Goal: Task Accomplishment & Management: Manage account settings

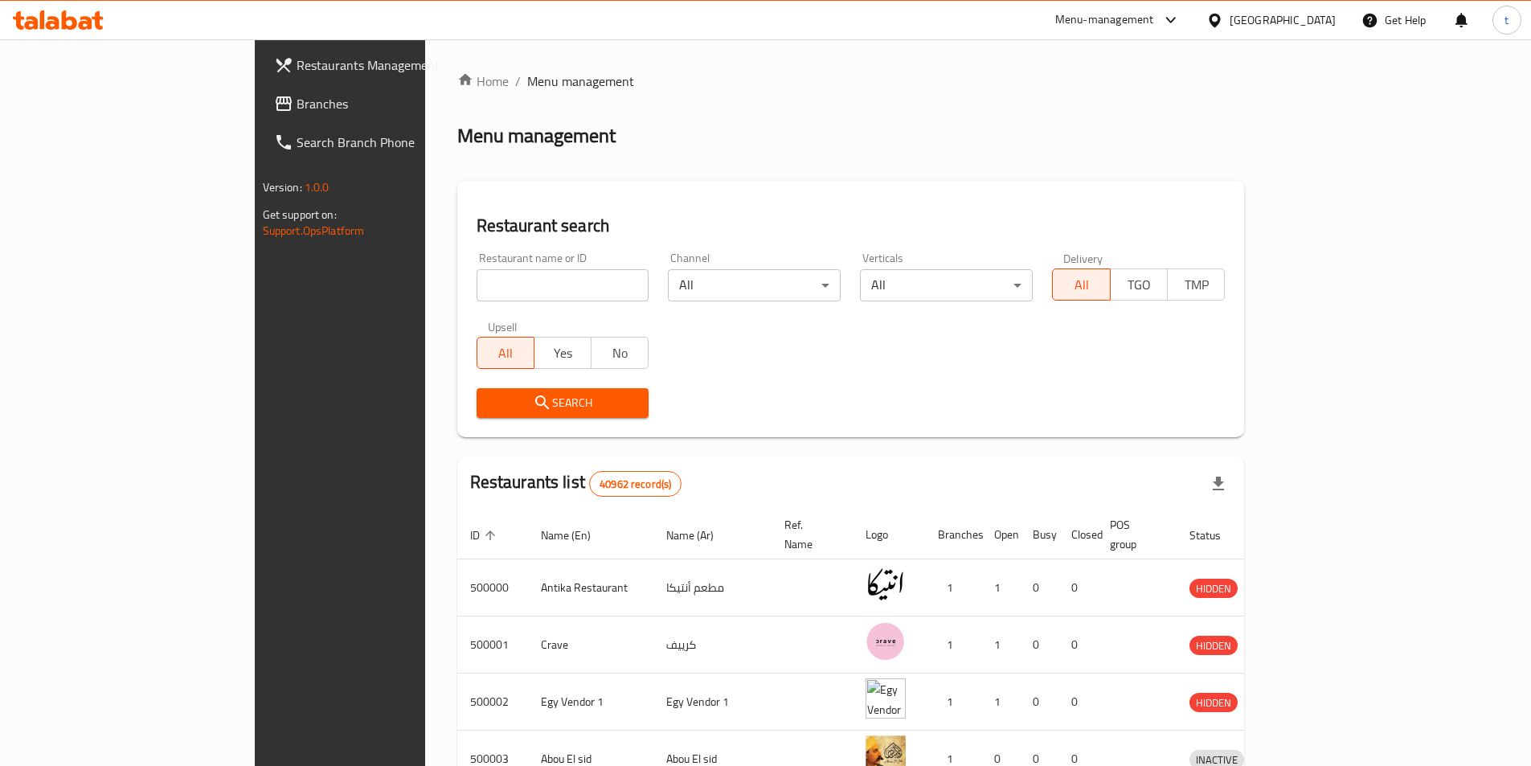
click at [1220, 21] on icon at bounding box center [1214, 20] width 11 height 14
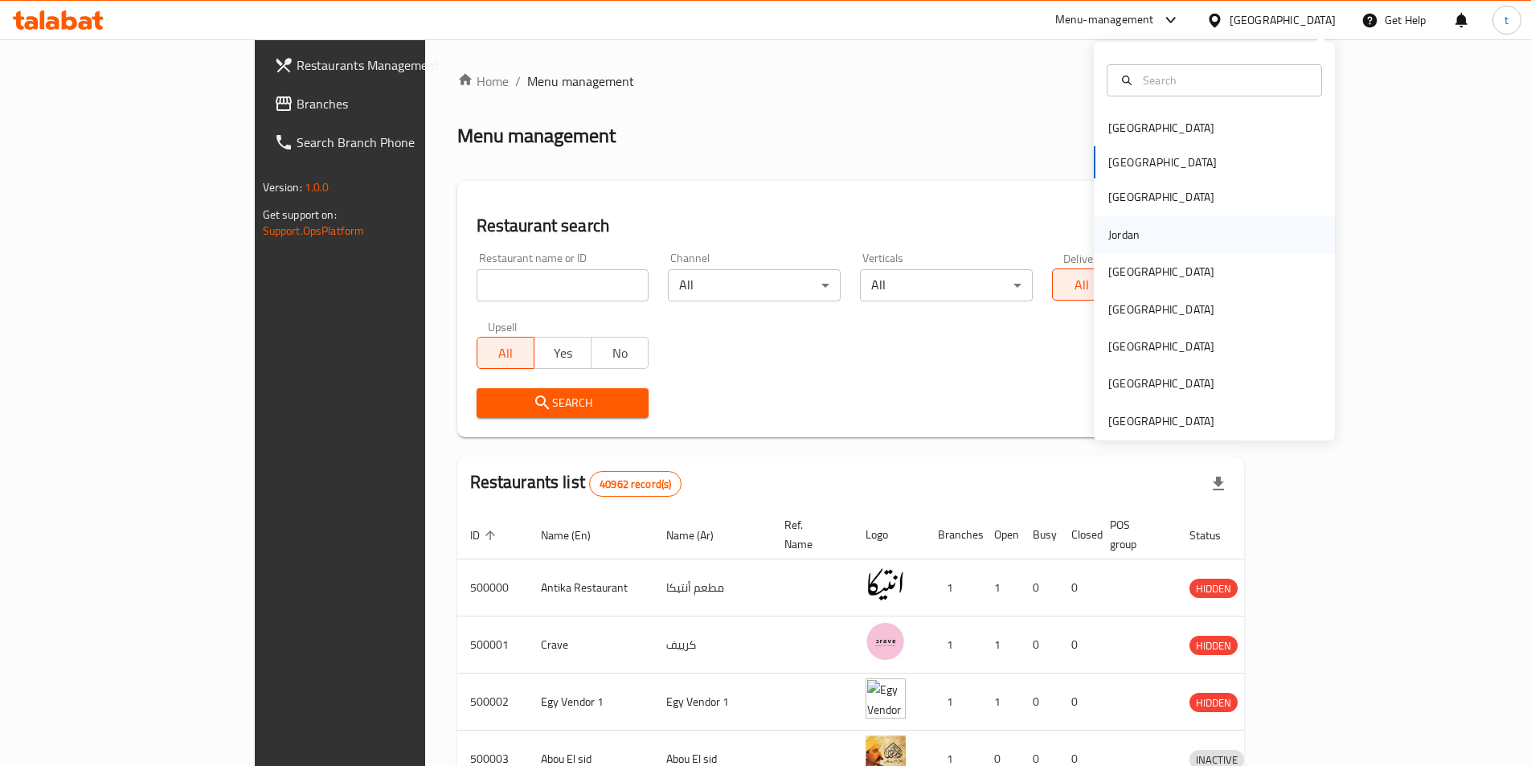
click at [1123, 222] on div "Jordan" at bounding box center [1123, 234] width 57 height 37
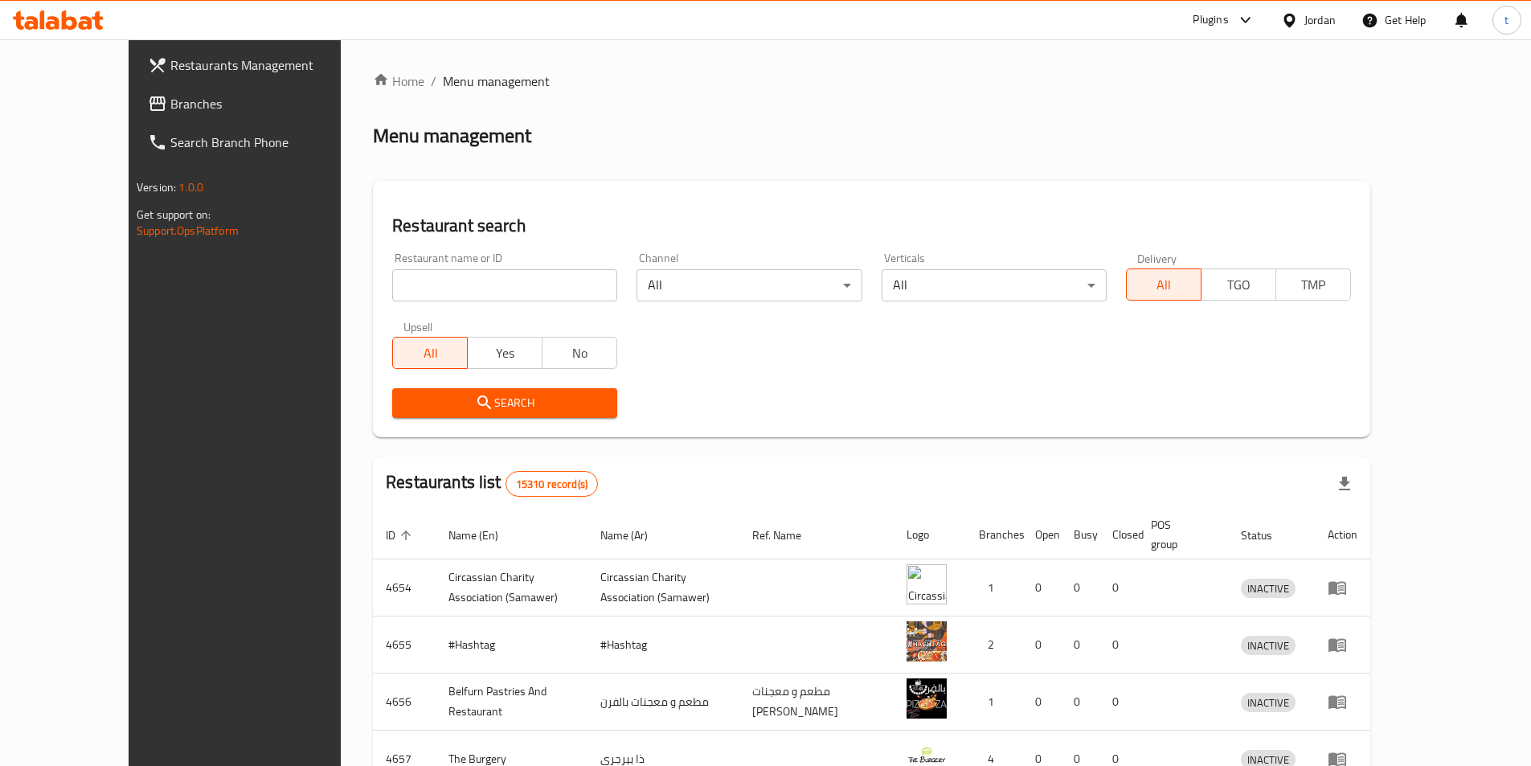
click at [135, 117] on link "Branches" at bounding box center [259, 103] width 249 height 39
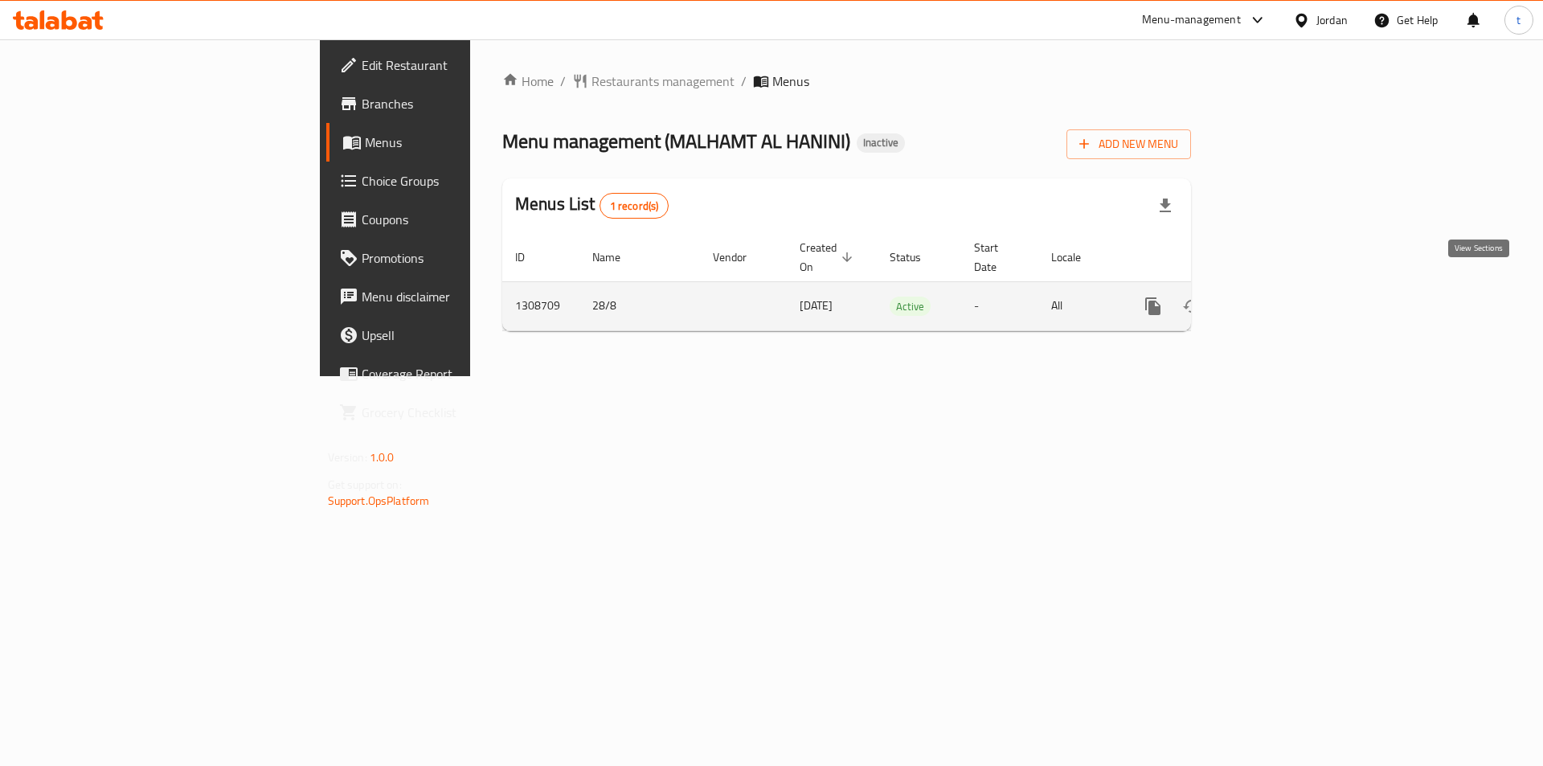
click at [1279, 297] on icon "enhanced table" at bounding box center [1268, 306] width 19 height 19
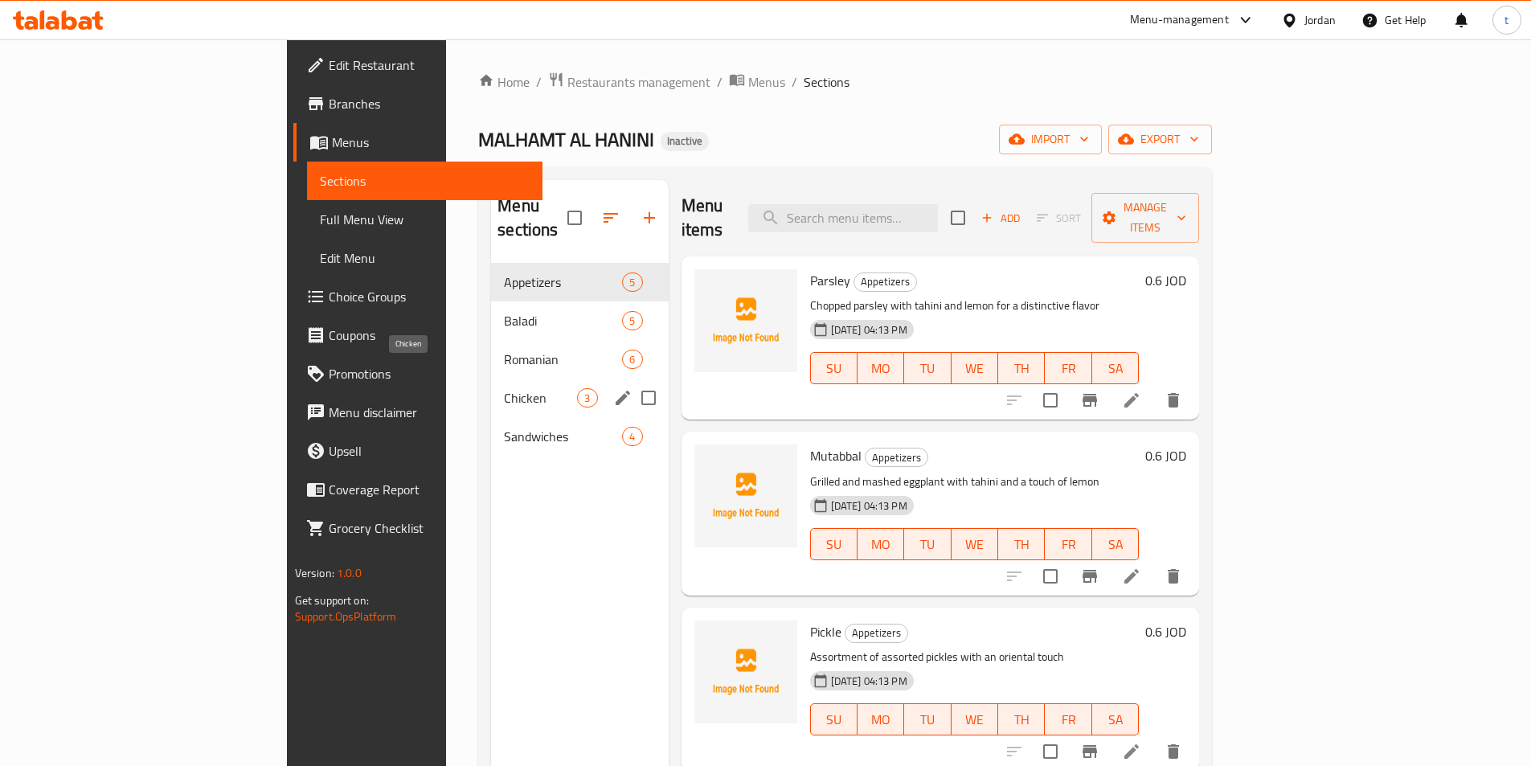
click at [504, 388] on span "Chicken" at bounding box center [540, 397] width 73 height 19
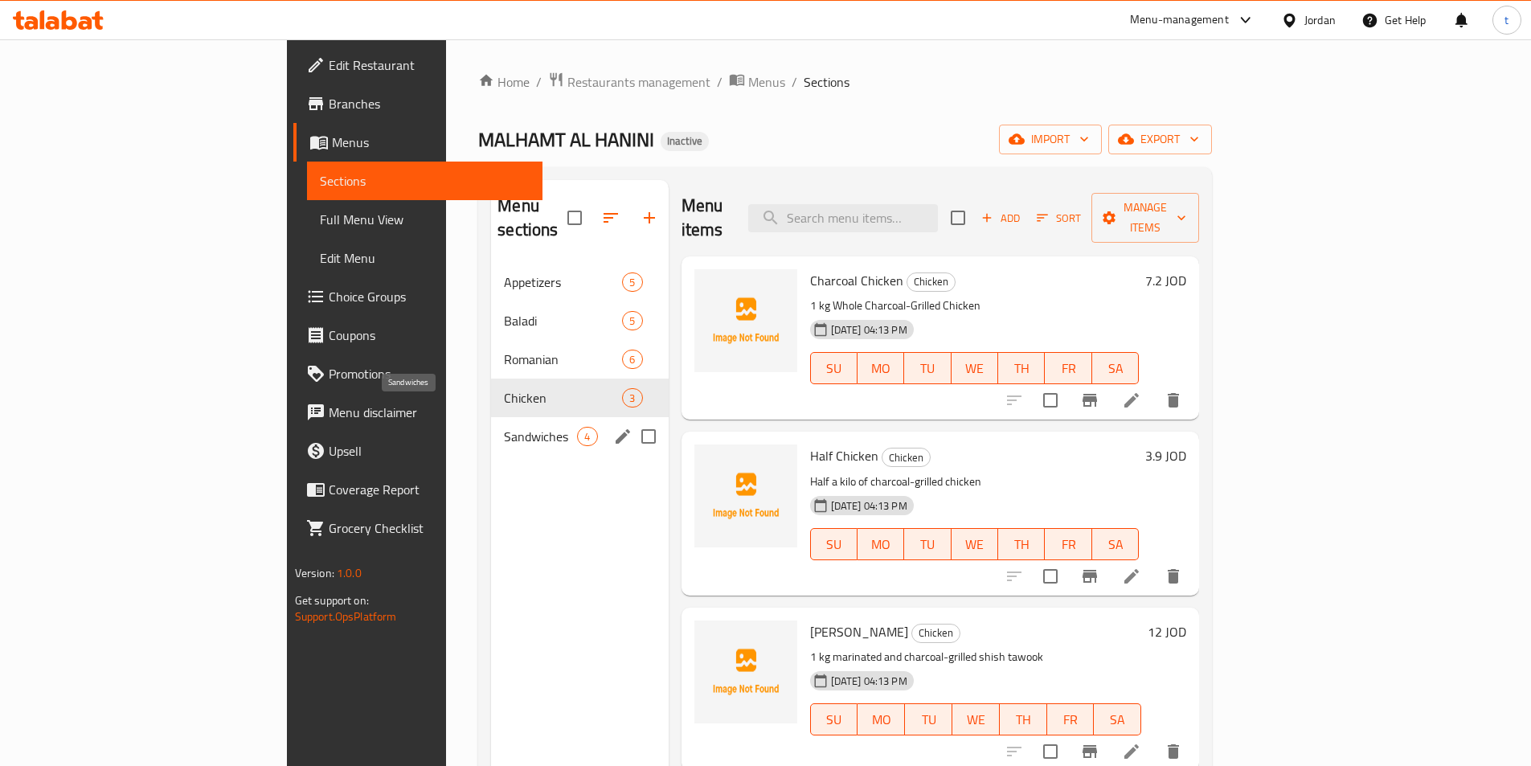
click at [504, 427] on span "Sandwiches" at bounding box center [540, 436] width 73 height 19
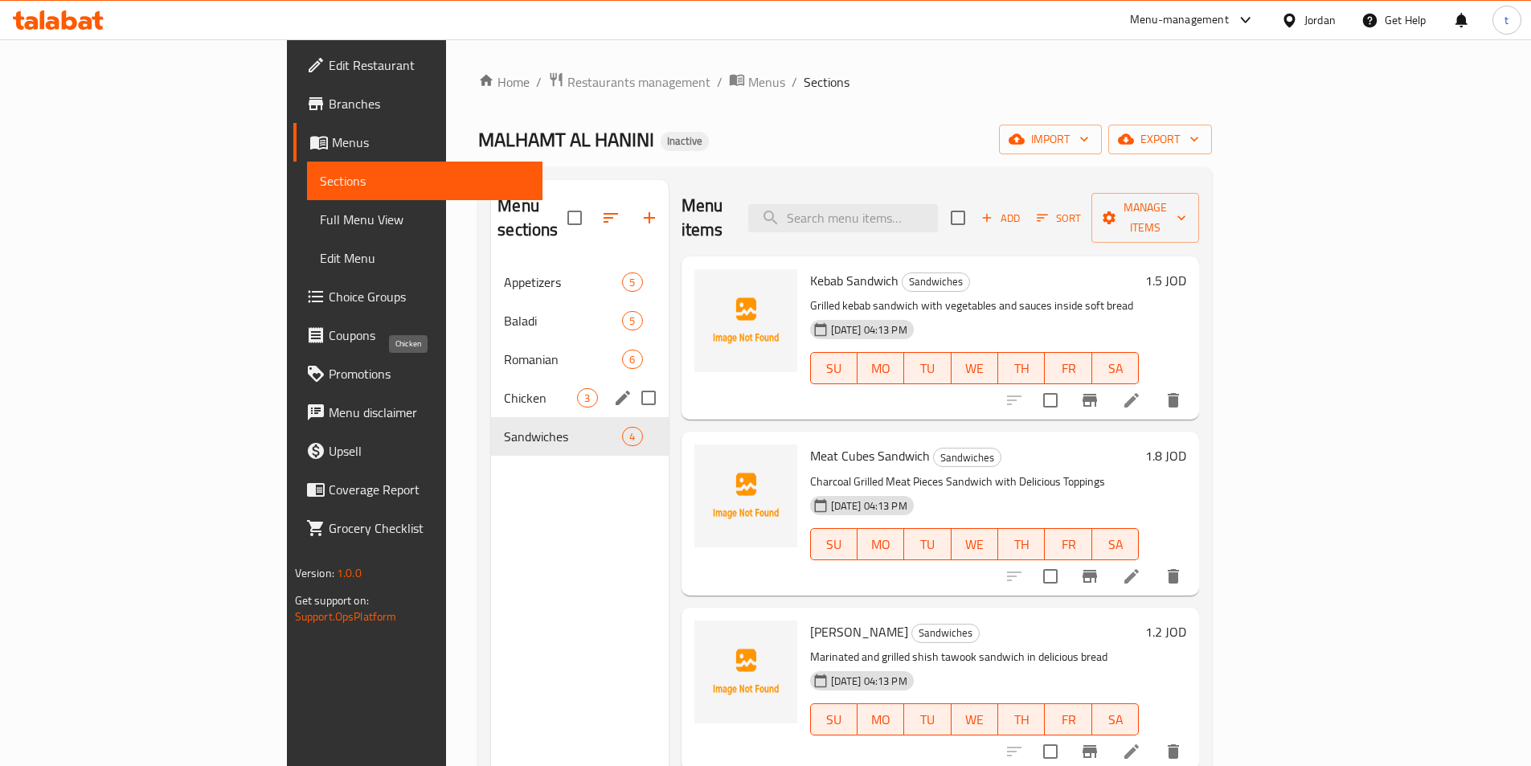
click at [504, 388] on span "Chicken" at bounding box center [540, 397] width 73 height 19
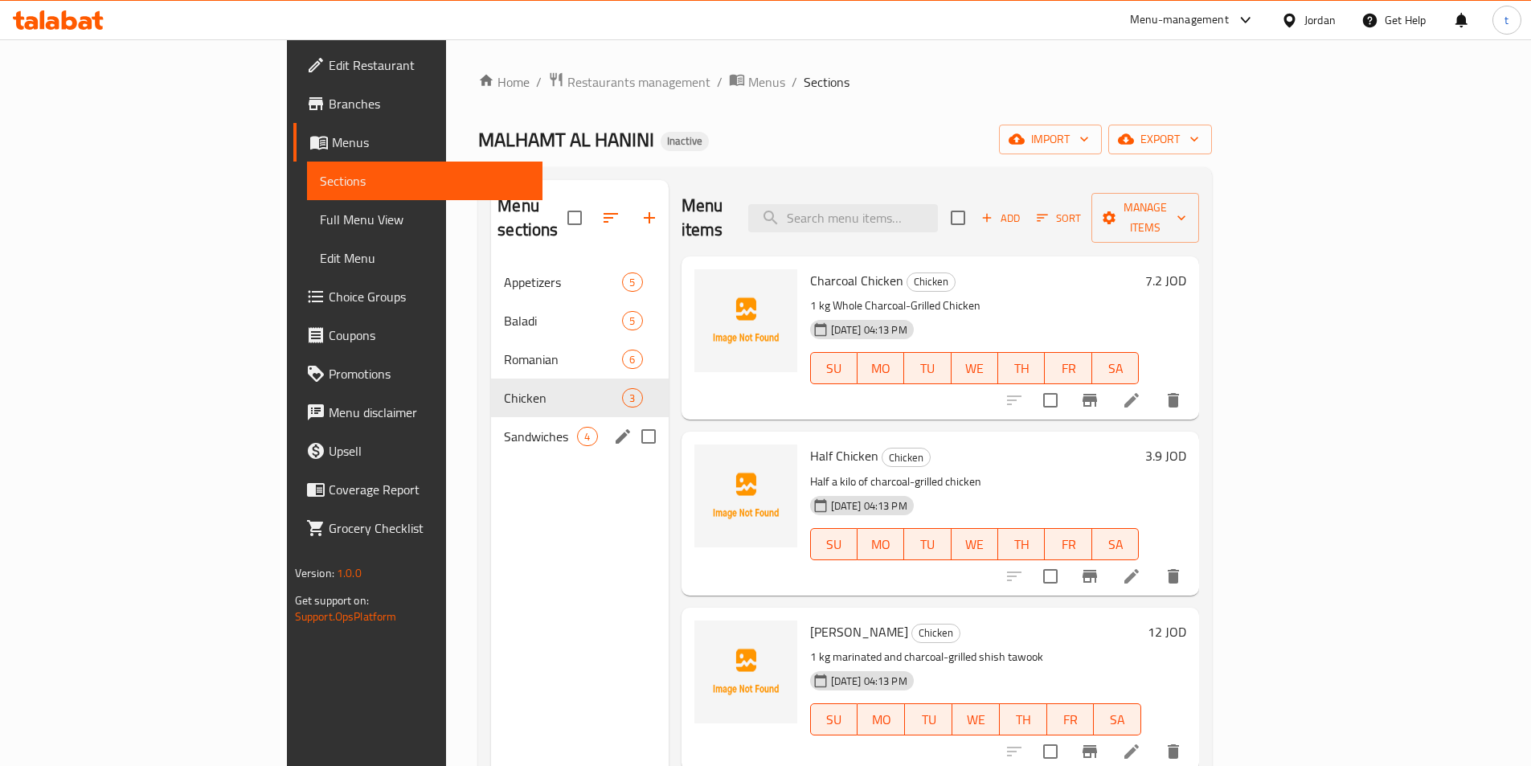
click at [491, 423] on div "Sandwiches 4" at bounding box center [579, 436] width 177 height 39
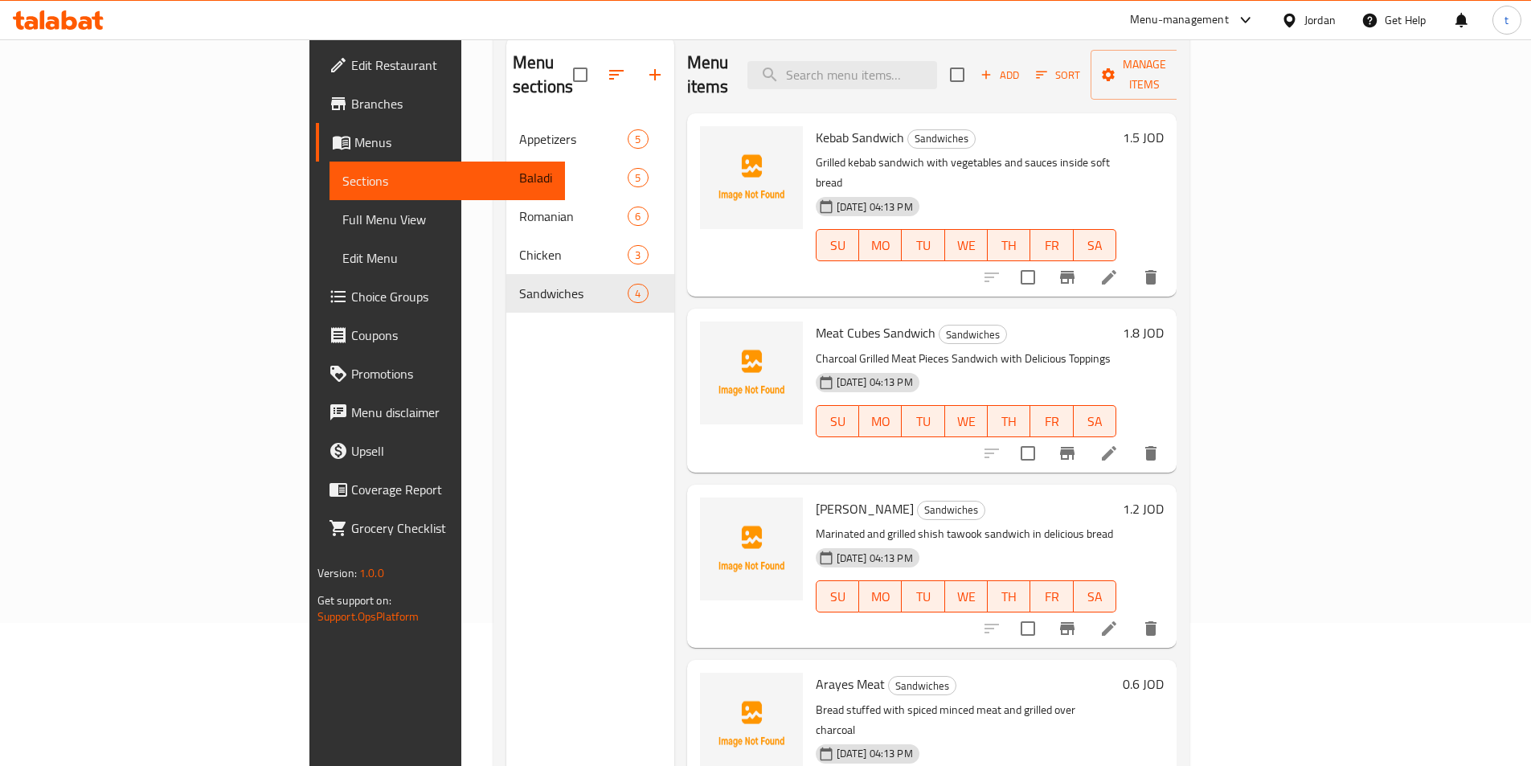
scroll to position [64, 0]
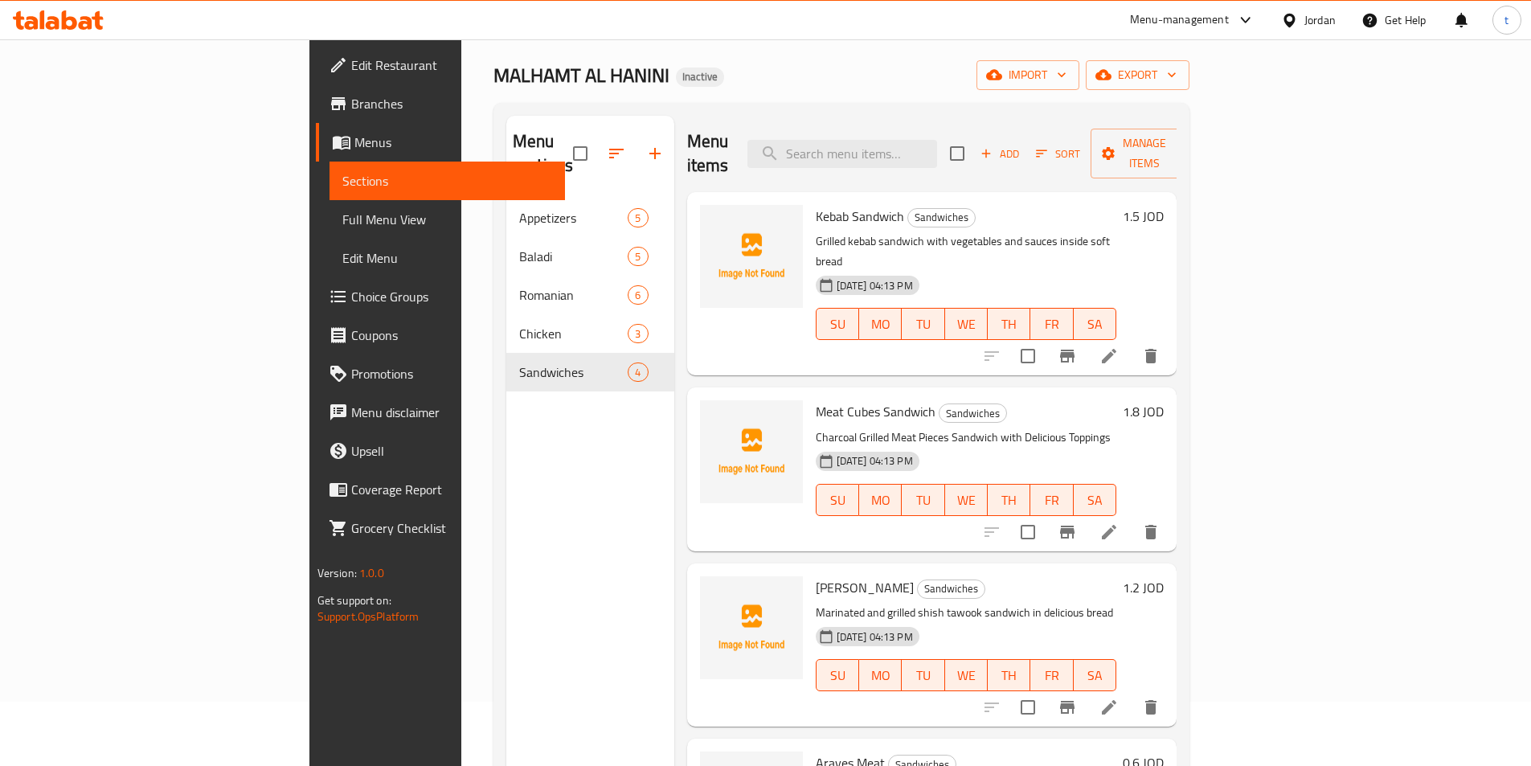
click at [342, 219] on span "Full Menu View" at bounding box center [447, 219] width 210 height 19
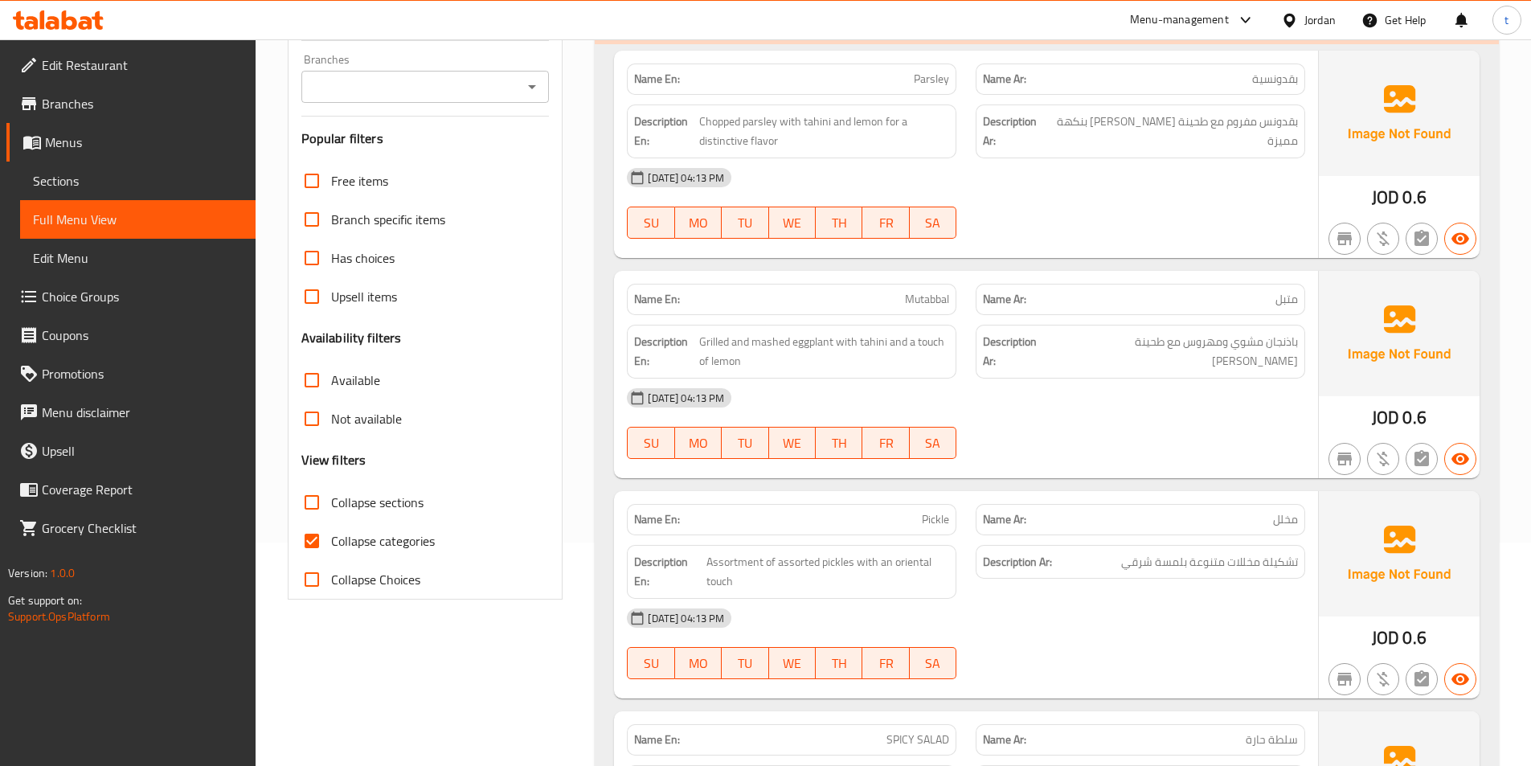
scroll to position [225, 0]
click at [306, 538] on input "Collapse categories" at bounding box center [312, 539] width 39 height 39
checkbox input "false"
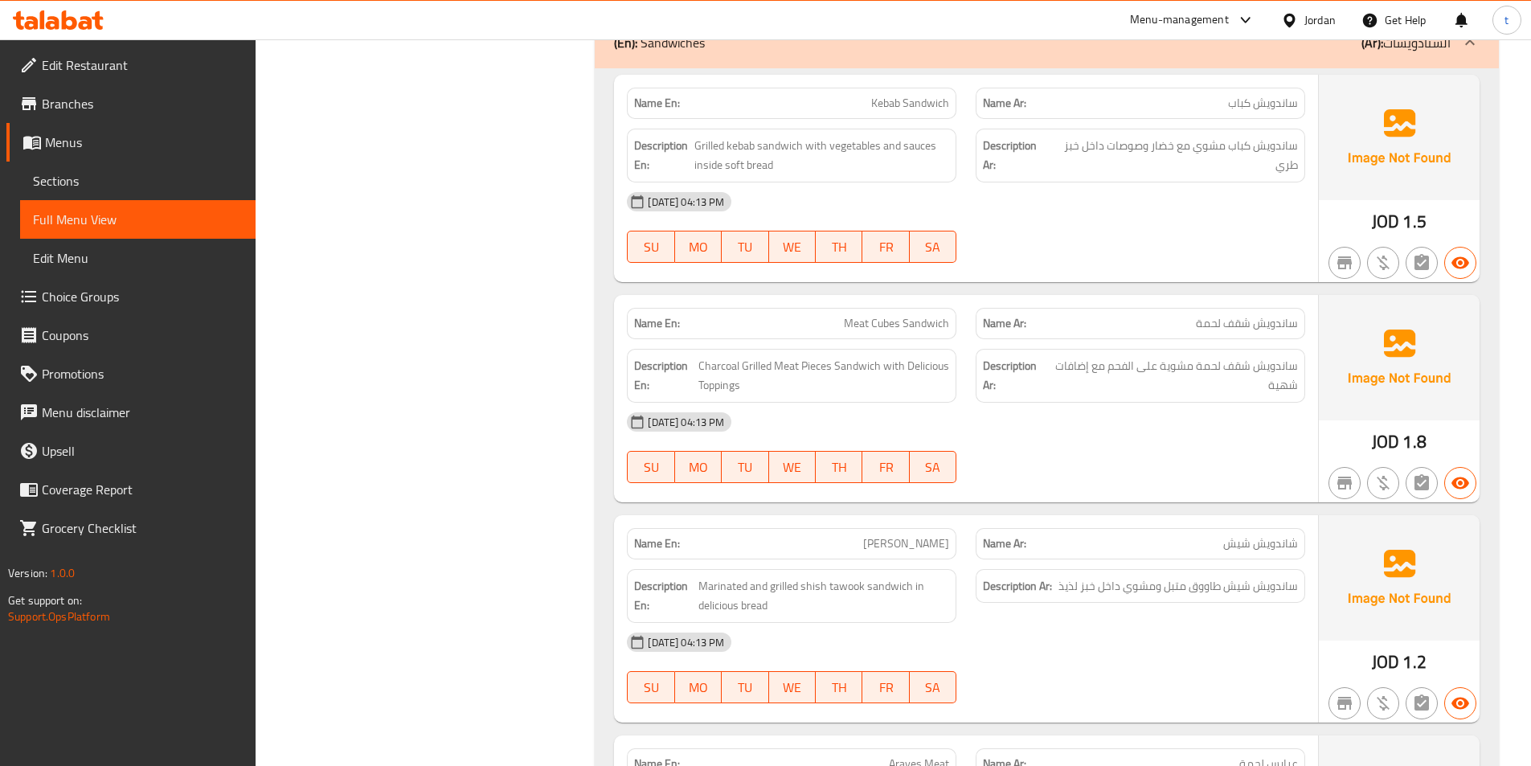
scroll to position [4477, 0]
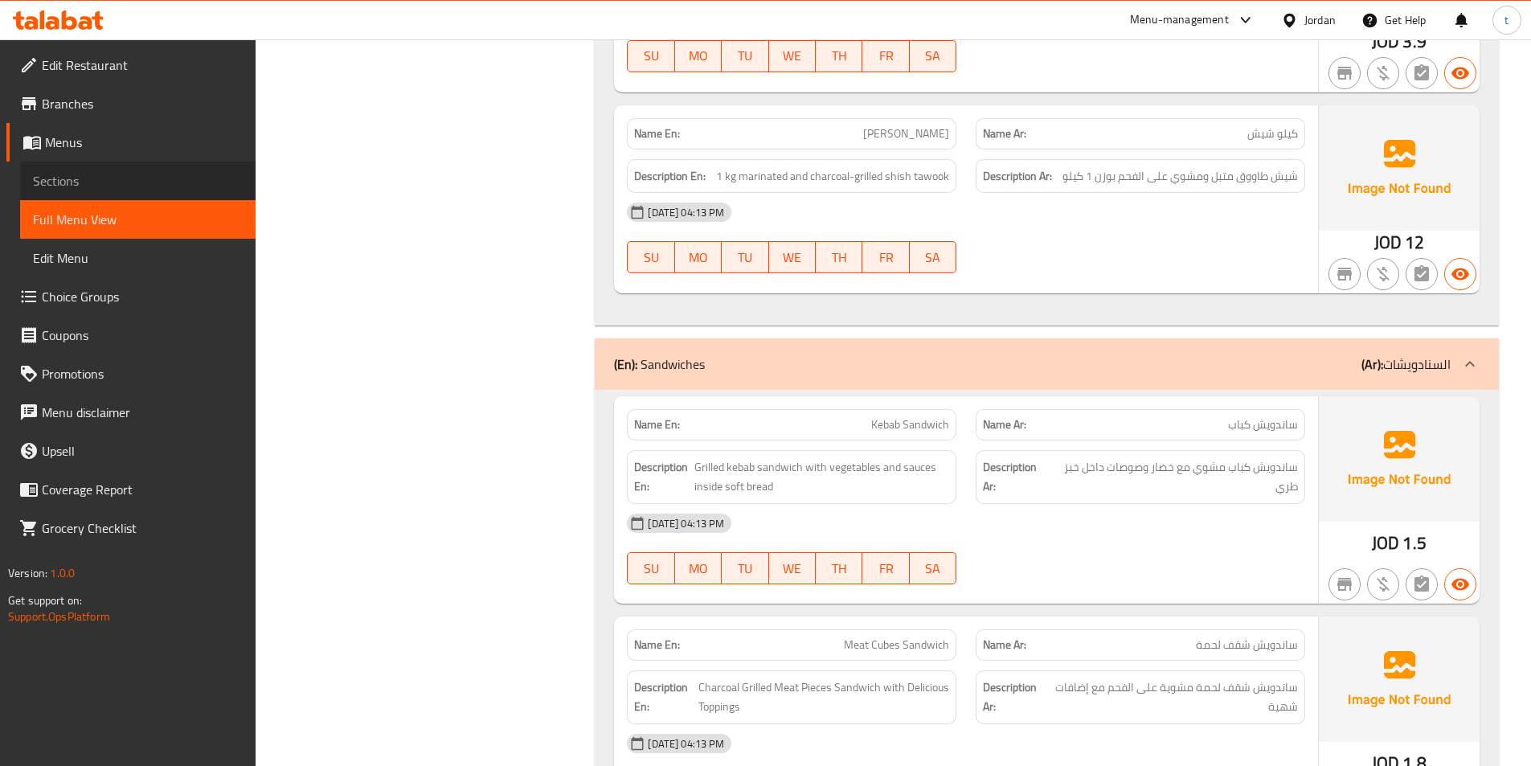
click at [65, 186] on span "Sections" at bounding box center [138, 180] width 210 height 19
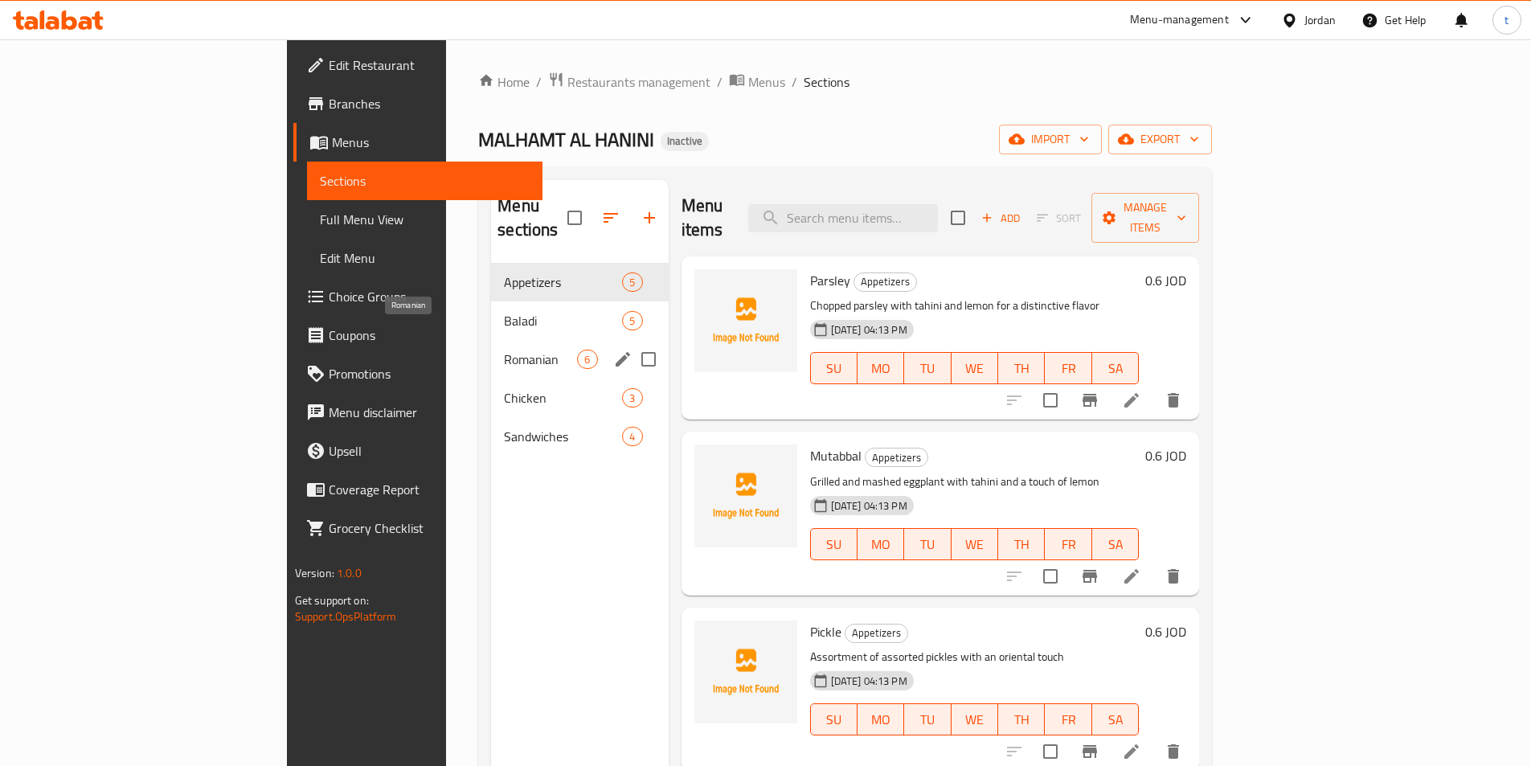
click at [504, 350] on span "Romanian" at bounding box center [540, 359] width 73 height 19
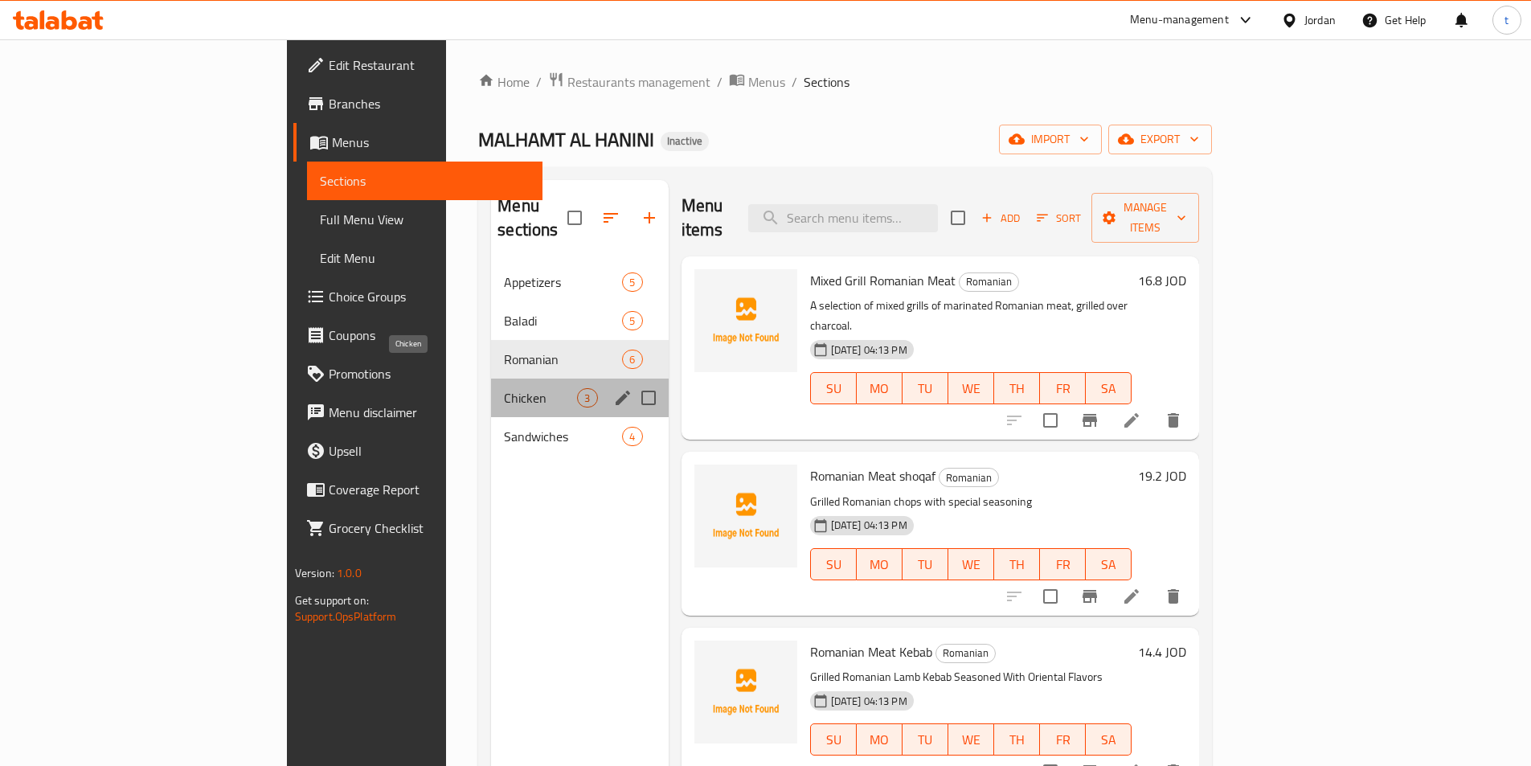
click at [504, 388] on span "Chicken" at bounding box center [540, 397] width 73 height 19
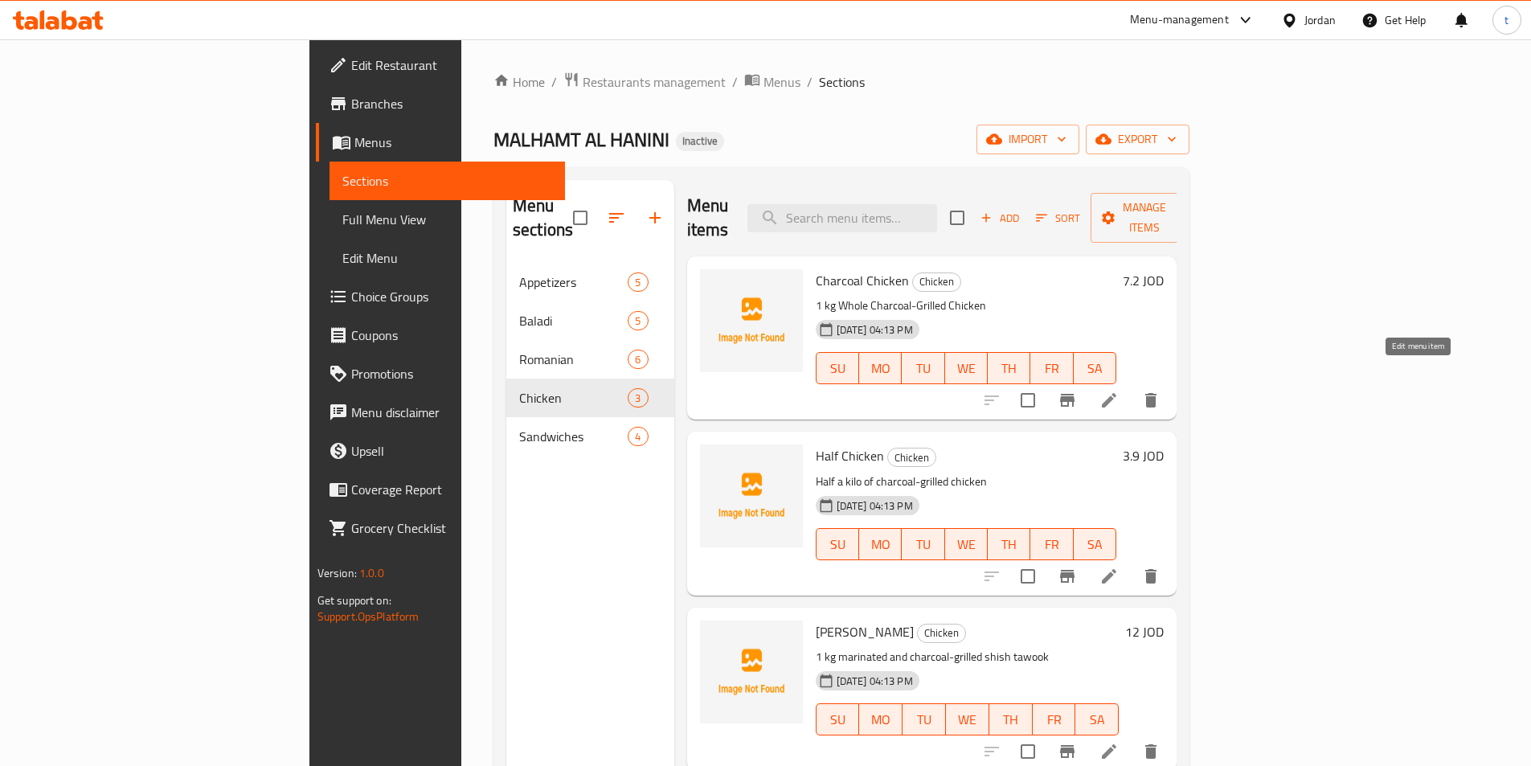
click at [1119, 391] on icon at bounding box center [1108, 400] width 19 height 19
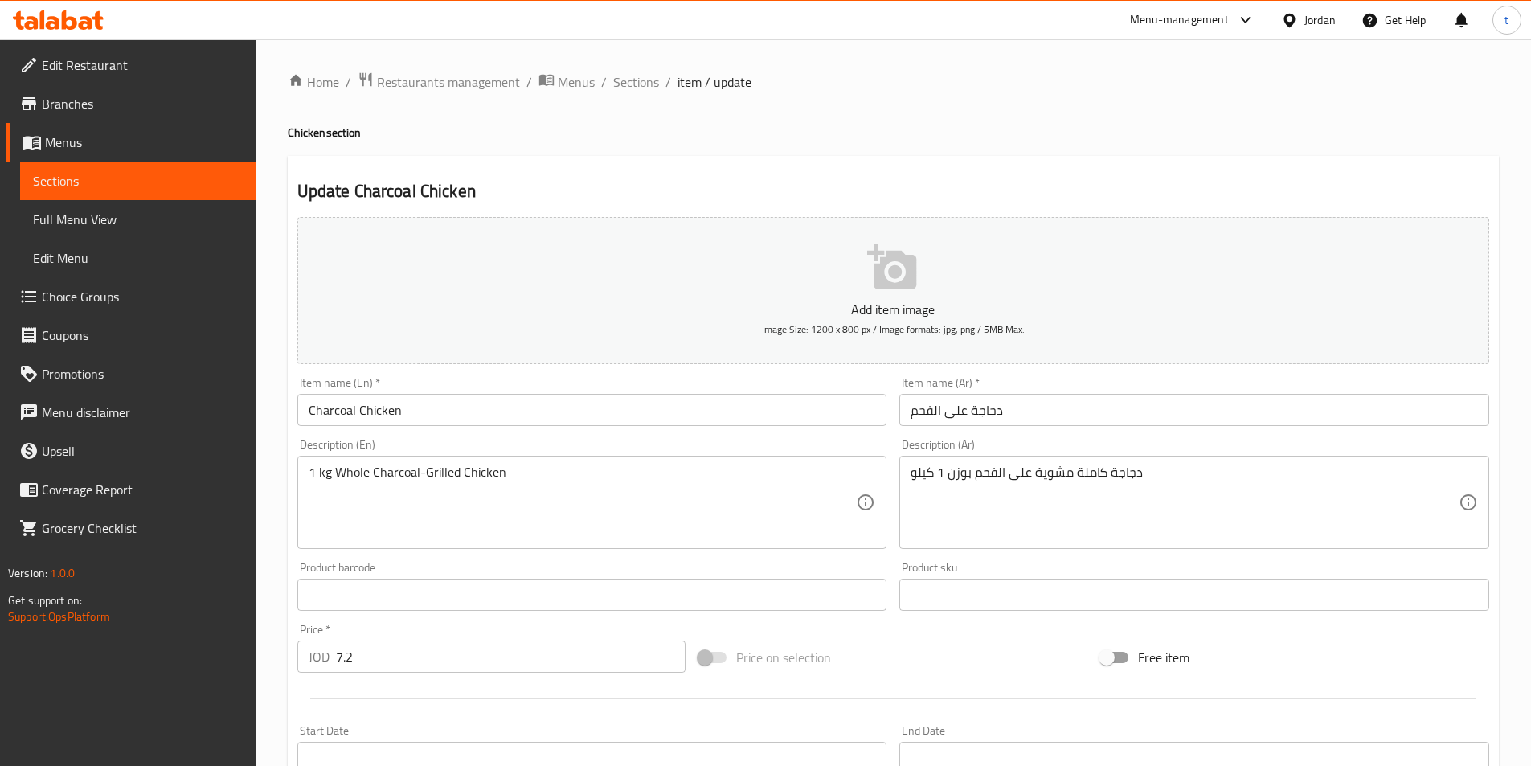
click at [646, 80] on span "Sections" at bounding box center [636, 81] width 46 height 19
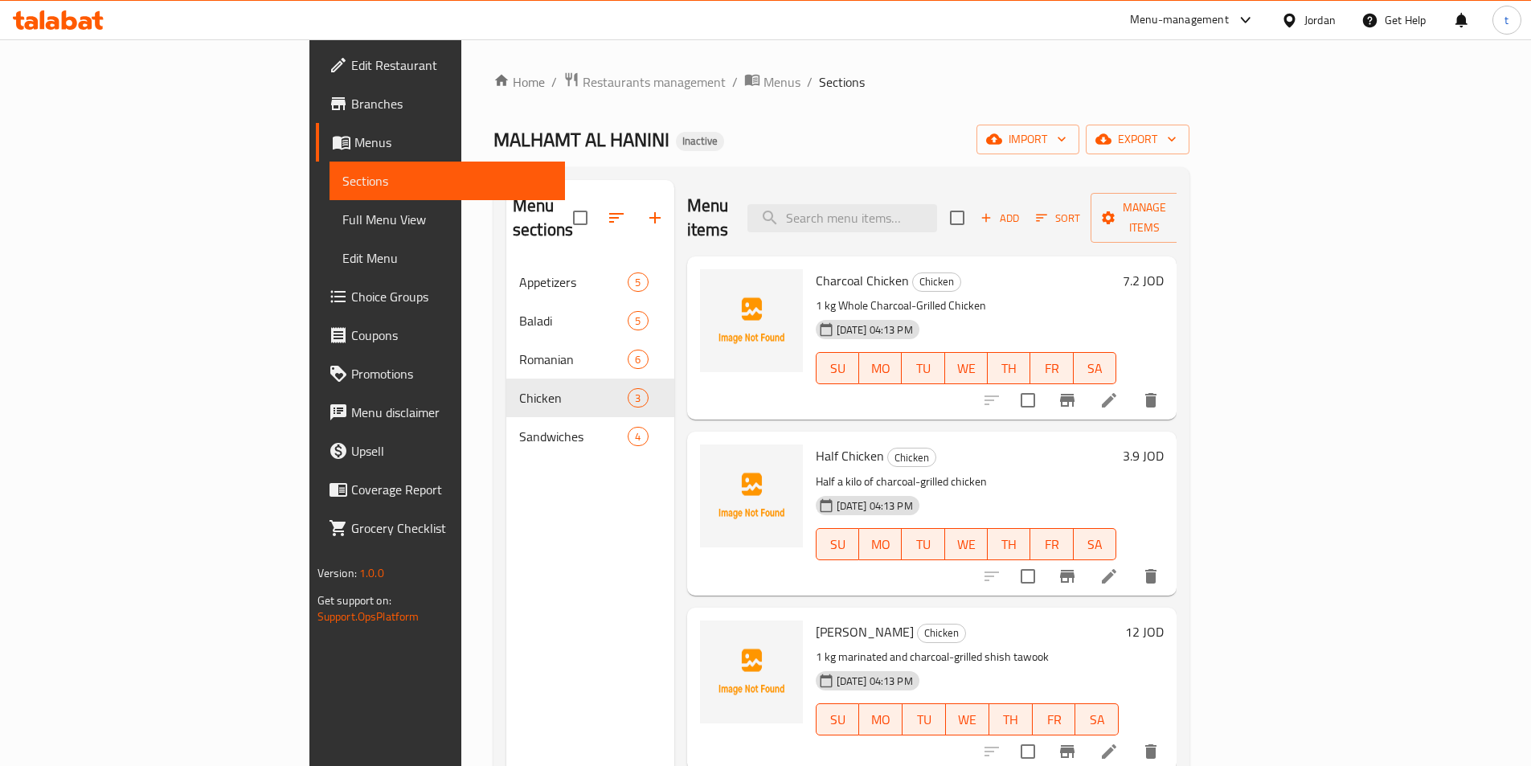
scroll to position [161, 0]
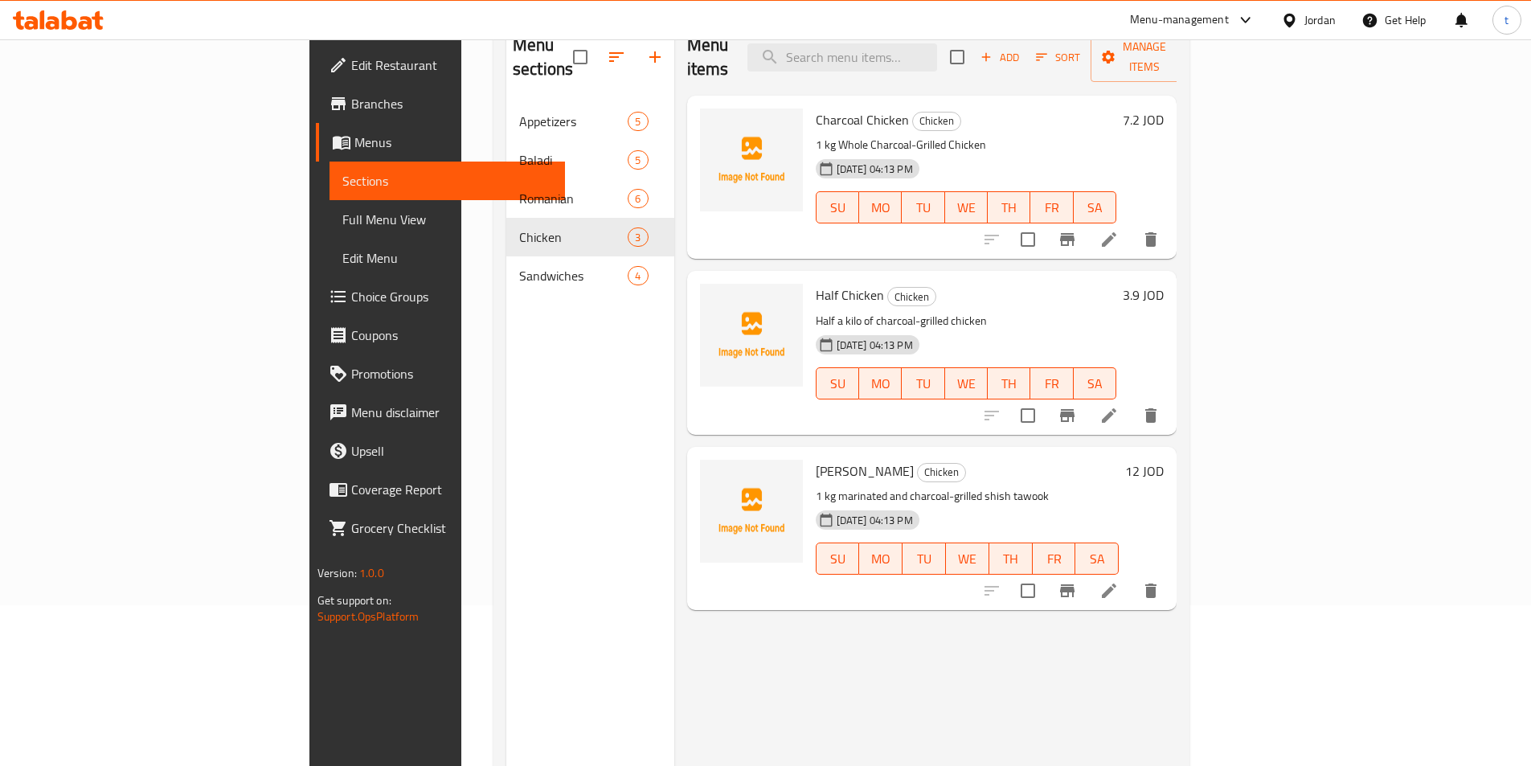
click at [1131, 404] on li at bounding box center [1108, 415] width 45 height 29
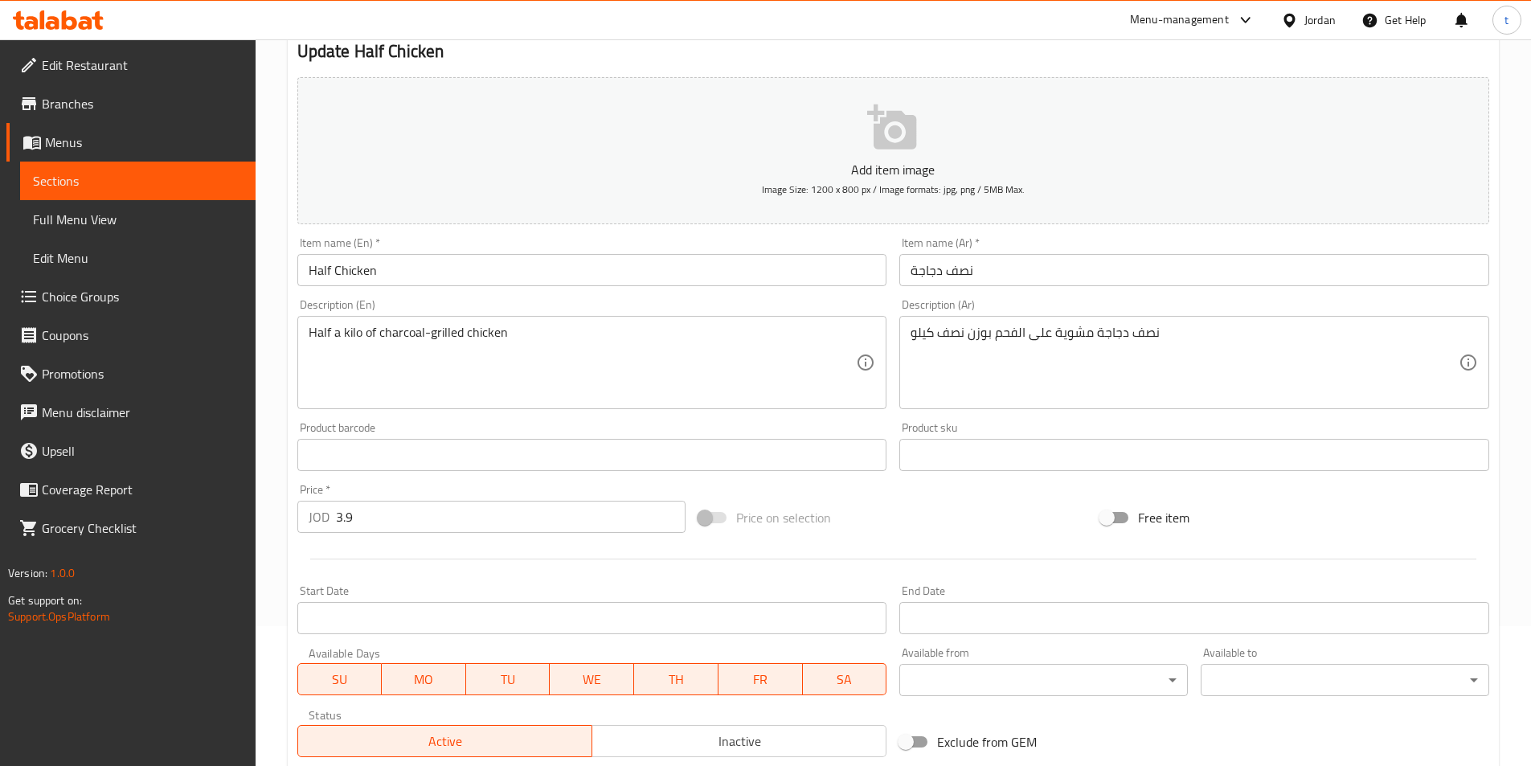
scroll to position [161, 0]
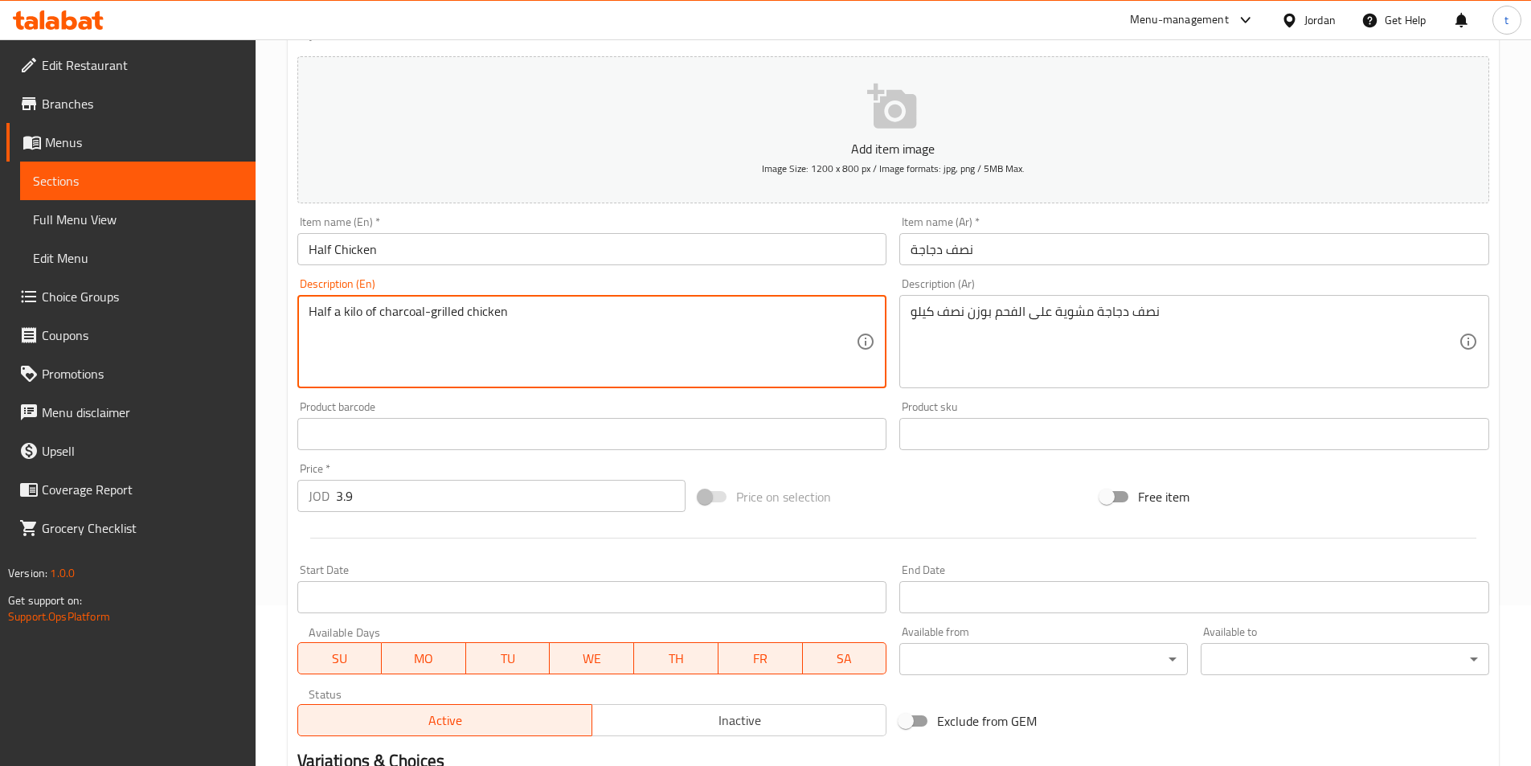
drag, startPoint x: 538, startPoint y: 323, endPoint x: 278, endPoint y: 329, distance: 260.4
type textarea "أ"
drag, startPoint x: 368, startPoint y: 316, endPoint x: 355, endPoint y: 320, distance: 13.5
click at [355, 320] on textarea "Half of checken" at bounding box center [583, 342] width 548 height 76
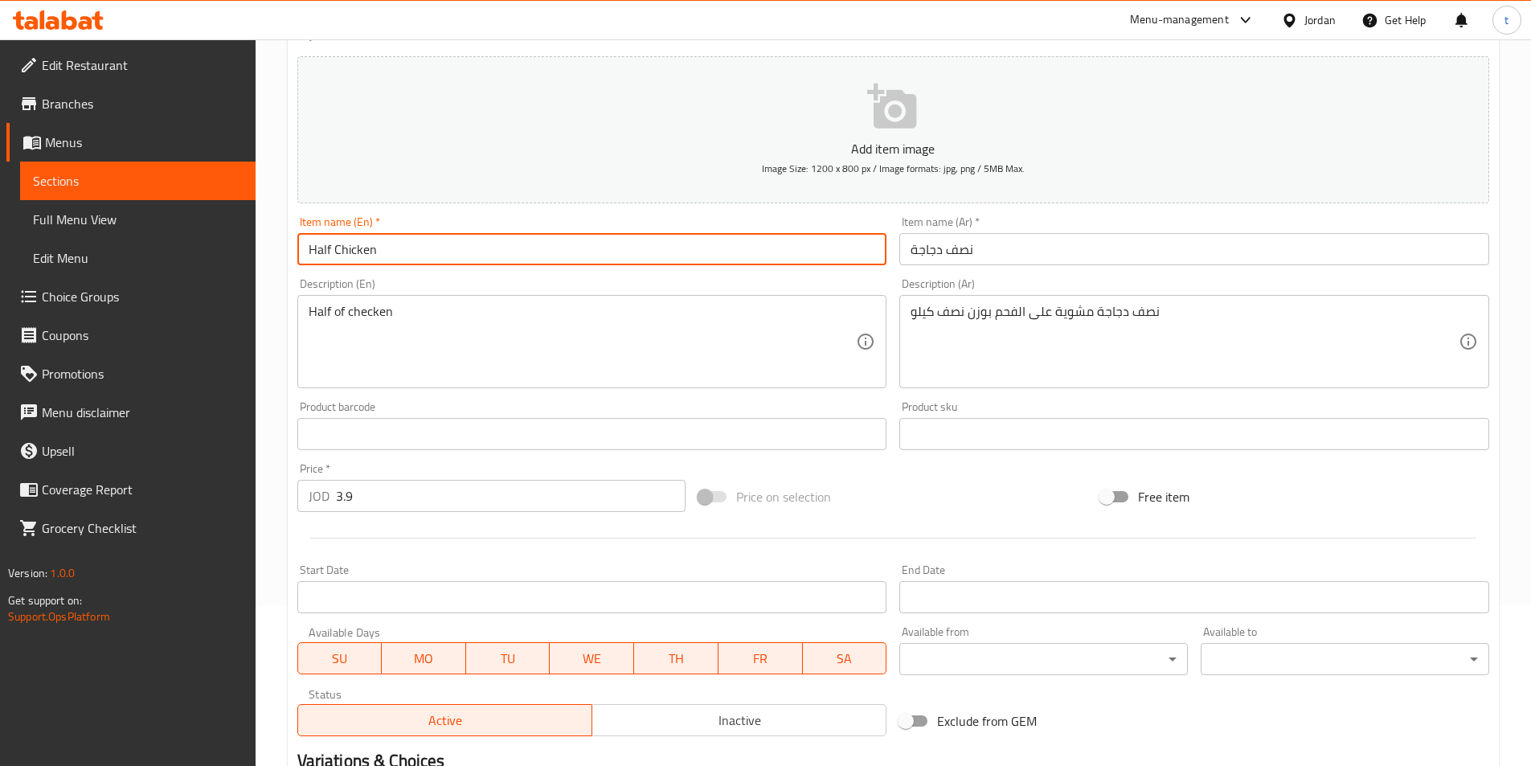
drag, startPoint x: 335, startPoint y: 248, endPoint x: 378, endPoint y: 255, distance: 44.0
click at [378, 255] on input "Half Chicken" at bounding box center [592, 249] width 590 height 32
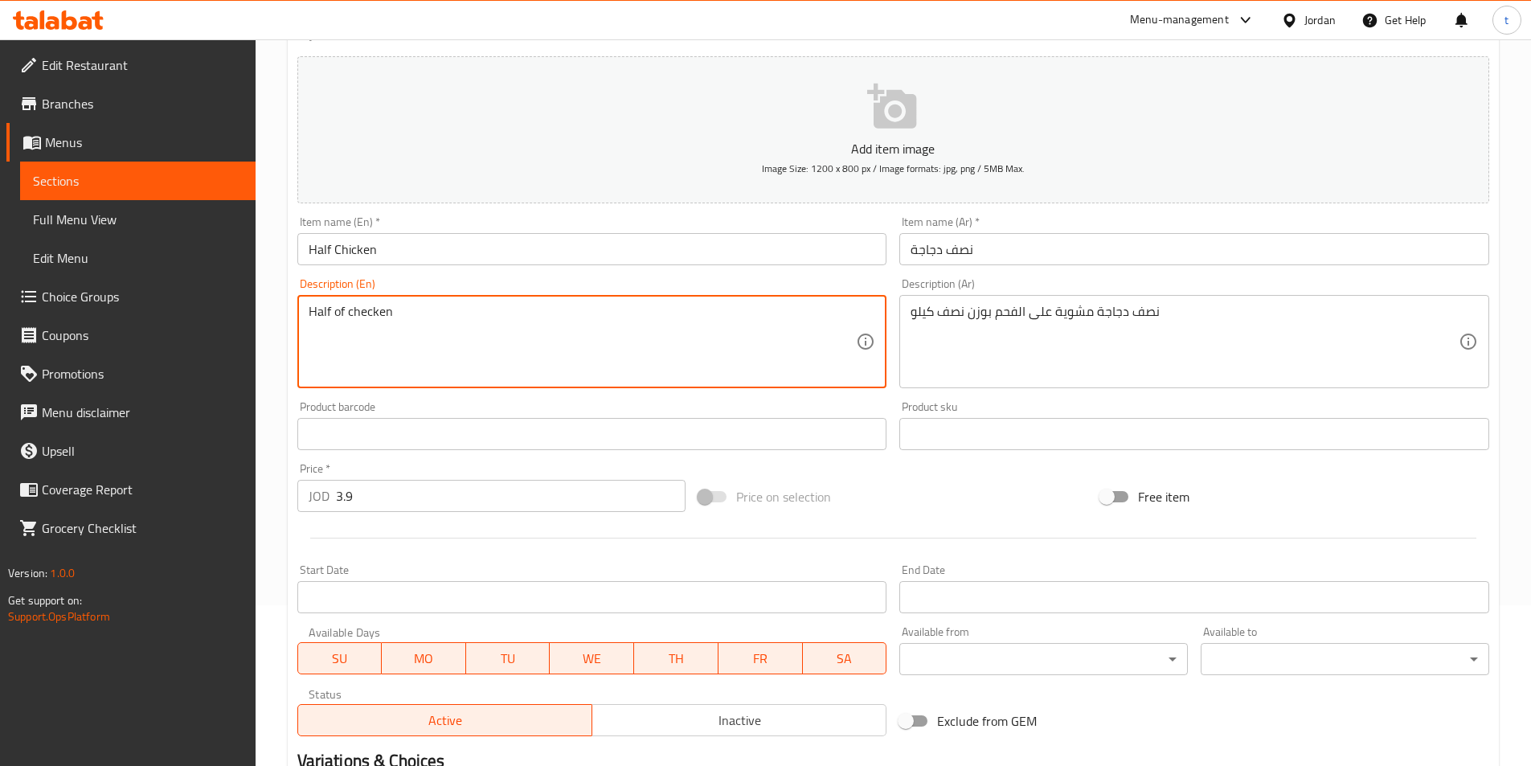
click at [362, 311] on textarea "Half of checken" at bounding box center [583, 342] width 548 height 76
paste textarea "Chi"
paste textarea "Charcoal Grilled"
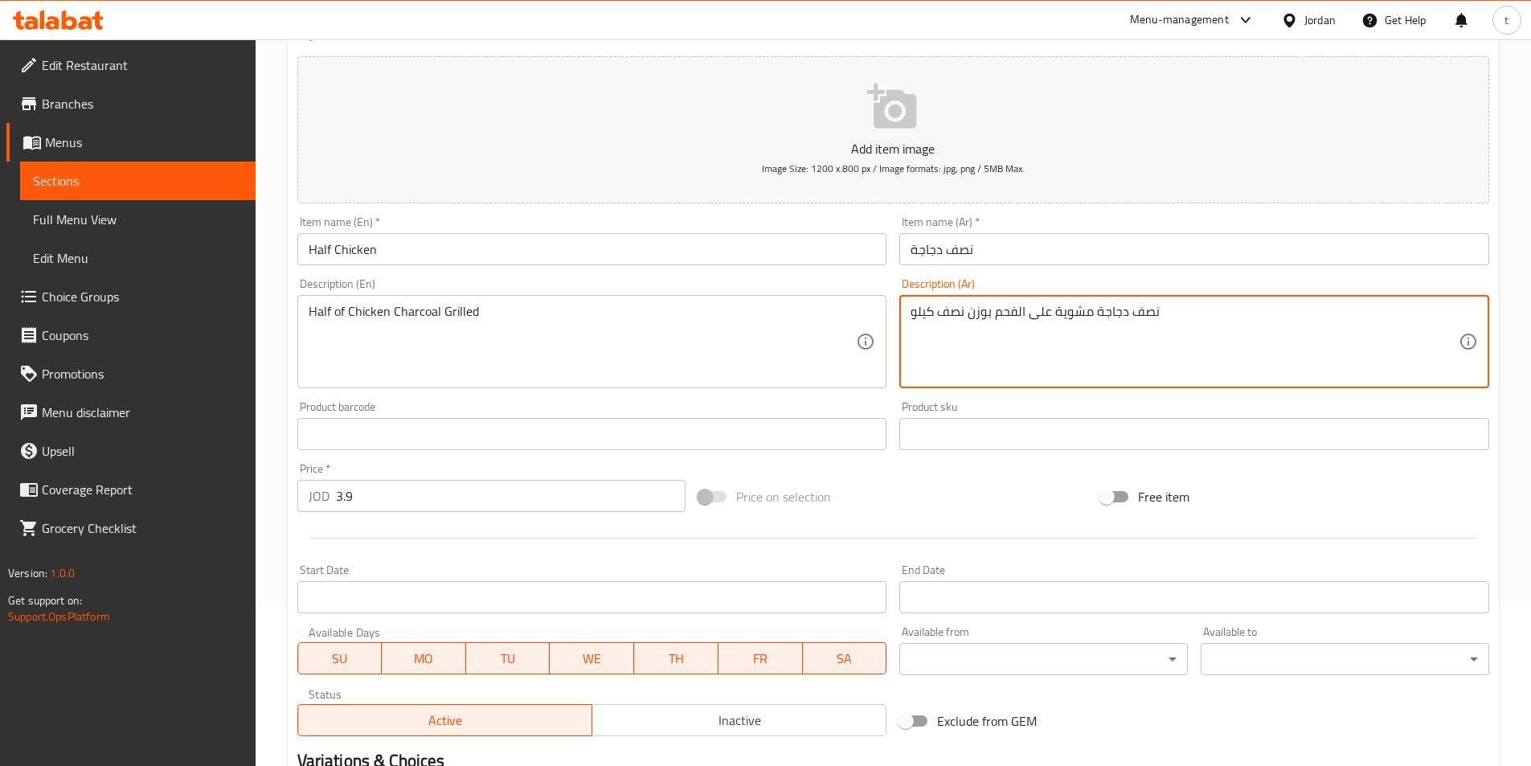
drag, startPoint x: 992, startPoint y: 313, endPoint x: 892, endPoint y: 313, distance: 99.6
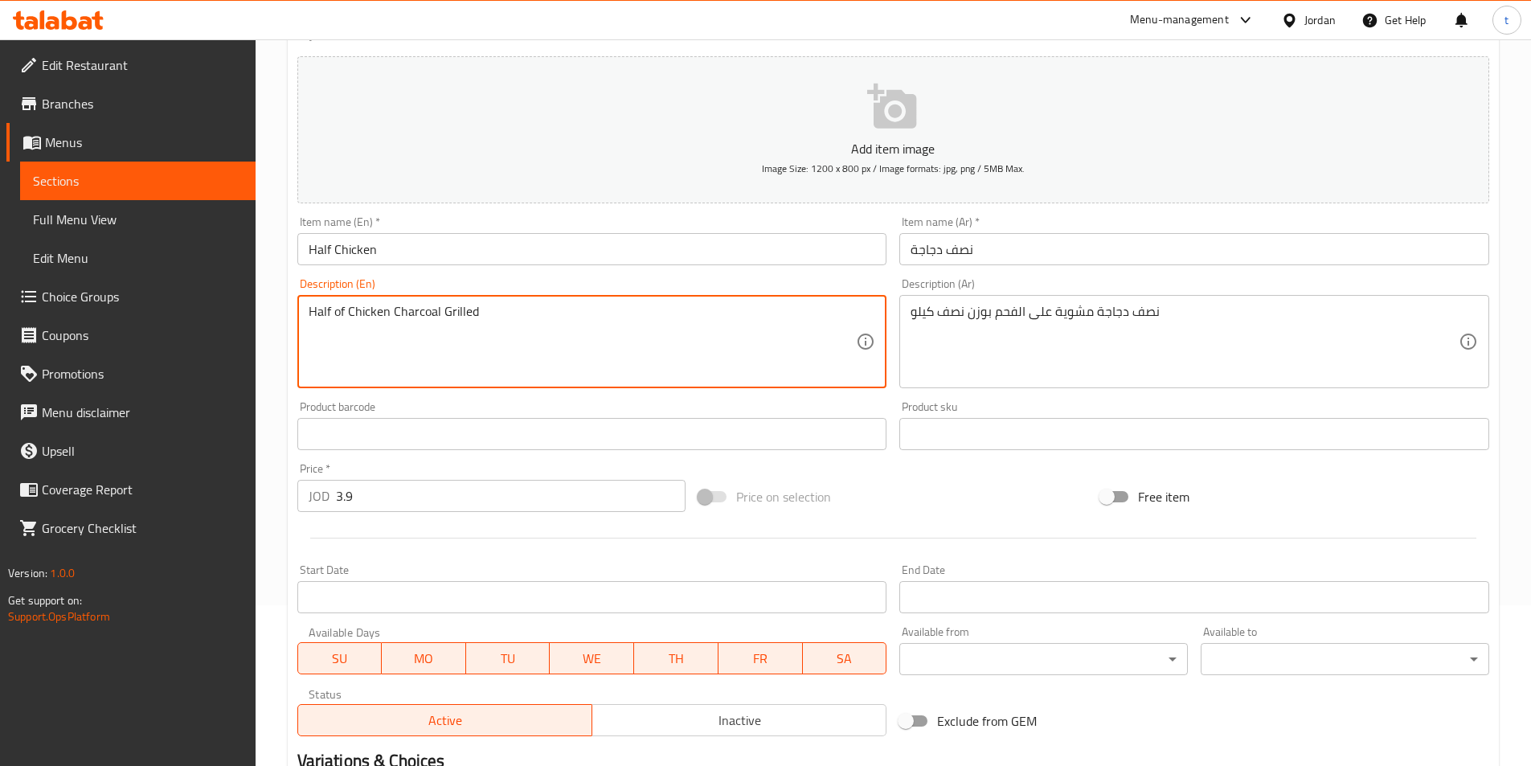
paste textarea "Weighing half a kilo"
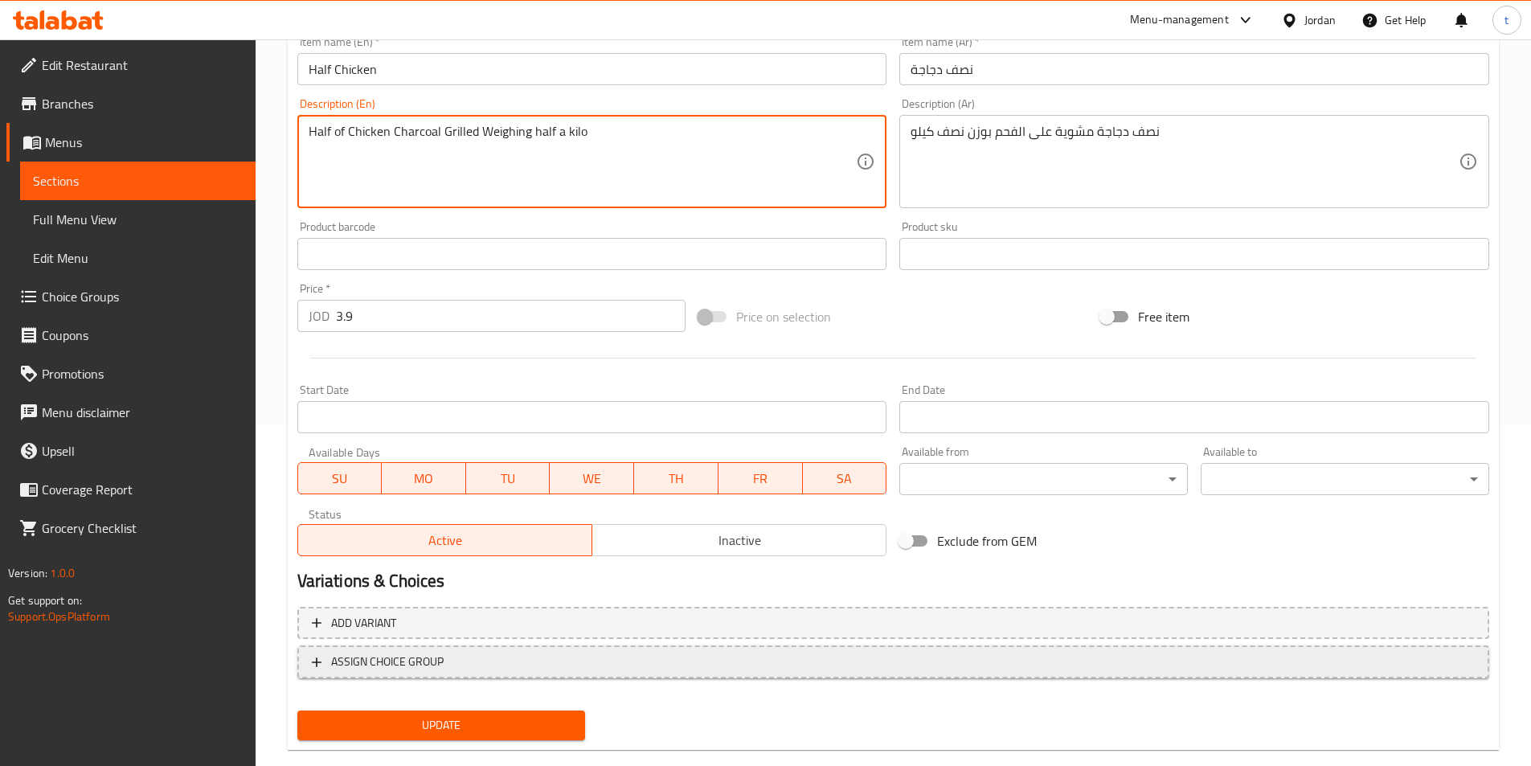
scroll to position [370, 0]
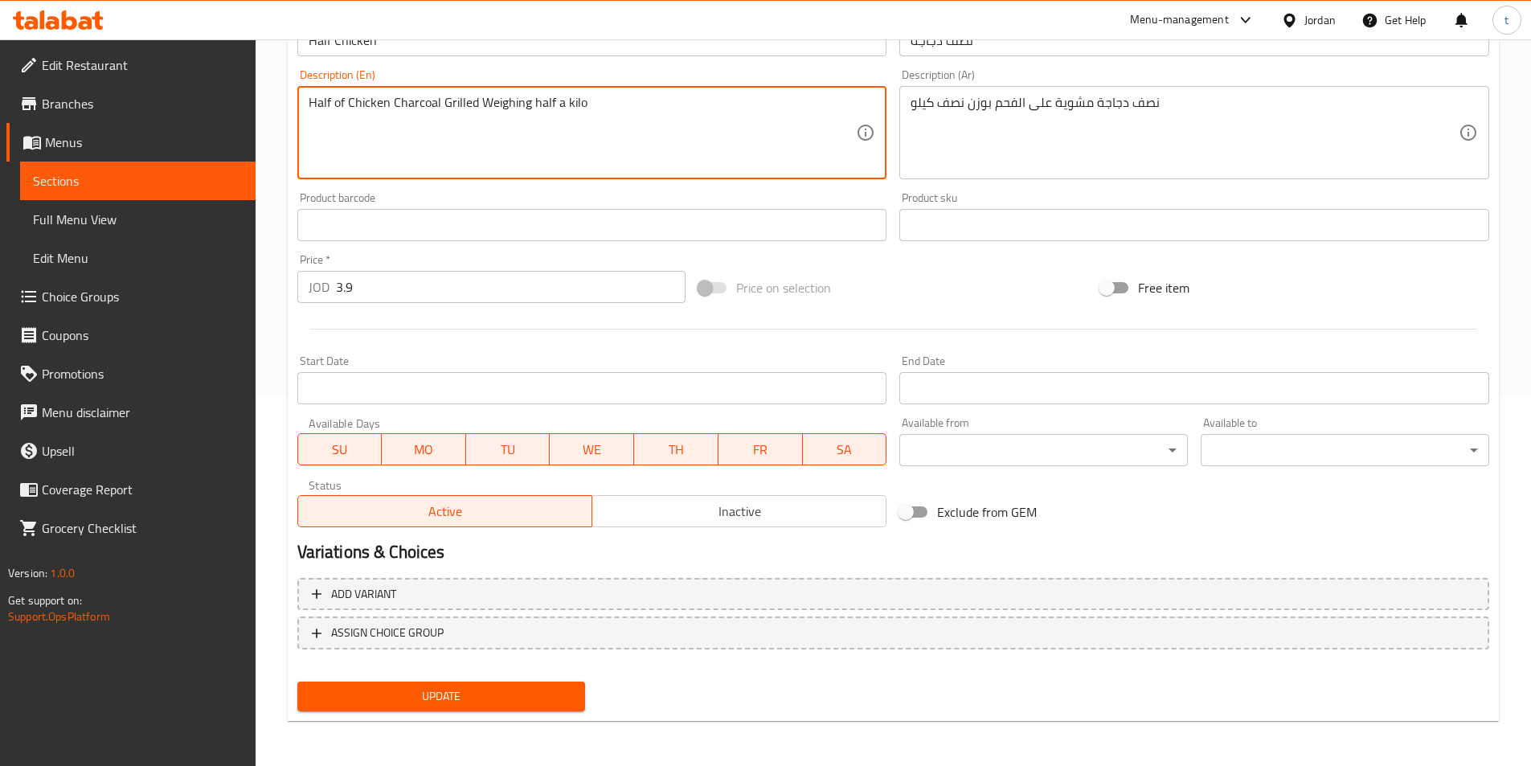
type textarea "Half of Chicken Charcoal Grilled Weighing half a kilo"
click at [507, 691] on span "Update" at bounding box center [441, 696] width 263 height 20
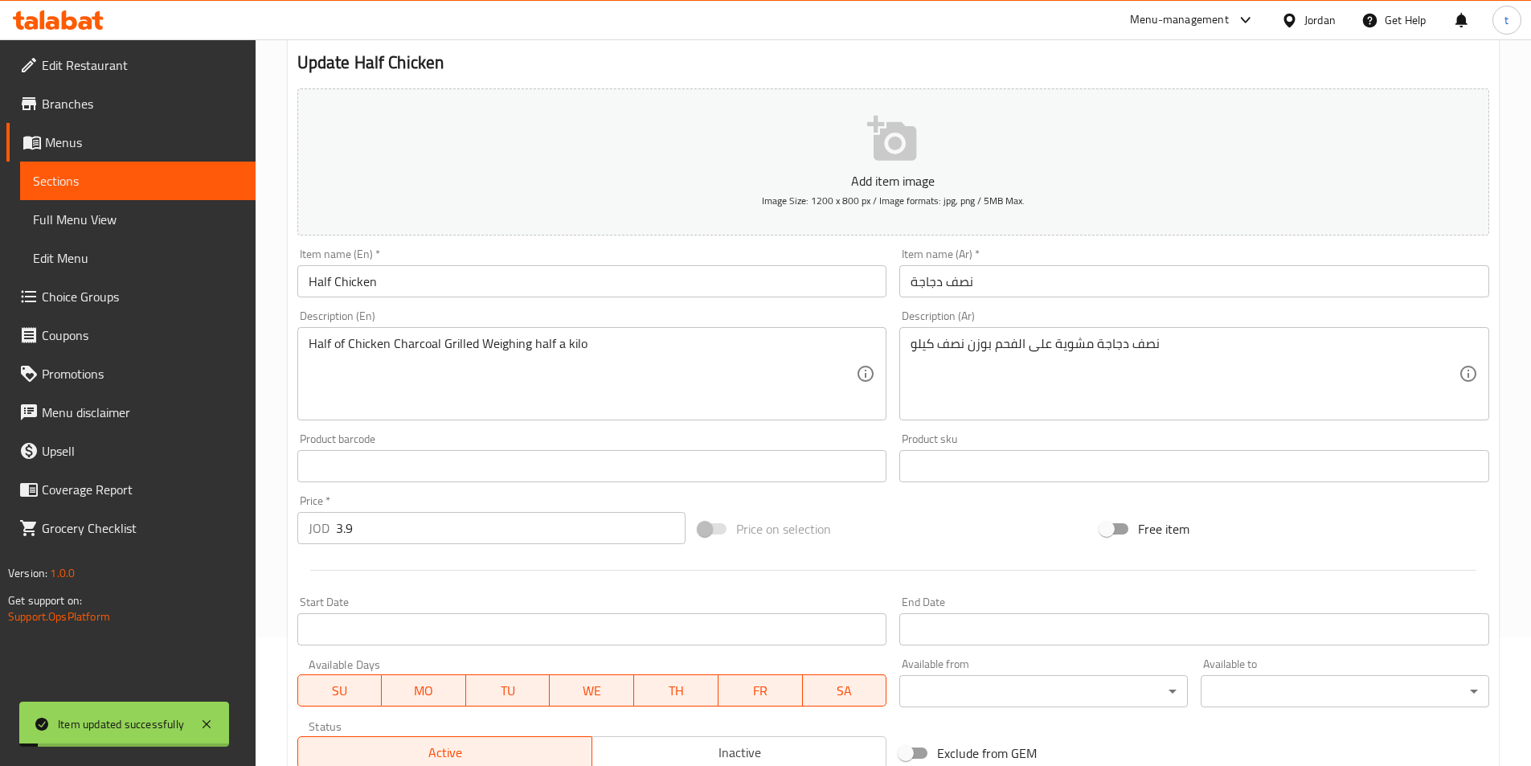
scroll to position [0, 0]
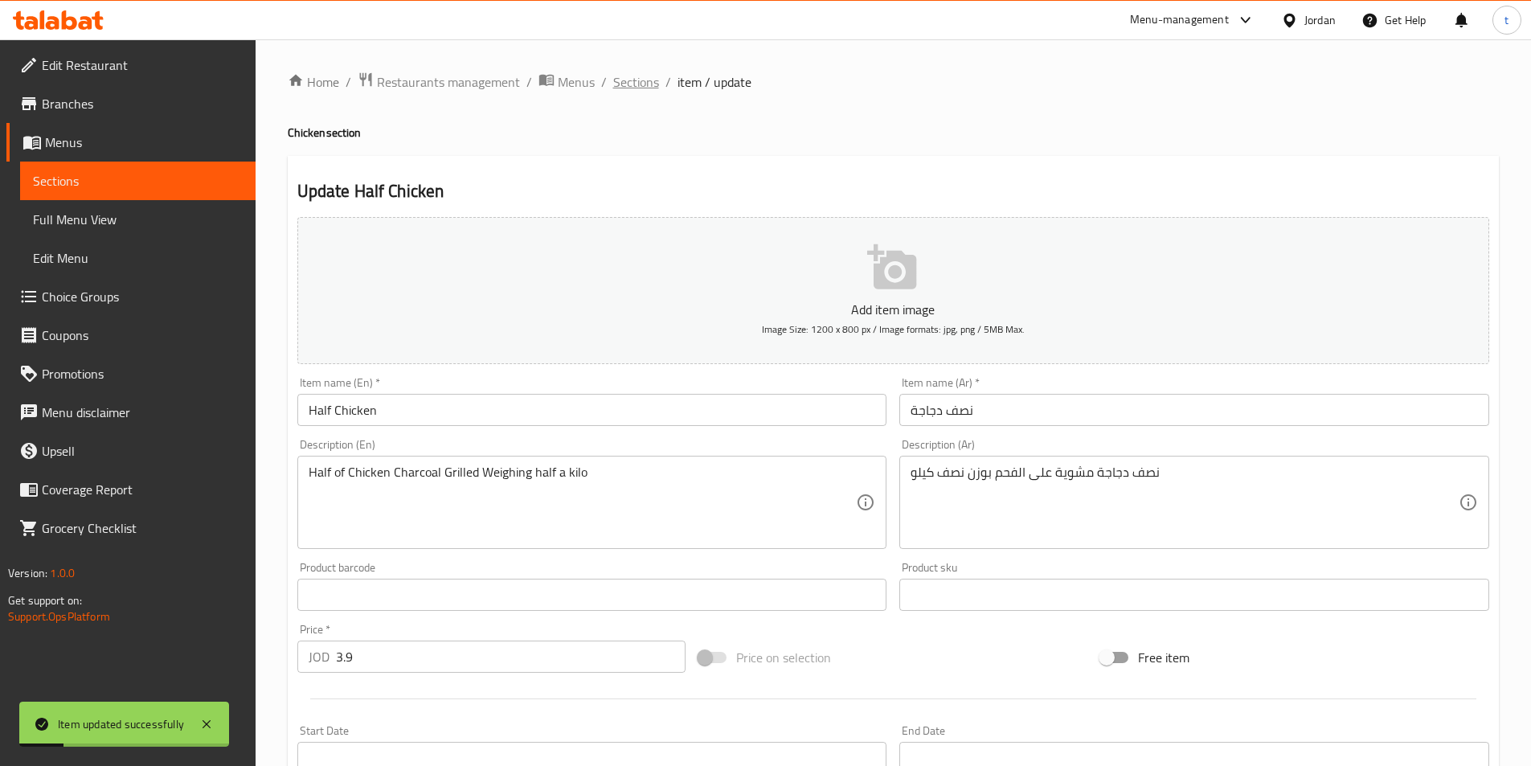
click at [632, 81] on span "Sections" at bounding box center [636, 81] width 46 height 19
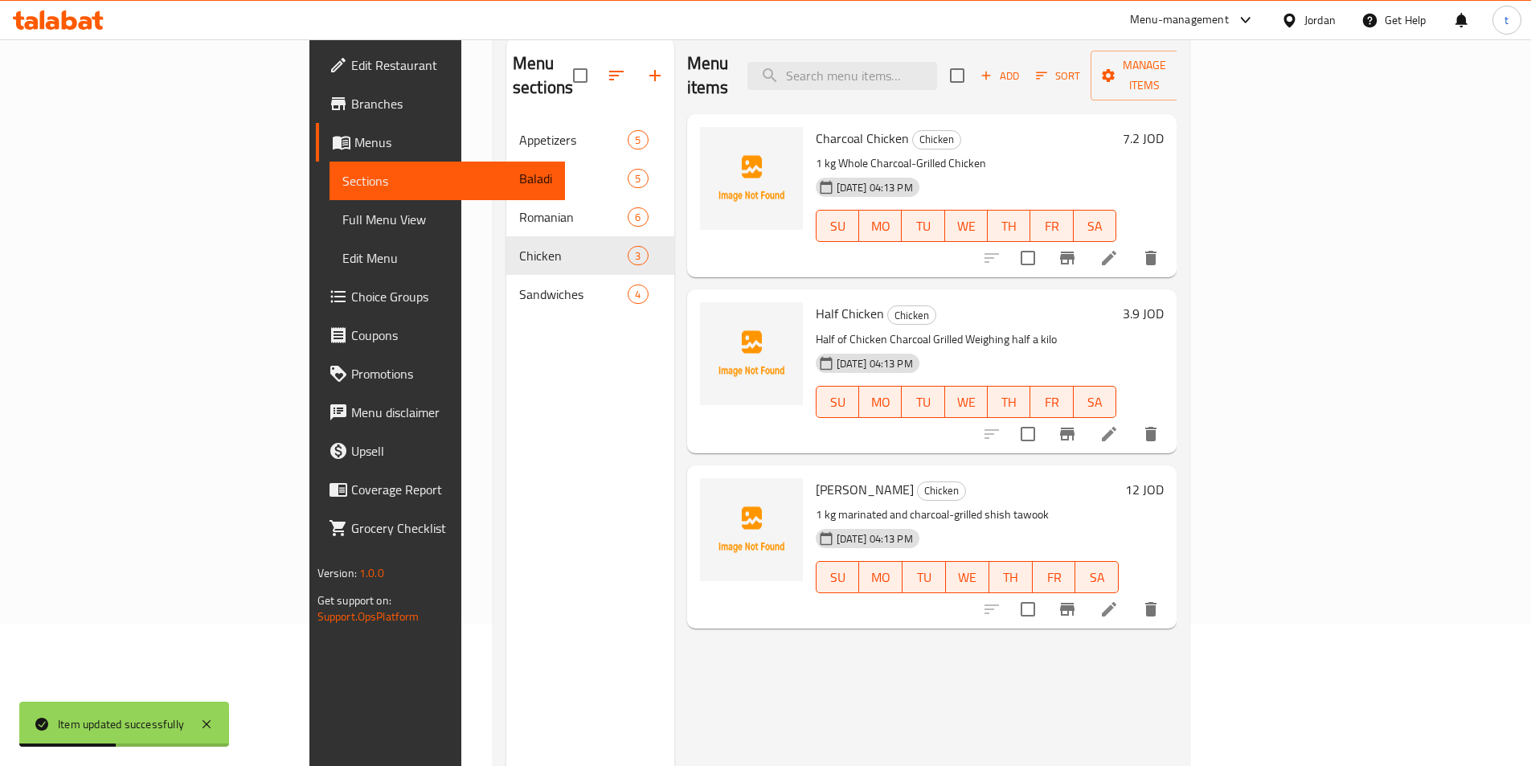
scroll to position [225, 0]
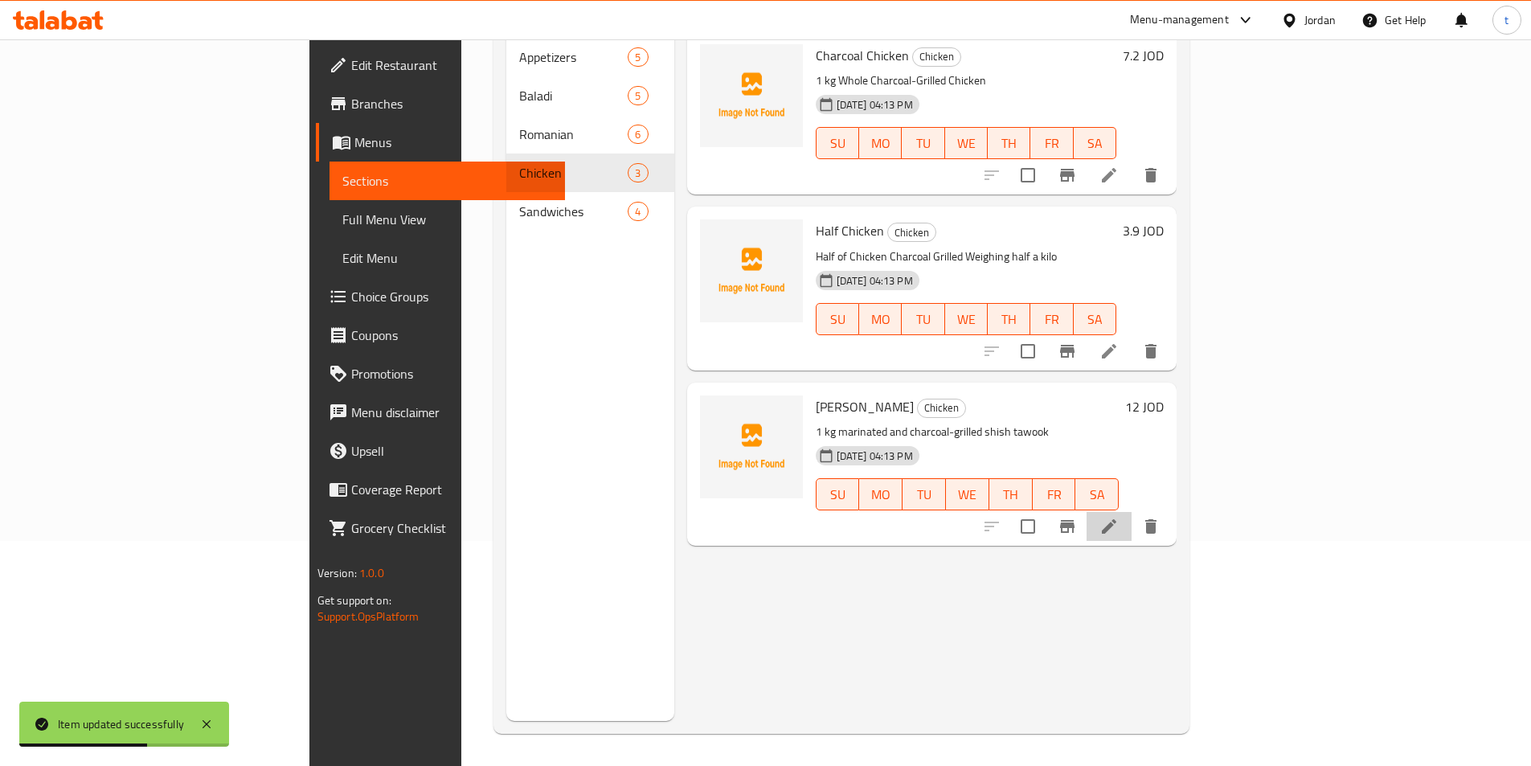
click at [1131, 512] on li at bounding box center [1108, 526] width 45 height 29
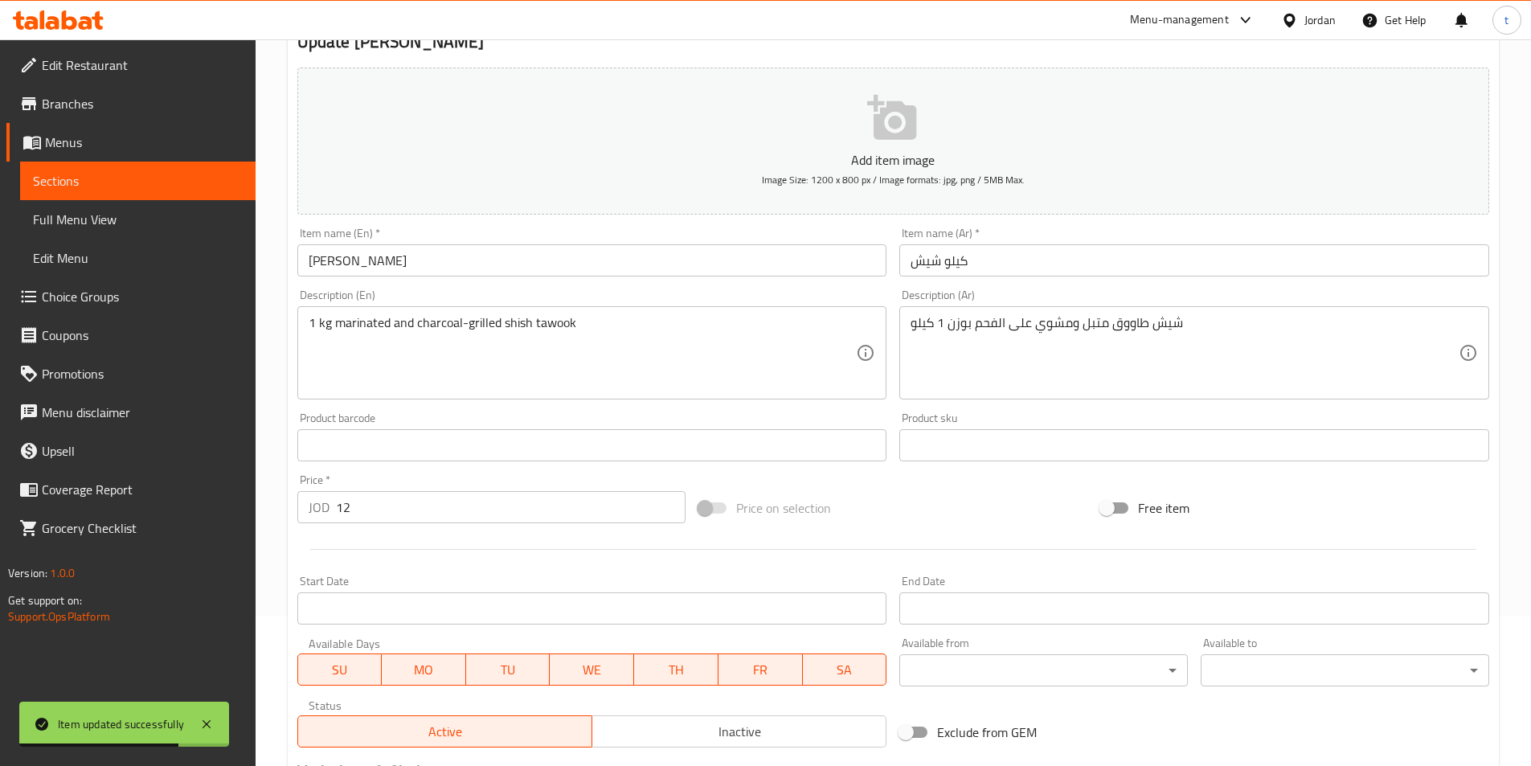
scroll to position [161, 0]
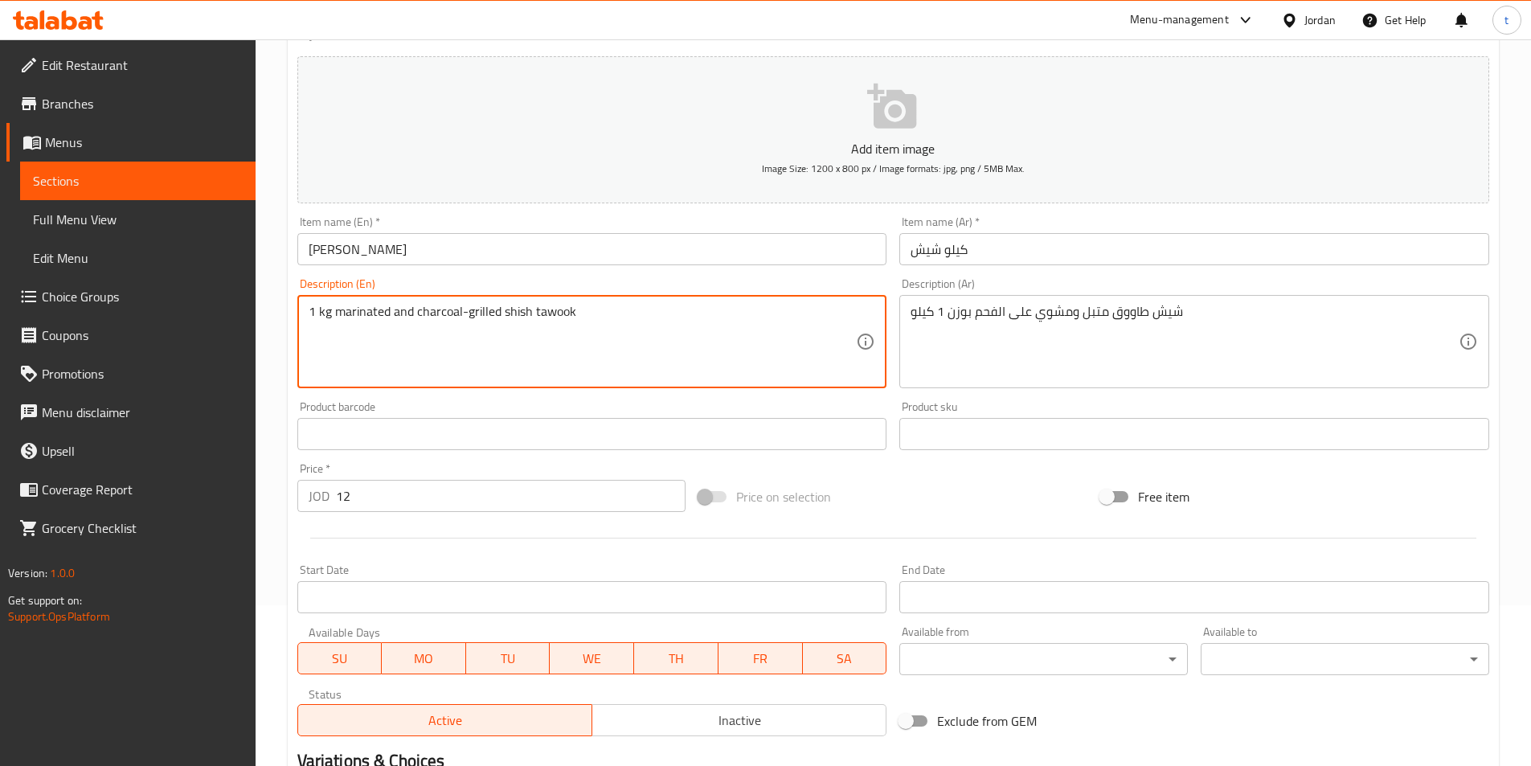
drag, startPoint x: 599, startPoint y: 317, endPoint x: 502, endPoint y: 335, distance: 98.0
type textarea "1 kg marinated and charcoal-grilled"
drag, startPoint x: 450, startPoint y: 329, endPoint x: 311, endPoint y: 338, distance: 139.4
click at [311, 338] on textarea "1 kg marinated and charcoal-grilled" at bounding box center [583, 342] width 548 height 76
paste textarea "shish tawook"
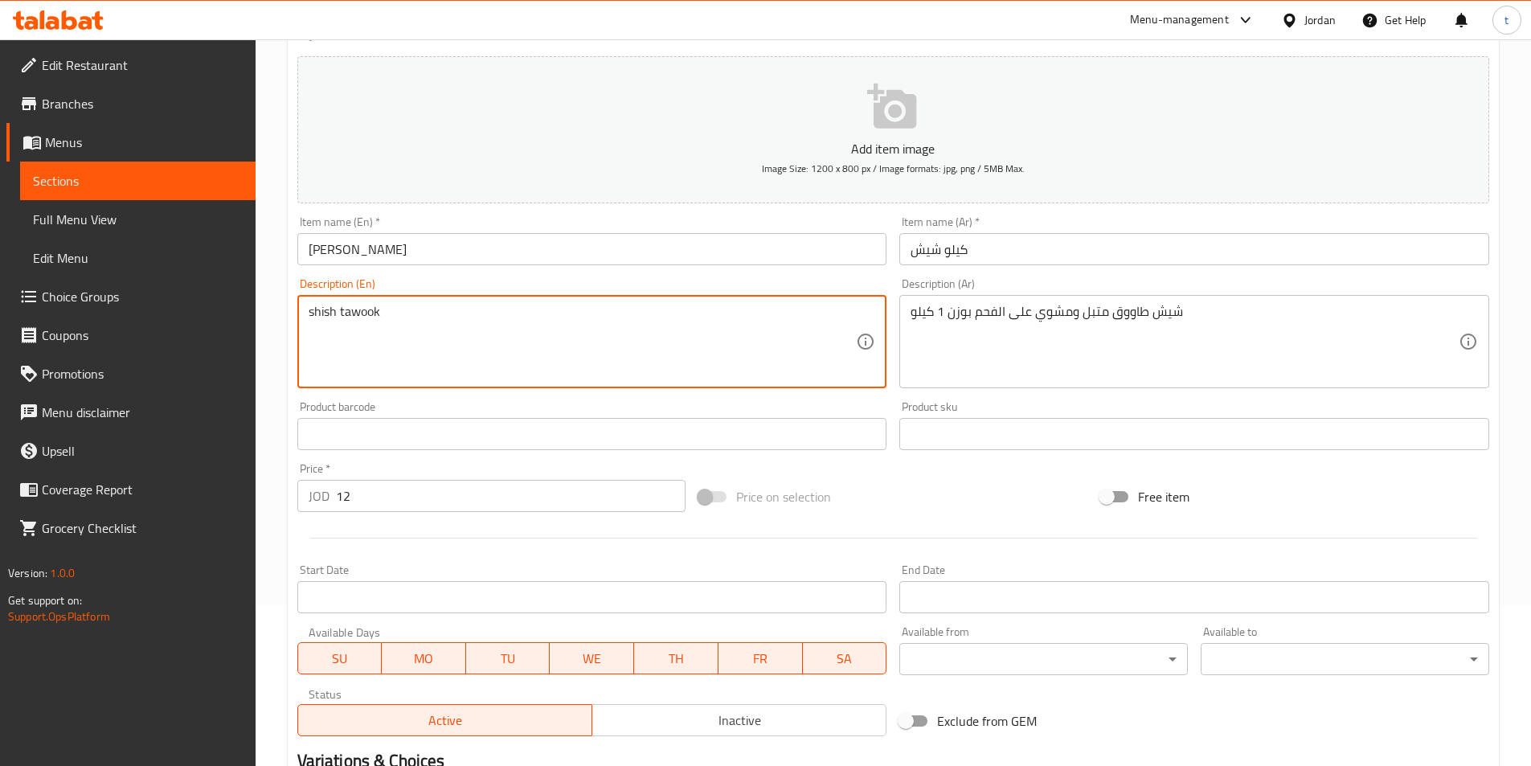
click at [347, 309] on textarea "shish tawook" at bounding box center [583, 342] width 548 height 76
drag, startPoint x: 347, startPoint y: 309, endPoint x: 657, endPoint y: 320, distance: 310.4
click at [657, 320] on textarea "shish tawook" at bounding box center [583, 342] width 548 height 76
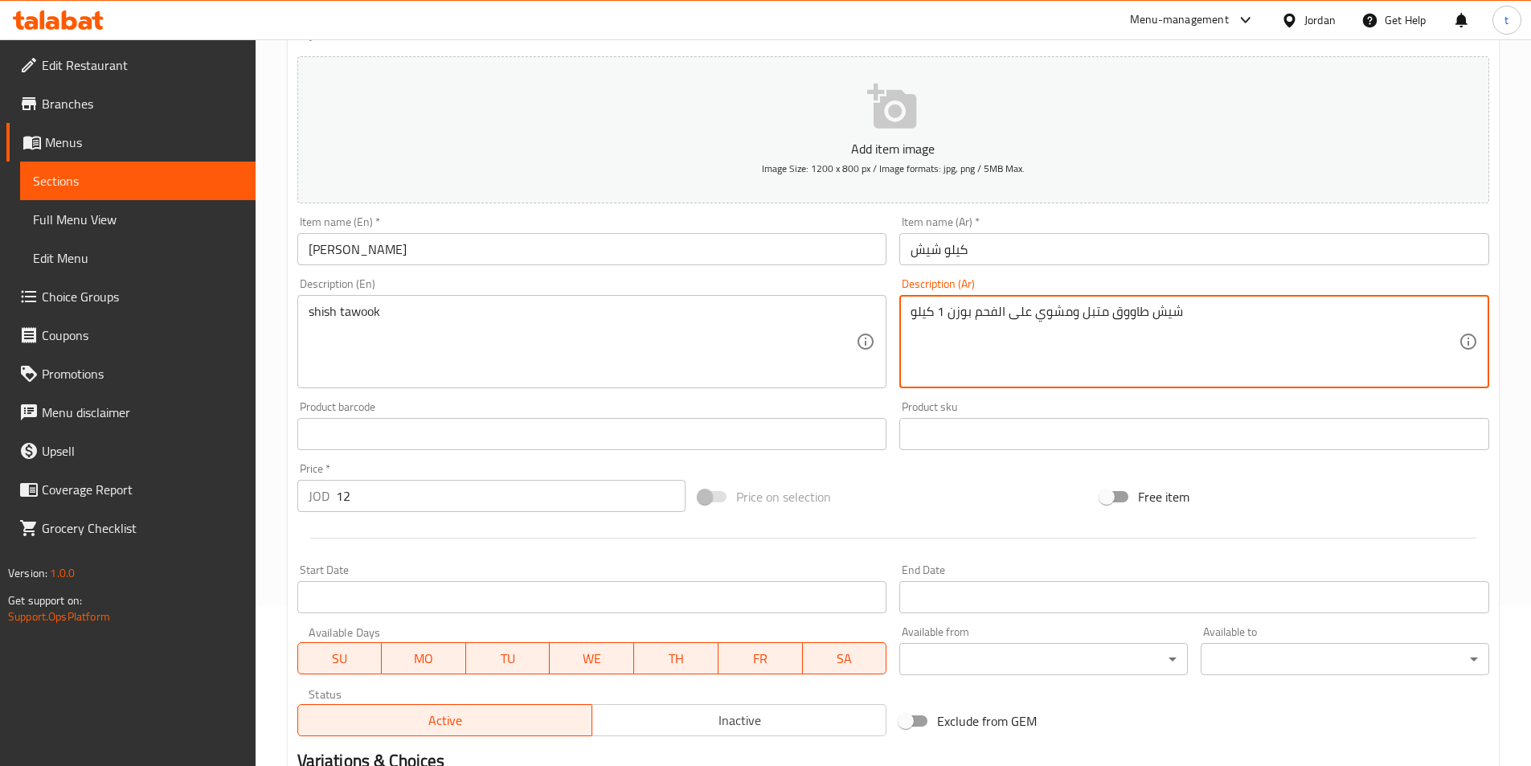
drag, startPoint x: 970, startPoint y: 313, endPoint x: 1188, endPoint y: 324, distance: 218.1
click at [1188, 324] on textarea "شيش طاووق متبل ومشوي على الفحم بوزن 1 كيلو" at bounding box center [1184, 342] width 548 height 76
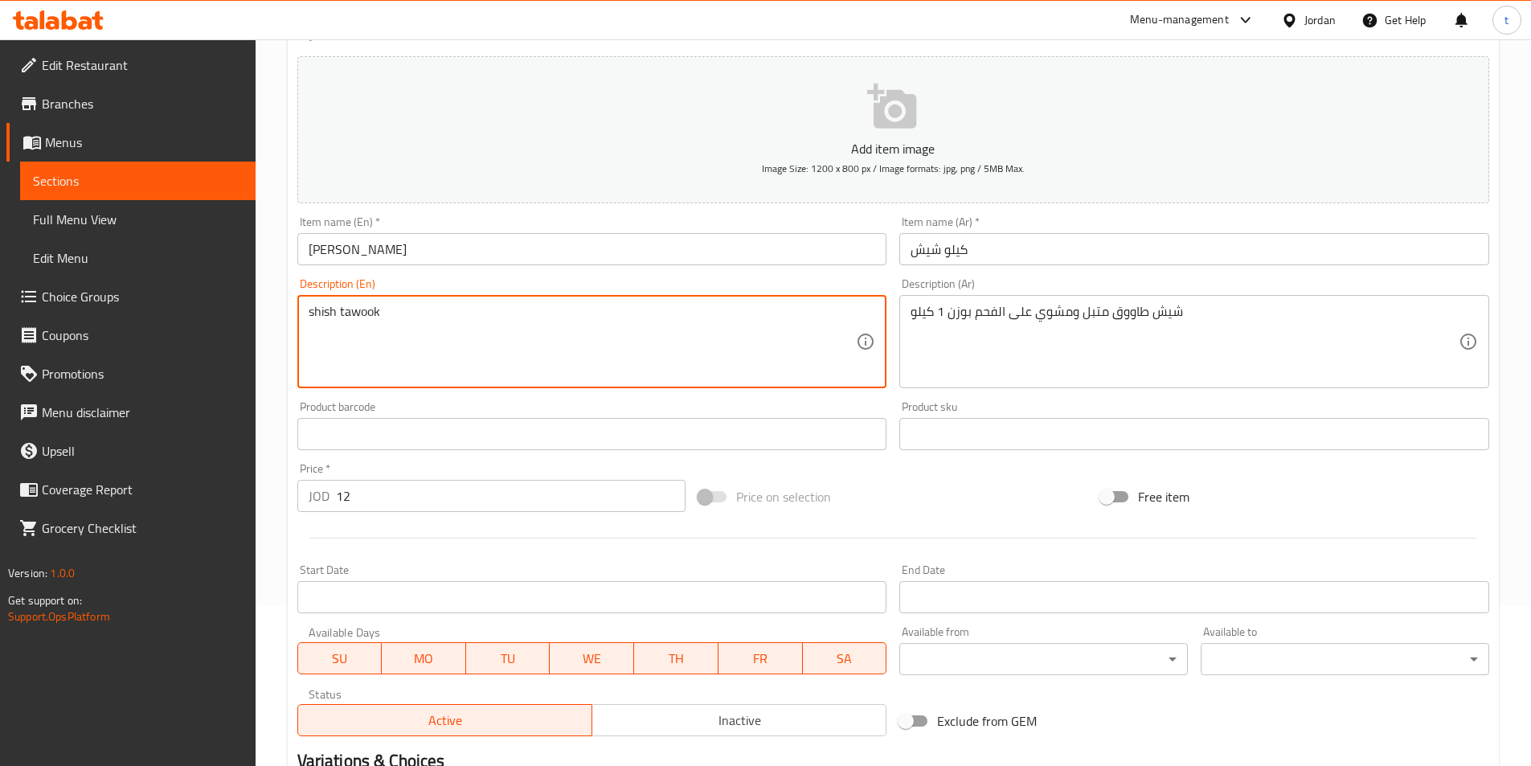
paste textarea "Marinated and charcoal-grilled chicken shish tawook"
click at [580, 308] on textarea "shish tawook Marinated and charcoal-grilled chicken shish tawook" at bounding box center [583, 342] width 548 height 76
drag, startPoint x: 552, startPoint y: 309, endPoint x: 636, endPoint y: 313, distance: 84.4
click at [636, 313] on textarea "shish tawook Marinated and charcoal-grilled shish tawook" at bounding box center [583, 342] width 548 height 76
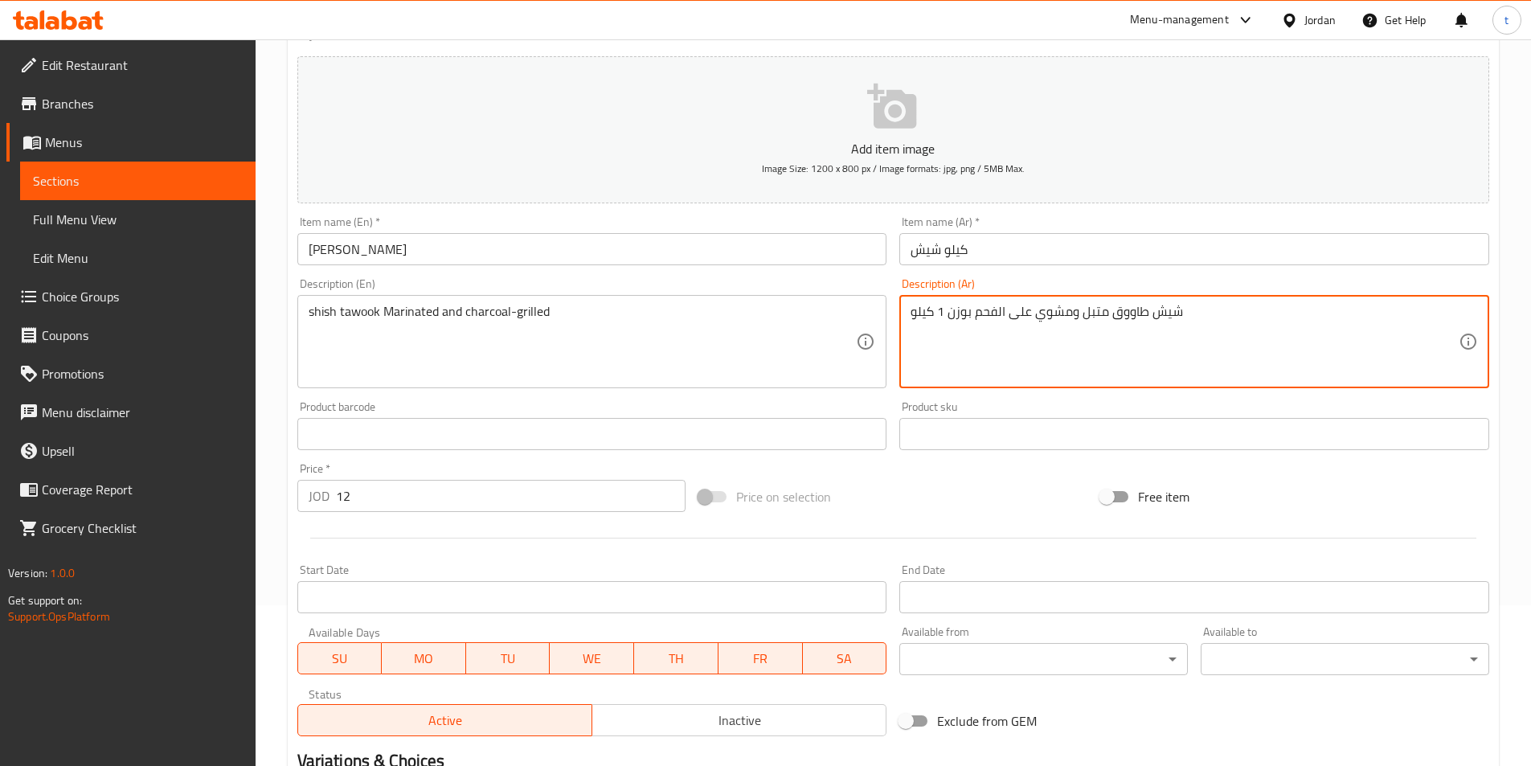
drag, startPoint x: 970, startPoint y: 309, endPoint x: 905, endPoint y: 321, distance: 66.3
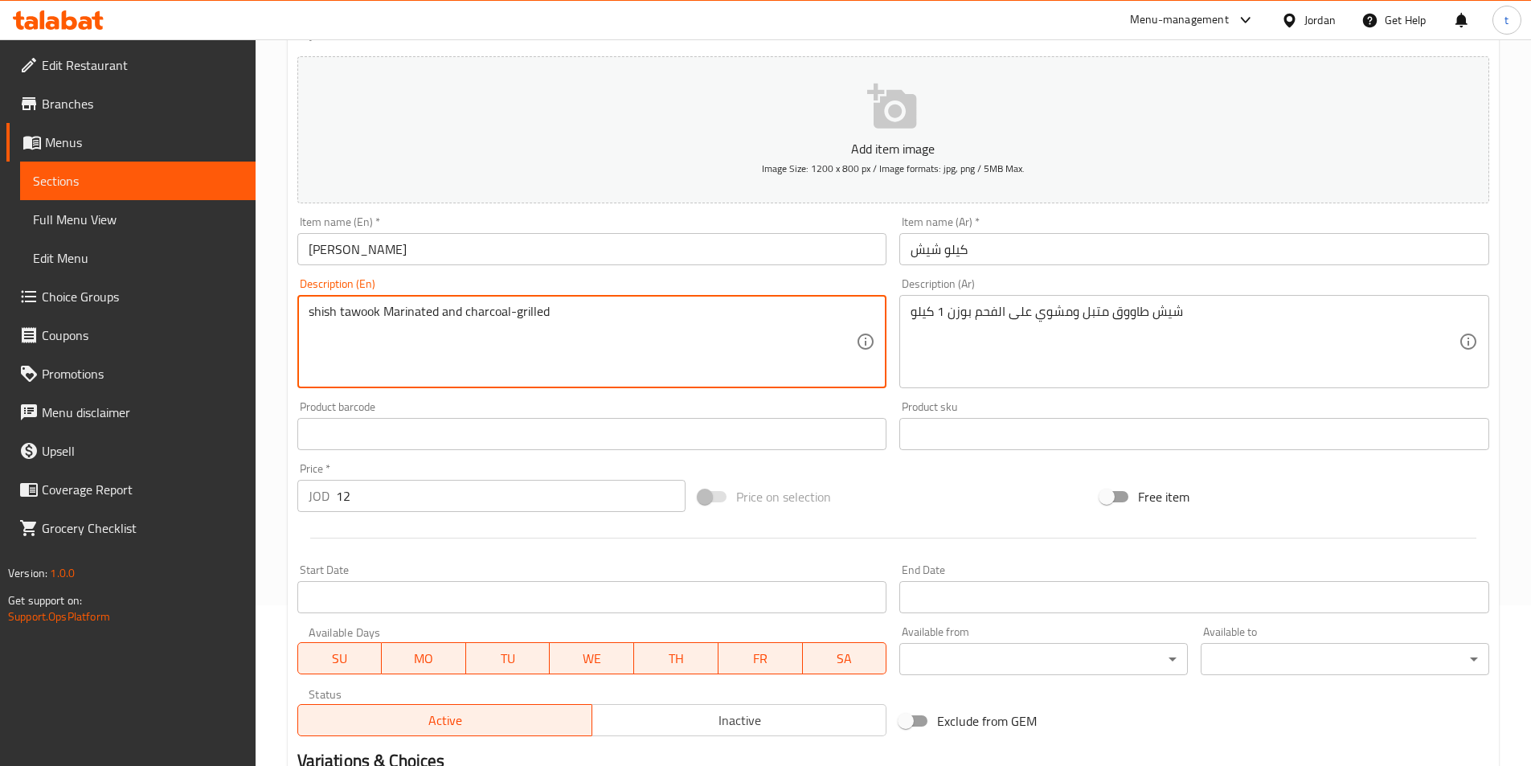
paste textarea "Weighing 1 kg"
type textarea "shish tawook Marinated and charcoal-grilled Weighing 1 kg"
drag, startPoint x: 660, startPoint y: 318, endPoint x: 279, endPoint y: 351, distance: 382.3
click at [279, 351] on div "Home / Restaurants management / Menus / Sections / item / update Chicken sectio…" at bounding box center [893, 427] width 1275 height 1096
click at [774, 354] on textarea "shish tawook Marinated and charcoal-grilled Weighing 1 kg" at bounding box center [583, 342] width 548 height 76
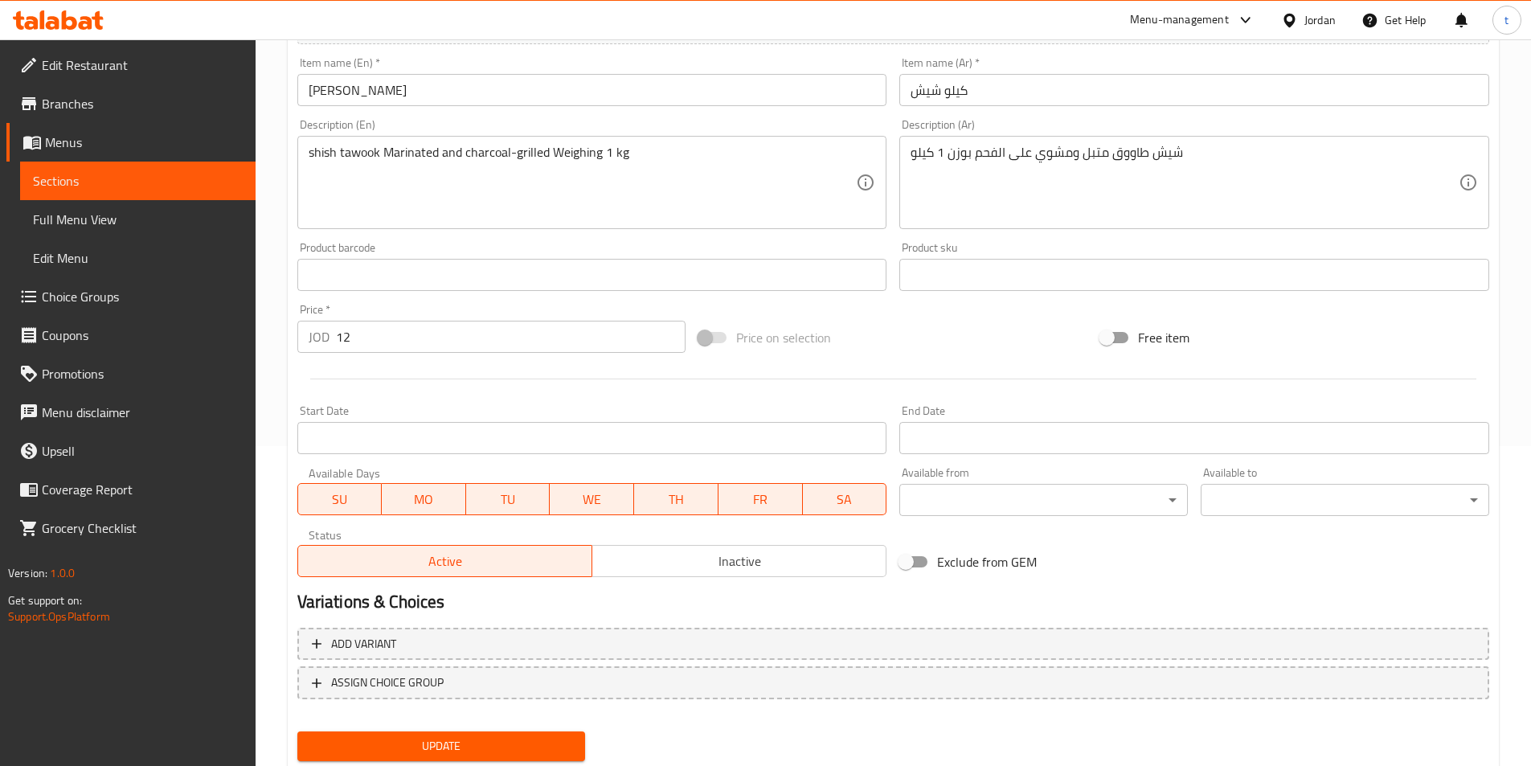
scroll to position [370, 0]
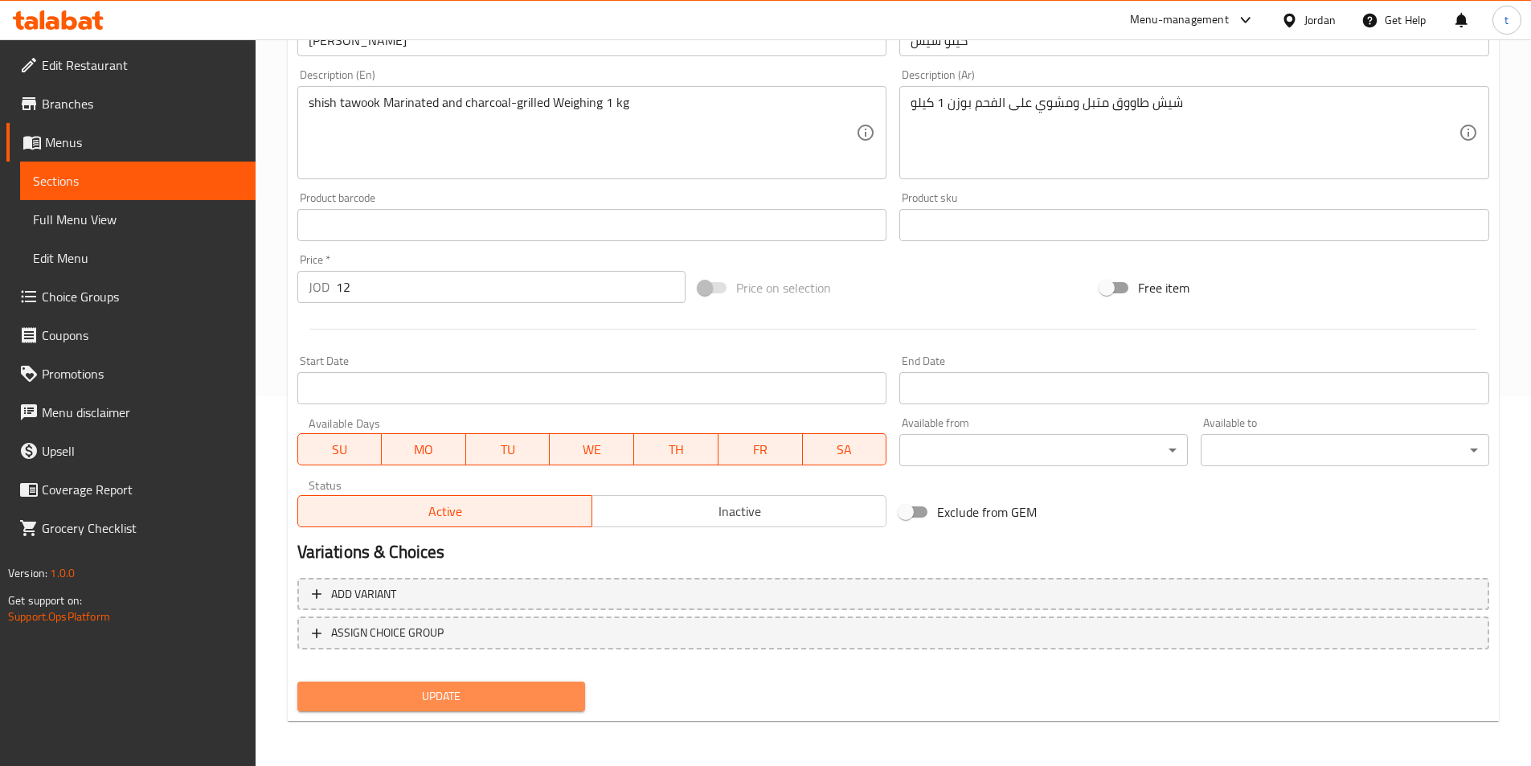
click at [536, 702] on span "Update" at bounding box center [441, 696] width 263 height 20
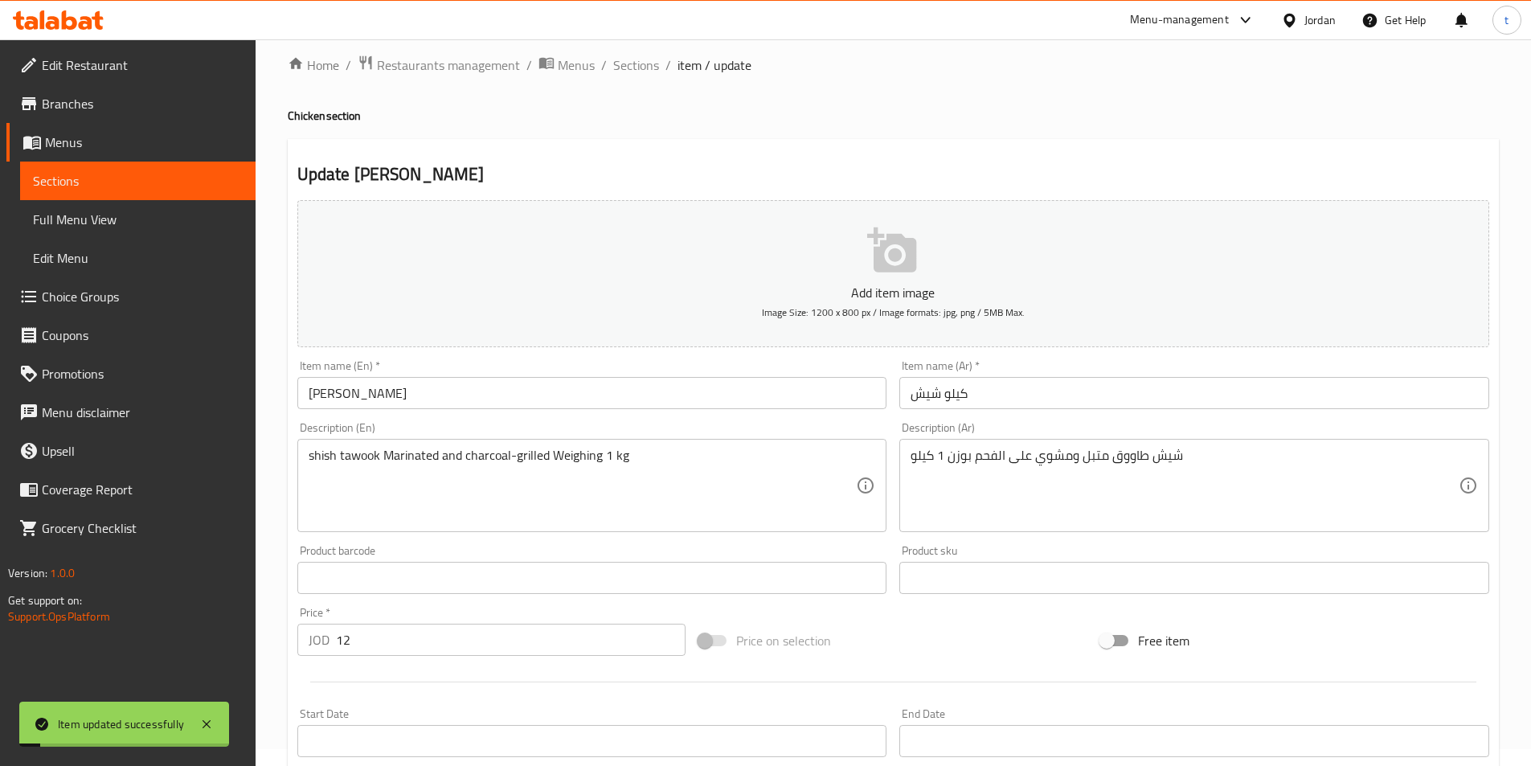
scroll to position [0, 0]
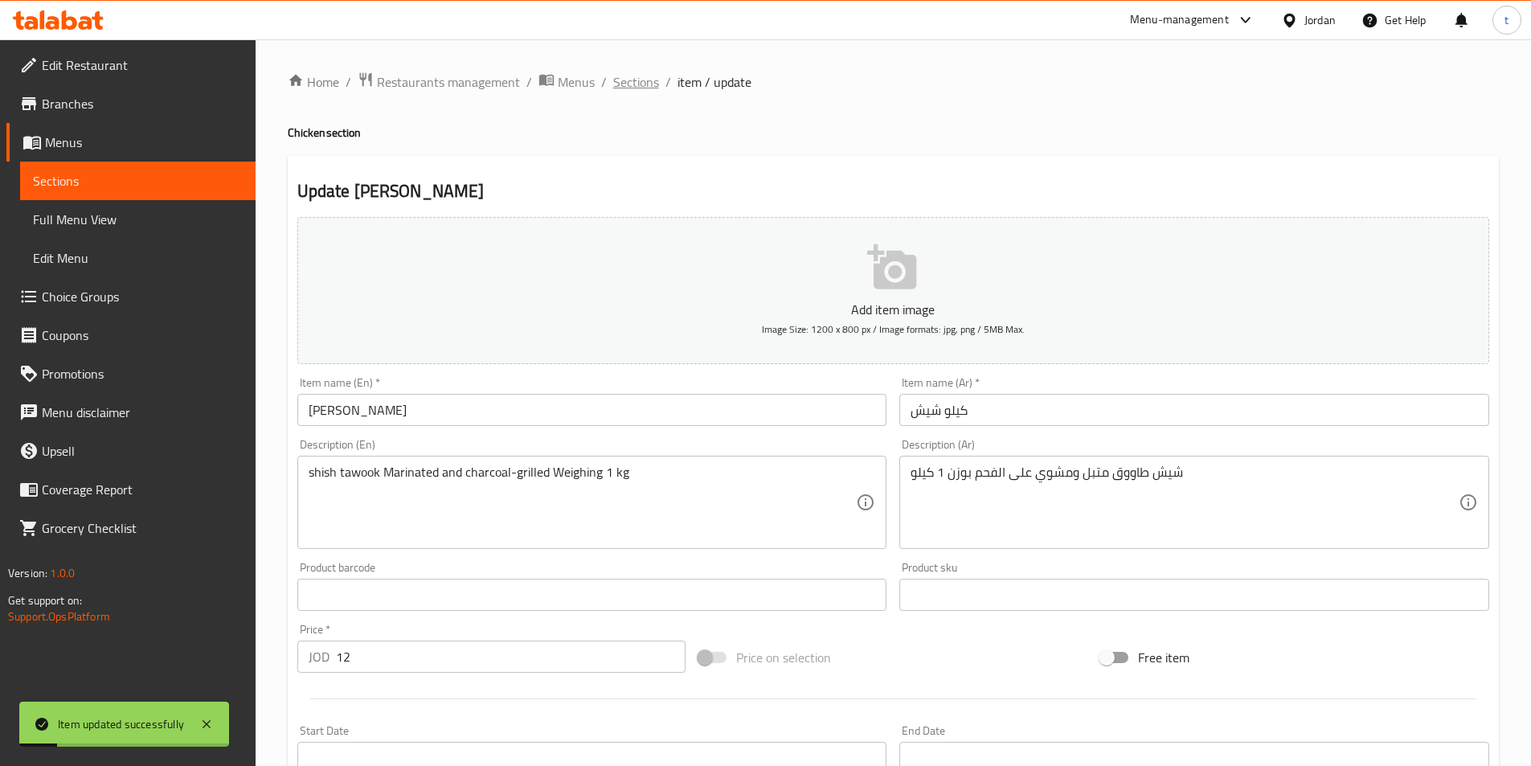
click at [619, 82] on span "Sections" at bounding box center [636, 81] width 46 height 19
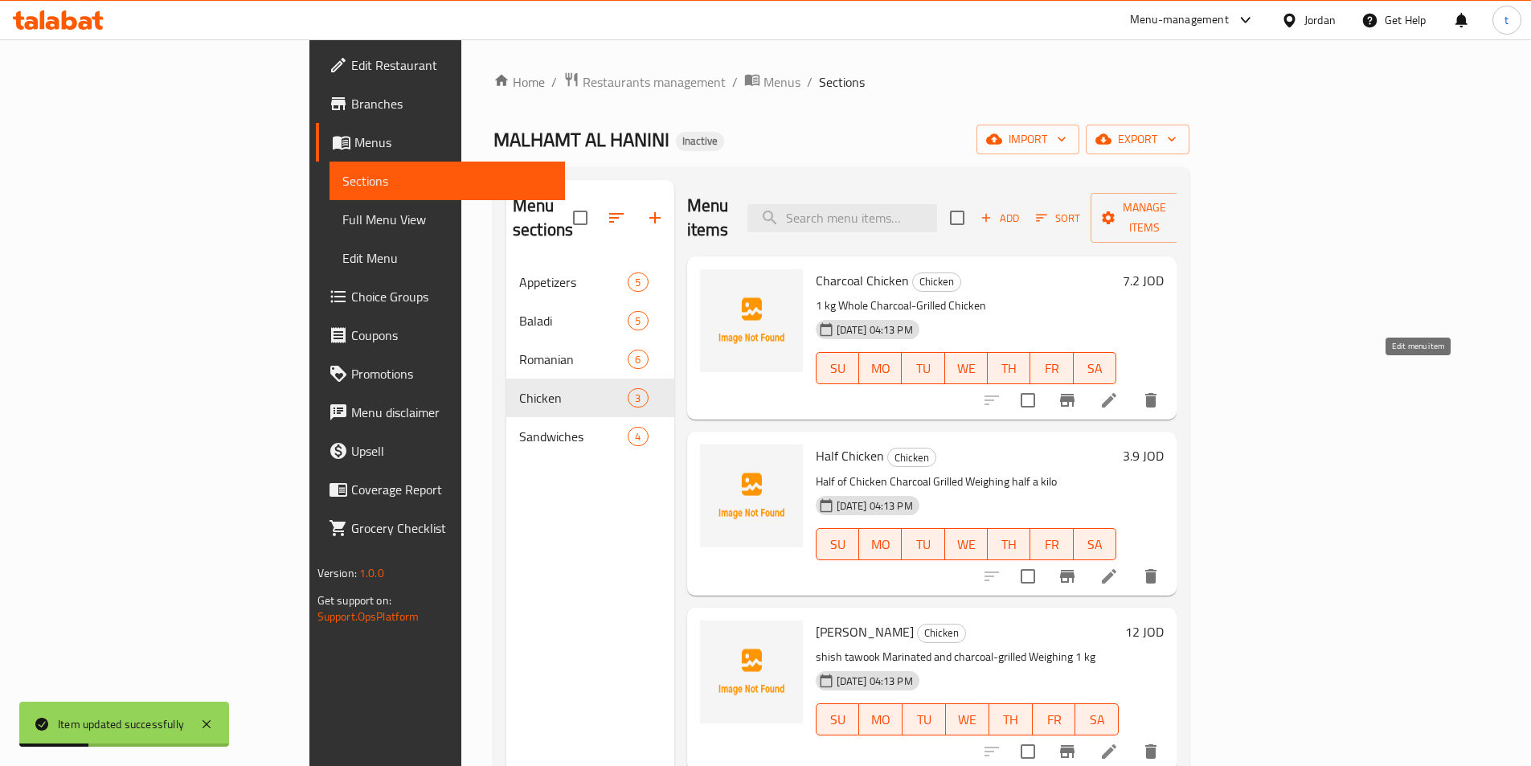
click at [1119, 391] on icon at bounding box center [1108, 400] width 19 height 19
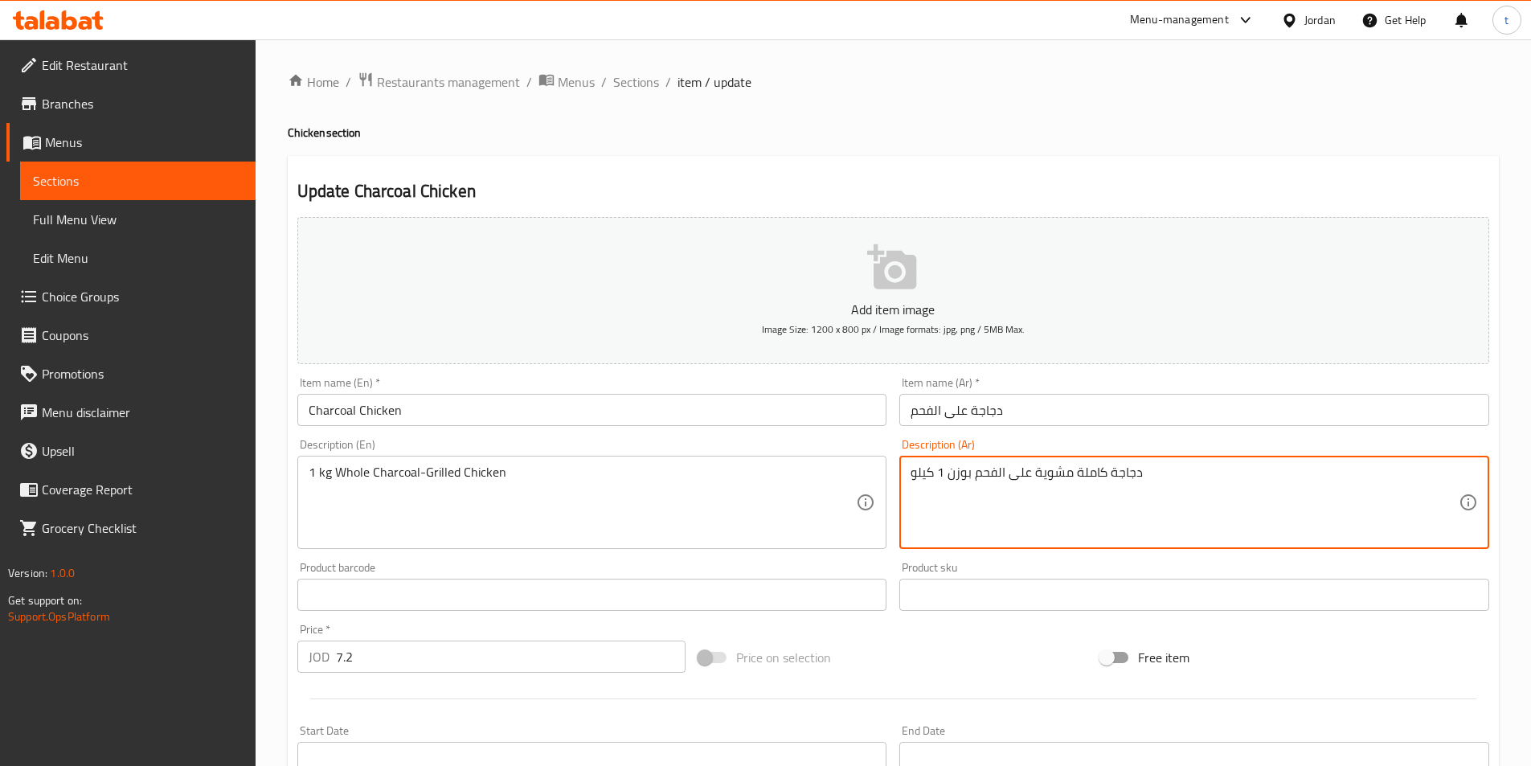
drag, startPoint x: 950, startPoint y: 475, endPoint x: 975, endPoint y: 489, distance: 28.4
click at [927, 471] on textarea "دجاجة كاملة مشوية على الفحم 1 كيلو" at bounding box center [1184, 502] width 548 height 76
click at [927, 485] on textarea "دجاجة كاملة مشوية على الفحم 1 كيلو" at bounding box center [1184, 502] width 548 height 76
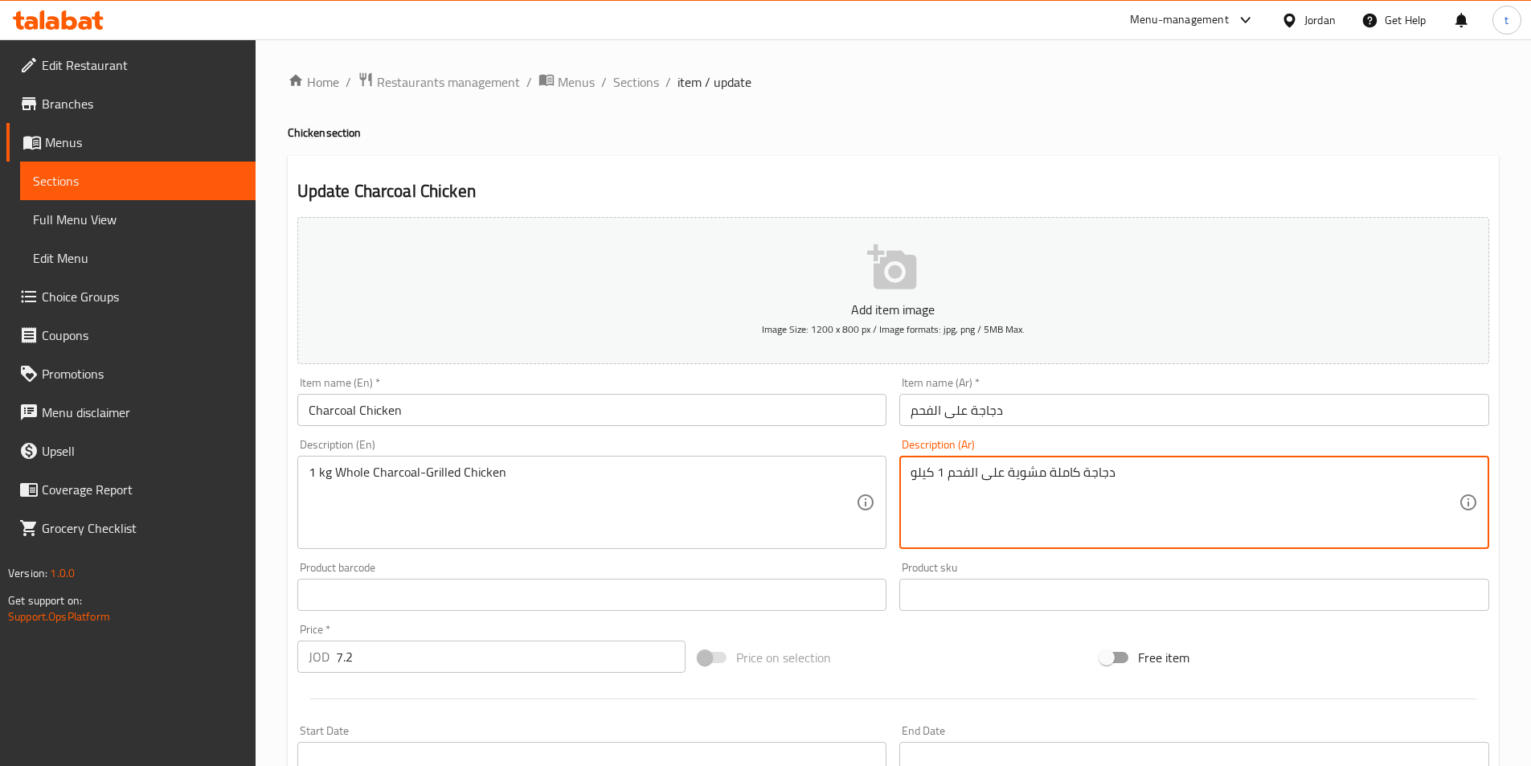
click at [914, 473] on textarea "دجاجة كاملة مشوية على الفحم 1 كيلو" at bounding box center [1184, 502] width 548 height 76
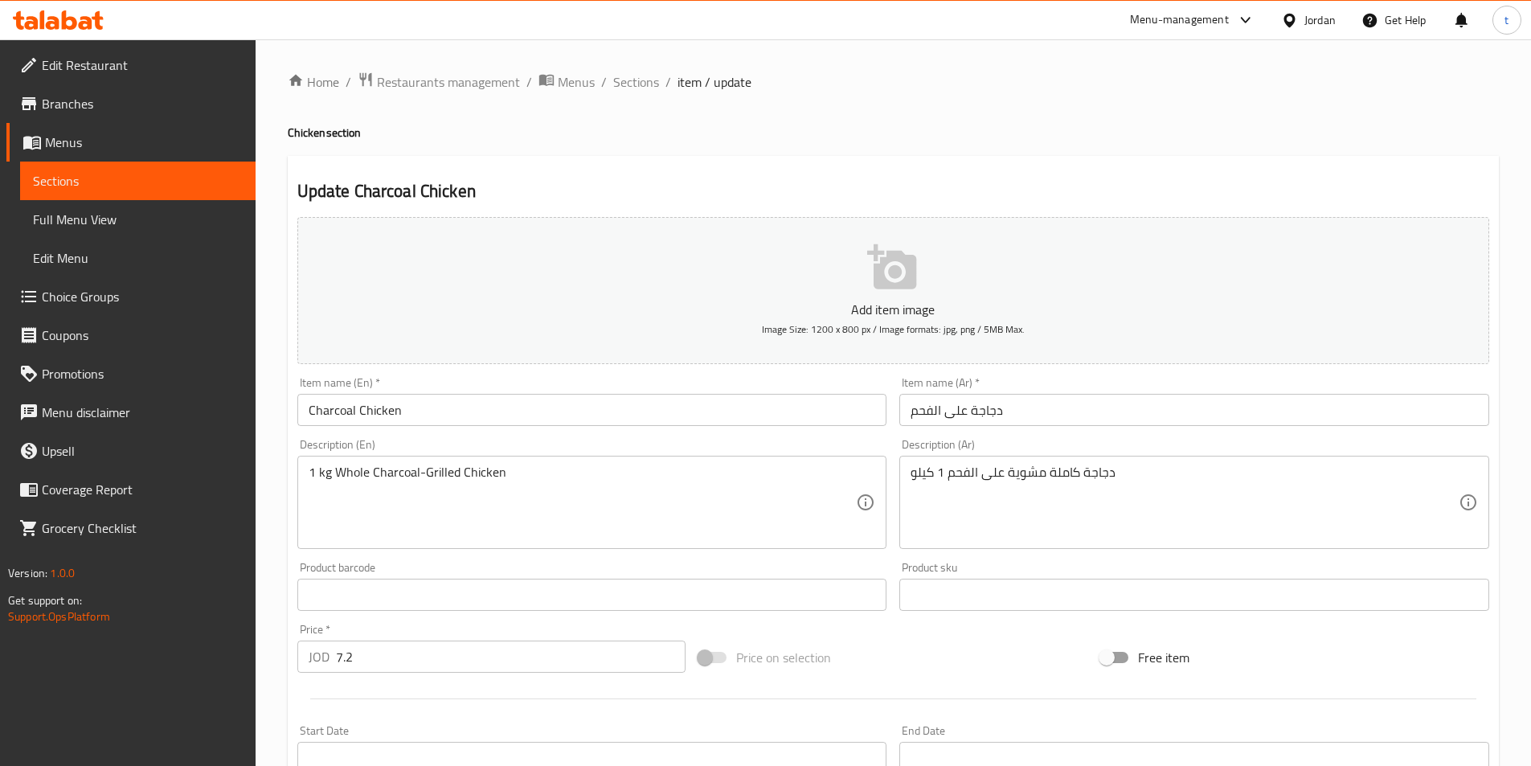
drag, startPoint x: 908, startPoint y: 474, endPoint x: 941, endPoint y: 485, distance: 34.8
click at [941, 485] on div "دجاجة كاملة مشوية على الفحم 1 كيلو Description (Ar)" at bounding box center [1194, 502] width 590 height 93
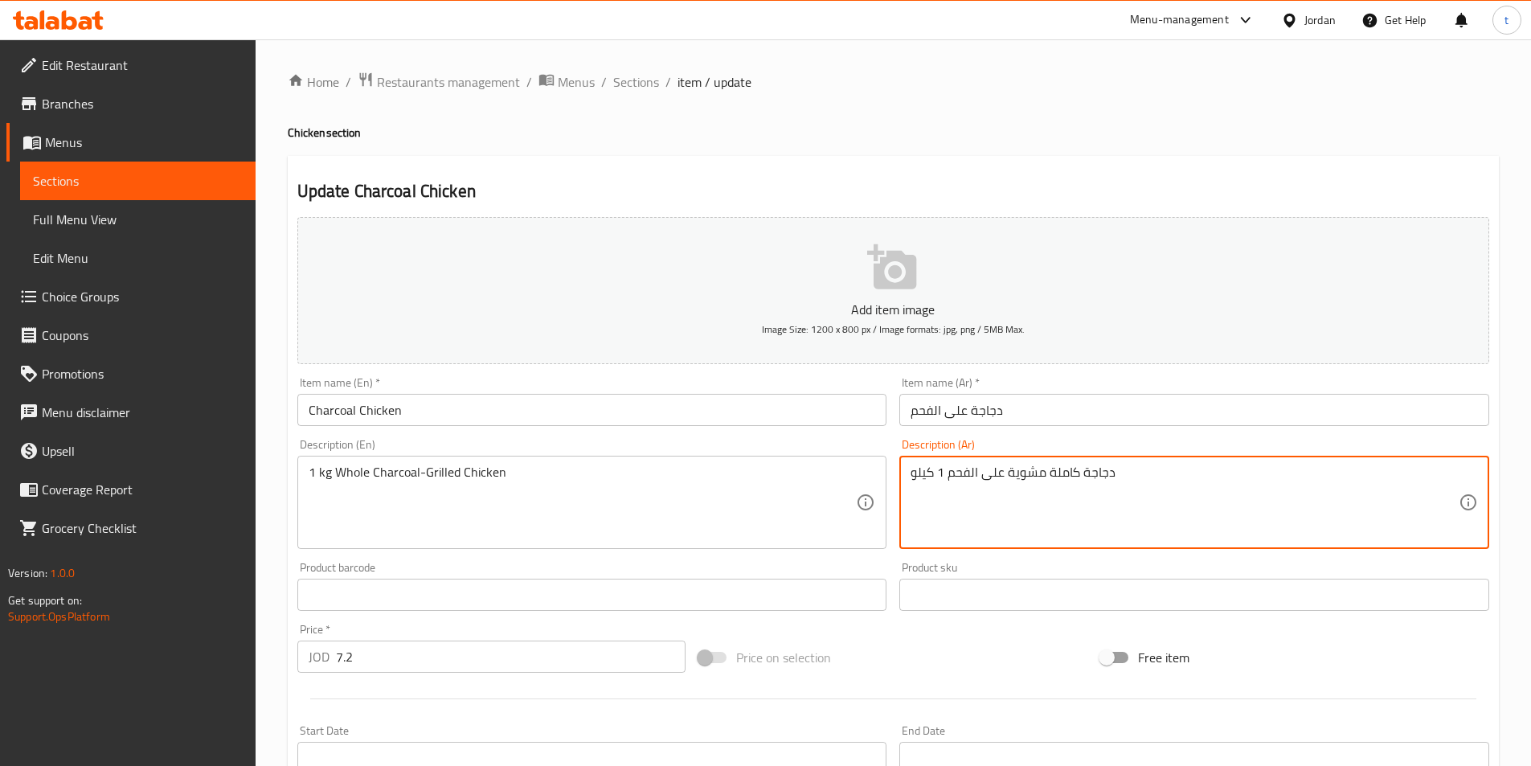
drag, startPoint x: 912, startPoint y: 474, endPoint x: 937, endPoint y: 481, distance: 25.9
click at [937, 481] on textarea "دجاجة كاملة مشوية على الفحم 1 كيلو" at bounding box center [1184, 502] width 548 height 76
click at [1096, 473] on textarea "دجاجة كاملة مشوية على الفحم" at bounding box center [1184, 502] width 548 height 76
click at [907, 478] on div "دجاجة كاملة مشوية على الفحم Description (Ar)" at bounding box center [1194, 502] width 590 height 93
click at [907, 468] on div "دجاجة كاملة مشوية على الفحم Description (Ar)" at bounding box center [1194, 502] width 590 height 93
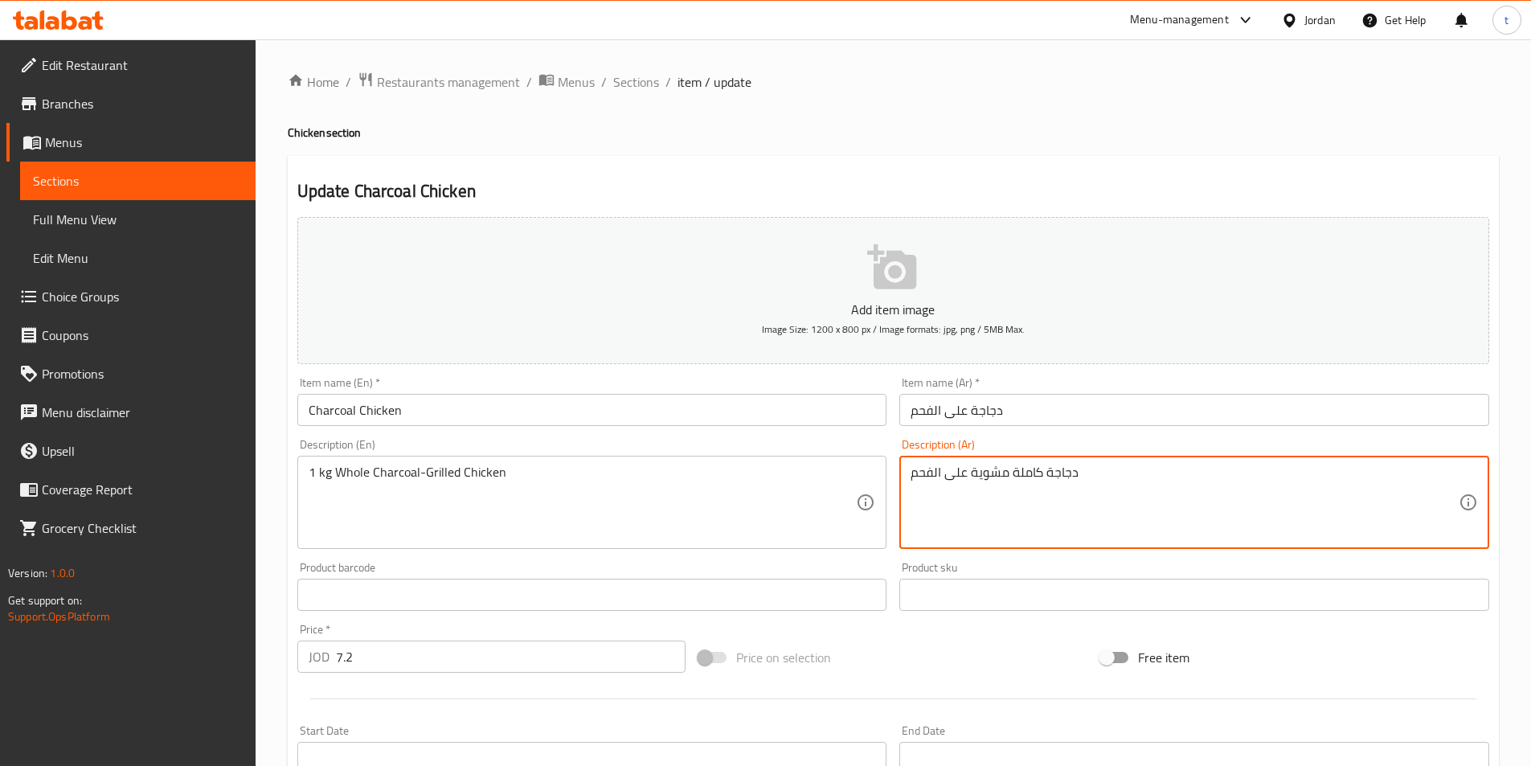
paste textarea "1 كيلو"
drag, startPoint x: 910, startPoint y: 472, endPoint x: 1001, endPoint y: 485, distance: 91.7
click at [896, 464] on div "Description (Ar) 1 كيلو دجاجة كاملة مشوية على الفحم Description (Ar)" at bounding box center [1194, 493] width 603 height 123
click at [1117, 467] on textarea "1 كيلو دجاجة كاملة مشوية على الفحم" at bounding box center [1184, 502] width 548 height 76
drag, startPoint x: 1125, startPoint y: 471, endPoint x: 1120, endPoint y: 491, distance: 20.7
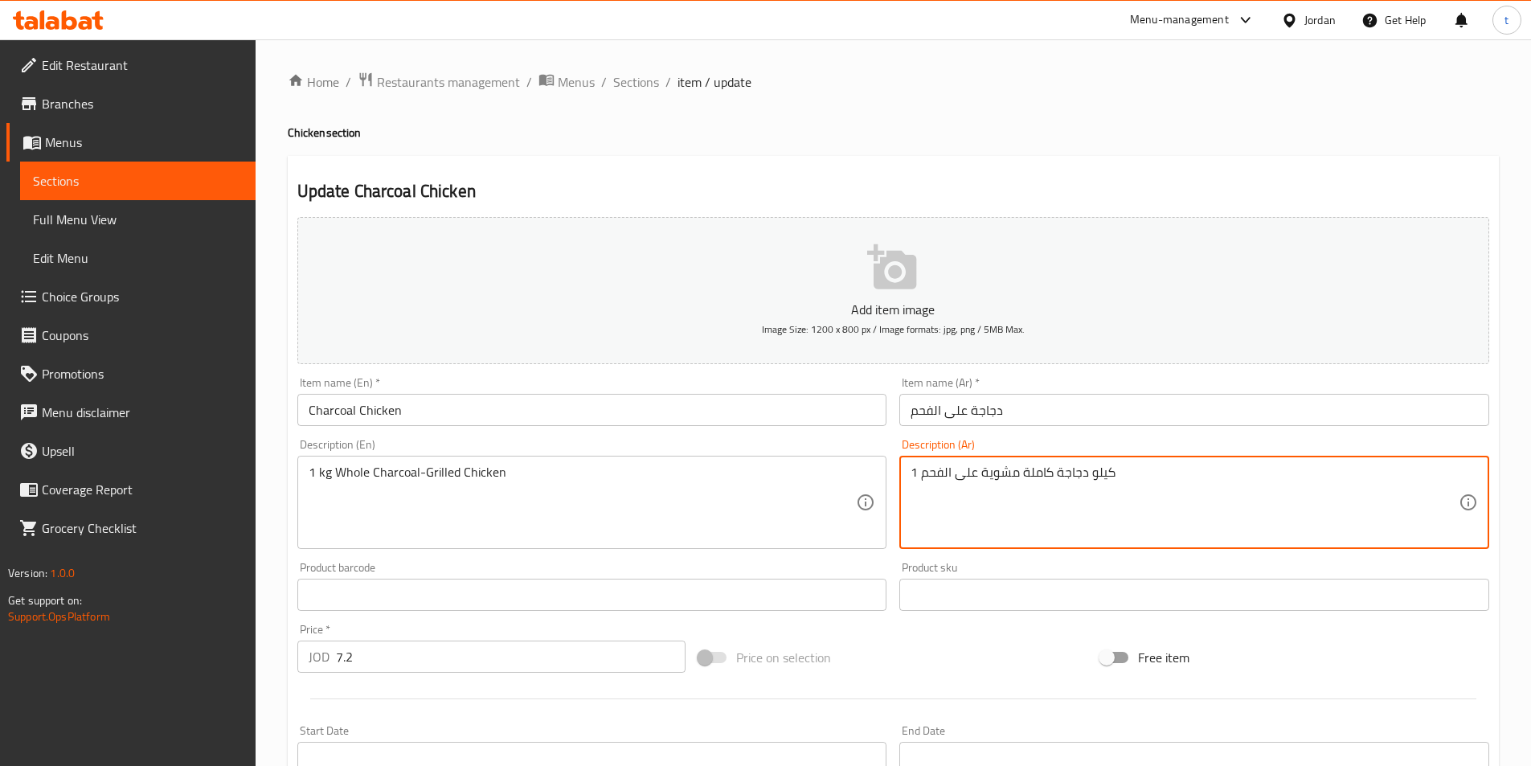
click at [1120, 491] on textarea "1 كيلو دجاجة كاملة مشوية على الفحم" at bounding box center [1184, 502] width 548 height 76
type textarea "1"
click at [938, 477] on textarea at bounding box center [1184, 502] width 548 height 76
paste textarea "دجاجة كاملة مشوية على الفحم بوزن 1 كيلو"
type textarea "دجاجة كاملة مشوية على الفحم بوزن 1 كيلو"
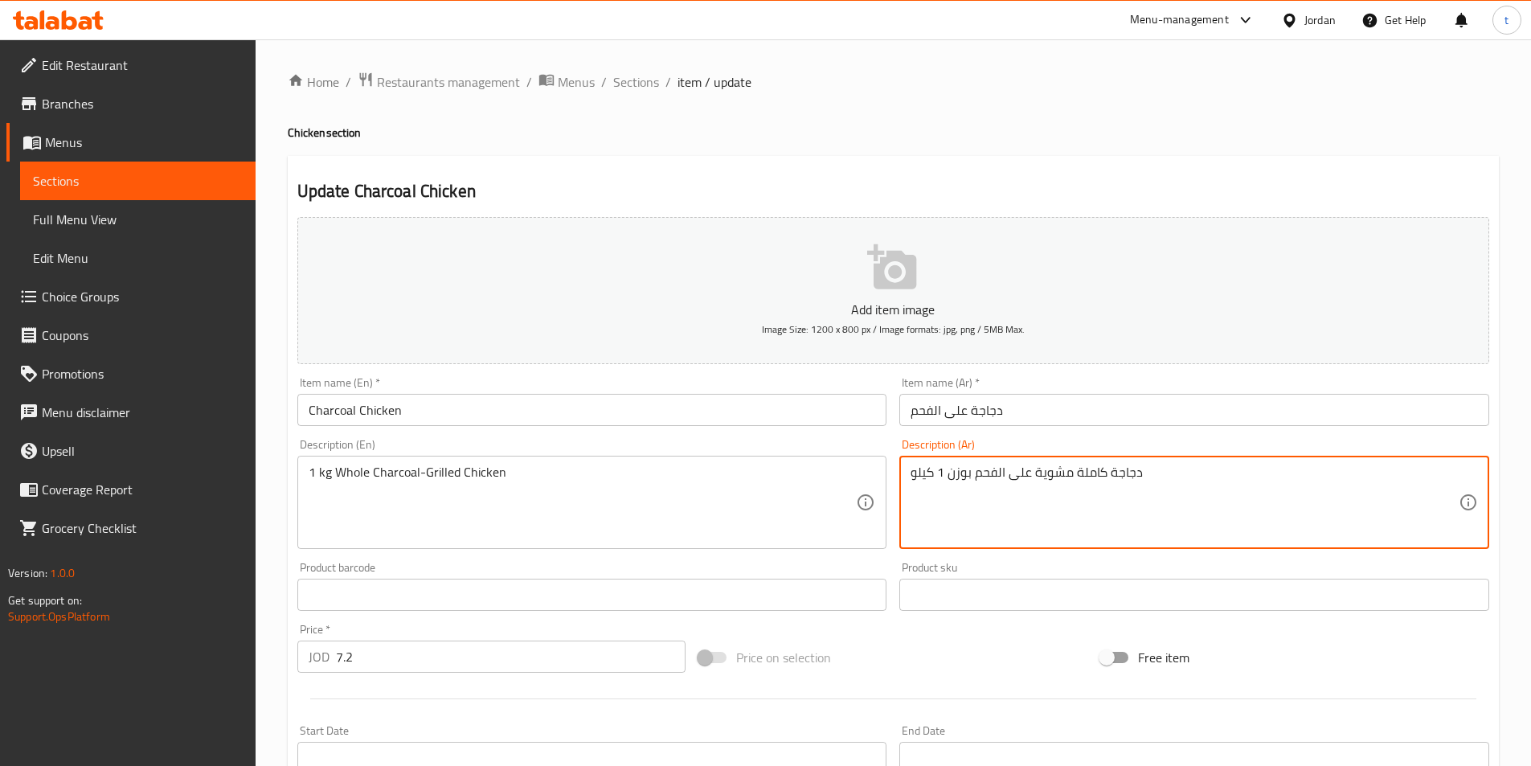
click at [378, 407] on input "Charcoal Chicken" at bounding box center [592, 410] width 590 height 32
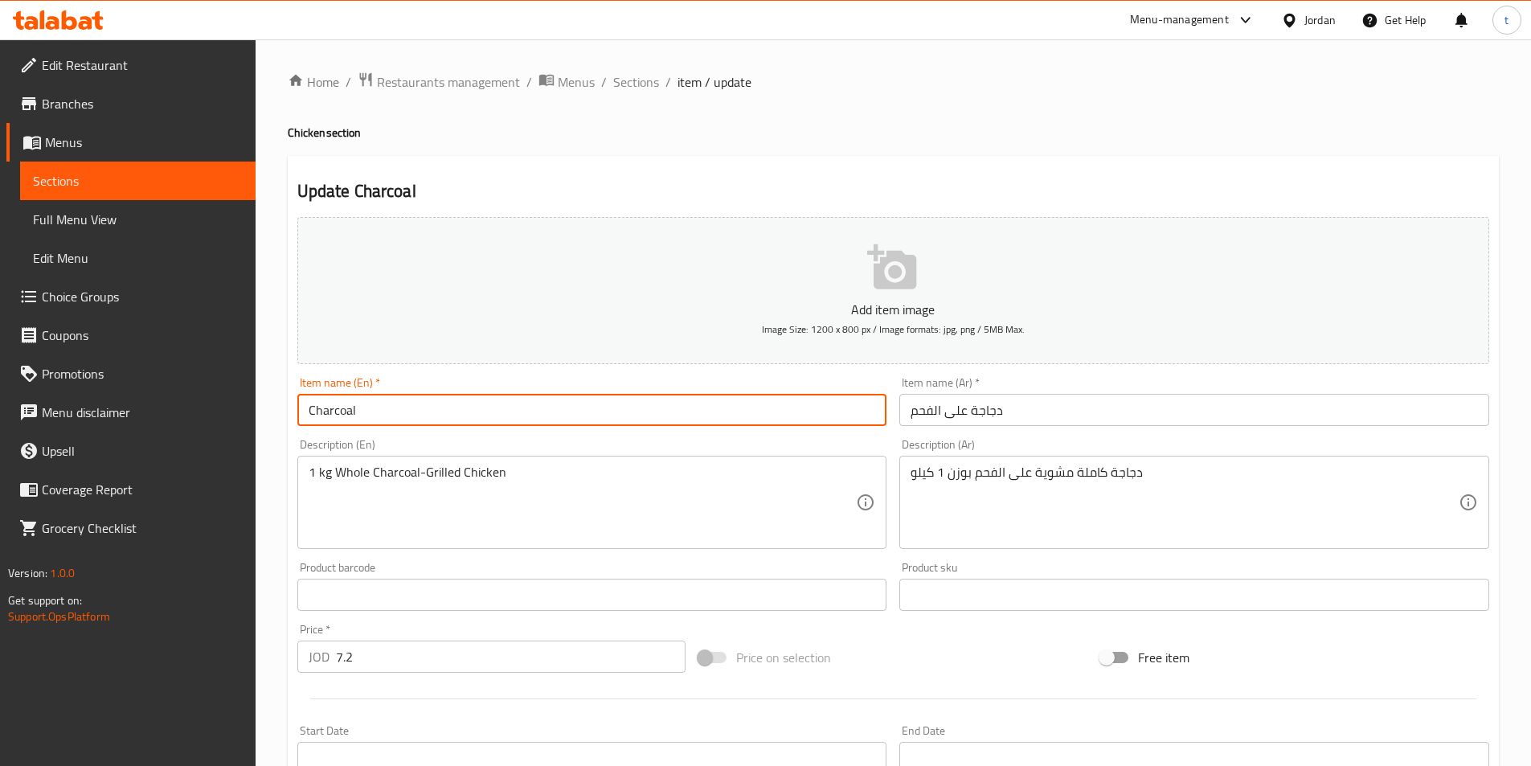
drag, startPoint x: 311, startPoint y: 411, endPoint x: 325, endPoint y: 421, distance: 16.7
click at [311, 411] on input "Charcoal" at bounding box center [592, 410] width 590 height 32
paste input "Chicken"
type input "Chicken on Charcoal"
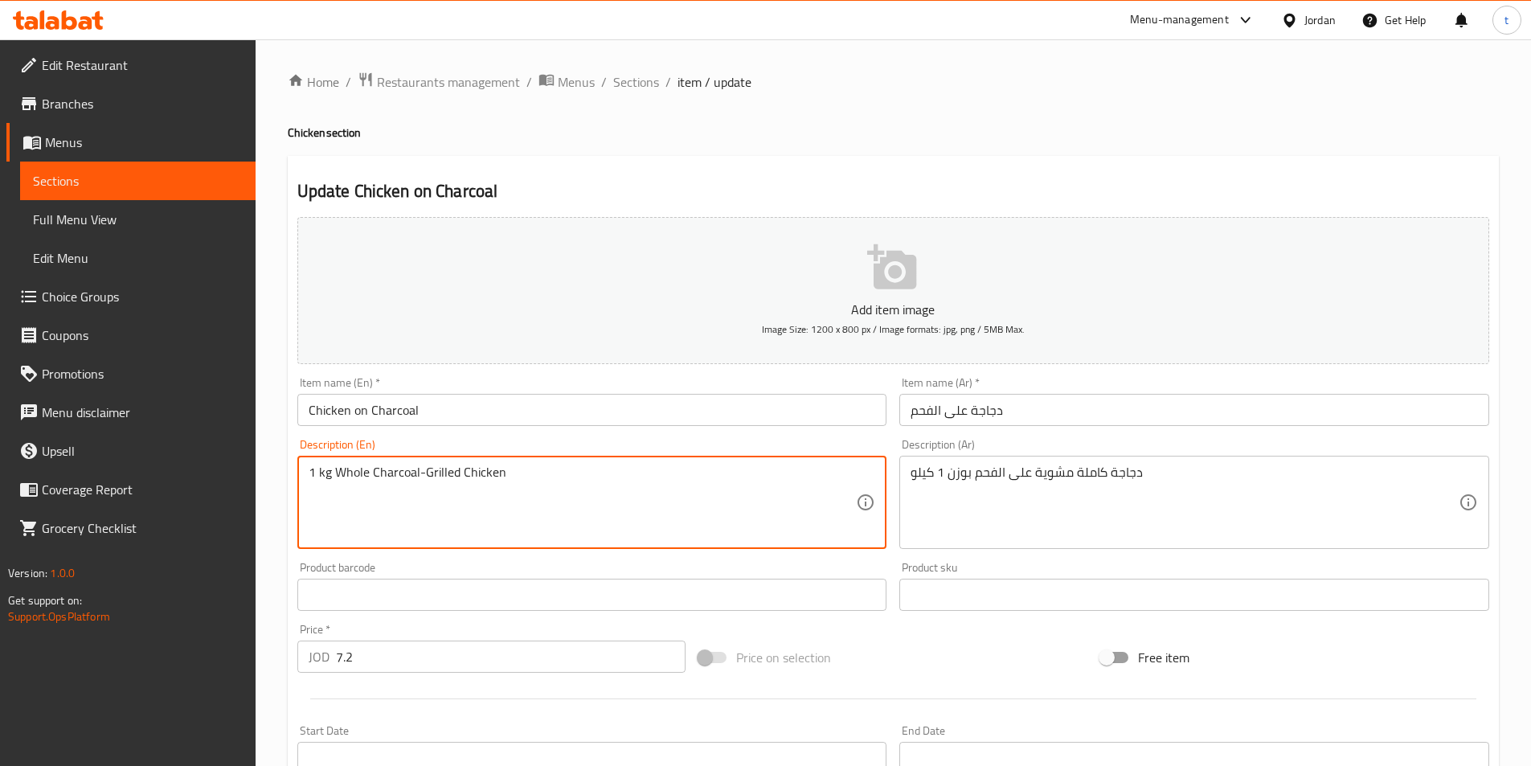
click at [322, 471] on textarea "1 kg Whole Charcoal-Grilled Chicken" at bounding box center [583, 502] width 548 height 76
click at [314, 472] on textarea "1 kg Whole Charcoal-Grilled Chicken" at bounding box center [583, 502] width 548 height 76
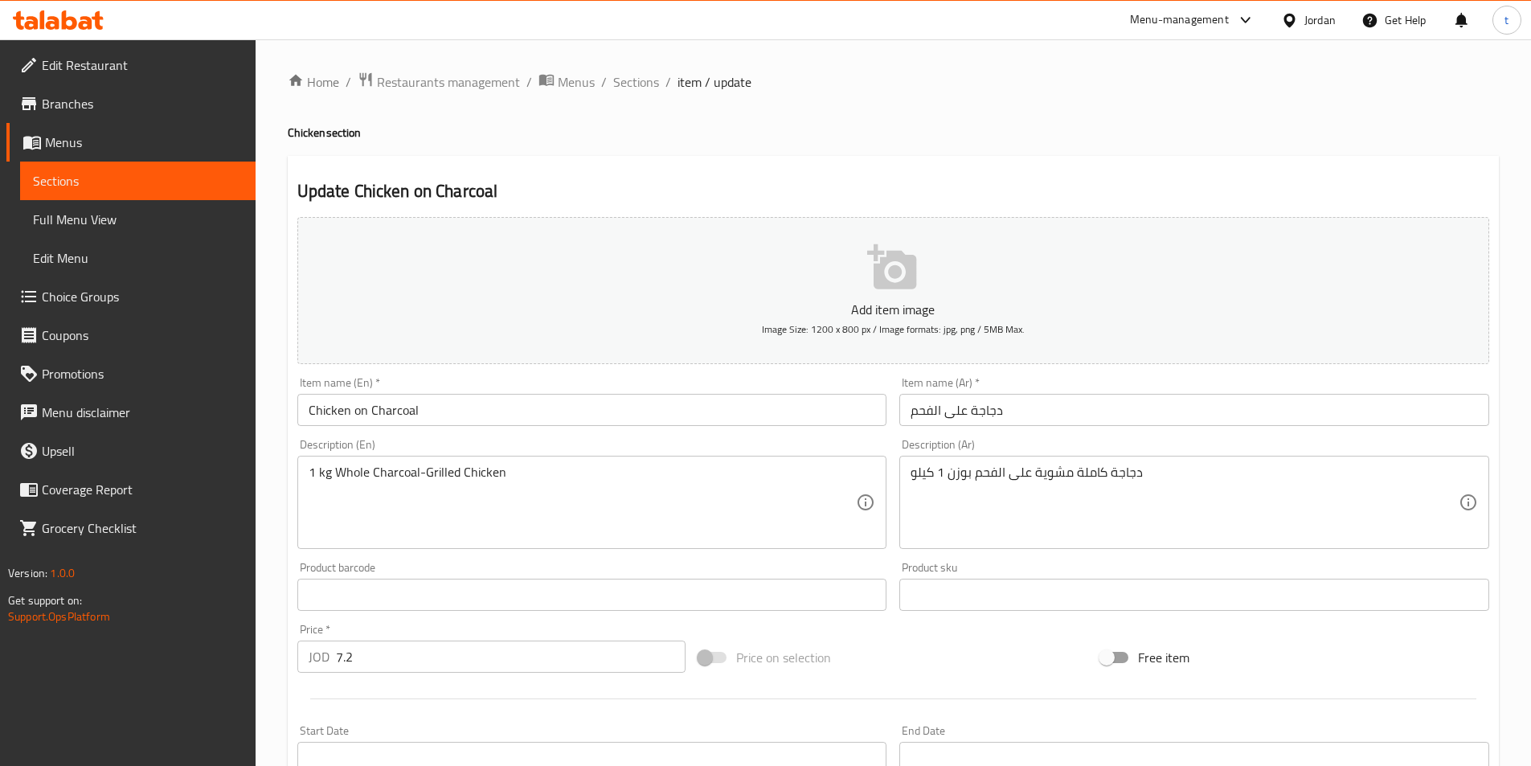
drag, startPoint x: 301, startPoint y: 471, endPoint x: 330, endPoint y: 480, distance: 30.2
click at [330, 480] on div "1 kg Whole Charcoal-Grilled Chicken Description (En)" at bounding box center [592, 502] width 590 height 93
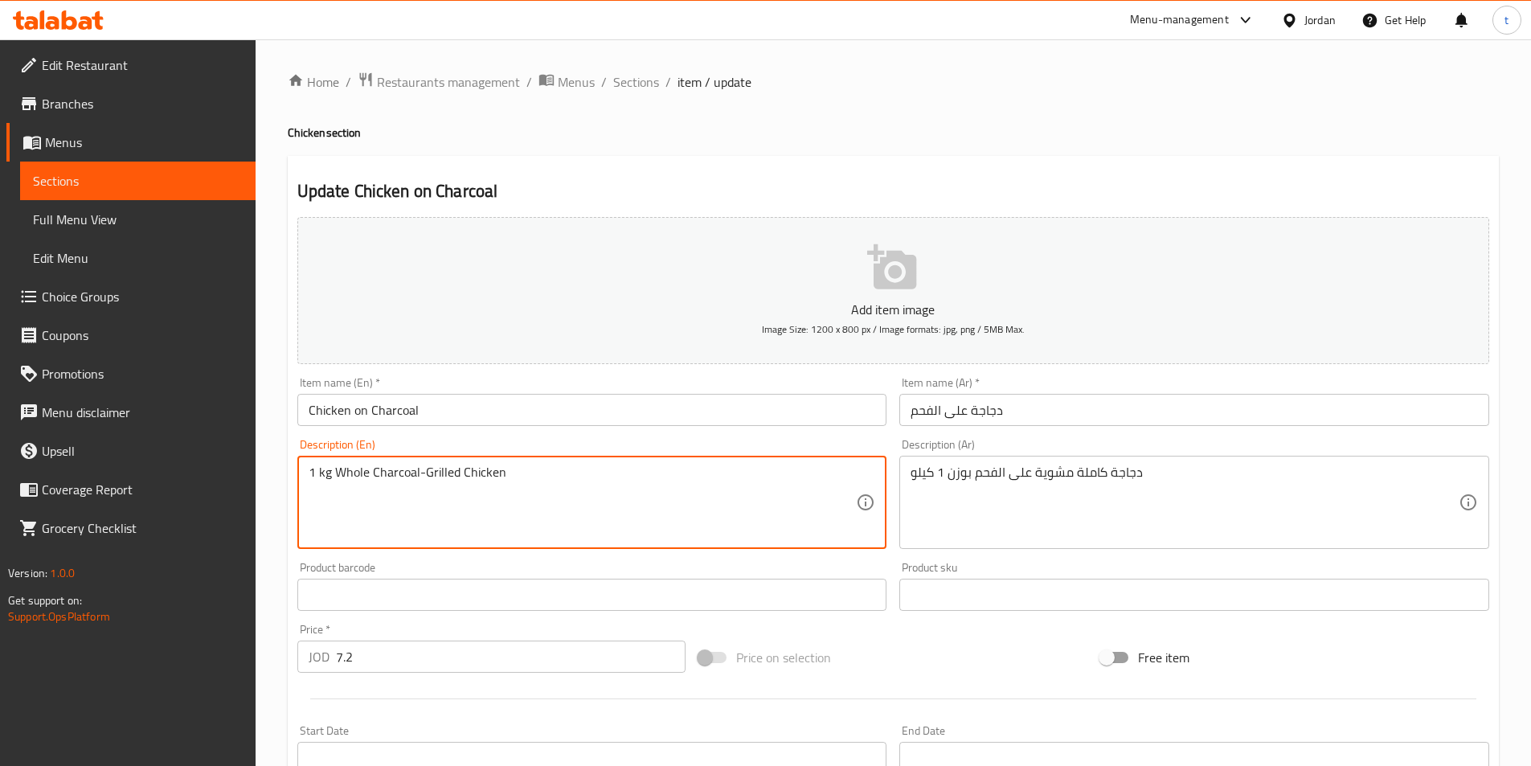
click at [326, 476] on textarea "1 kg Whole Charcoal-Grilled Chicken" at bounding box center [583, 502] width 548 height 76
click at [325, 476] on textarea "1 kg Whole Charcoal-Grilled Chicken" at bounding box center [583, 502] width 548 height 76
click at [317, 476] on textarea "1 kg Whole Charcoal-Grilled Chicken" at bounding box center [583, 502] width 548 height 76
drag, startPoint x: 329, startPoint y: 473, endPoint x: 302, endPoint y: 477, distance: 27.7
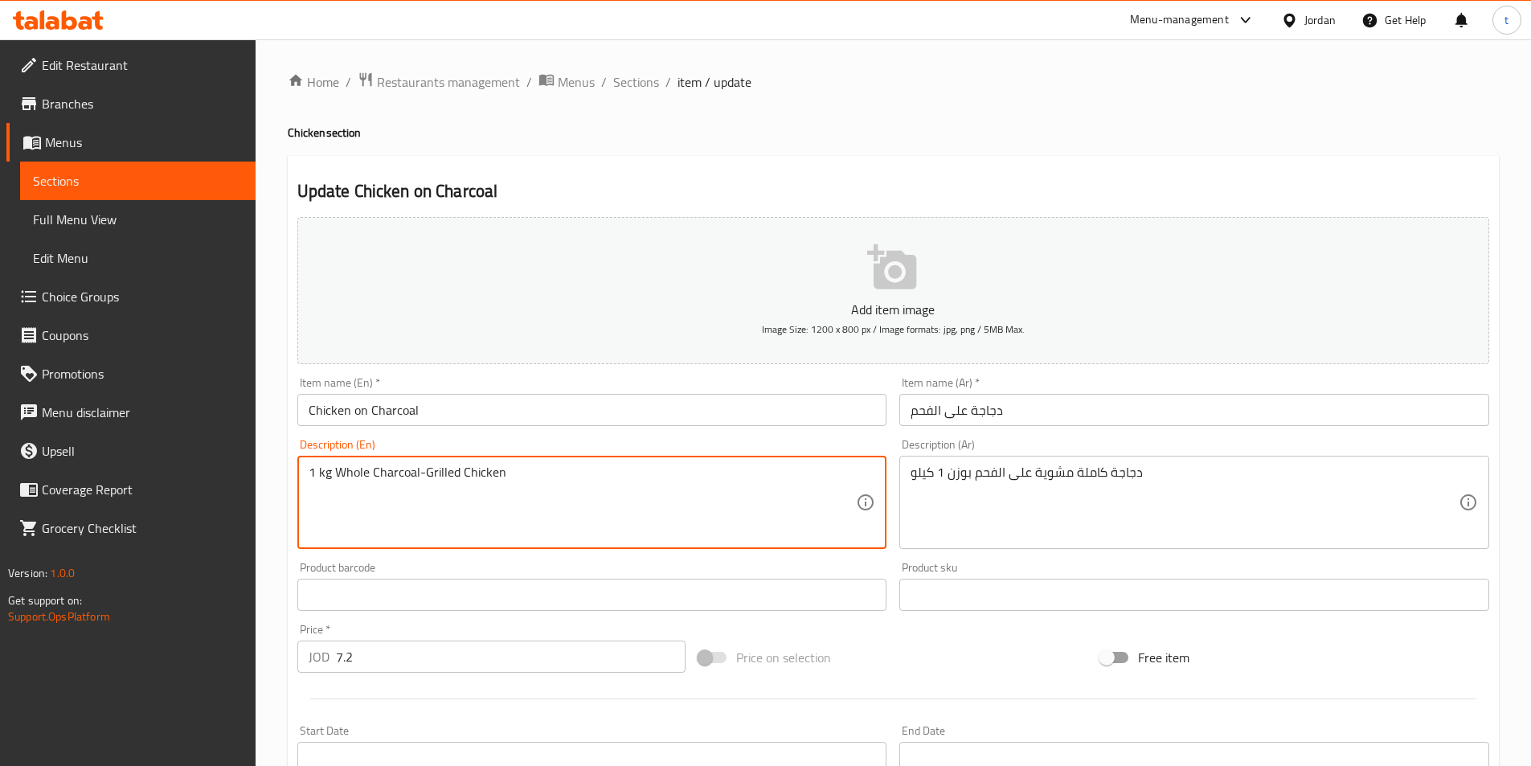
click at [302, 477] on div "1 kg Whole Charcoal-Grilled Chicken Description (En)" at bounding box center [592, 502] width 590 height 93
click at [499, 471] on textarea "Whole Charcoal-Grilled Chicken" at bounding box center [583, 502] width 548 height 76
paste textarea "1 kg"
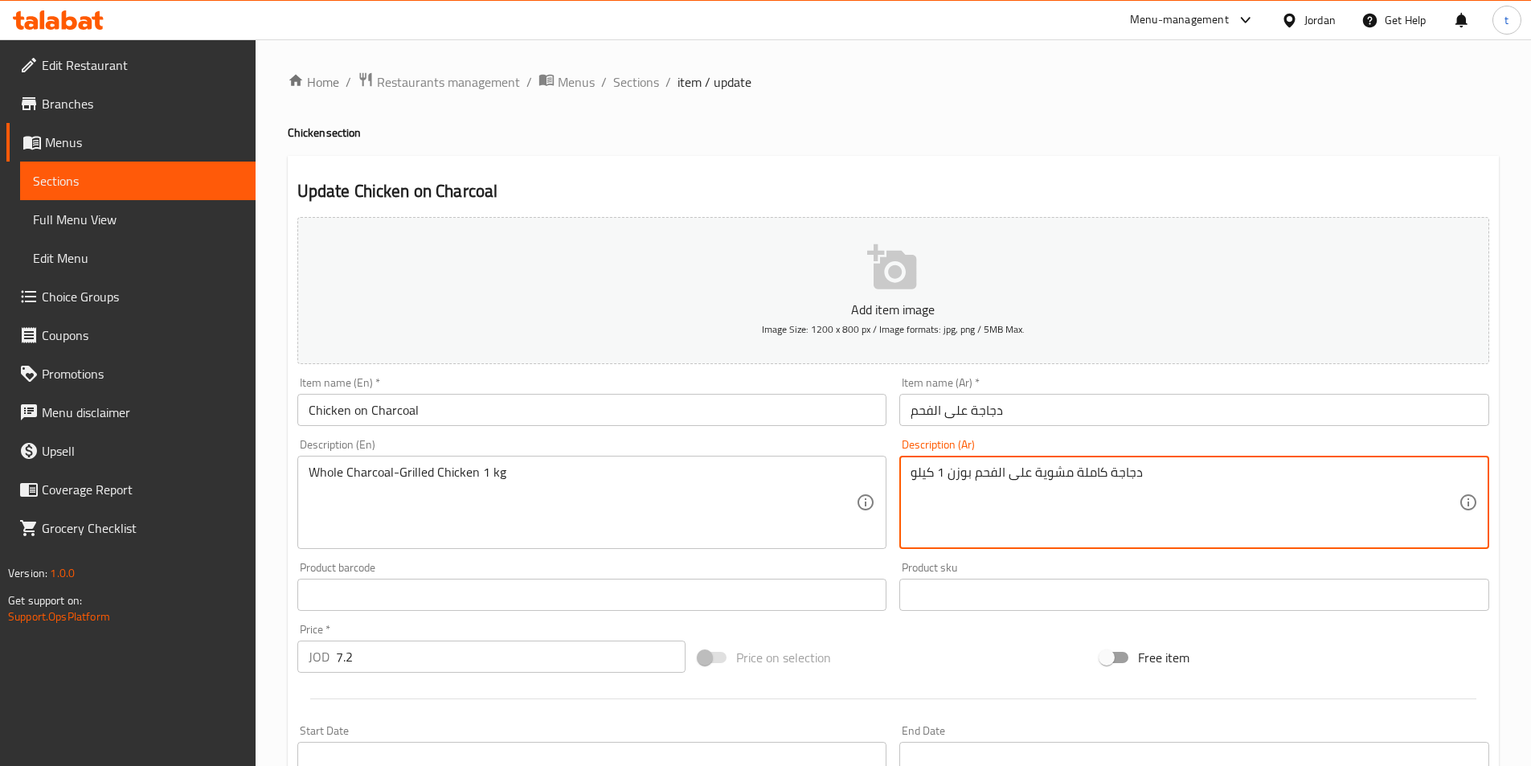
drag, startPoint x: 971, startPoint y: 469, endPoint x: 906, endPoint y: 488, distance: 67.7
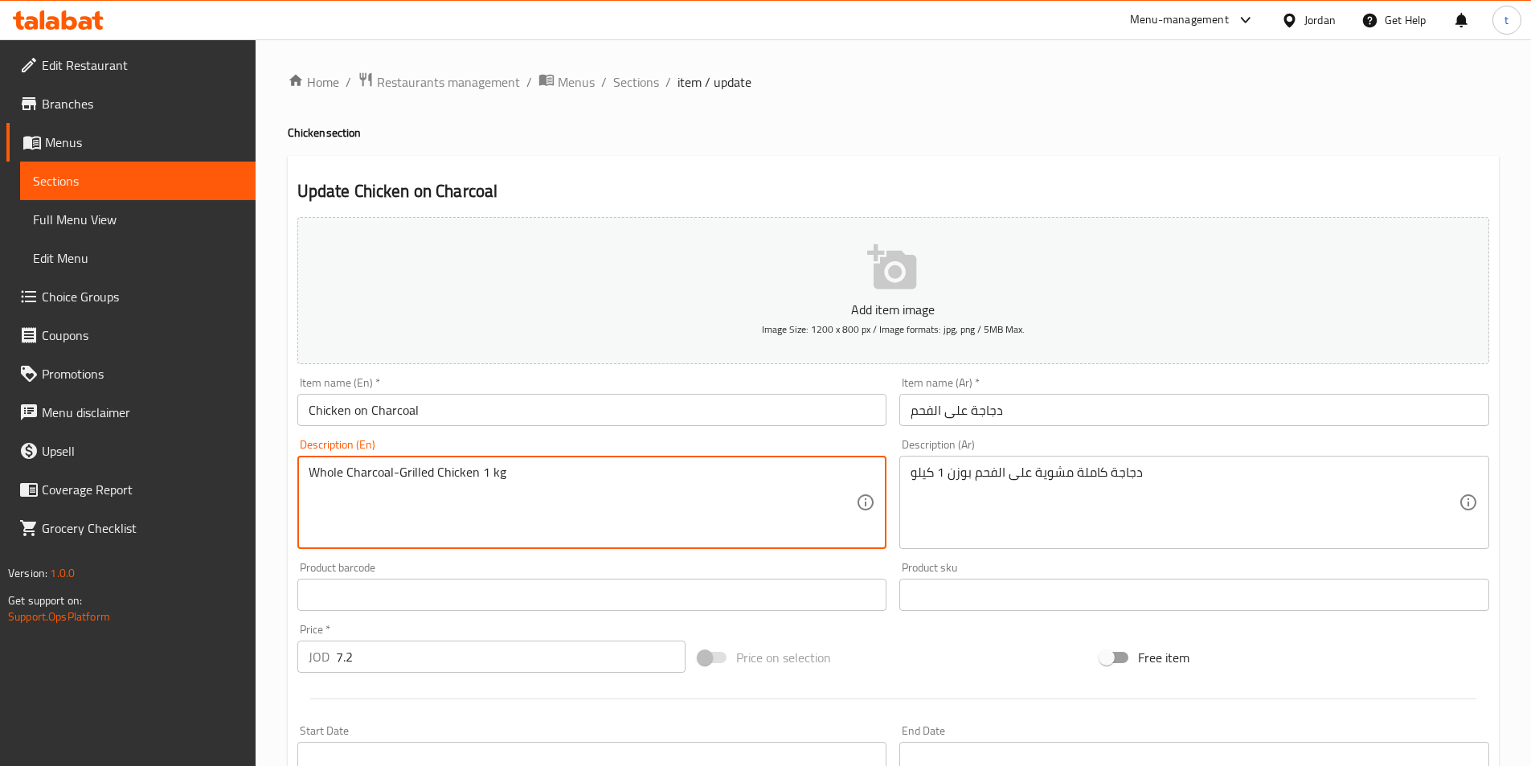
drag, startPoint x: 481, startPoint y: 471, endPoint x: 519, endPoint y: 471, distance: 37.8
click at [519, 471] on textarea "Whole Charcoal-Grilled Chicken 1 kg" at bounding box center [583, 502] width 548 height 76
paste textarea "Weighing"
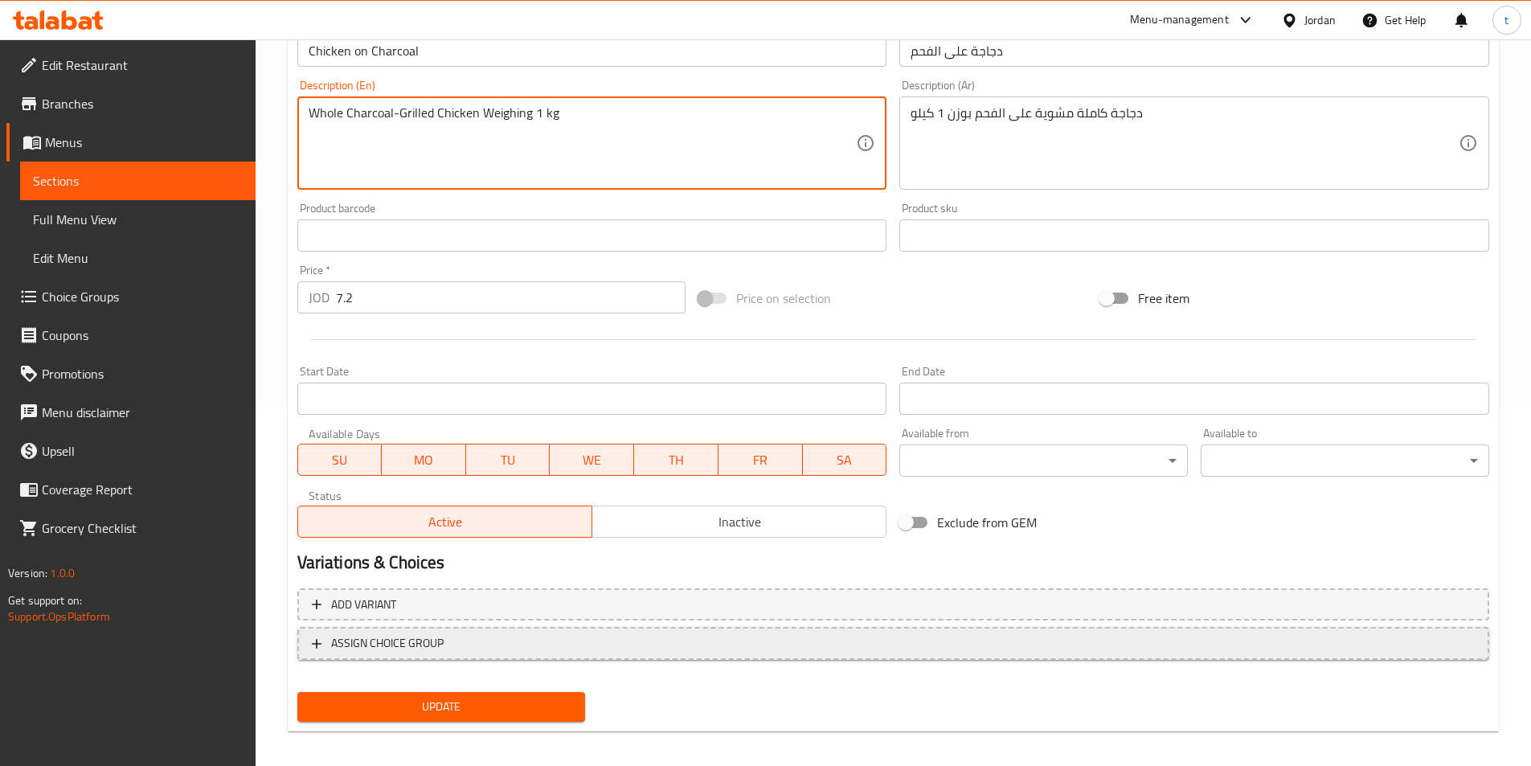
scroll to position [370, 0]
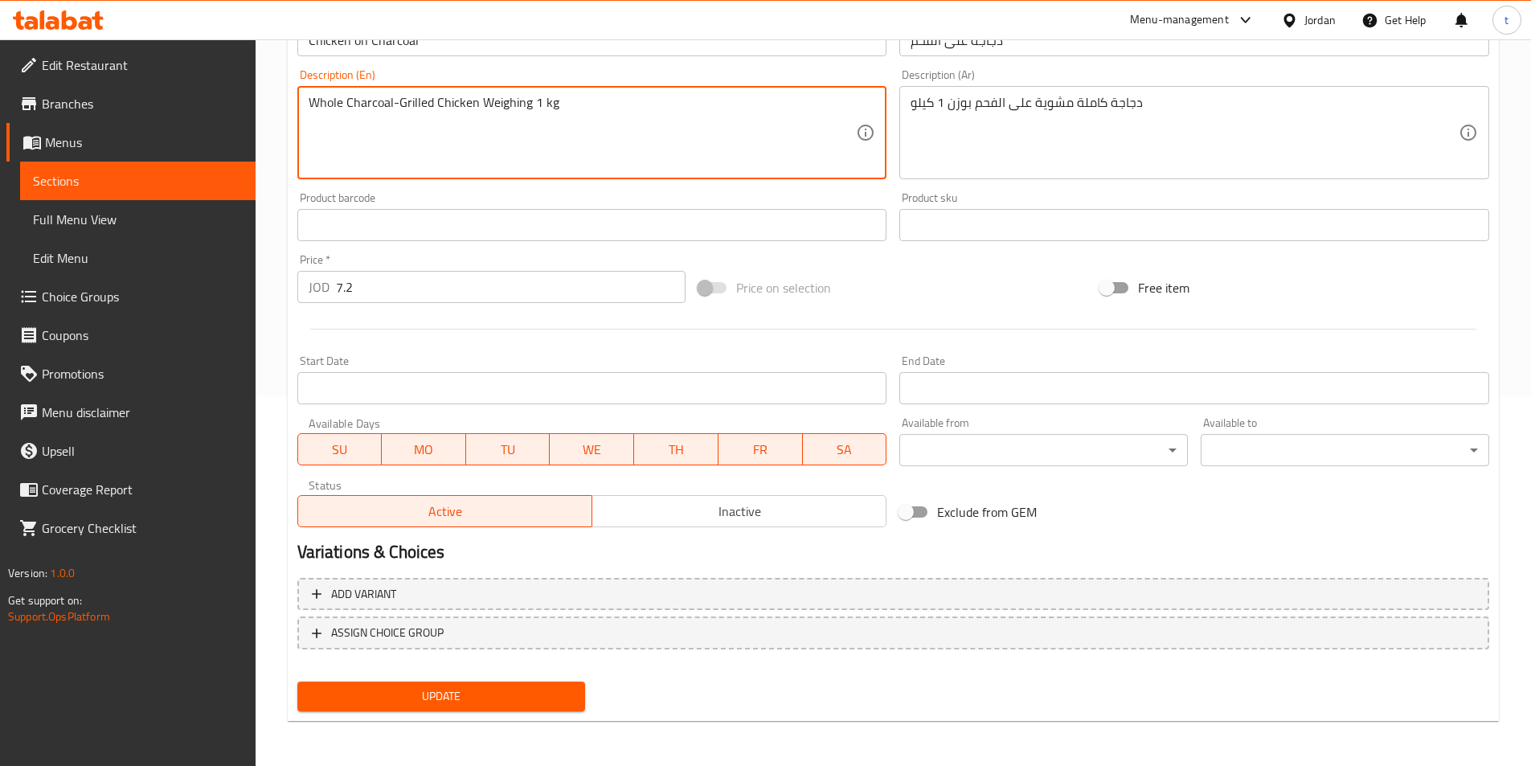
type textarea "Whole Charcoal-Grilled Chicken Weighing 1 kg"
click at [460, 688] on span "Update" at bounding box center [441, 696] width 263 height 20
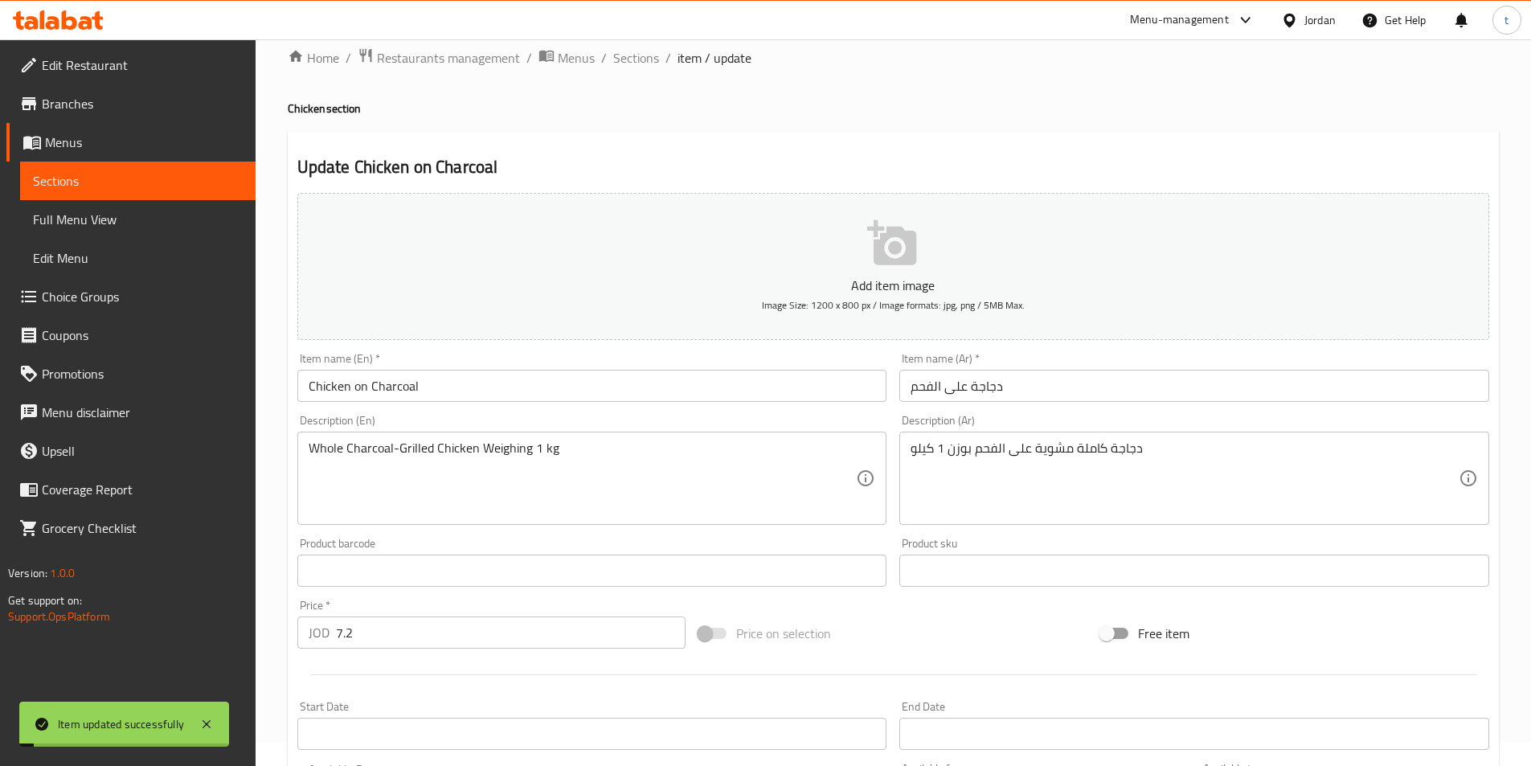
scroll to position [0, 0]
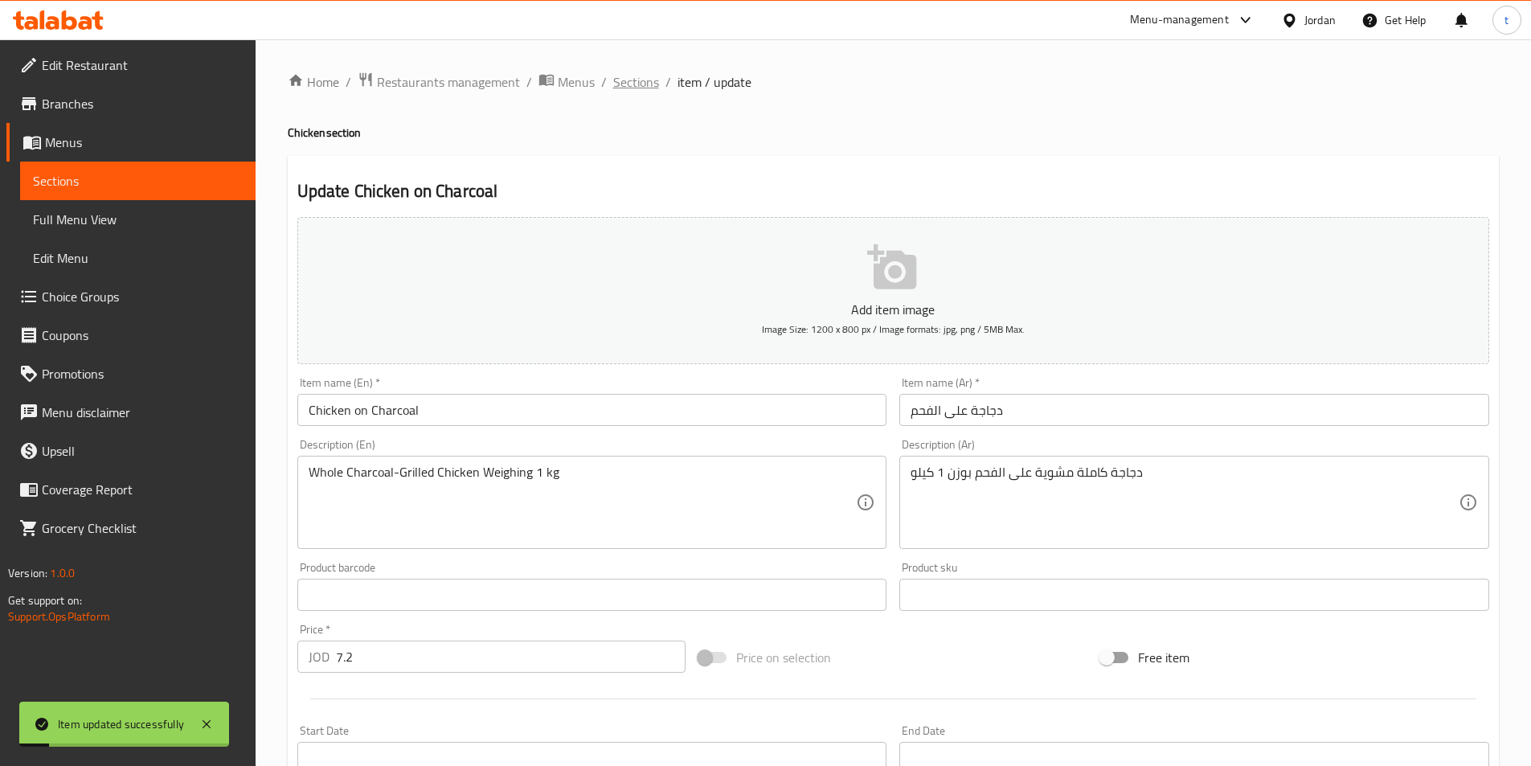
click at [630, 80] on span "Sections" at bounding box center [636, 81] width 46 height 19
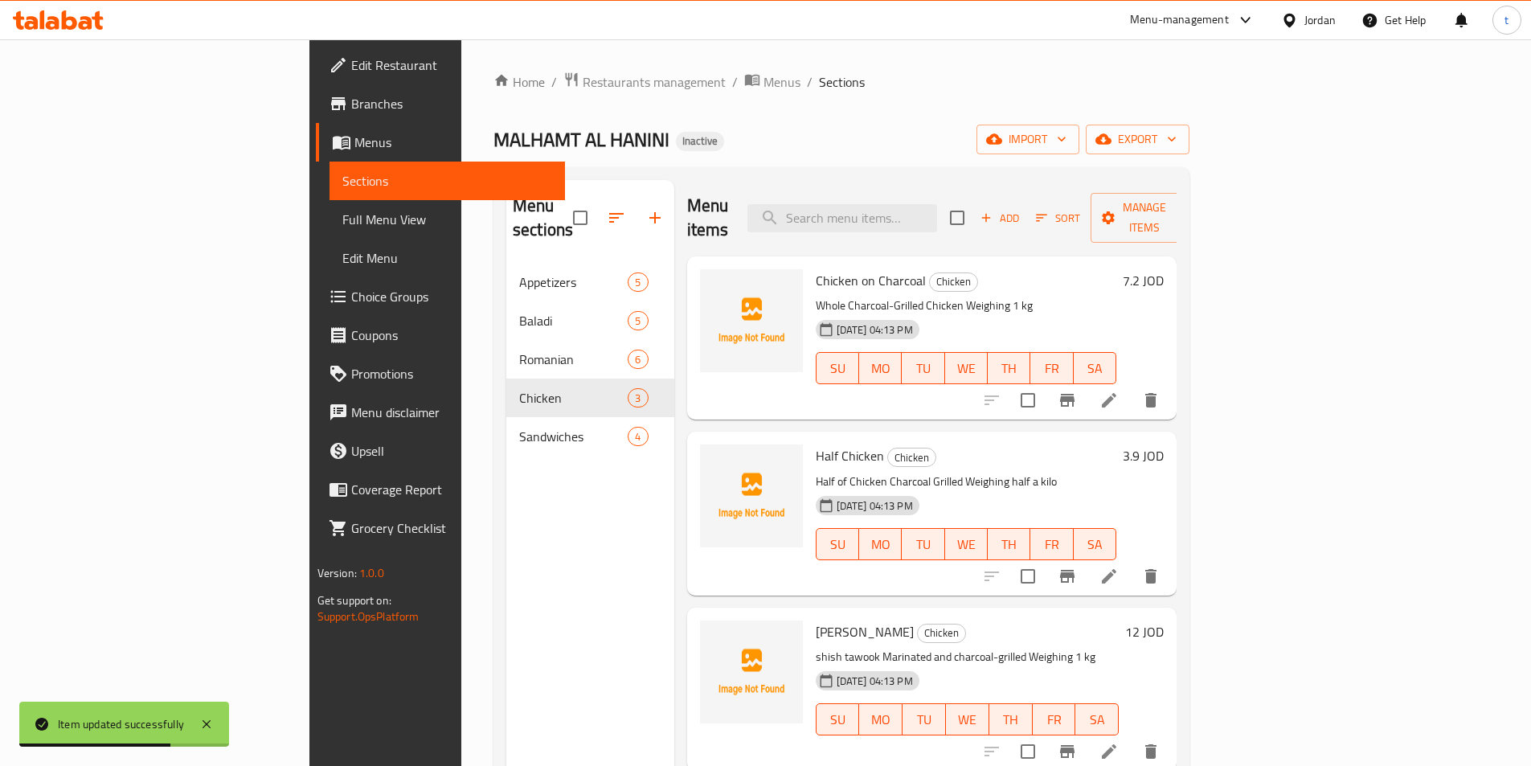
click at [1131, 562] on li at bounding box center [1108, 576] width 45 height 29
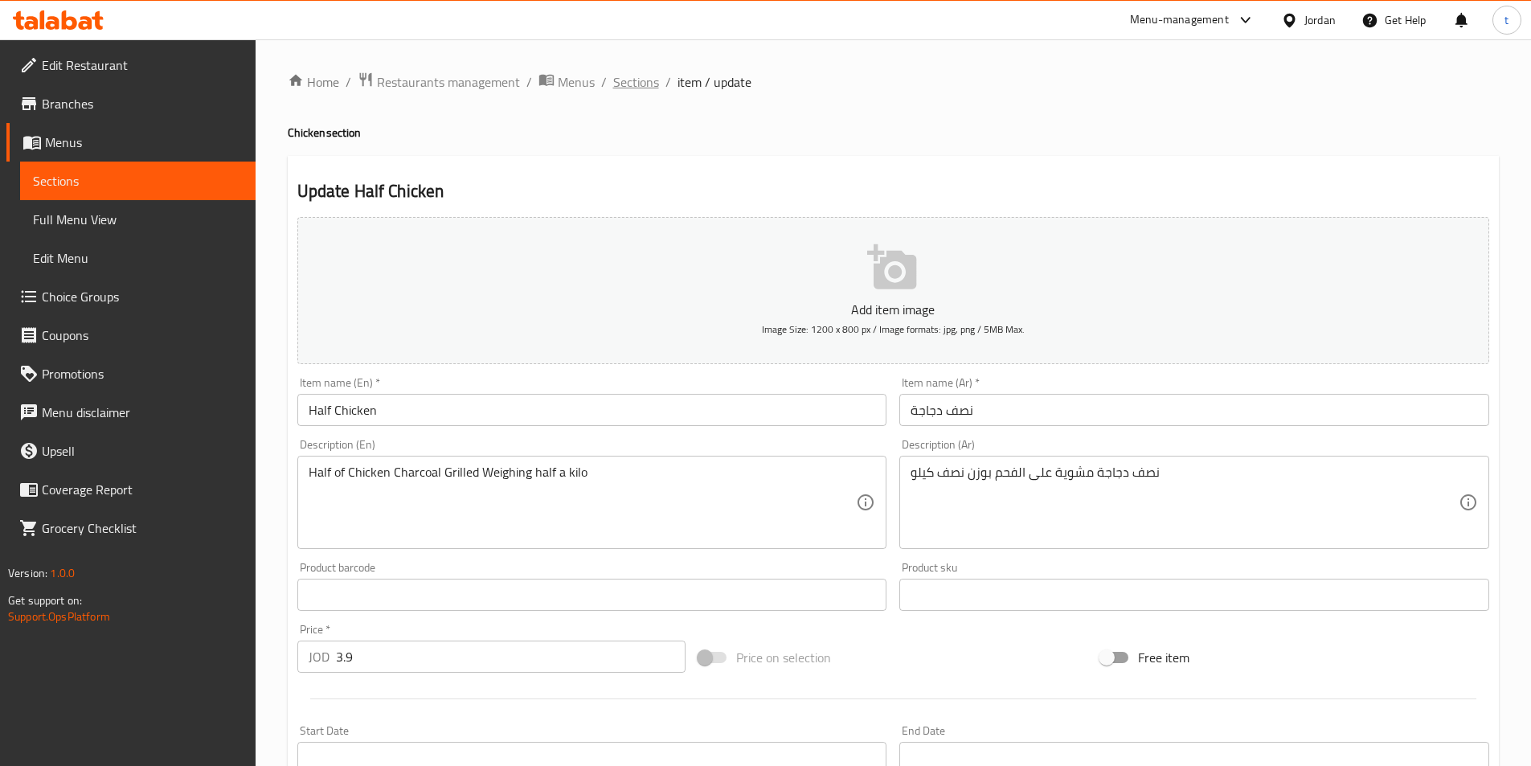
click at [638, 73] on span "Sections" at bounding box center [636, 81] width 46 height 19
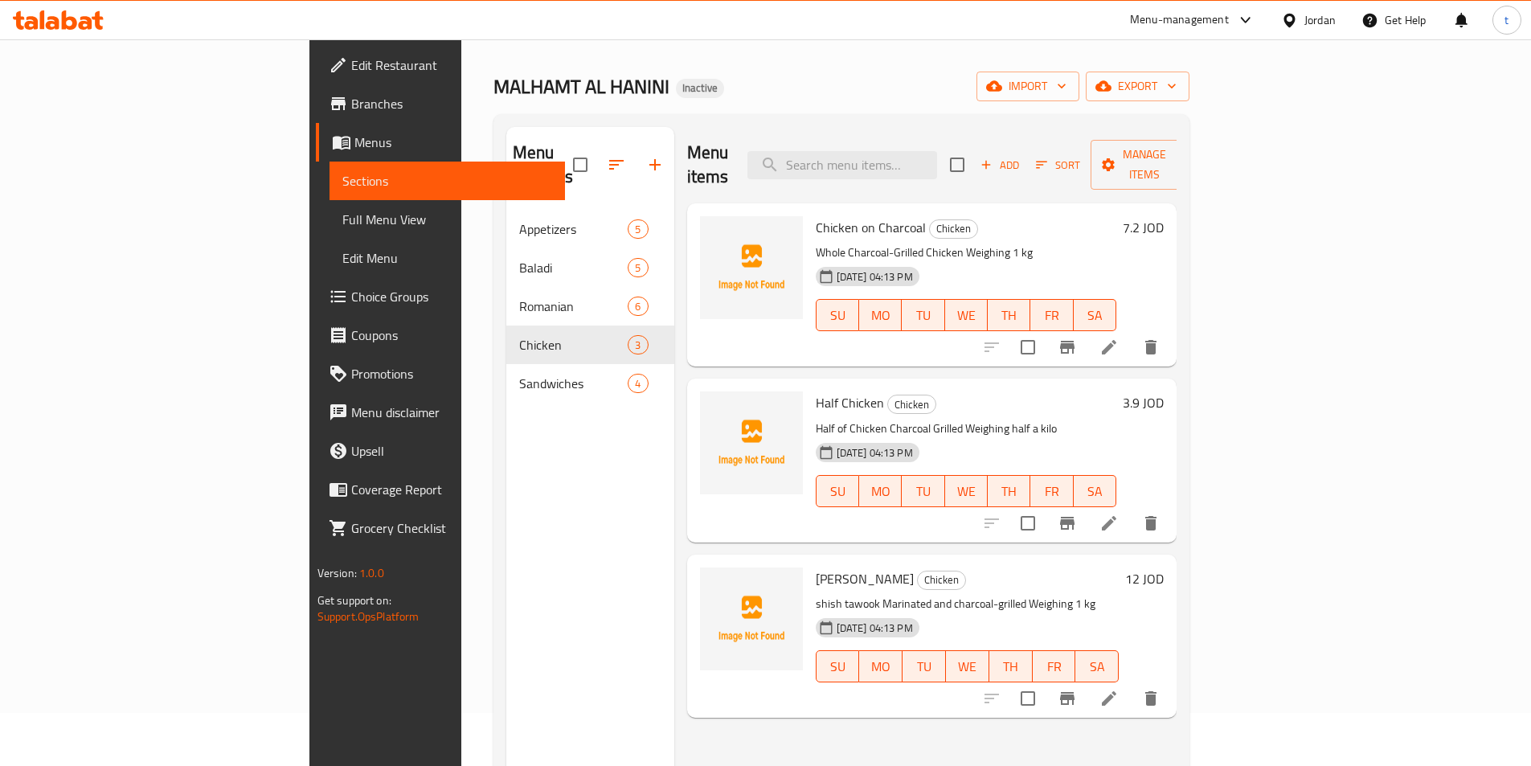
scroll to position [225, 0]
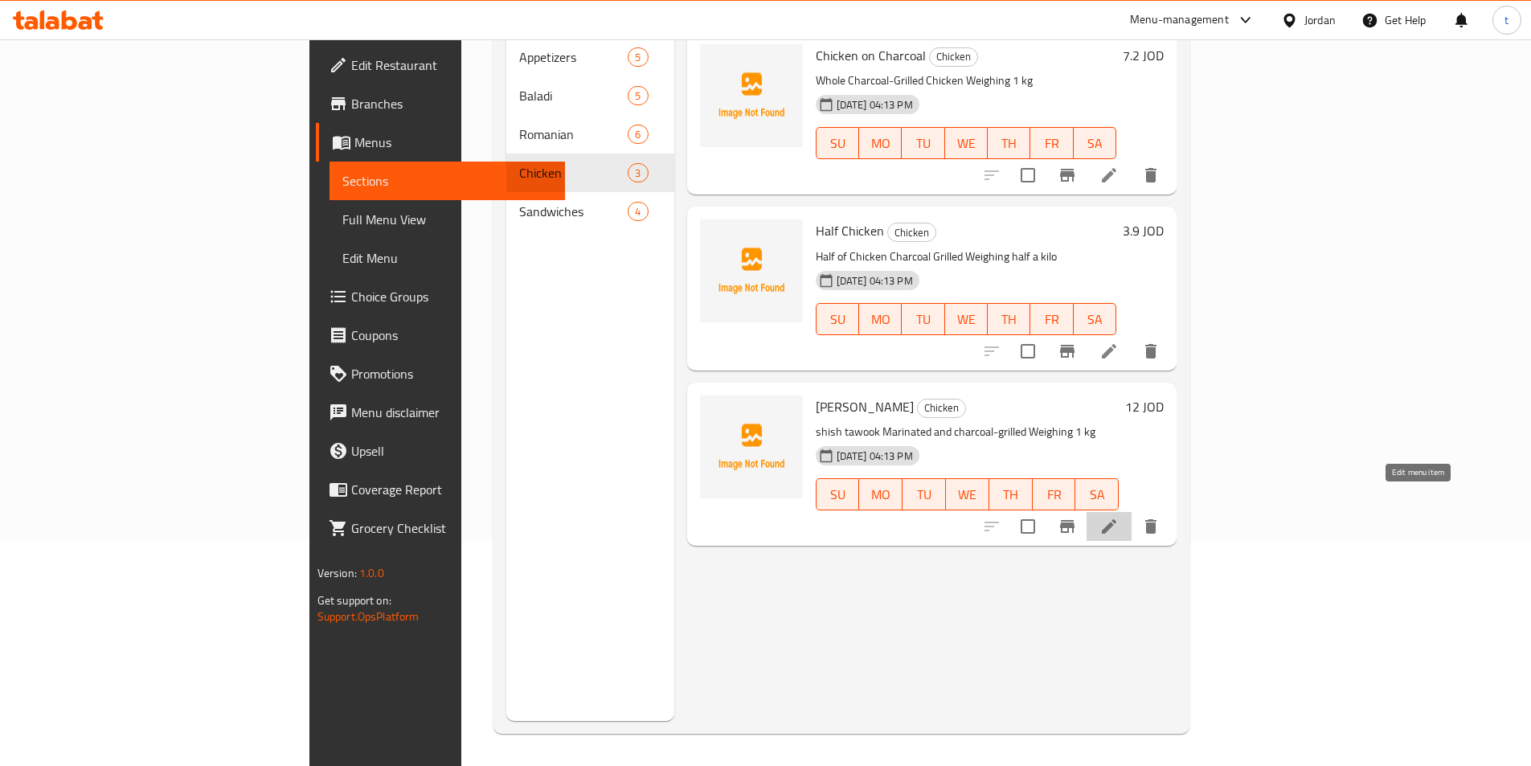
click at [1116, 519] on icon at bounding box center [1109, 526] width 14 height 14
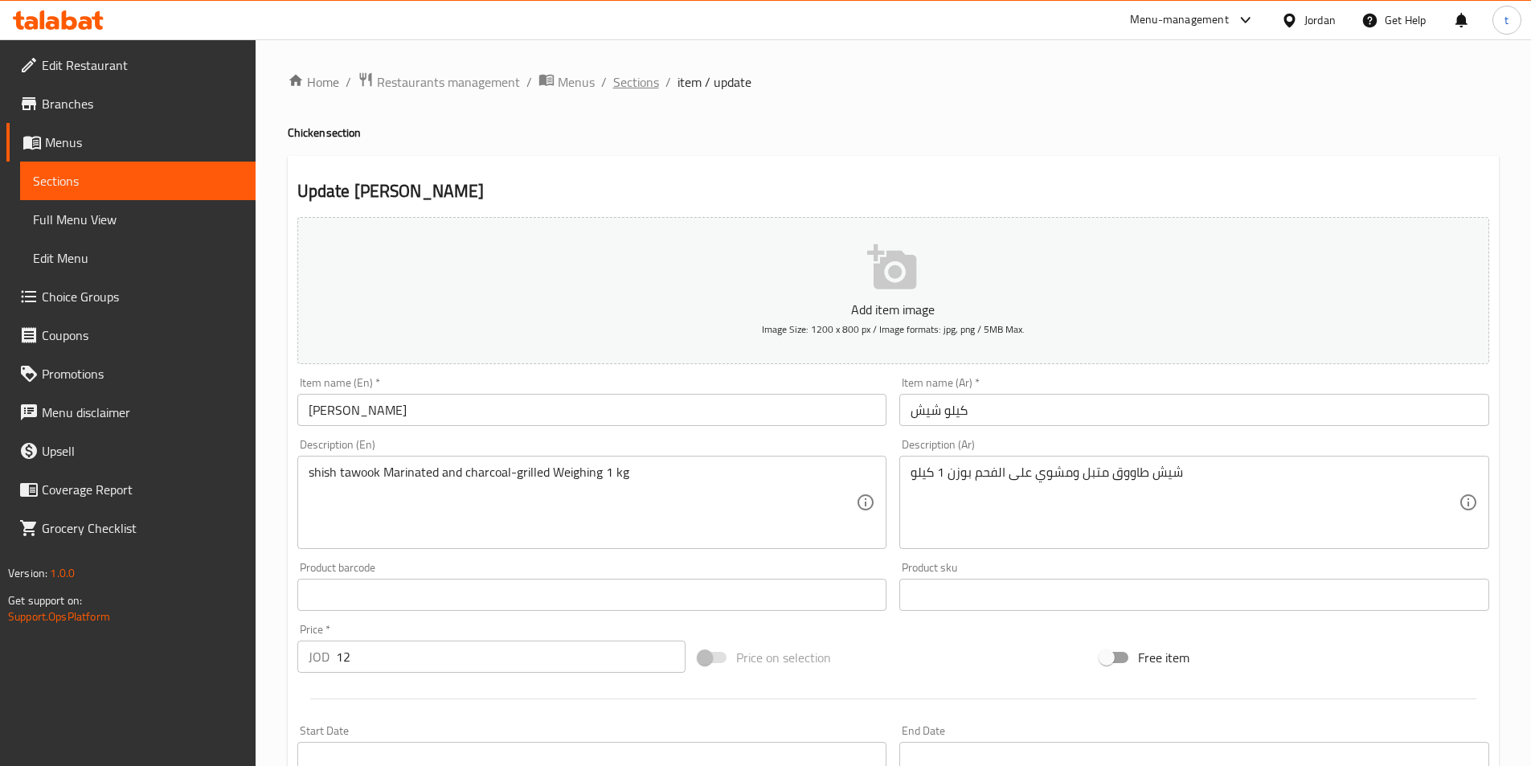
click at [624, 74] on span "Sections" at bounding box center [636, 81] width 46 height 19
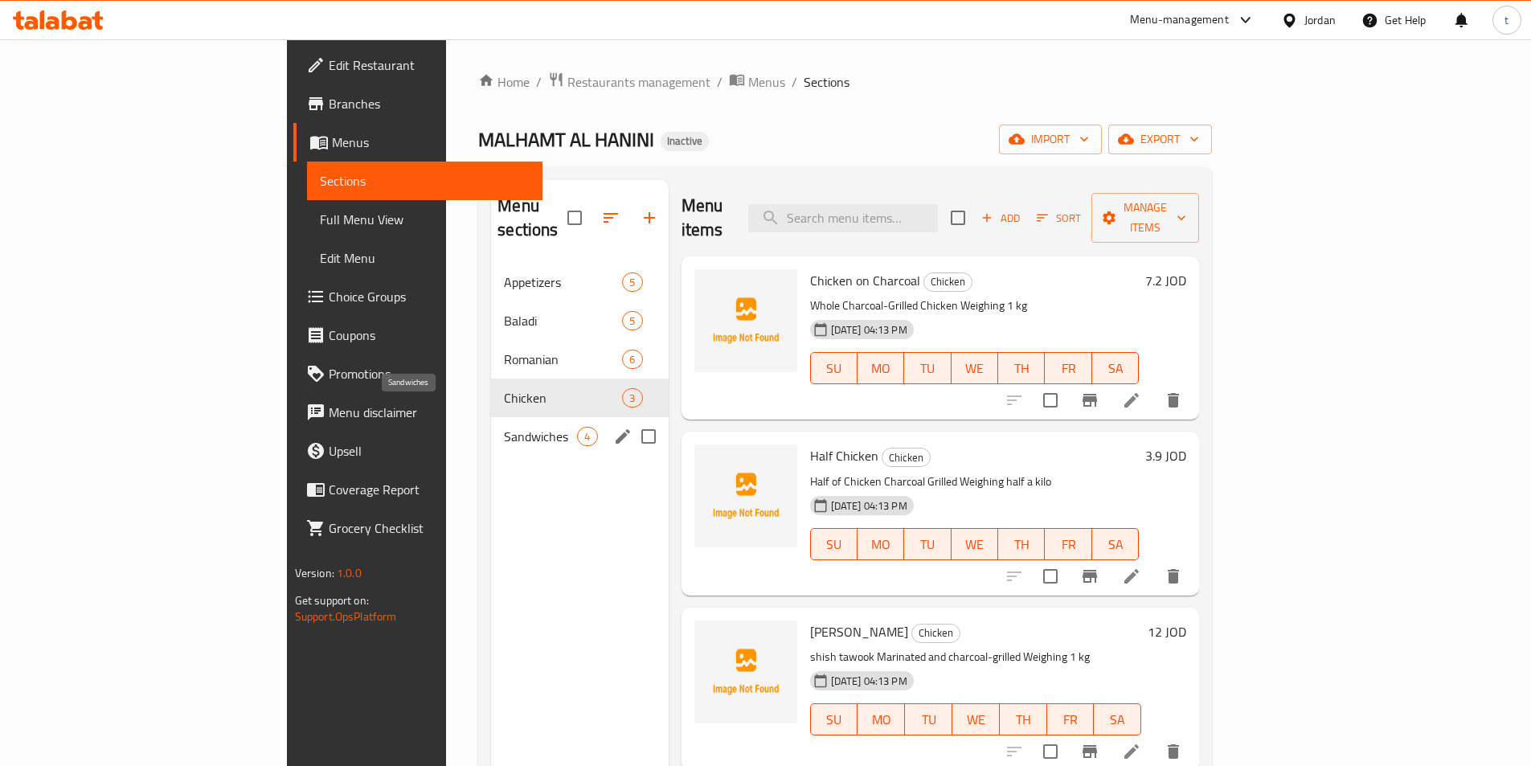
click at [504, 427] on span "Sandwiches" at bounding box center [540, 436] width 73 height 19
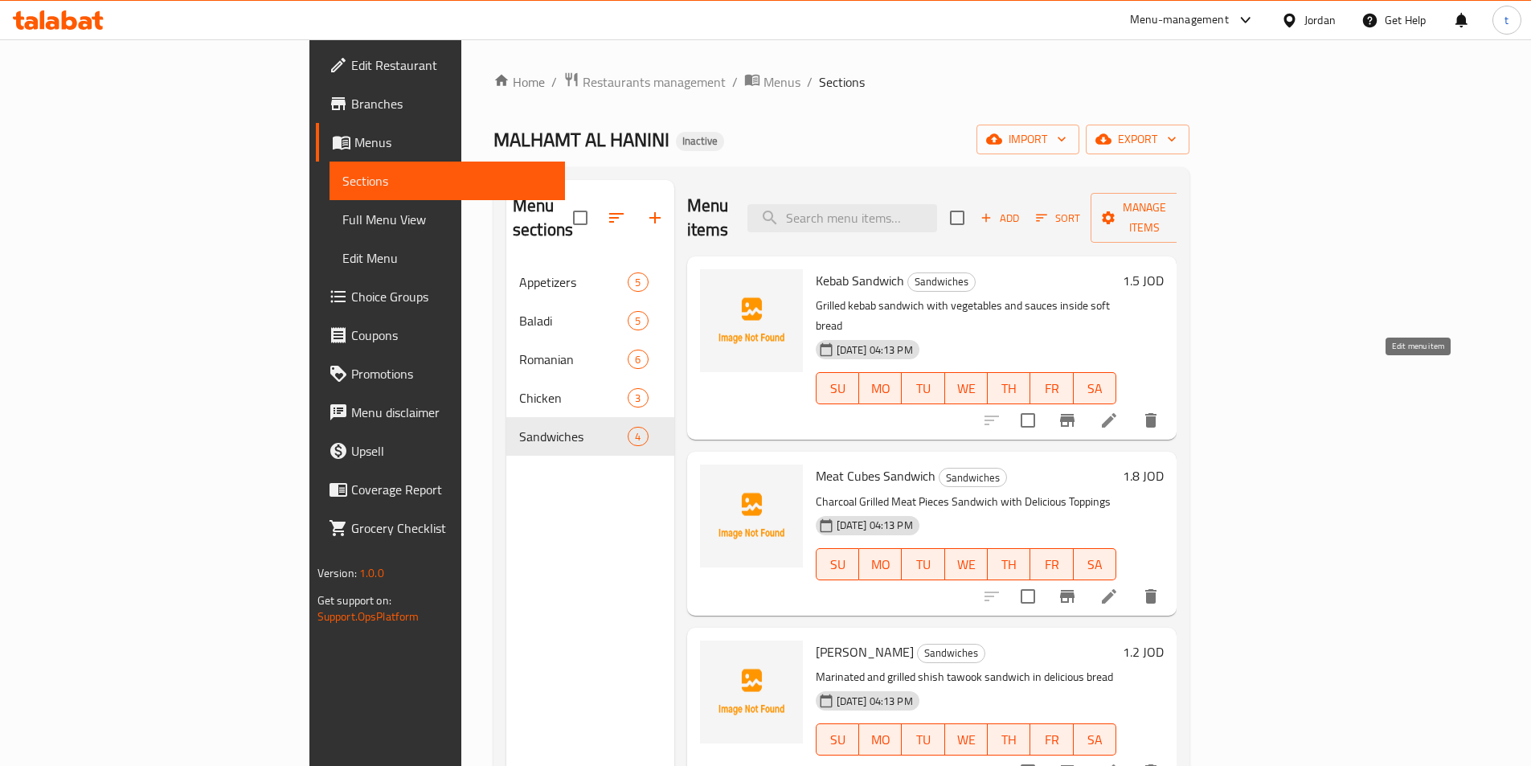
click at [1119, 411] on icon at bounding box center [1108, 420] width 19 height 19
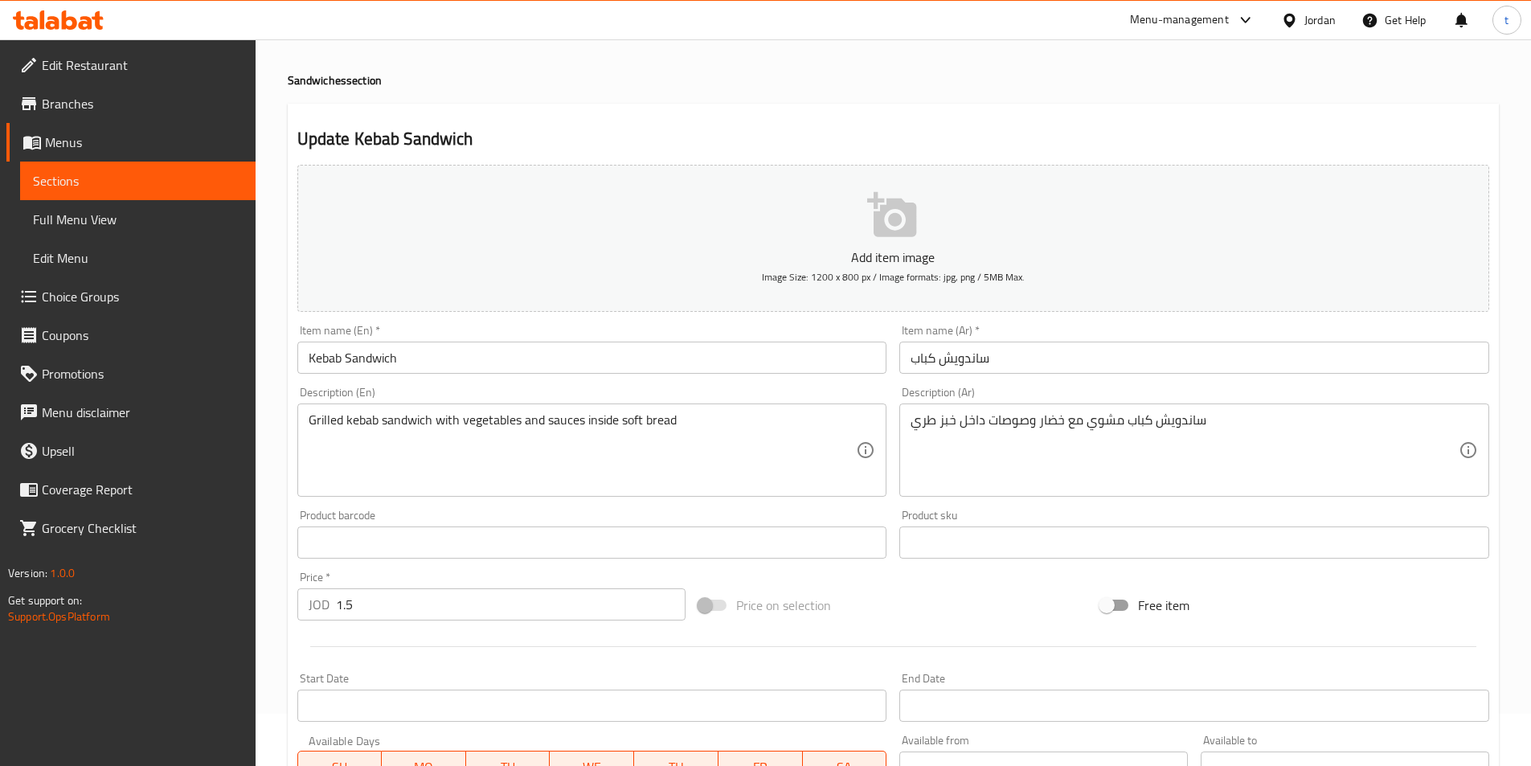
scroll to position [80, 0]
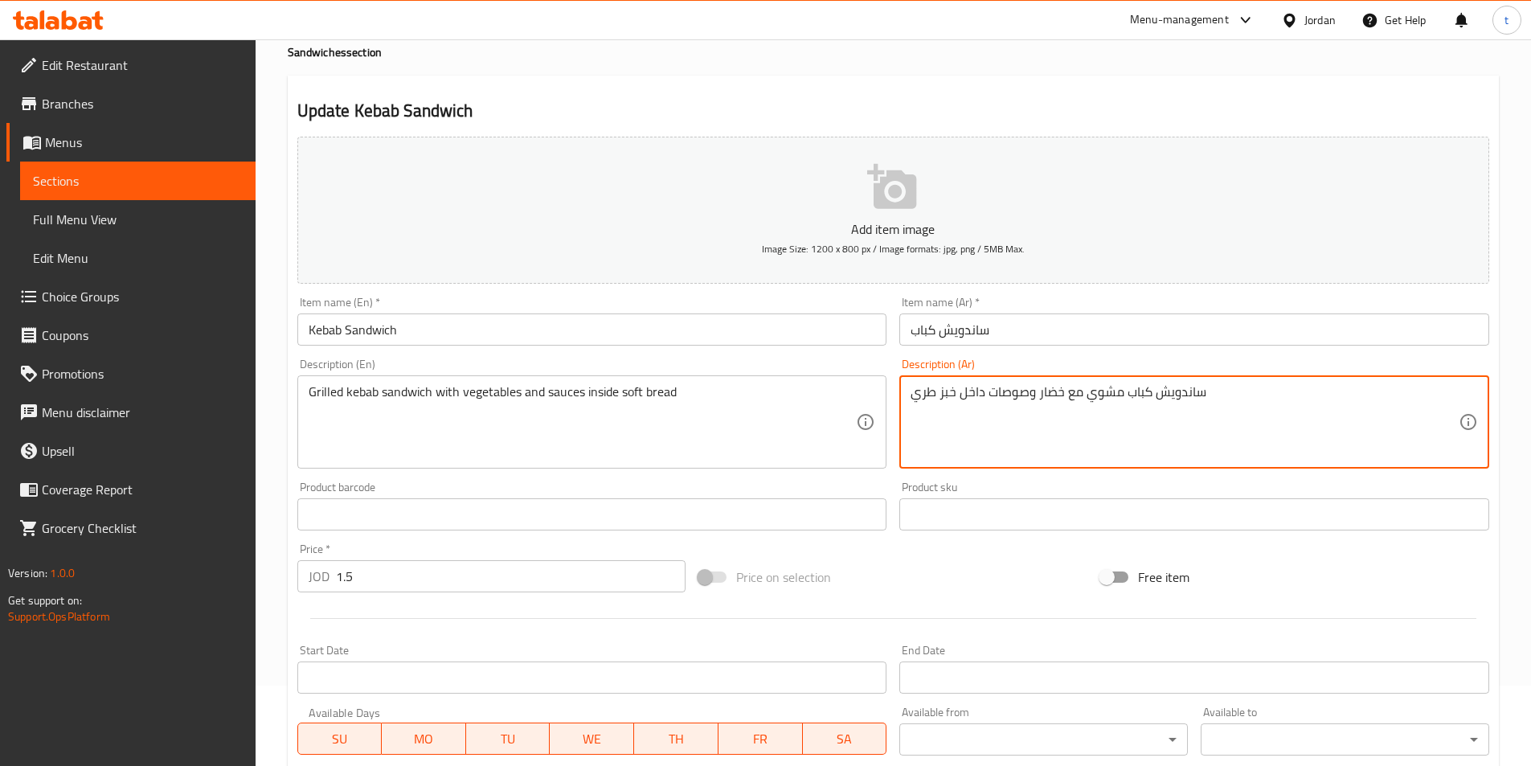
drag, startPoint x: 957, startPoint y: 389, endPoint x: 892, endPoint y: 399, distance: 65.9
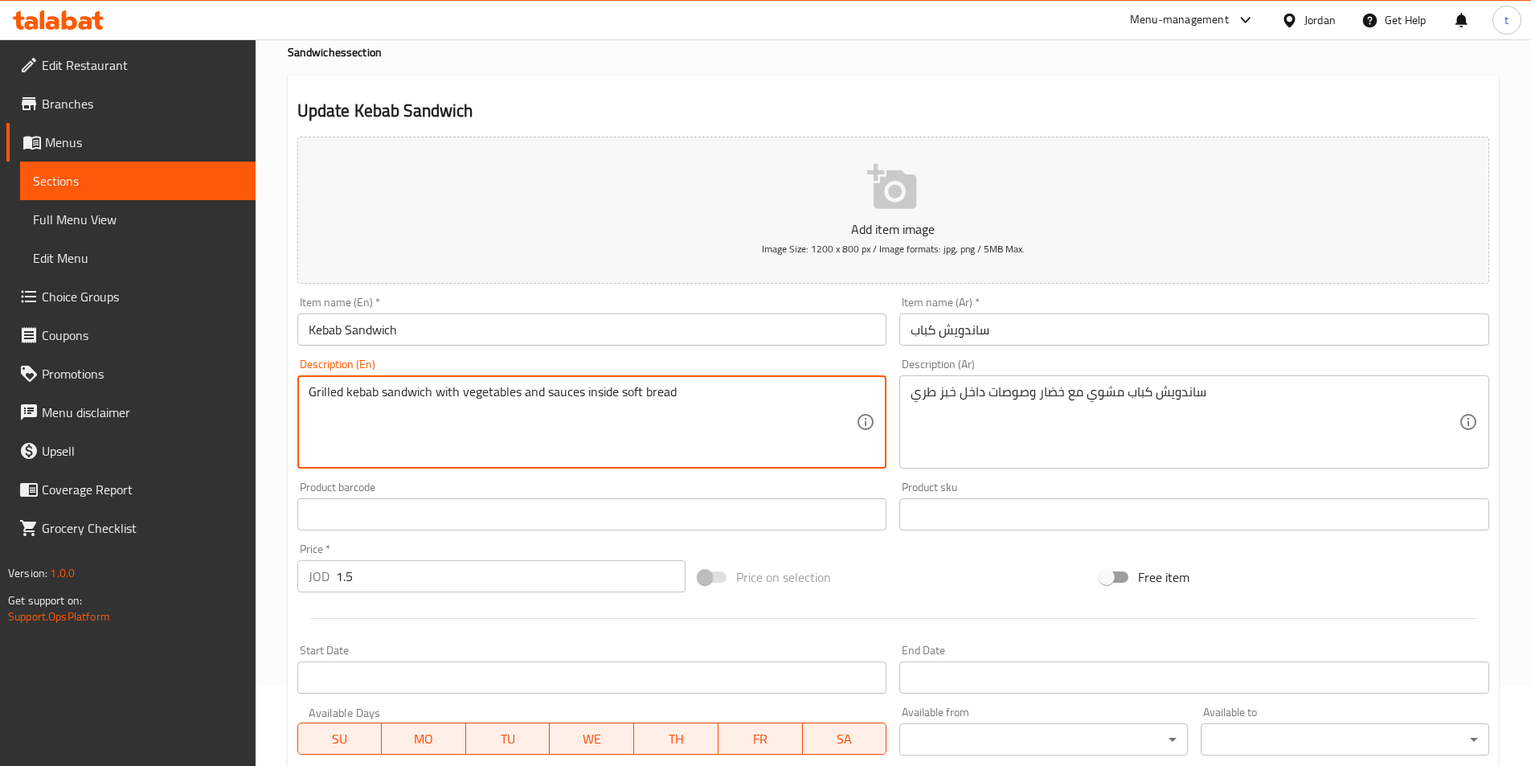
click at [674, 402] on textarea "Grilled kebab sandwich with vegetables and sauces inside soft bread" at bounding box center [583, 422] width 548 height 76
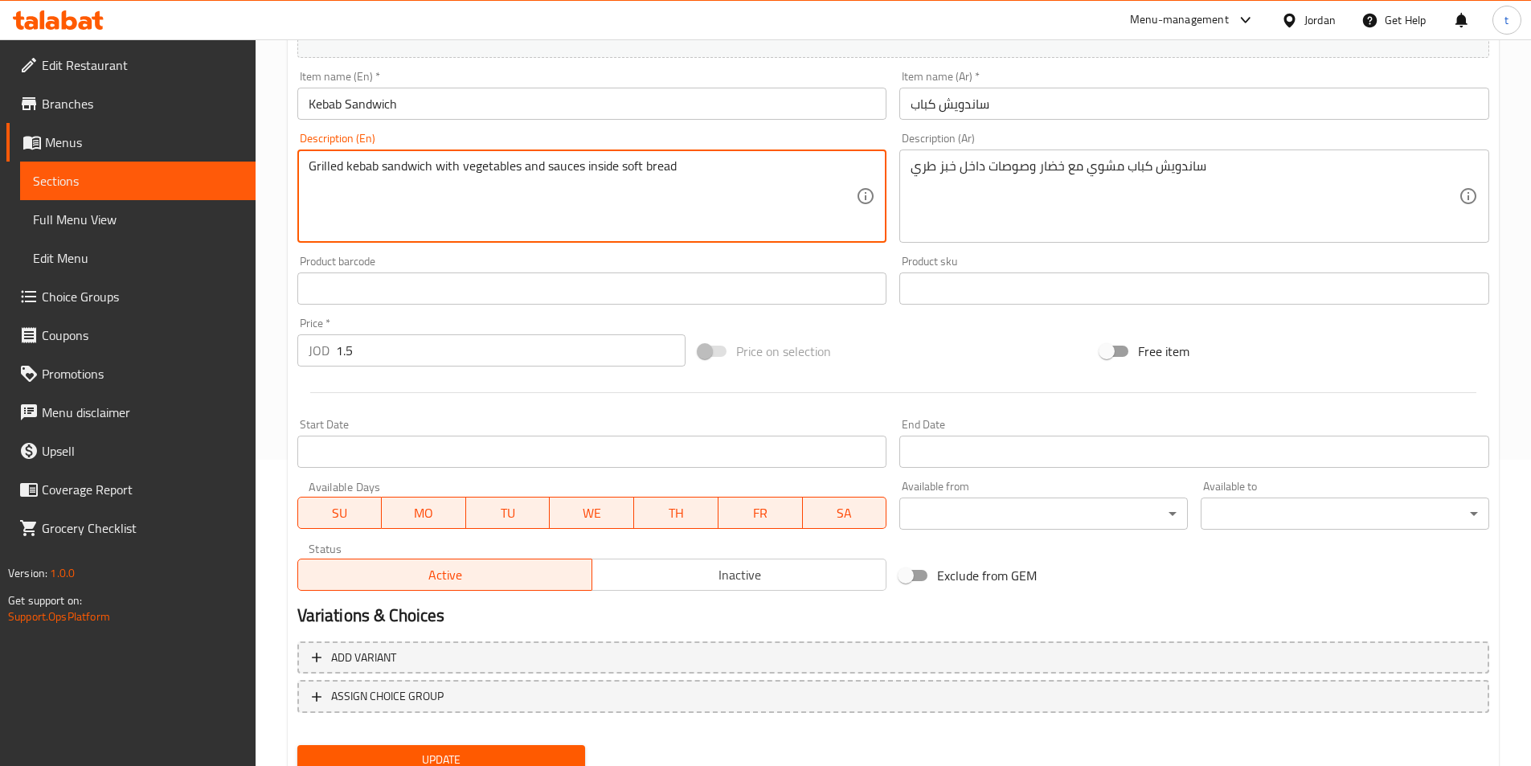
scroll to position [370, 0]
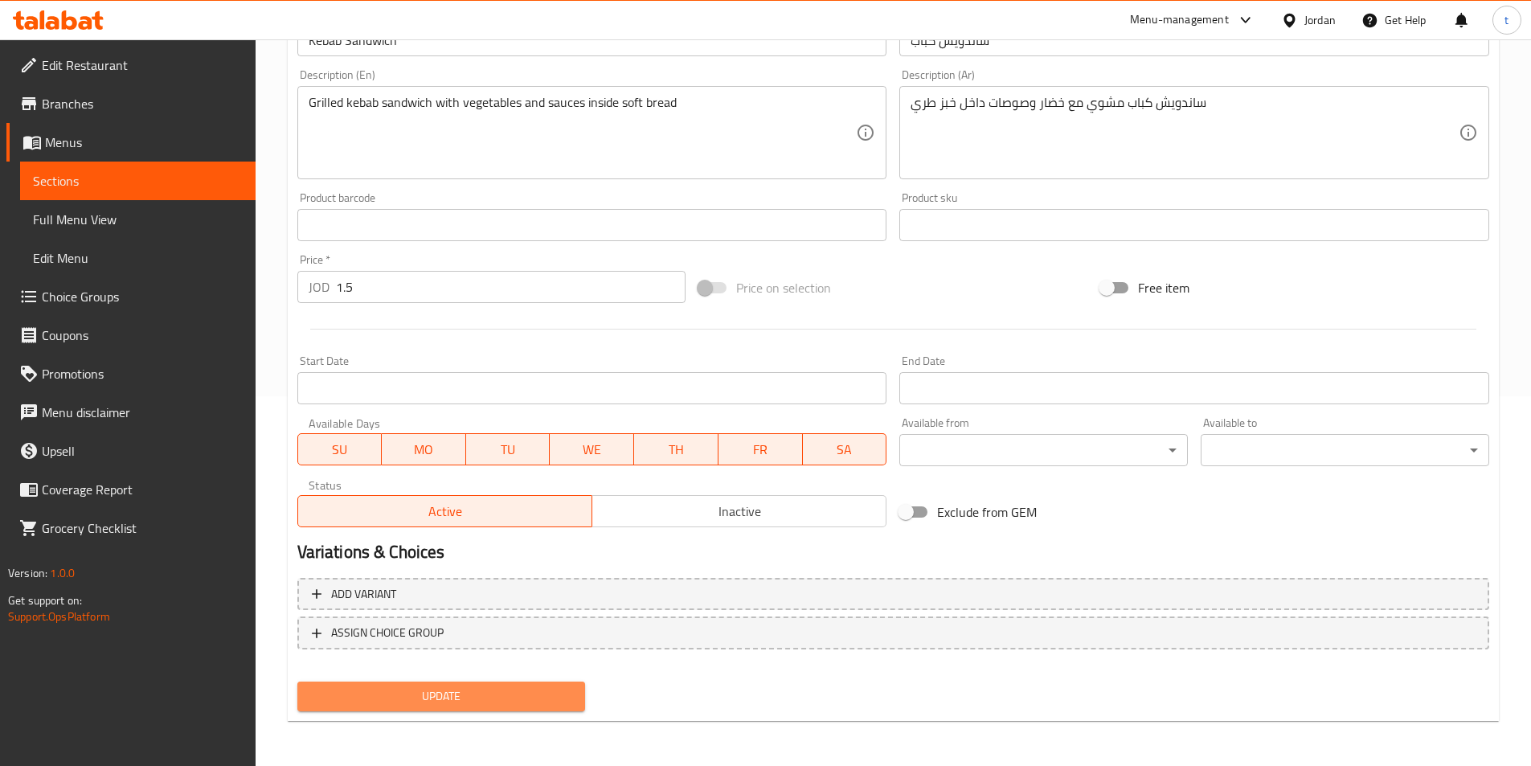
click at [514, 704] on span "Update" at bounding box center [441, 696] width 263 height 20
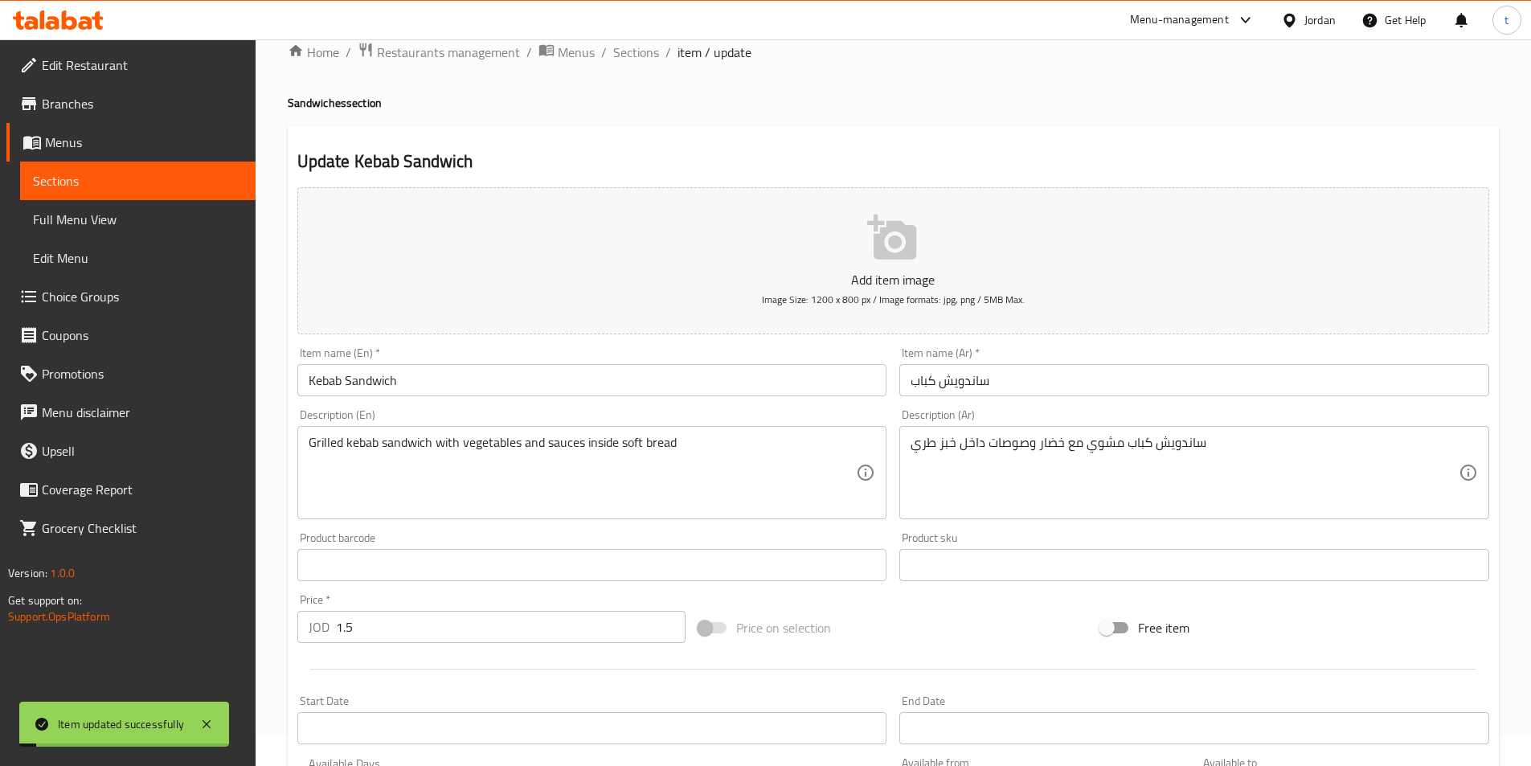
scroll to position [0, 0]
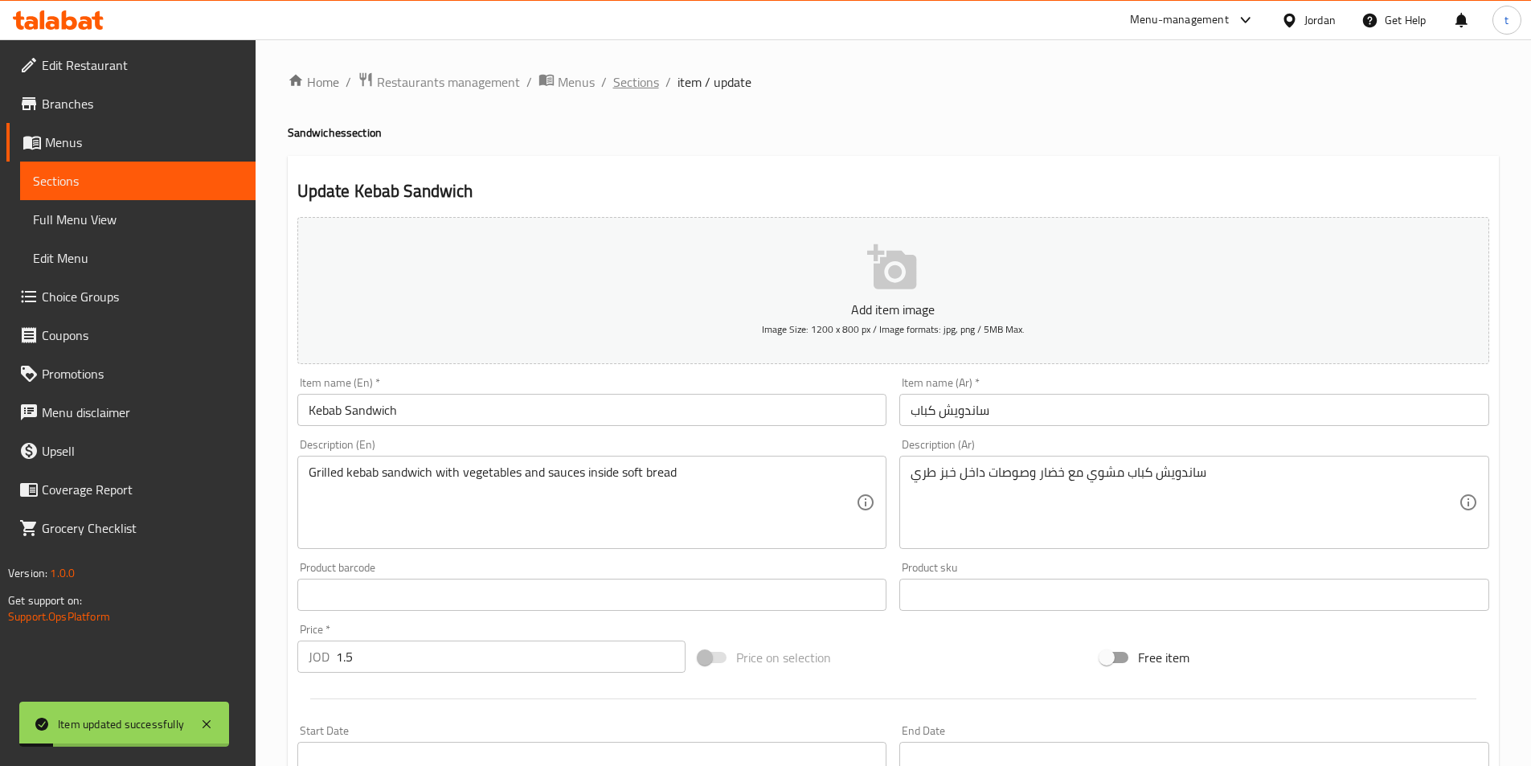
click at [631, 90] on span "Sections" at bounding box center [636, 81] width 46 height 19
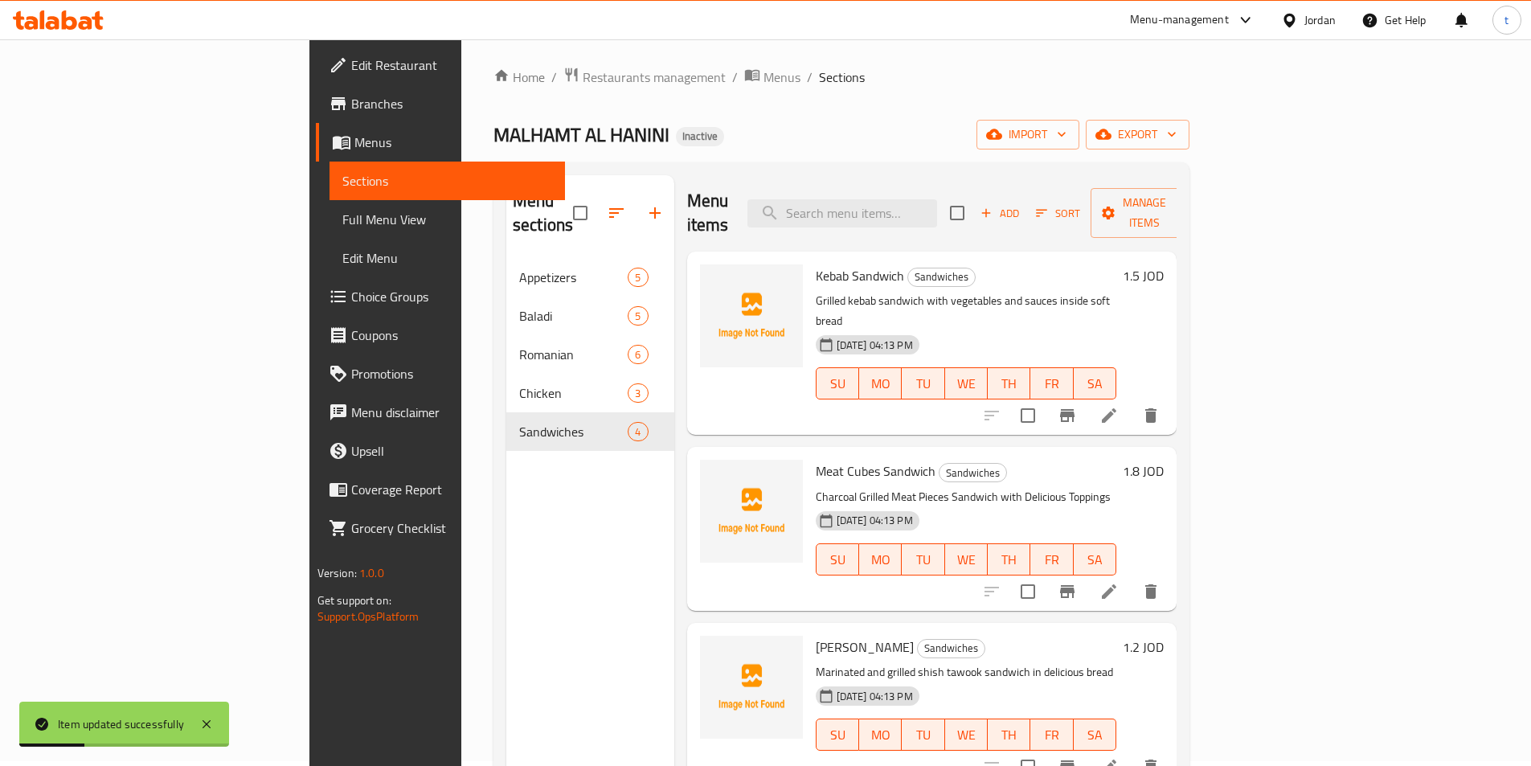
scroll to position [161, 0]
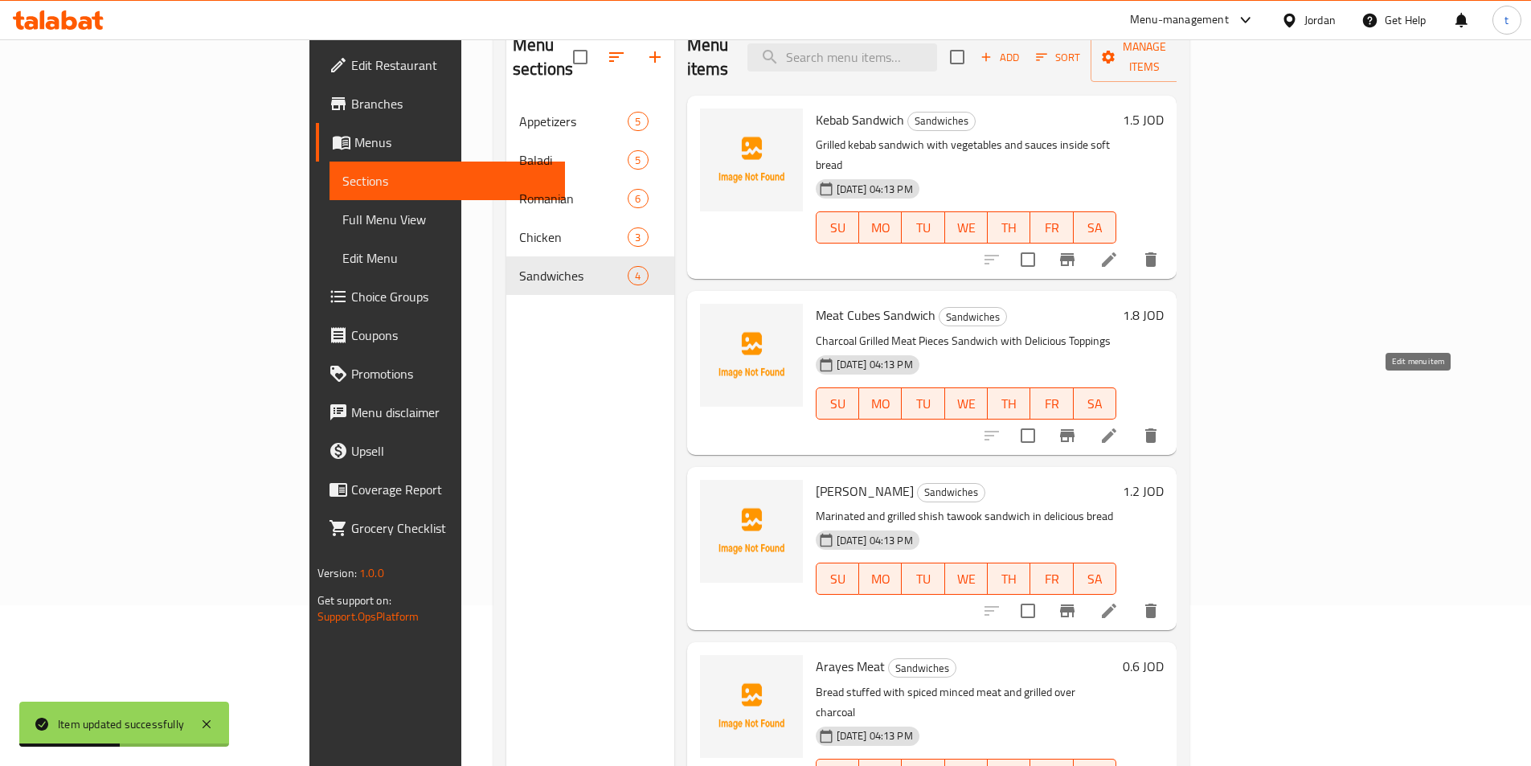
click at [1119, 426] on icon at bounding box center [1108, 435] width 19 height 19
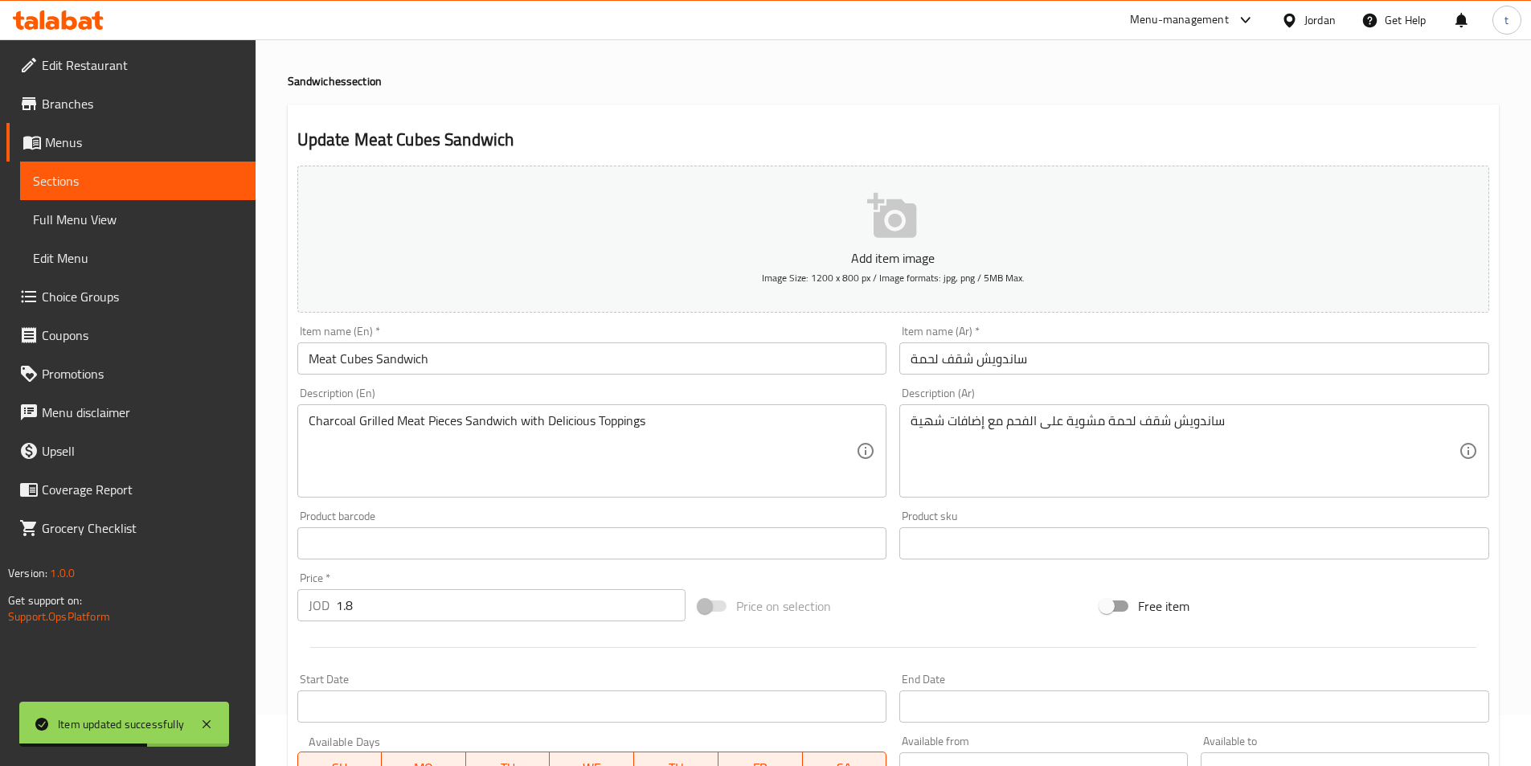
scroll to position [80, 0]
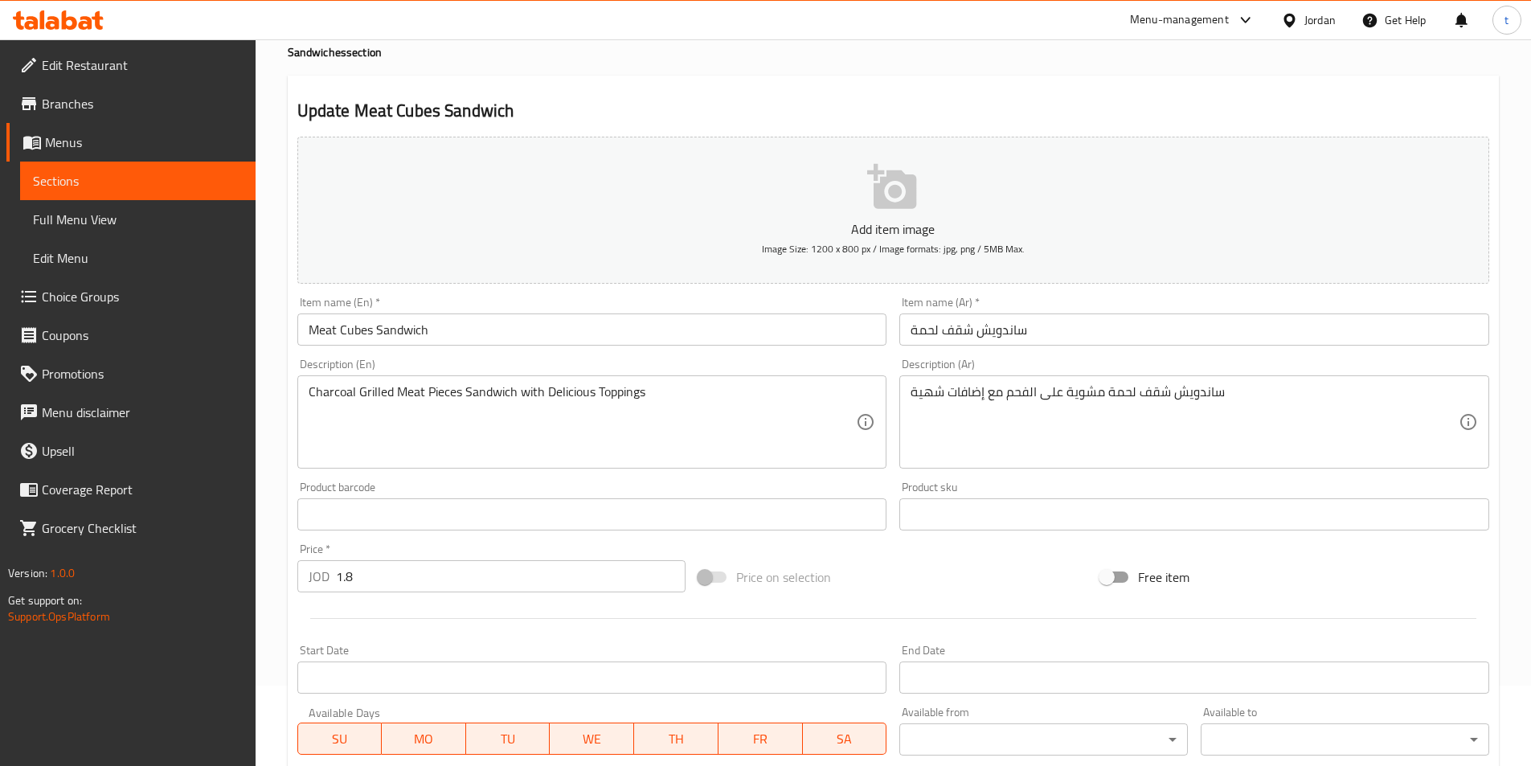
click at [959, 327] on input "ساندويش شقف لحمة" at bounding box center [1194, 329] width 590 height 32
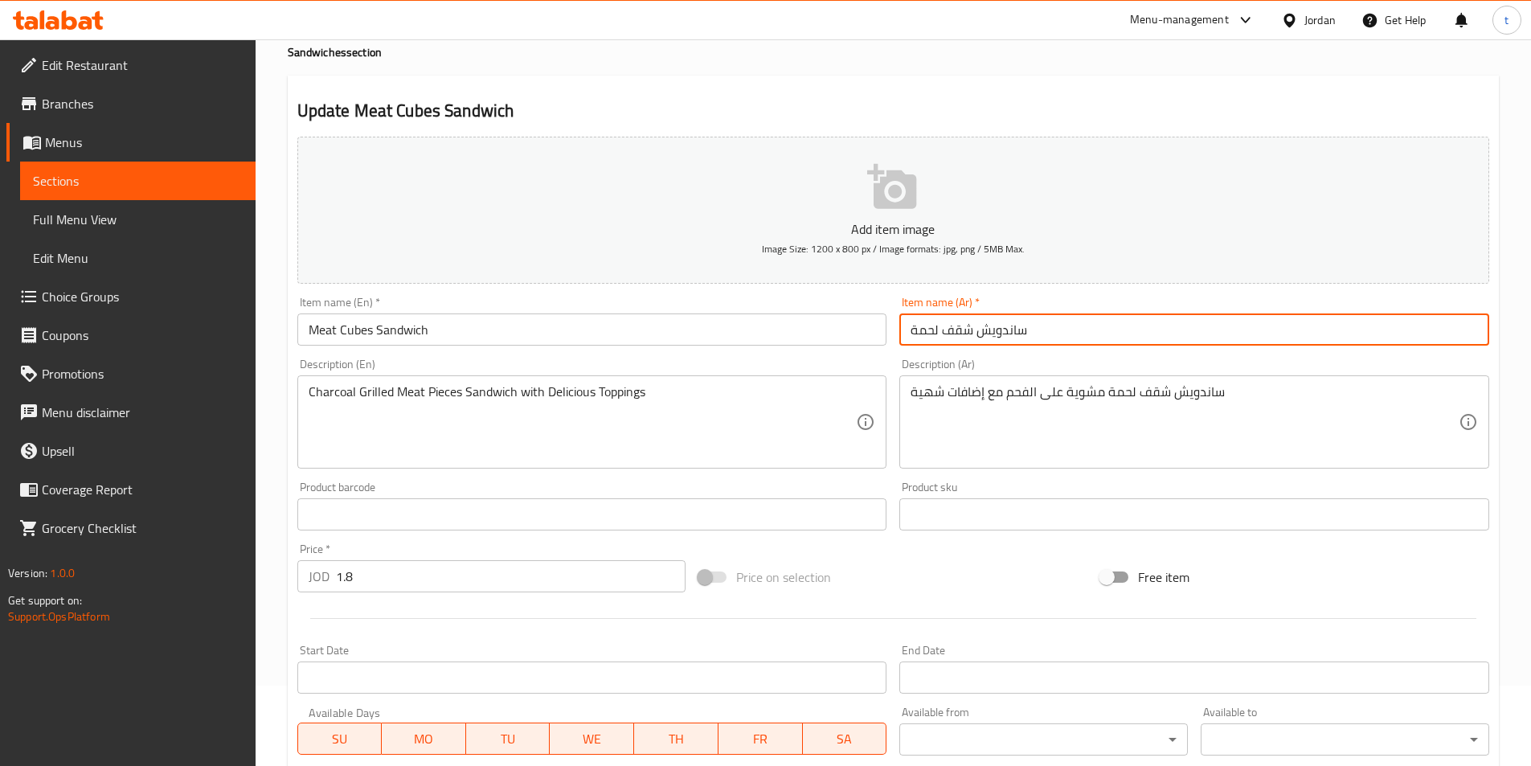
click at [959, 327] on input "ساندويش شقف لحمة" at bounding box center [1194, 329] width 590 height 32
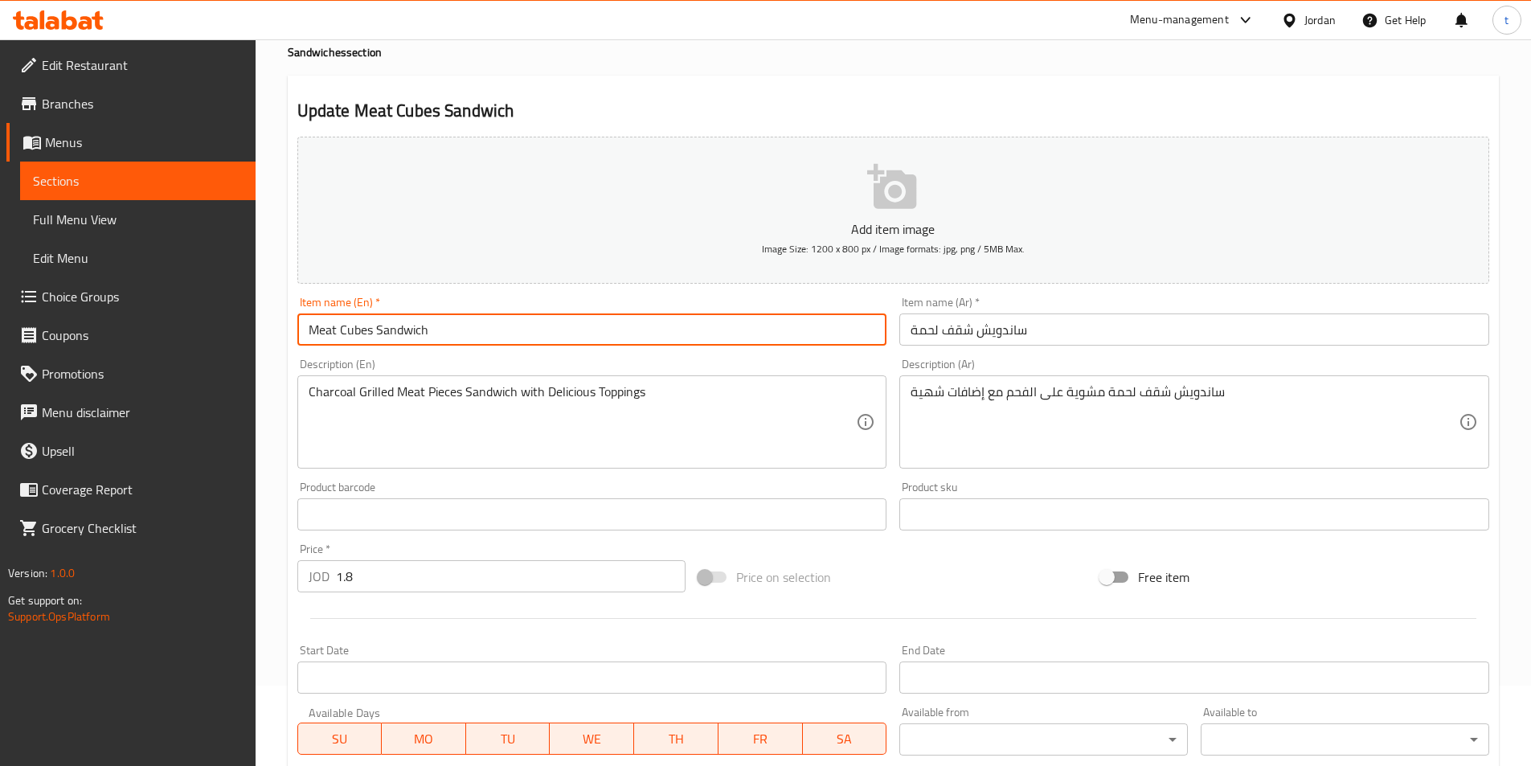
click at [359, 326] on input "Meat Cubes Sandwich" at bounding box center [592, 329] width 590 height 32
paste input "Shokaf"
click at [318, 329] on input "Meat Shokaf Sandwich" at bounding box center [592, 329] width 590 height 32
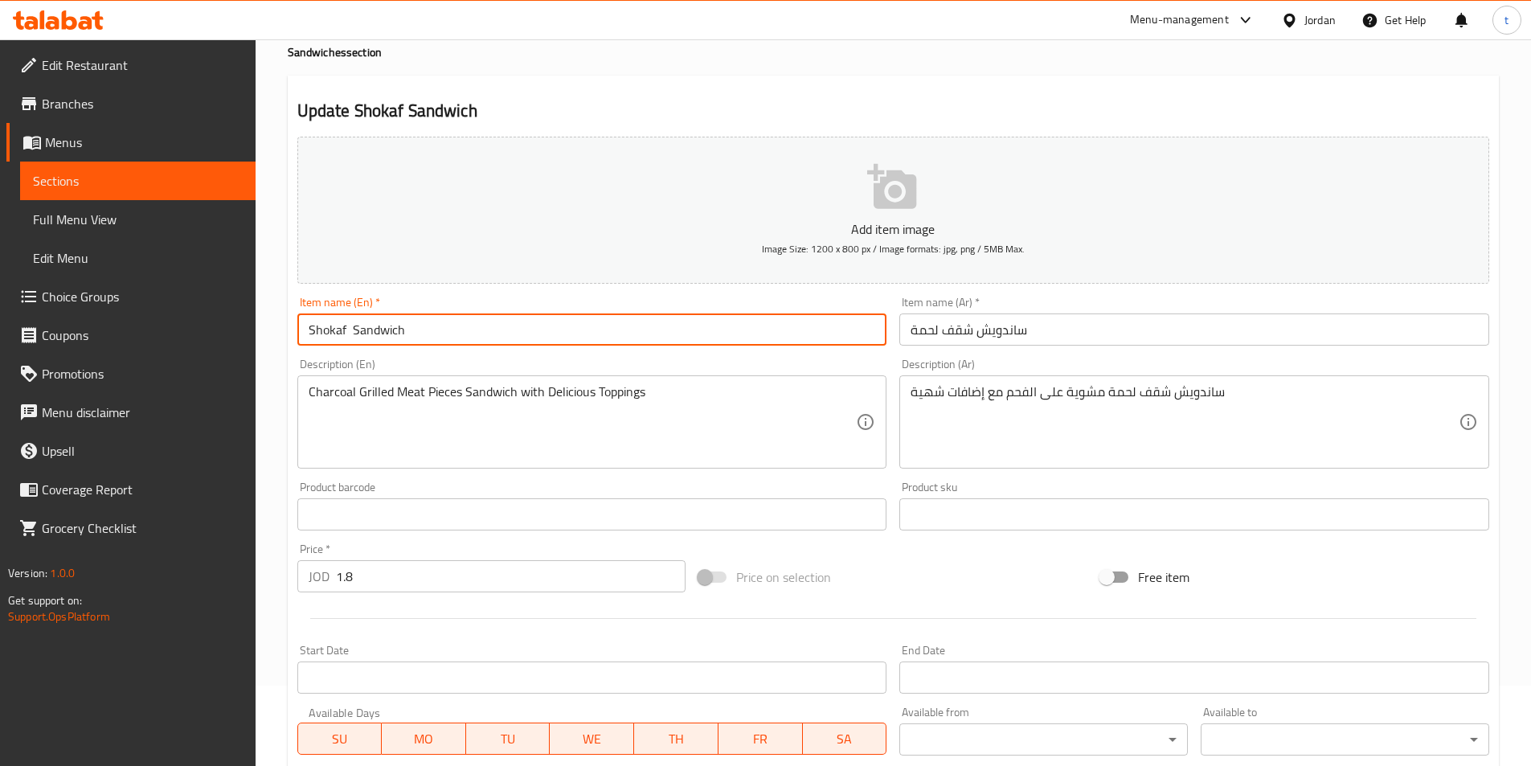
paste input "Meat"
type input "Shokaf Meat Sandwich"
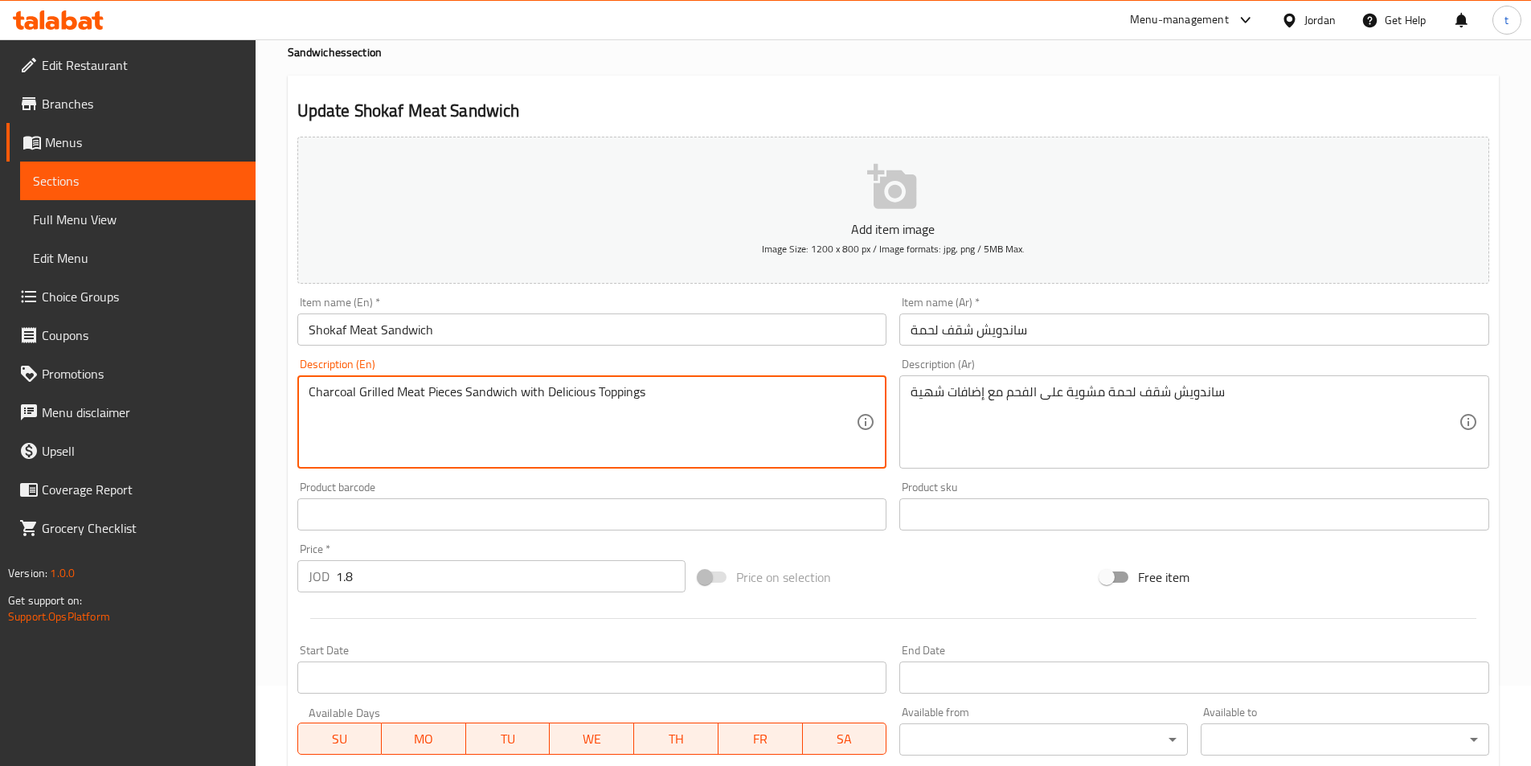
drag, startPoint x: 698, startPoint y: 394, endPoint x: 262, endPoint y: 466, distance: 441.5
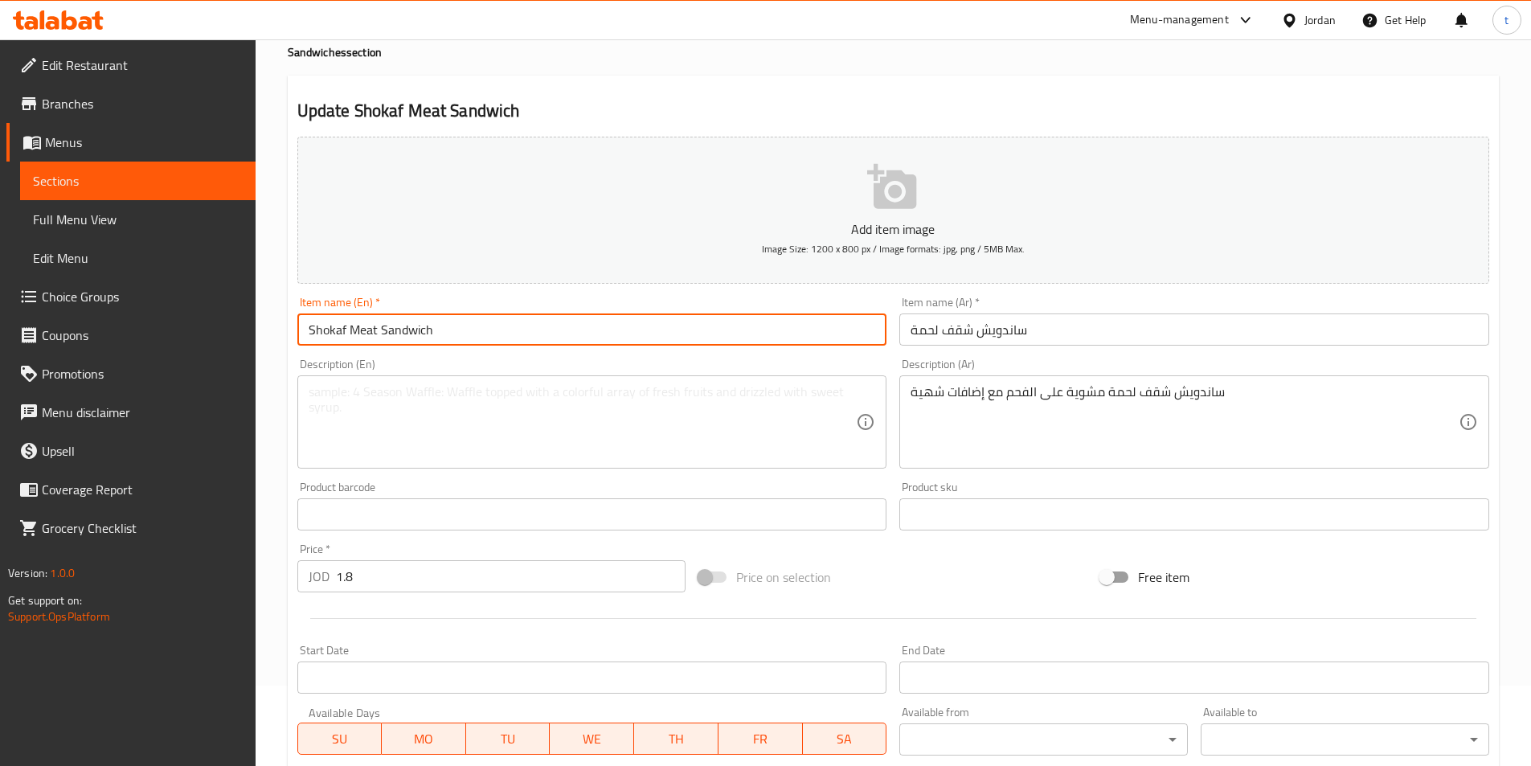
drag, startPoint x: 448, startPoint y: 331, endPoint x: 292, endPoint y: 361, distance: 158.7
click at [292, 361] on div "Add item image Image Size: 1200 x 800 px / Image formats: jpg, png / 5MB Max. I…" at bounding box center [893, 476] width 1205 height 693
click at [309, 387] on textarea at bounding box center [583, 422] width 548 height 76
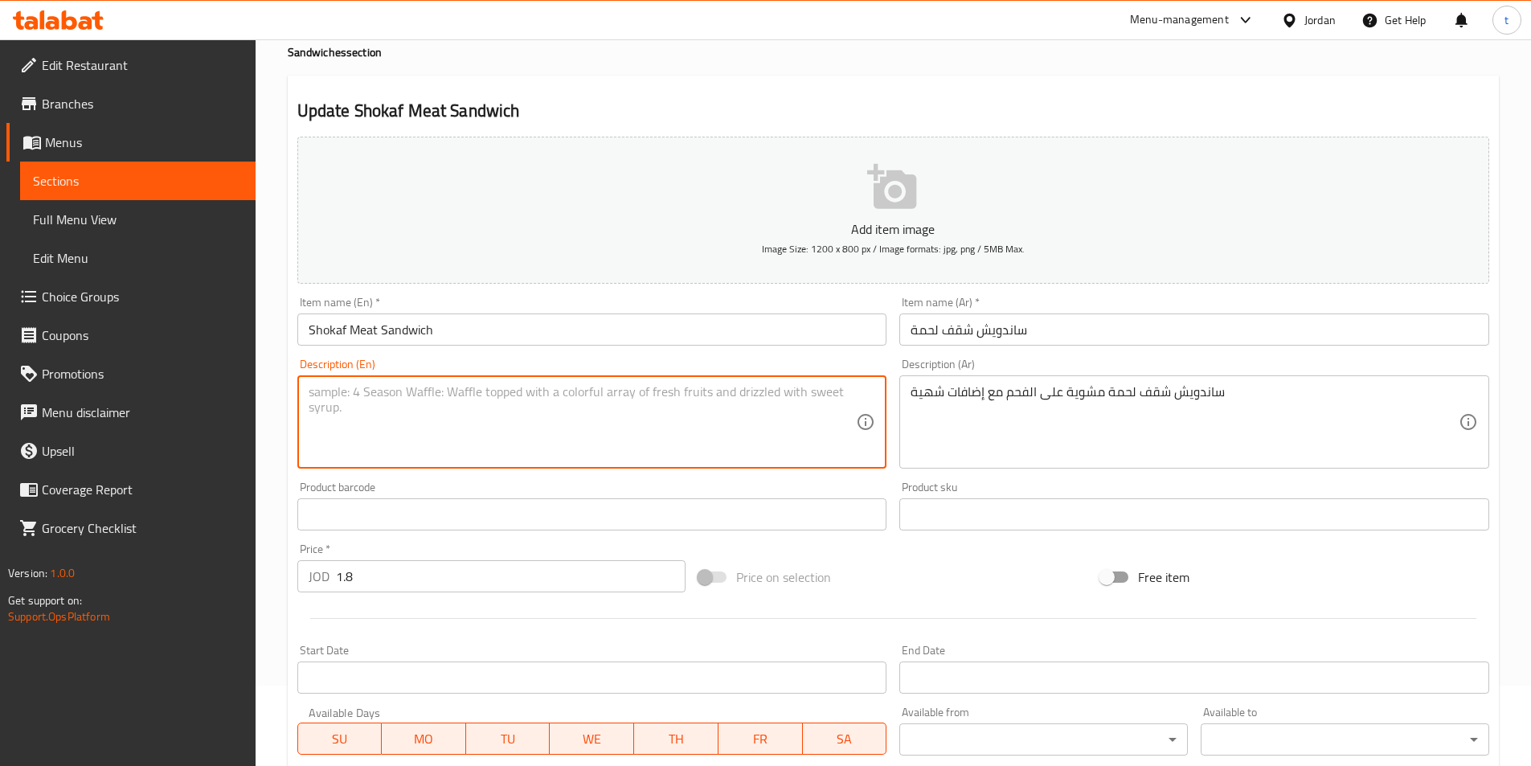
paste textarea "Shokaf Meat Sandwich"
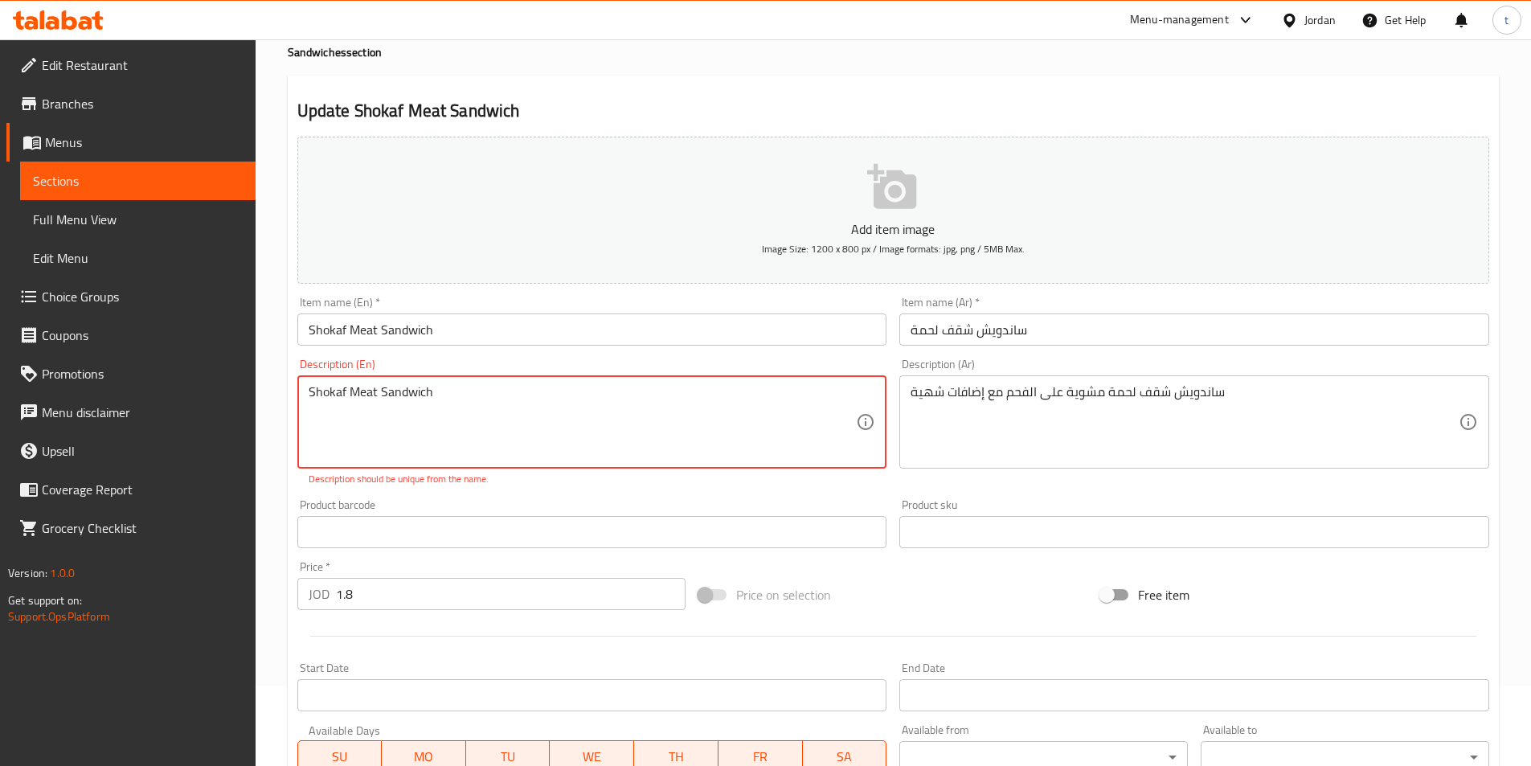
paste textarea "Charcoal Grilled"
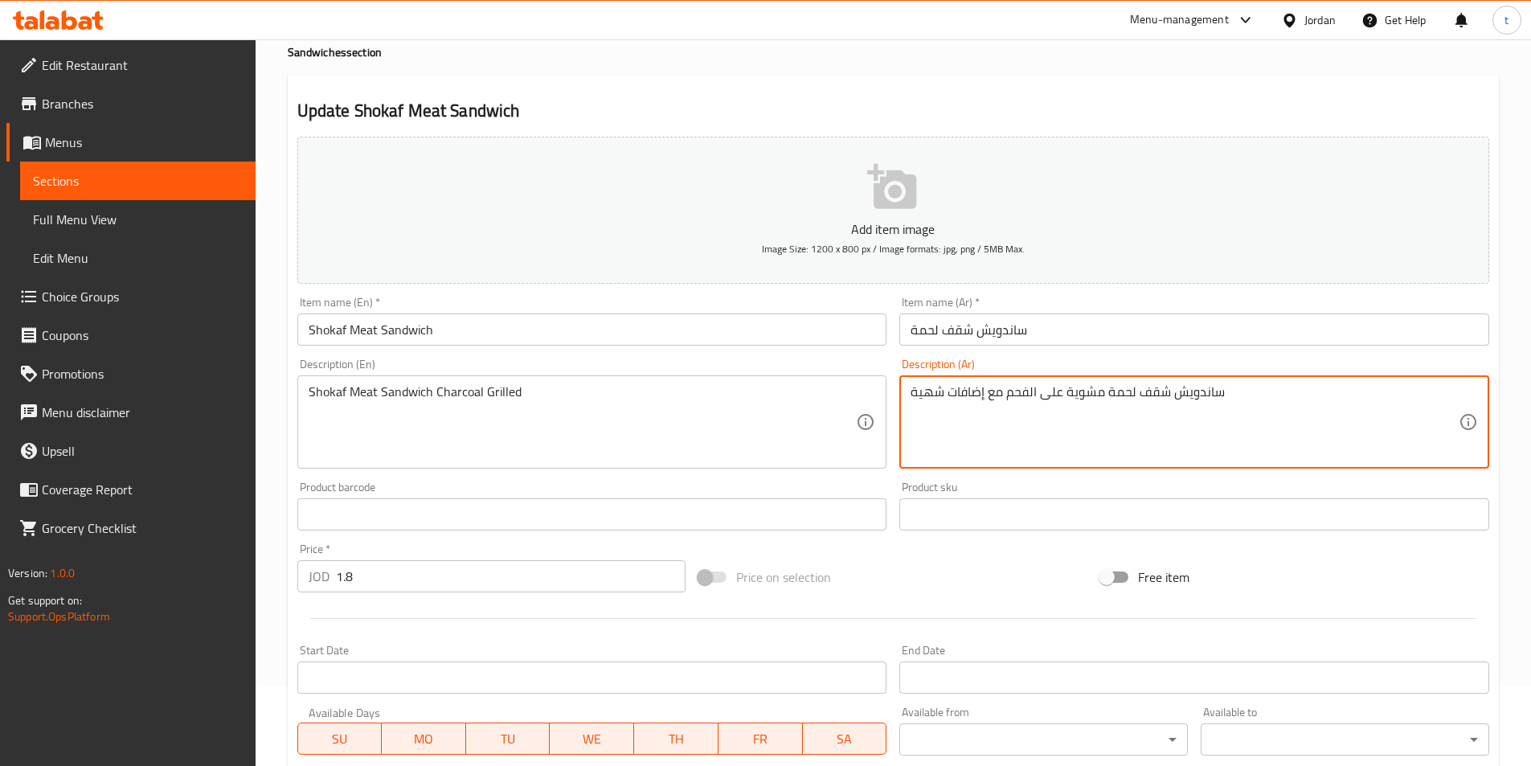
drag, startPoint x: 1002, startPoint y: 391, endPoint x: 898, endPoint y: 407, distance: 105.0
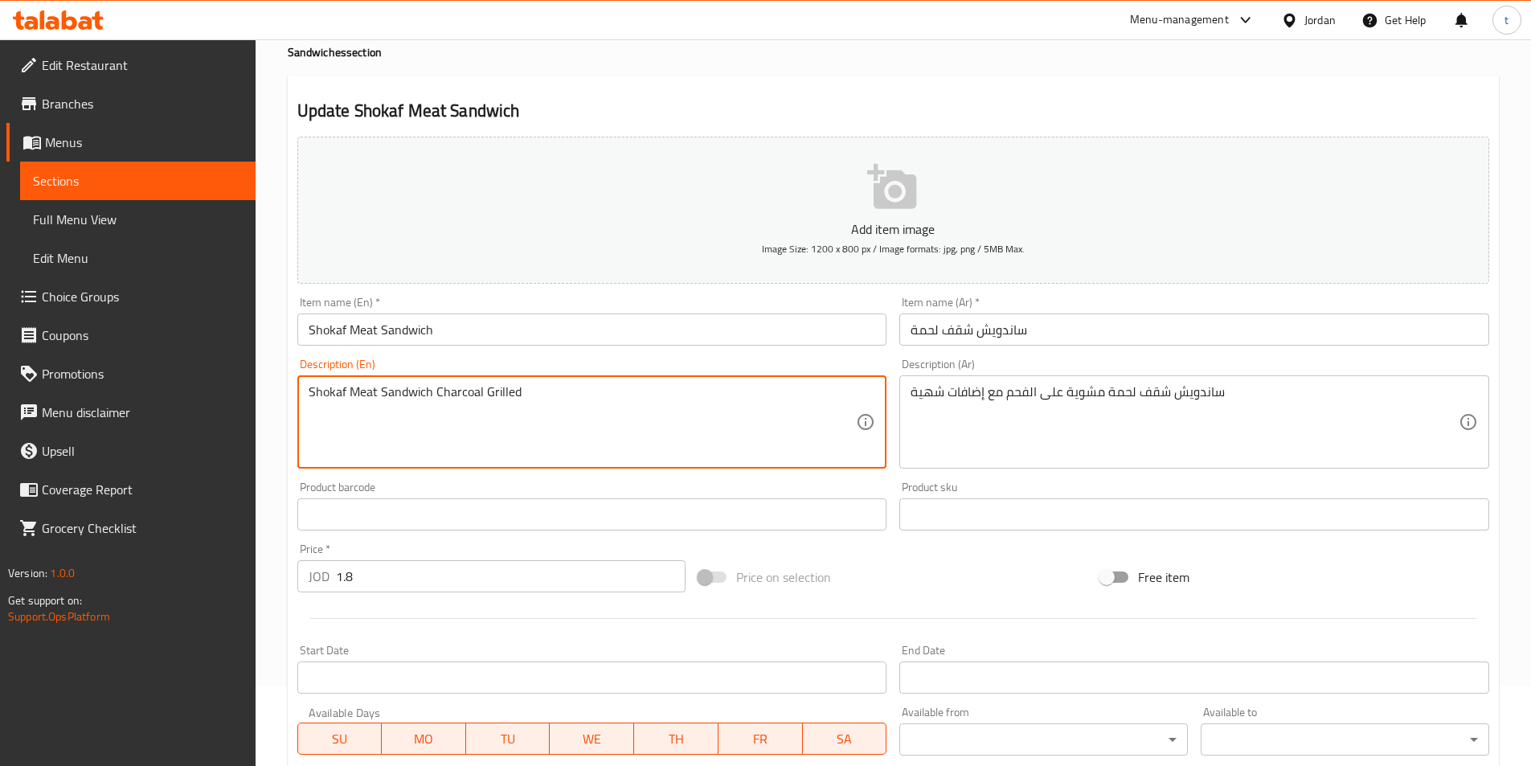
paste textarea "With delicious additions"
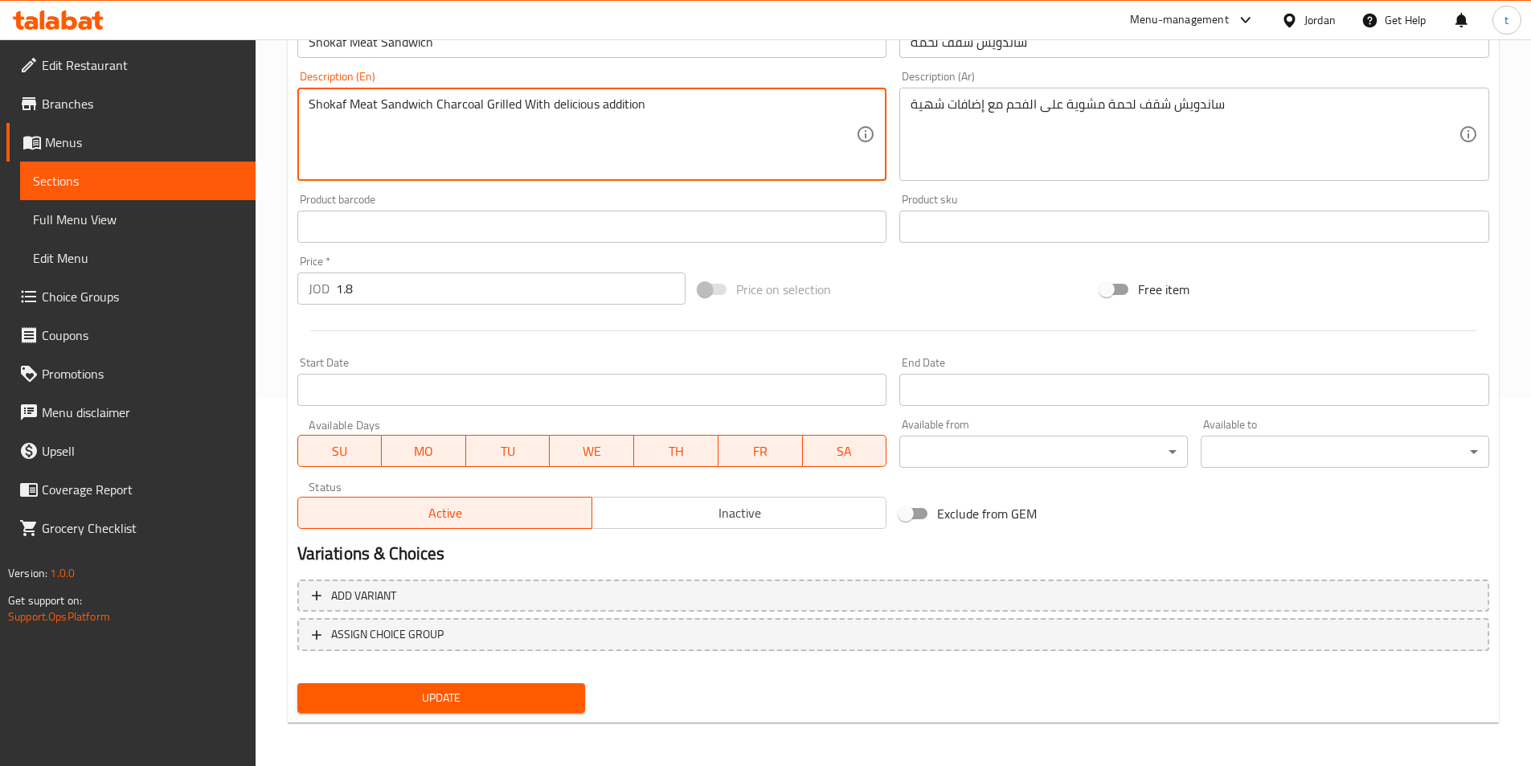
scroll to position [370, 0]
type textarea "Shokaf Meat Sandwich Charcoal Grilled With delicious addition"
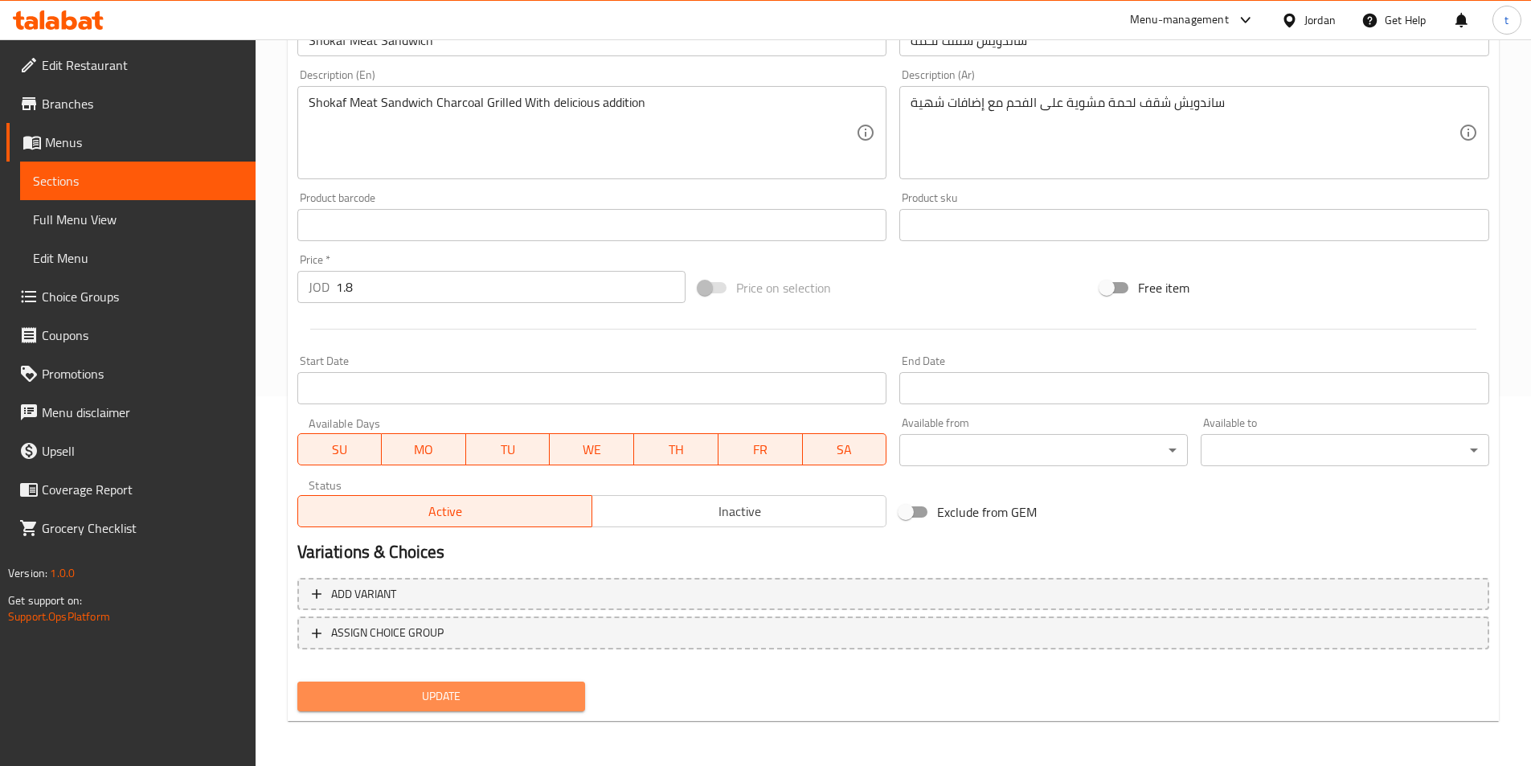
click at [481, 701] on span "Update" at bounding box center [441, 696] width 263 height 20
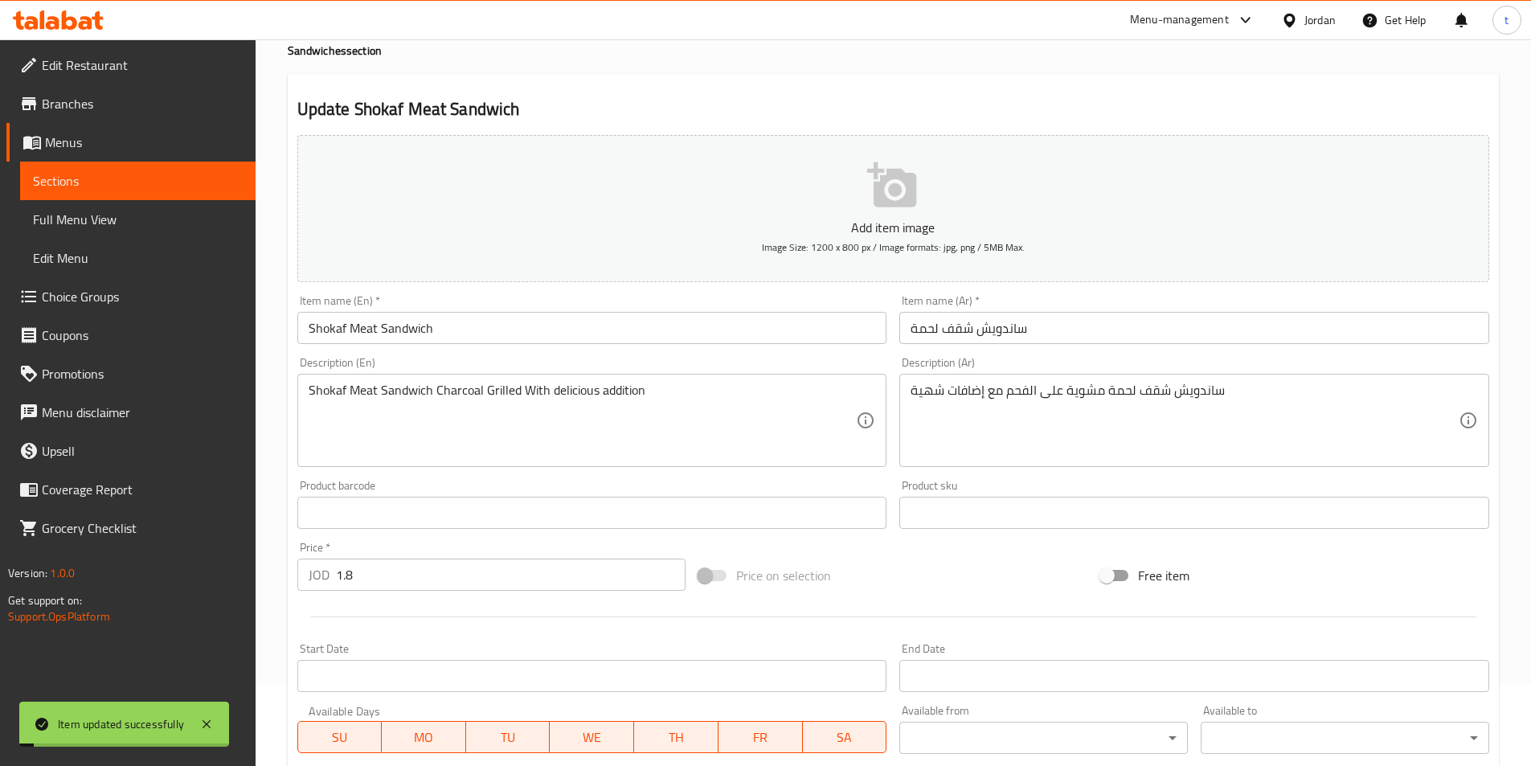
scroll to position [0, 0]
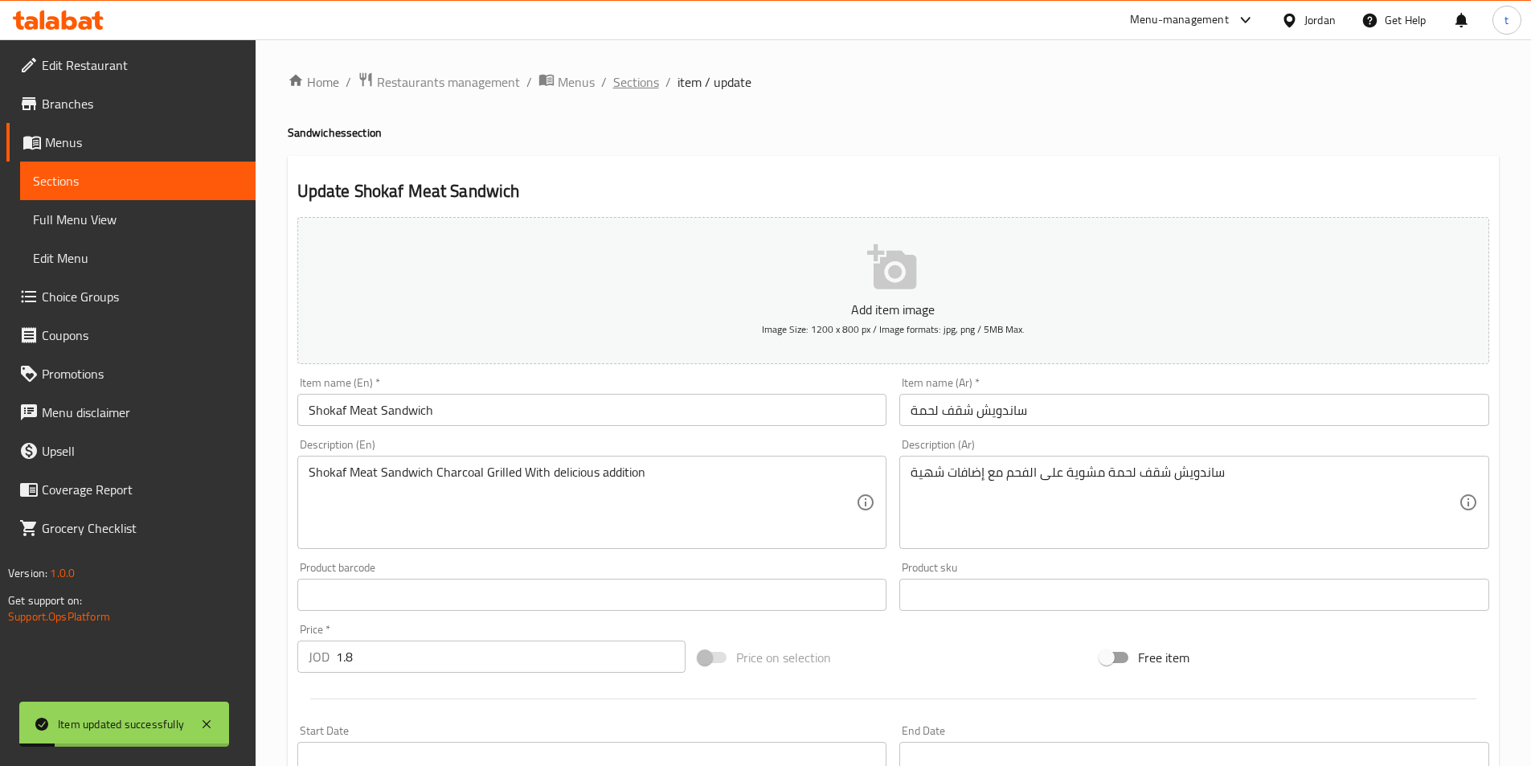
click at [638, 84] on span "Sections" at bounding box center [636, 81] width 46 height 19
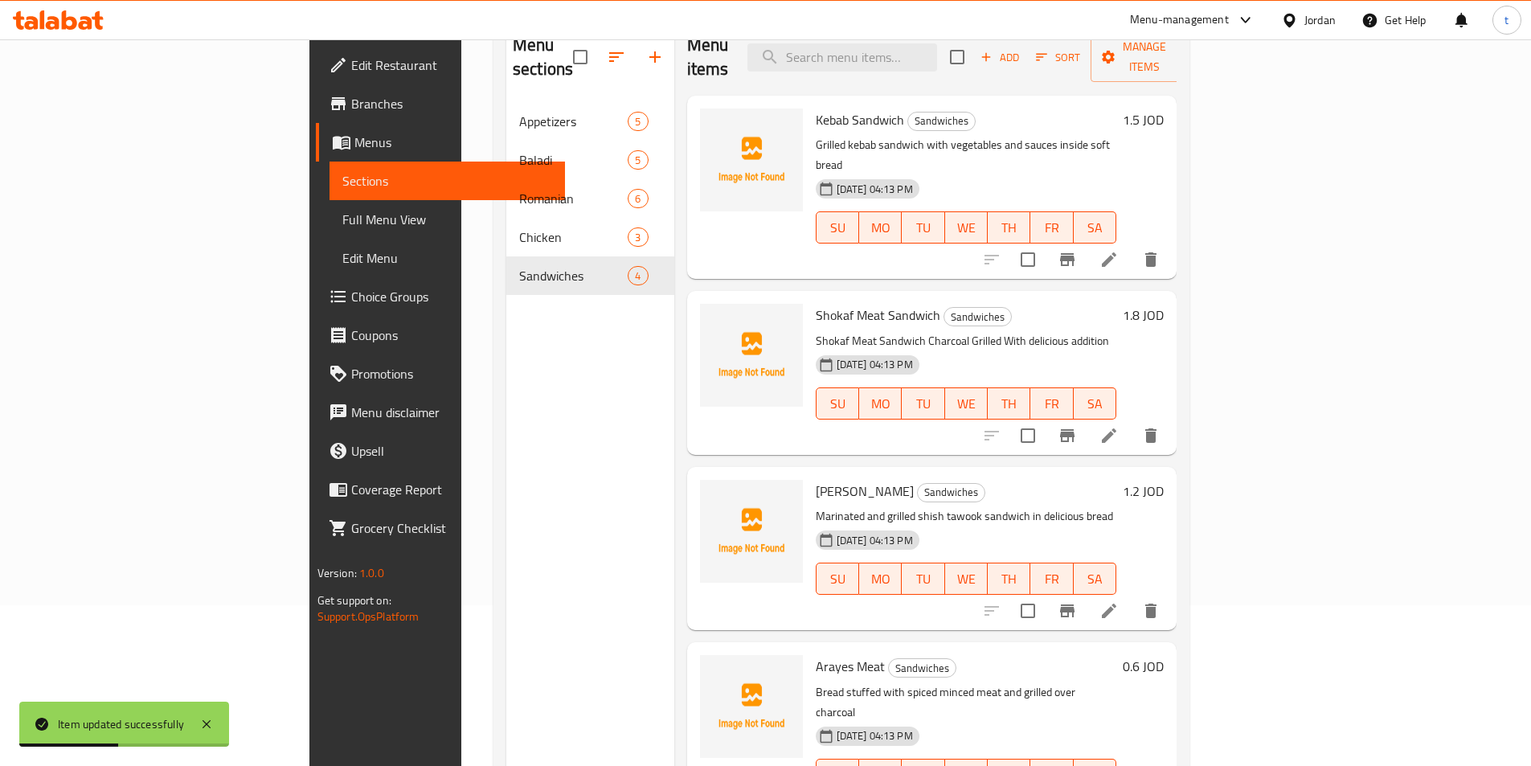
scroll to position [225, 0]
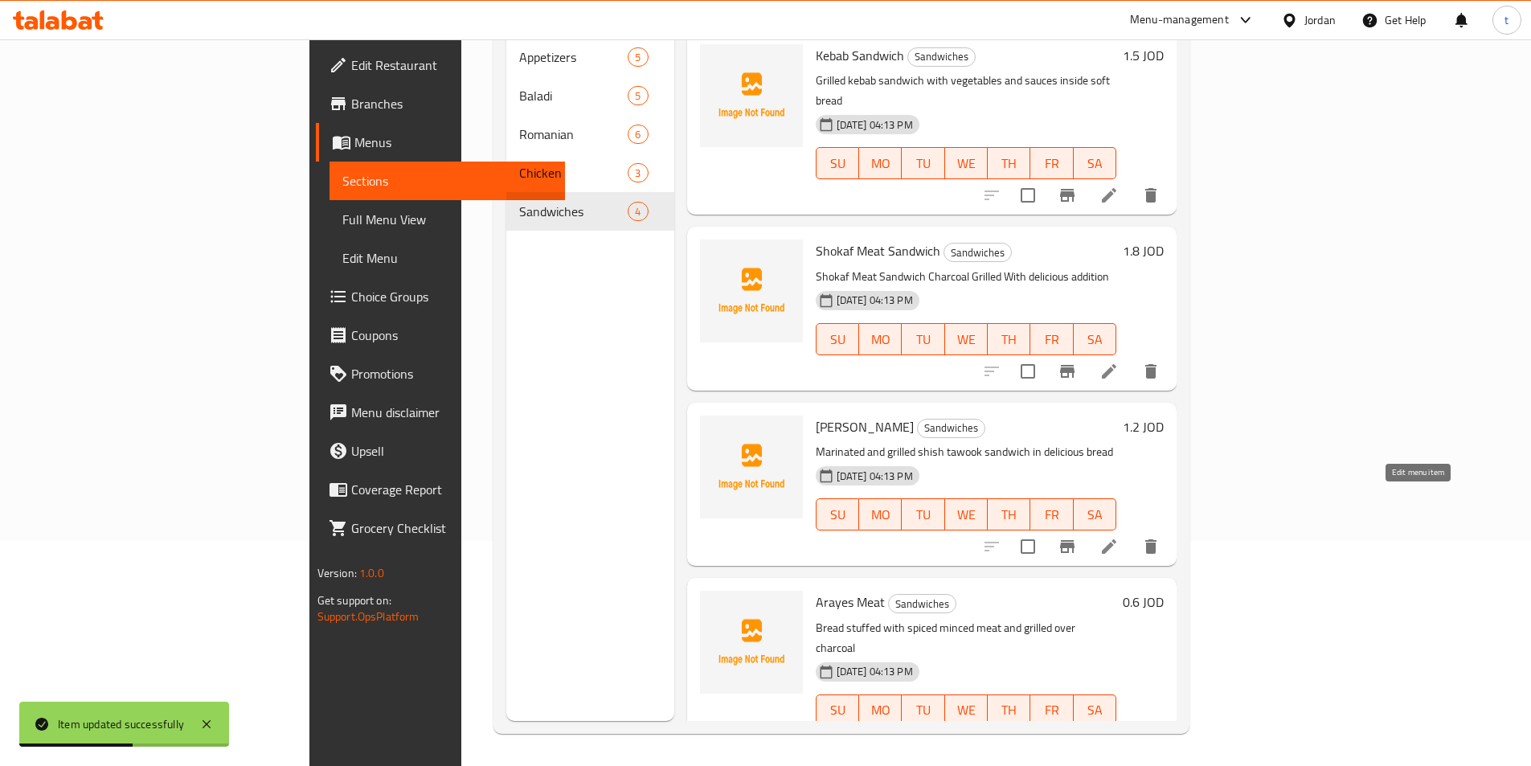
click at [1119, 537] on icon at bounding box center [1108, 546] width 19 height 19
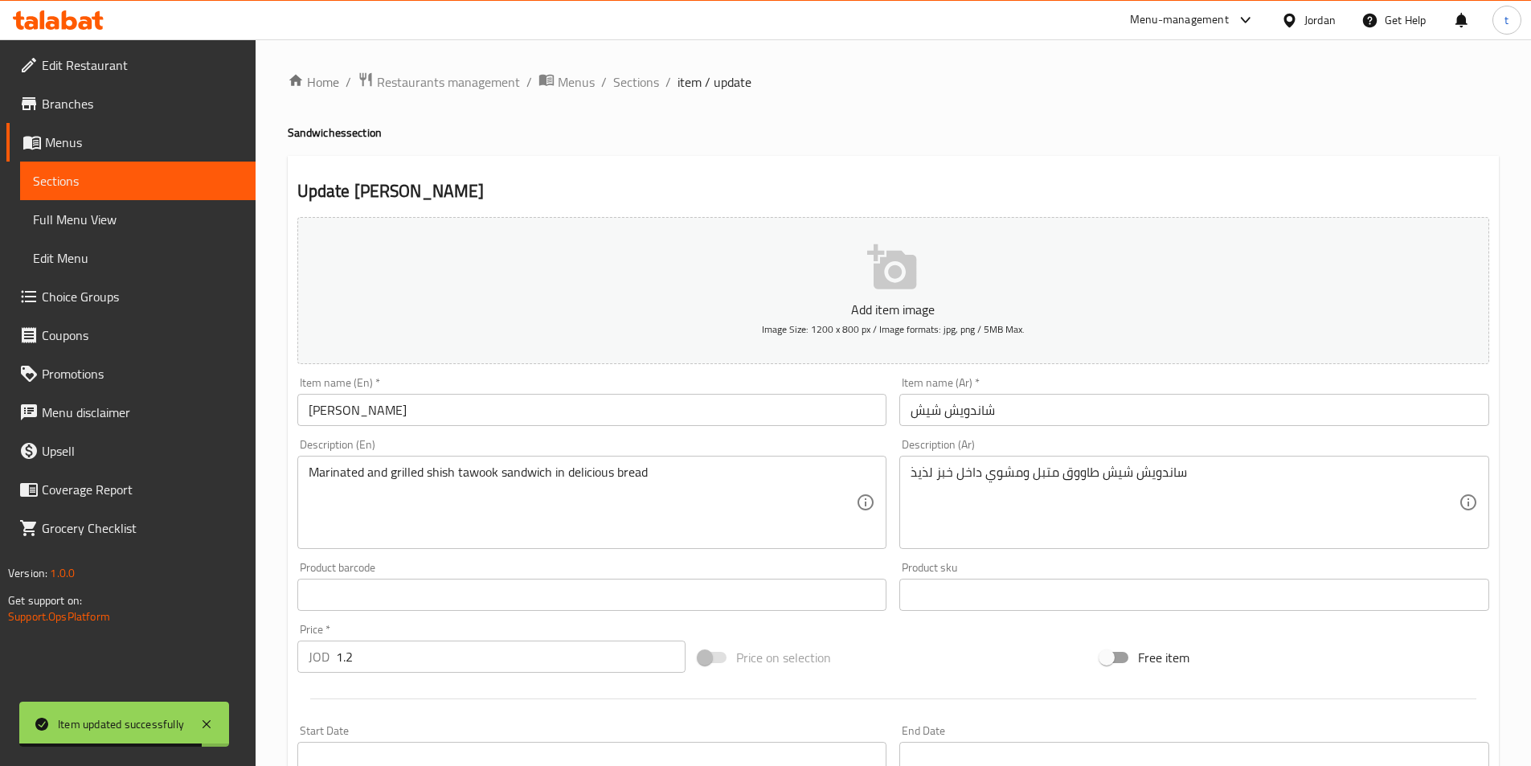
click at [988, 411] on input "شاندويش شيش" at bounding box center [1194, 410] width 590 height 32
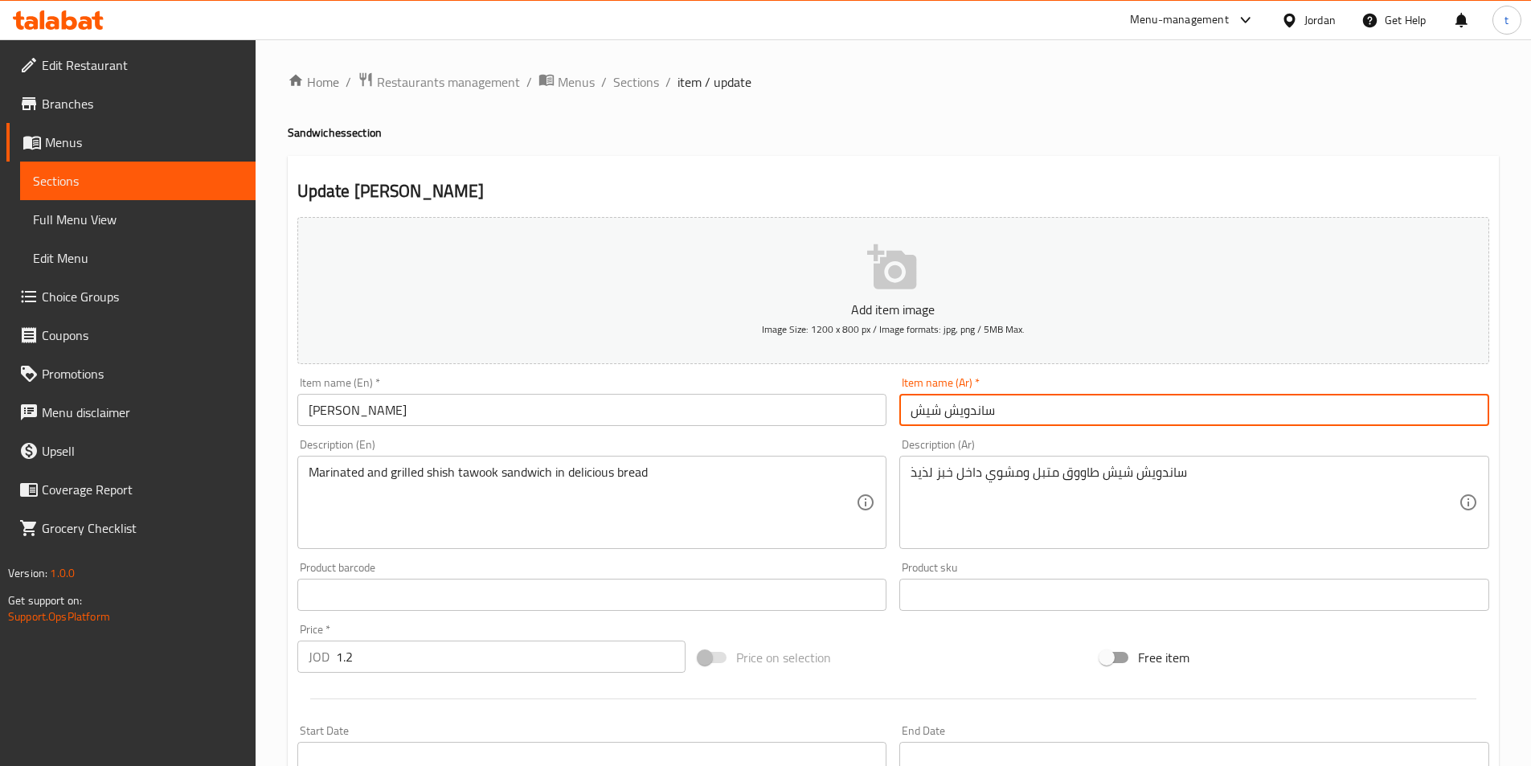
type input "ساندويش شيش"
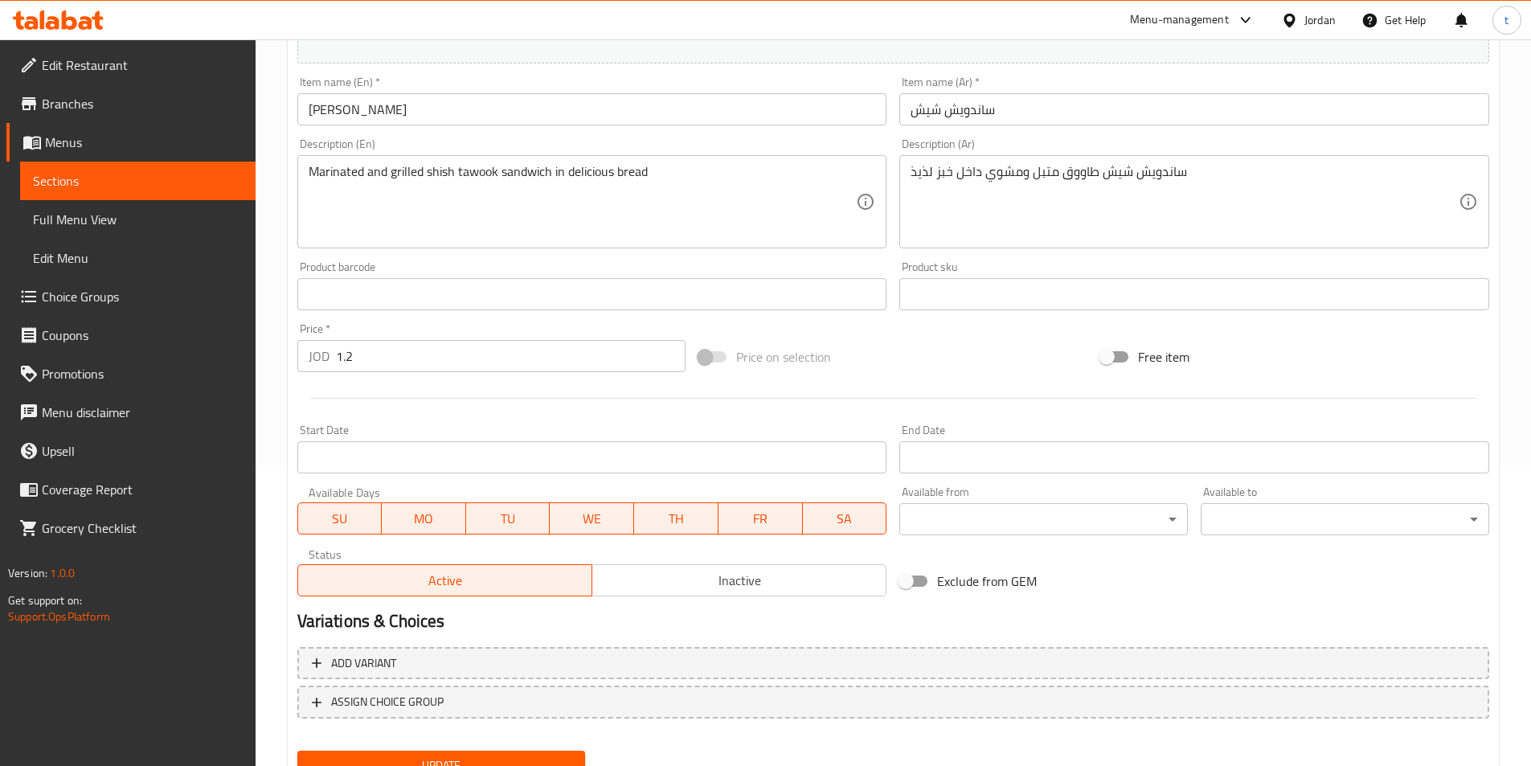
scroll to position [321, 0]
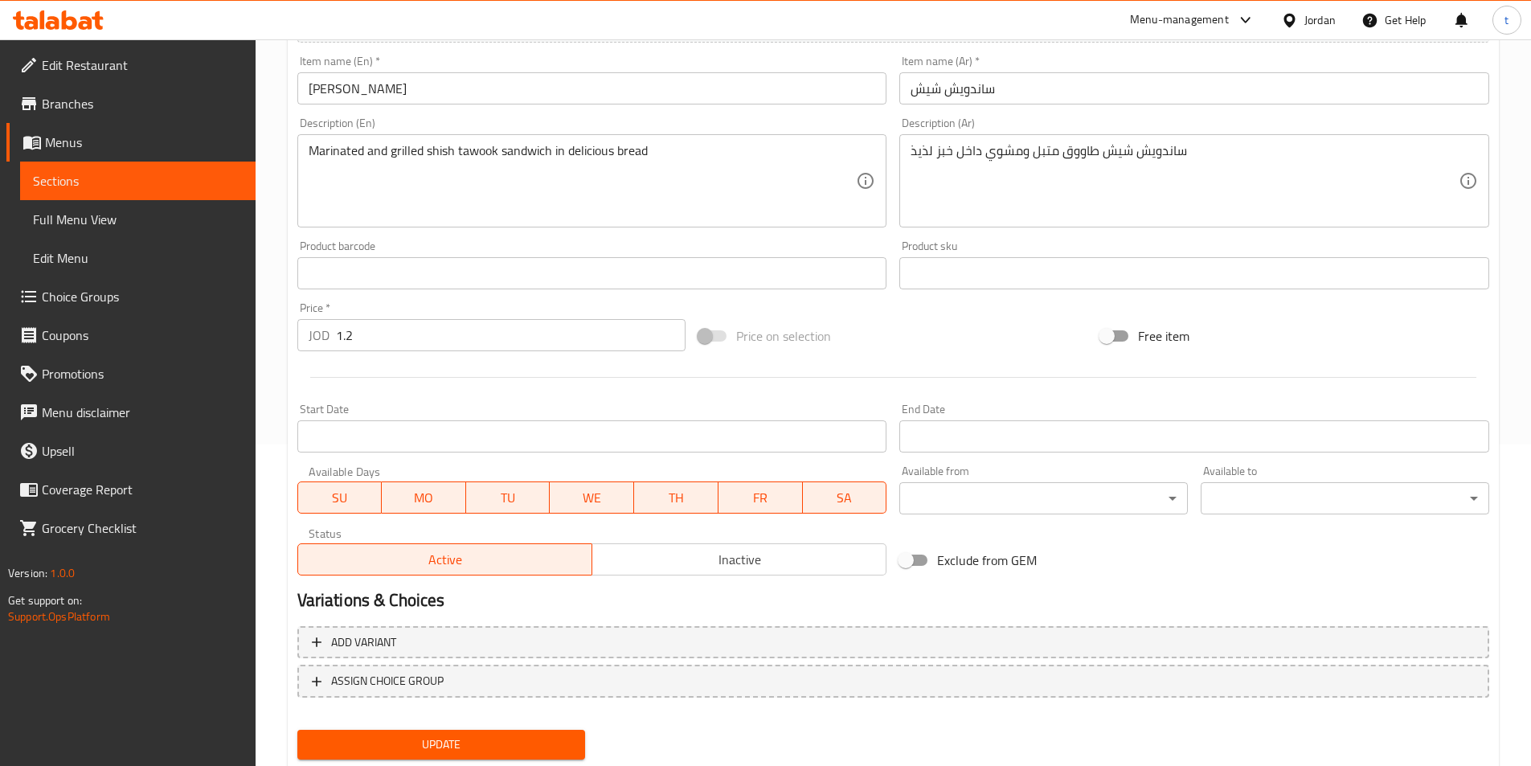
click at [474, 755] on span "Update" at bounding box center [441, 744] width 263 height 20
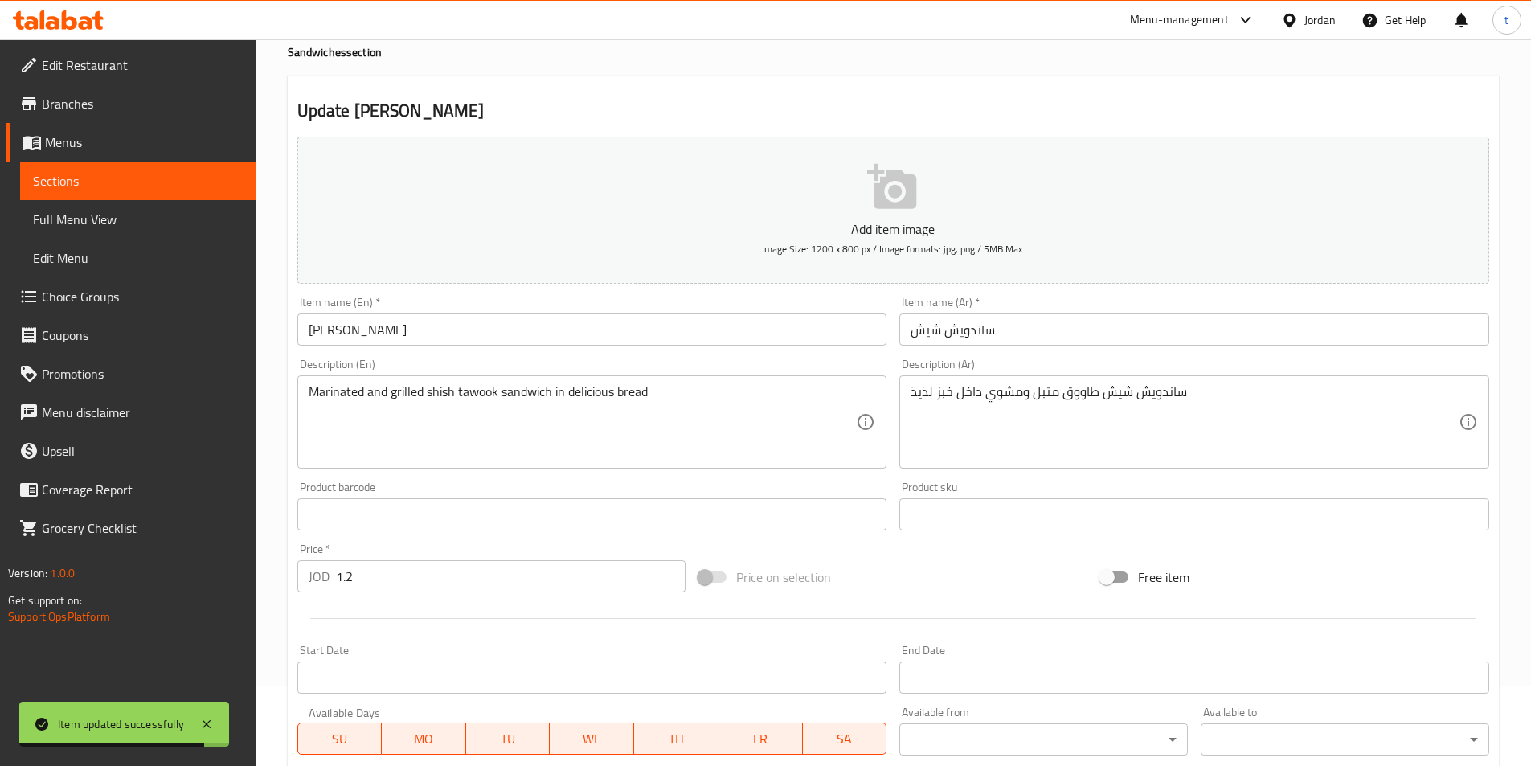
scroll to position [0, 0]
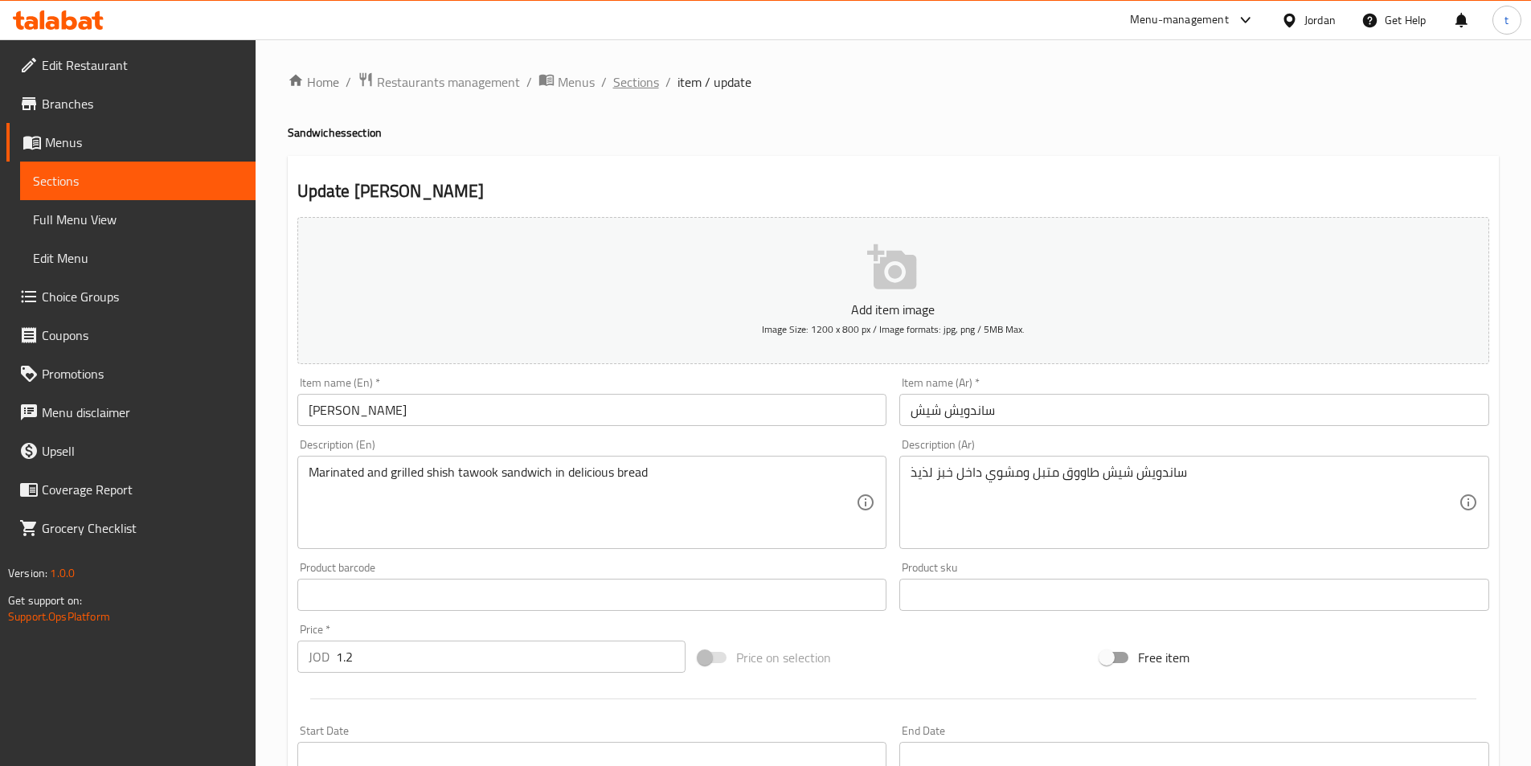
click at [637, 84] on span "Sections" at bounding box center [636, 81] width 46 height 19
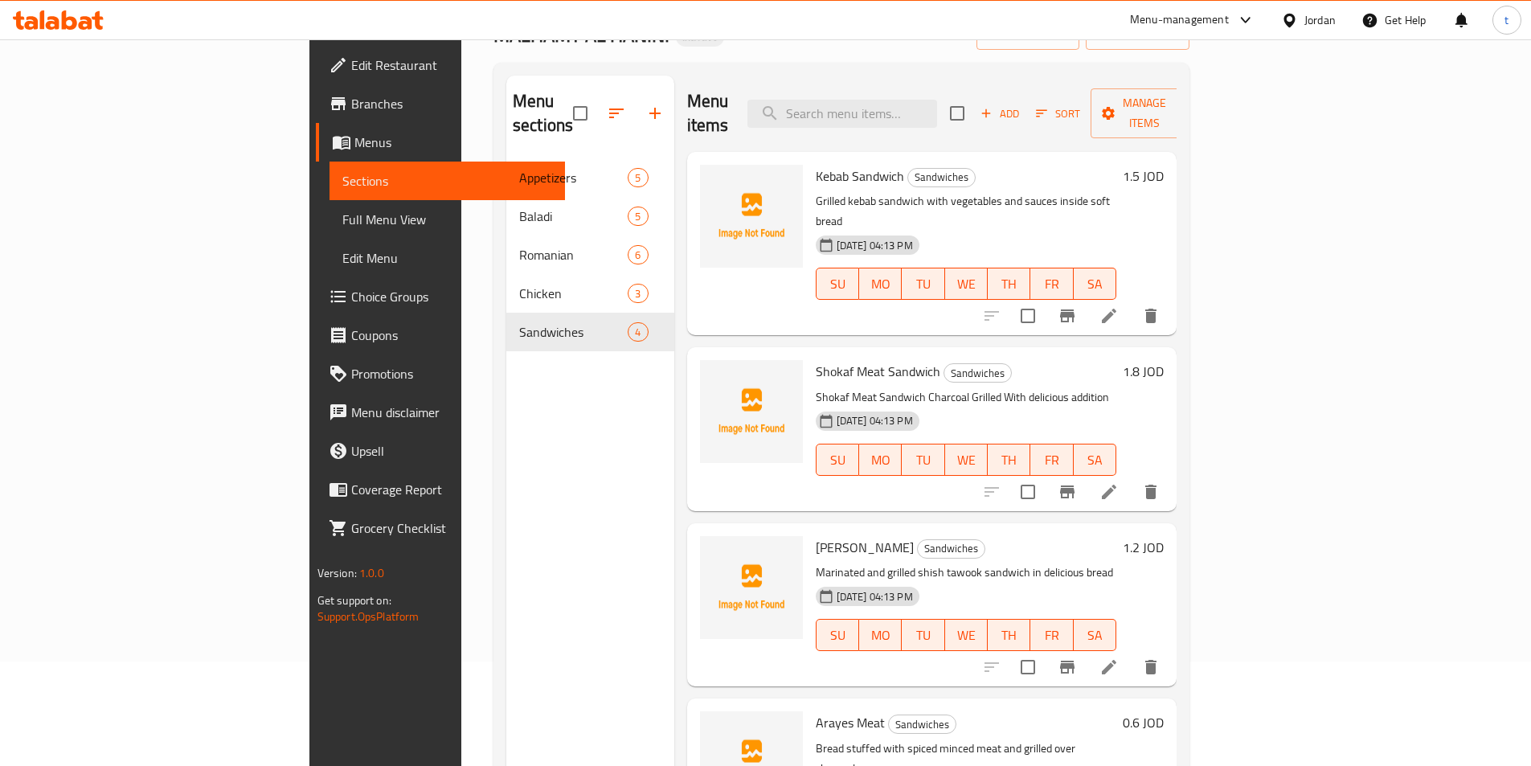
scroll to position [225, 0]
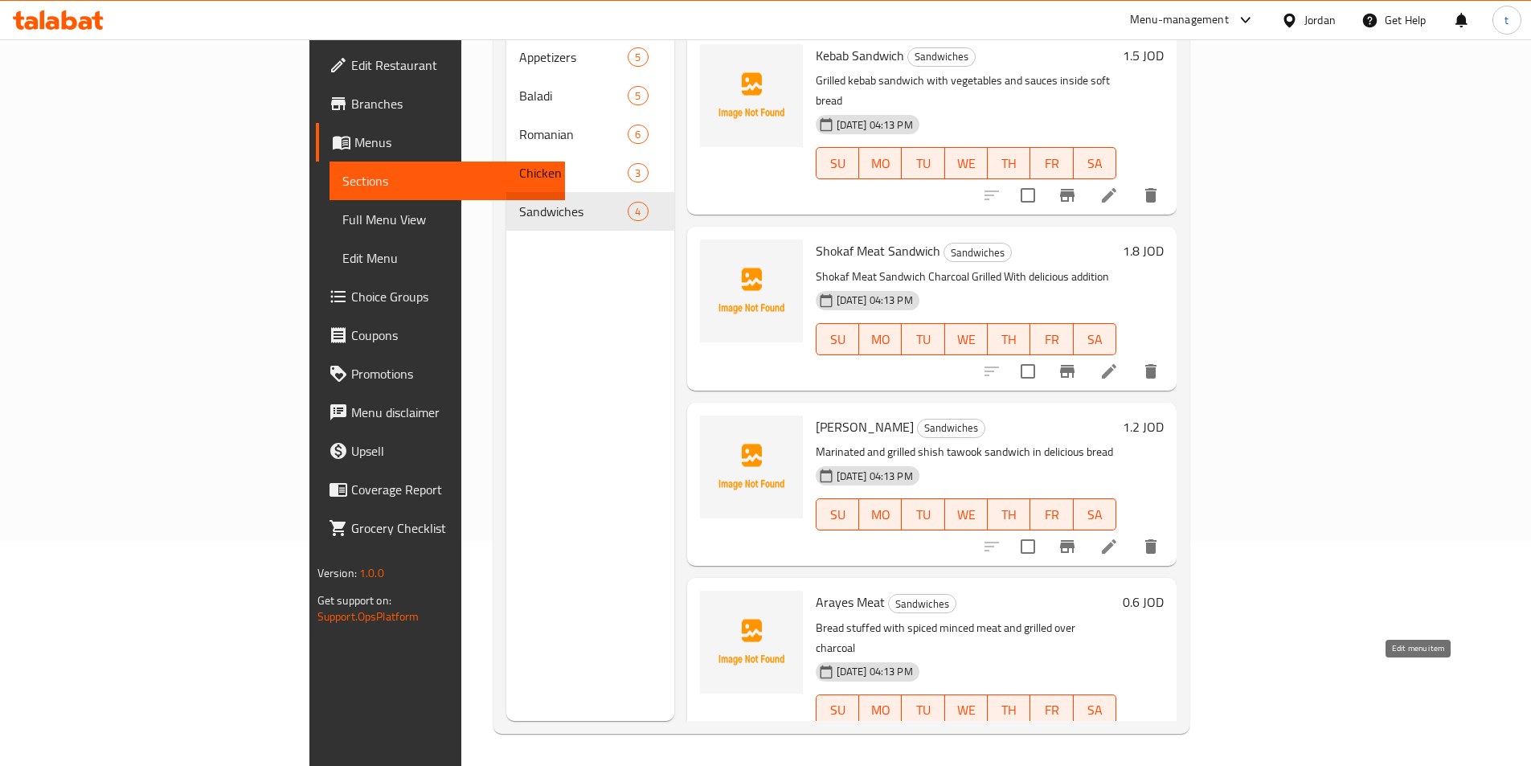
click at [1116, 735] on icon at bounding box center [1109, 742] width 14 height 14
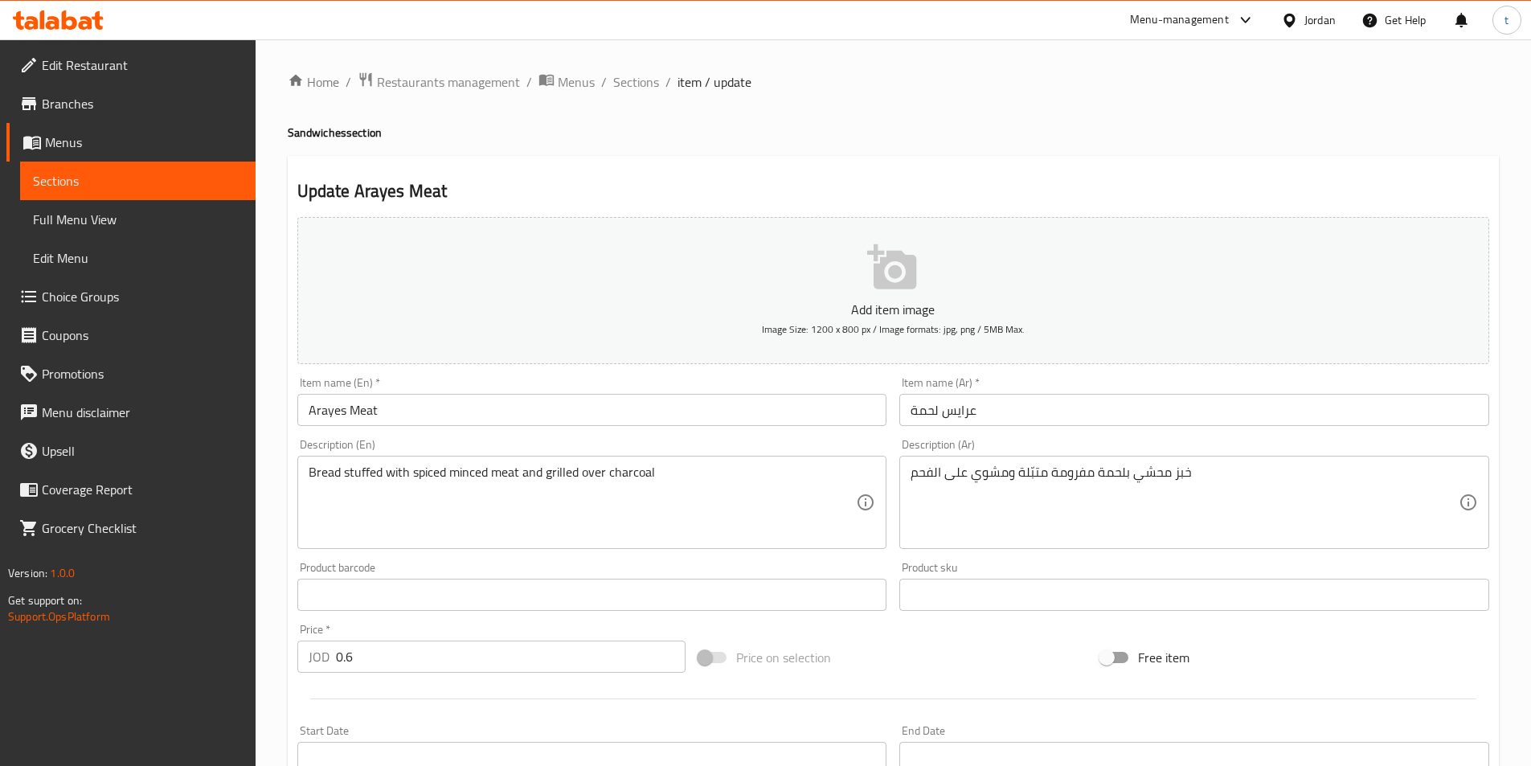
click at [966, 412] on input "عرايس لحمة" at bounding box center [1194, 410] width 590 height 32
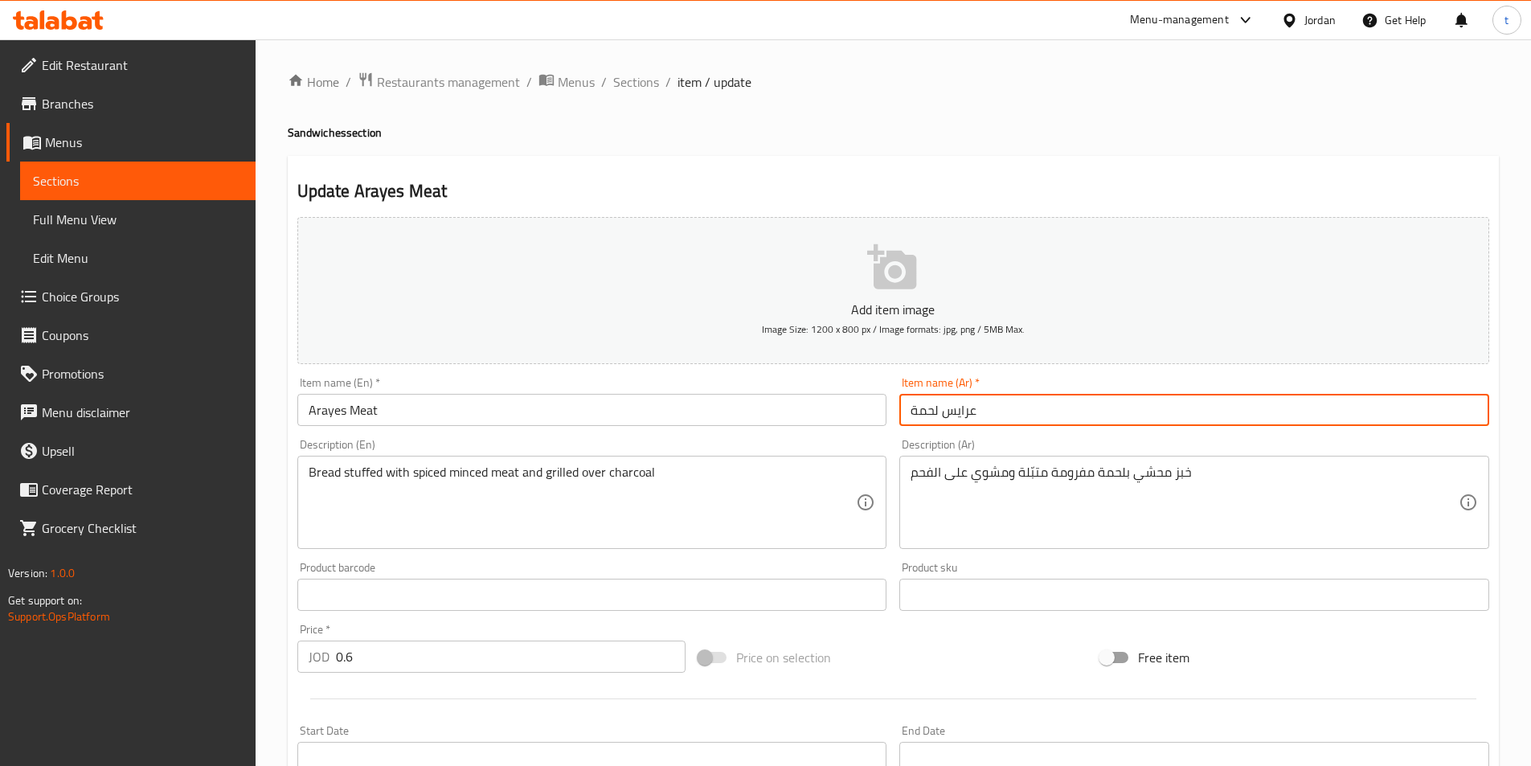
click at [966, 412] on input "عرايس لحمة" at bounding box center [1194, 410] width 590 height 32
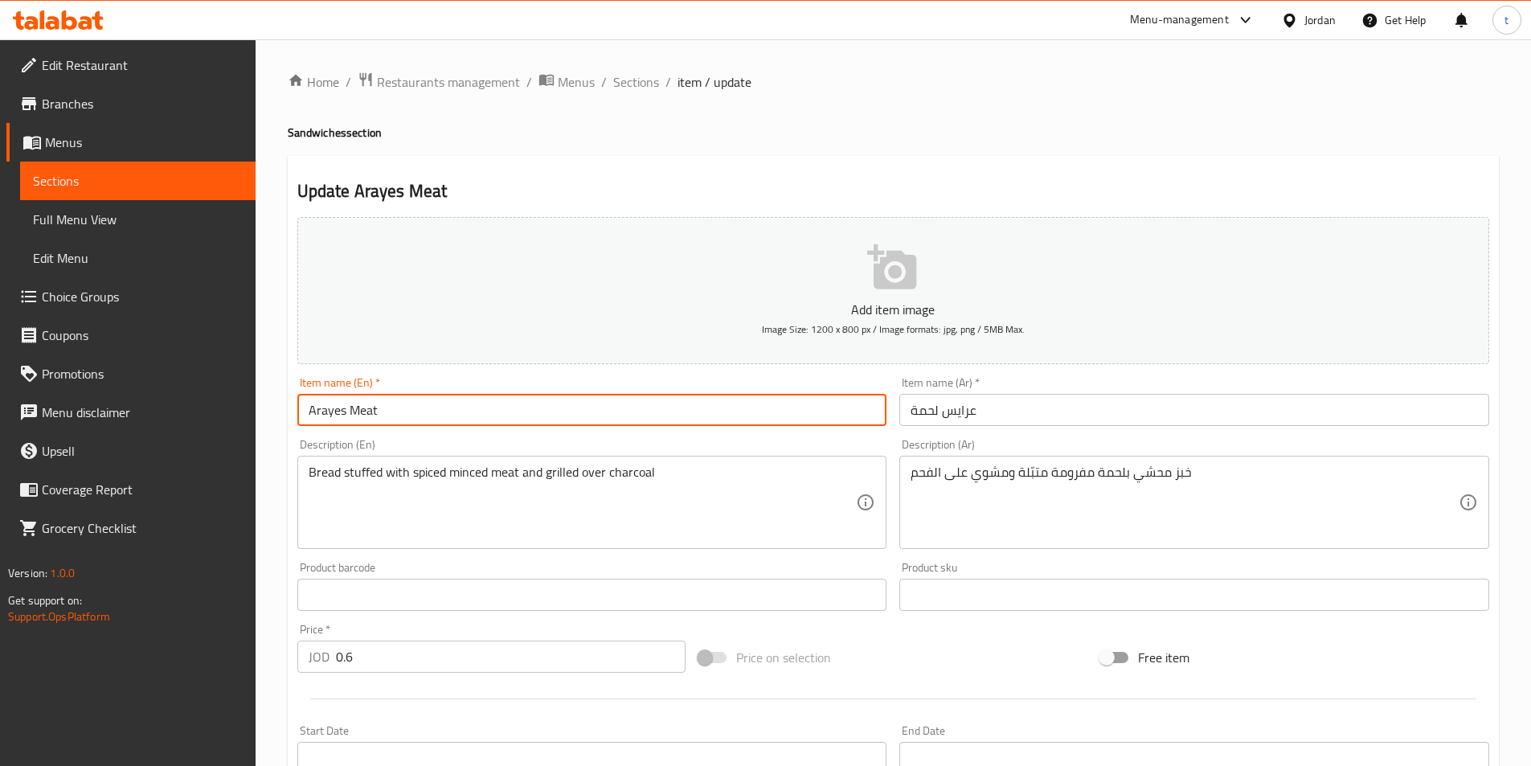
click at [328, 414] on input "Arayes Meat" at bounding box center [592, 410] width 590 height 32
paste input "isy"
type input "Araisy Meat"
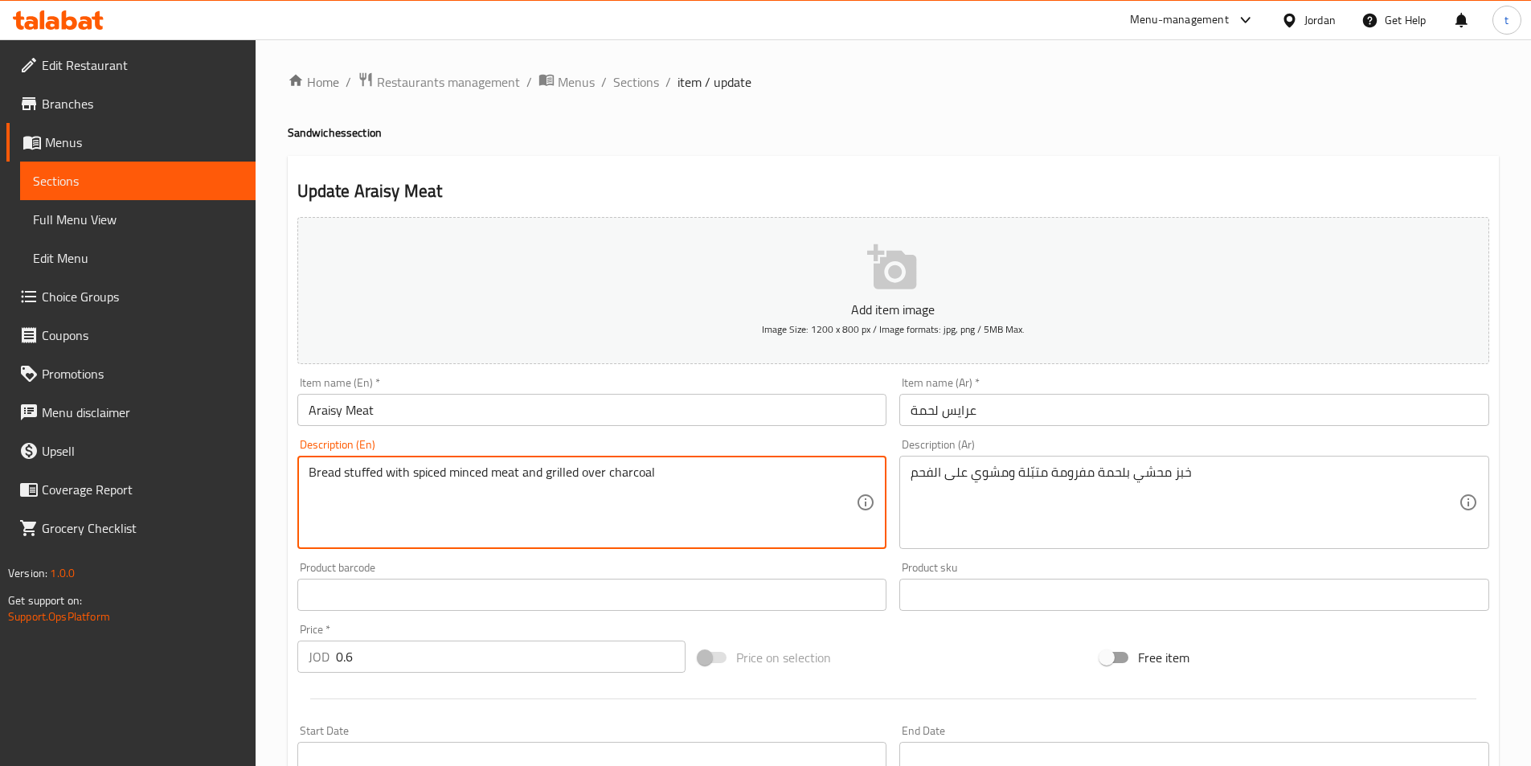
click at [728, 470] on textarea "Bread stuffed with spiced minced meat and grilled over charcoal" at bounding box center [583, 502] width 548 height 76
click at [599, 475] on textarea "Bread stuffed with spiced minced meat and grilled over charcoal" at bounding box center [583, 502] width 548 height 76
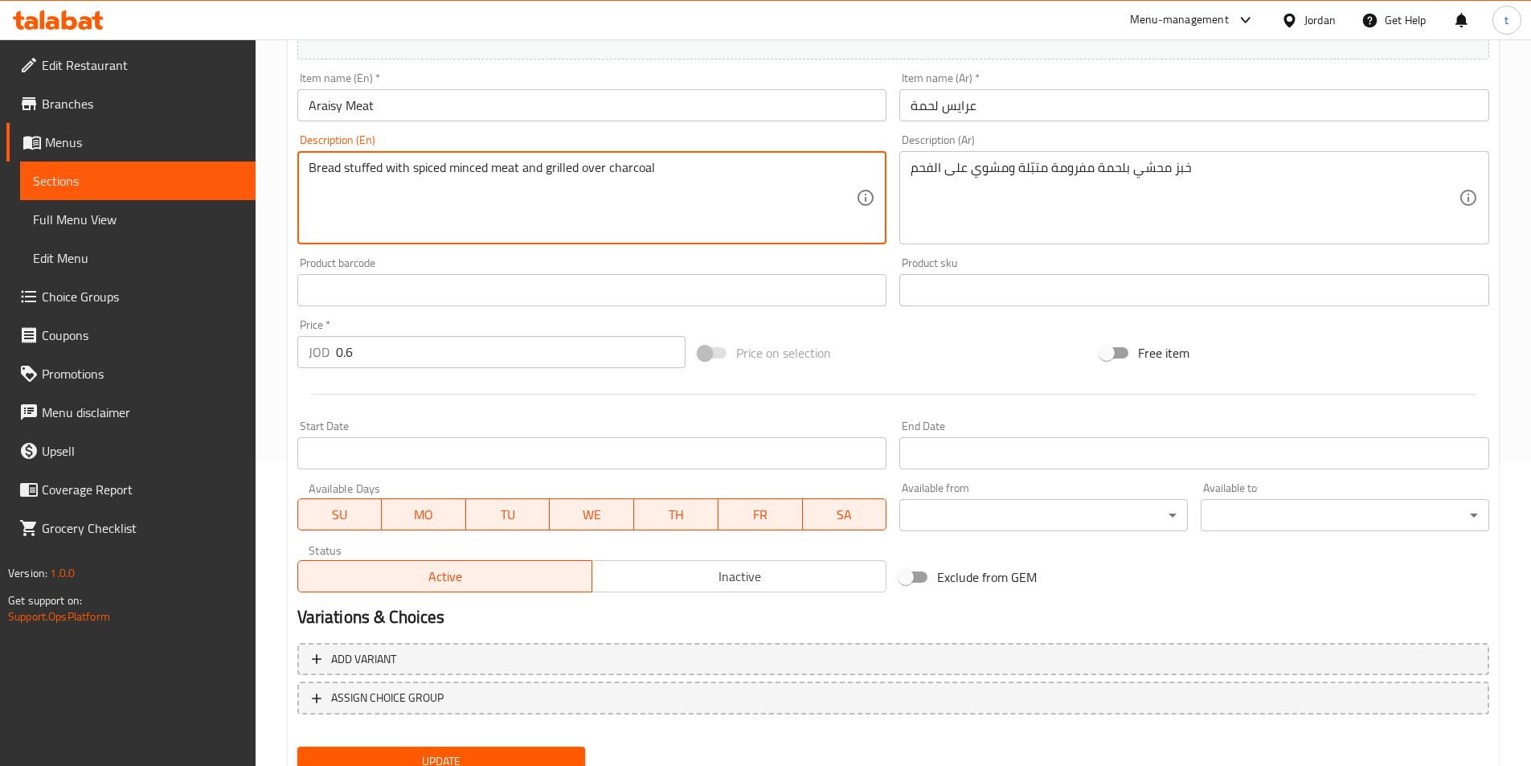
scroll to position [370, 0]
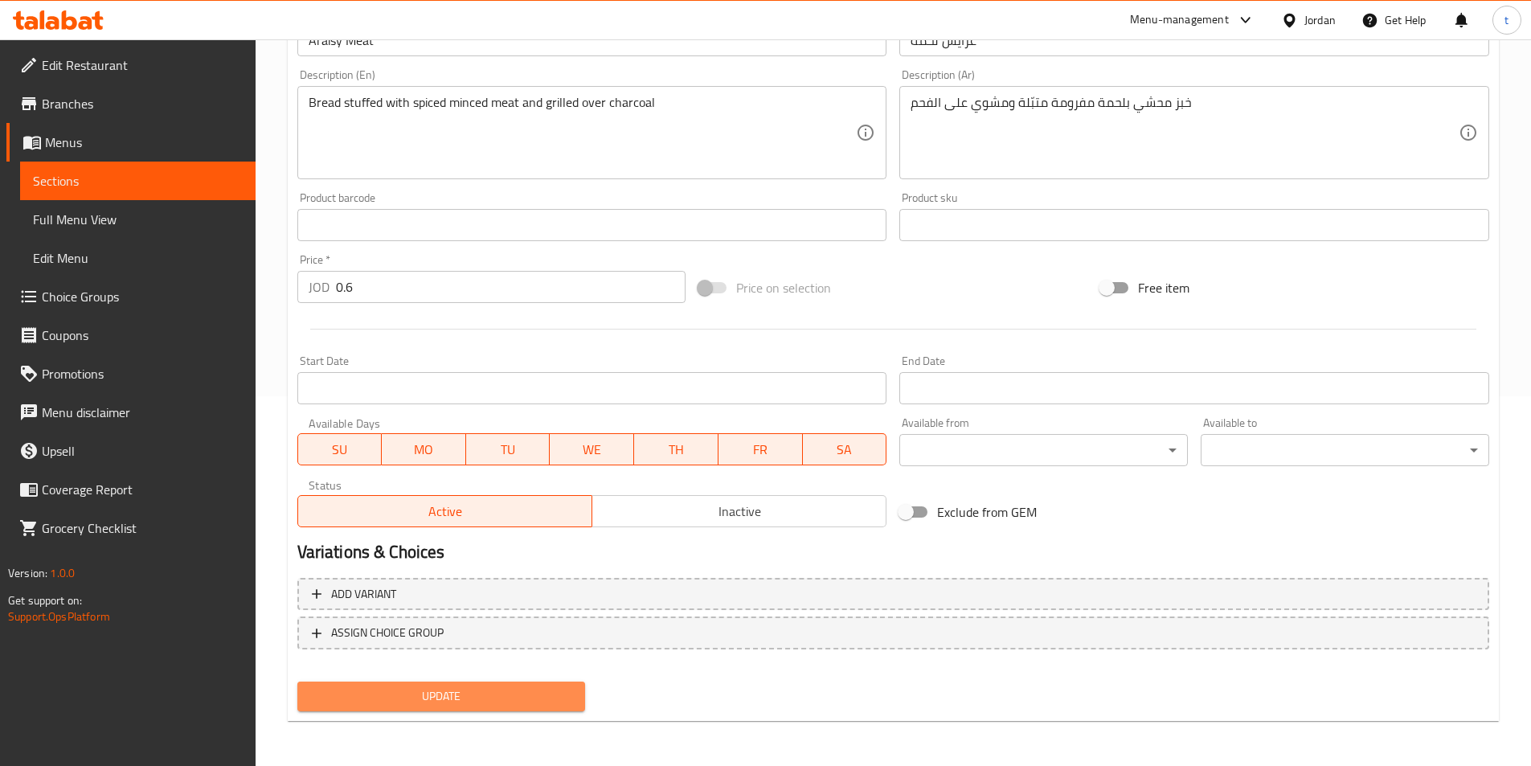
drag, startPoint x: 443, startPoint y: 702, endPoint x: 591, endPoint y: 603, distance: 179.0
click at [444, 703] on span "Update" at bounding box center [441, 696] width 263 height 20
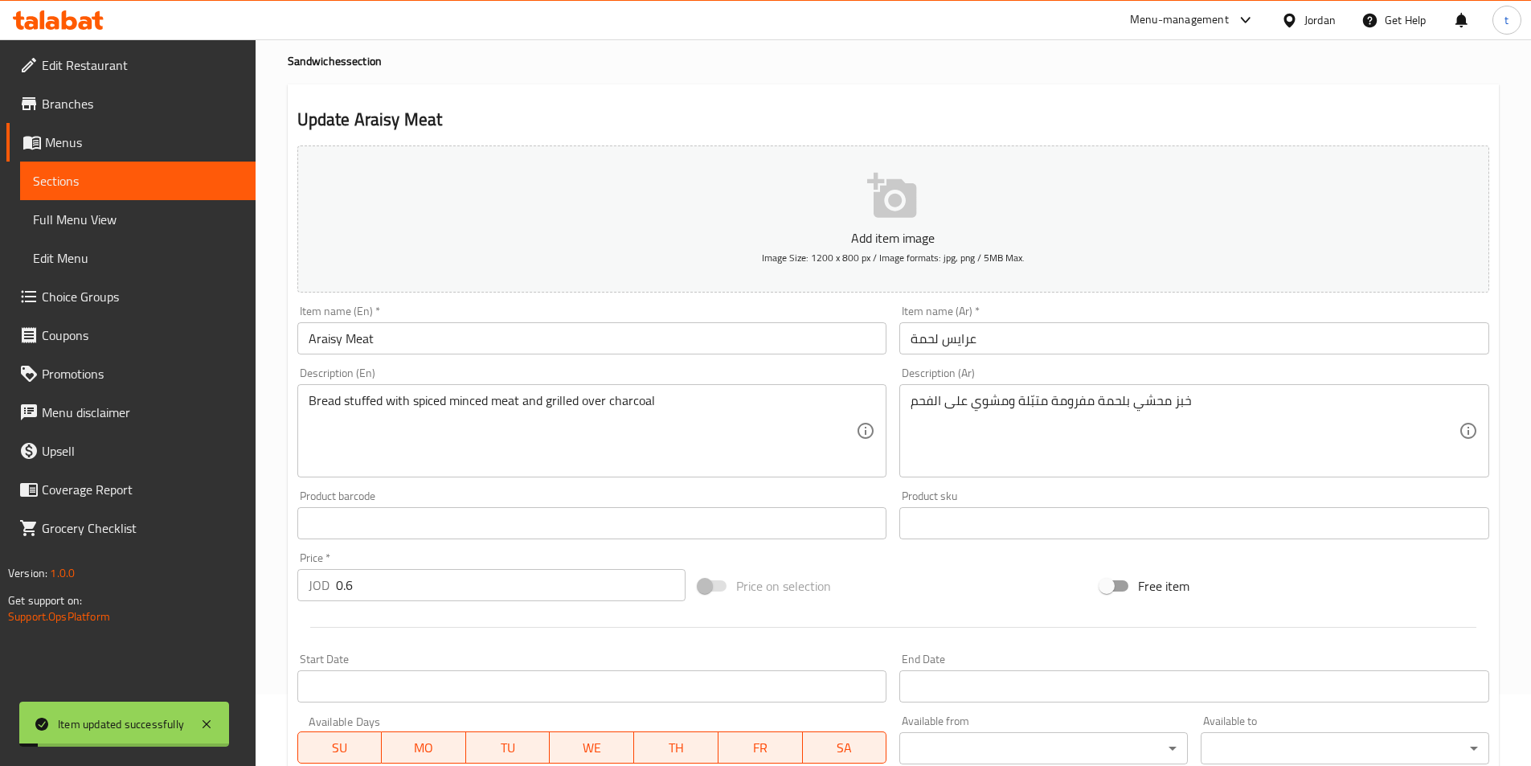
scroll to position [0, 0]
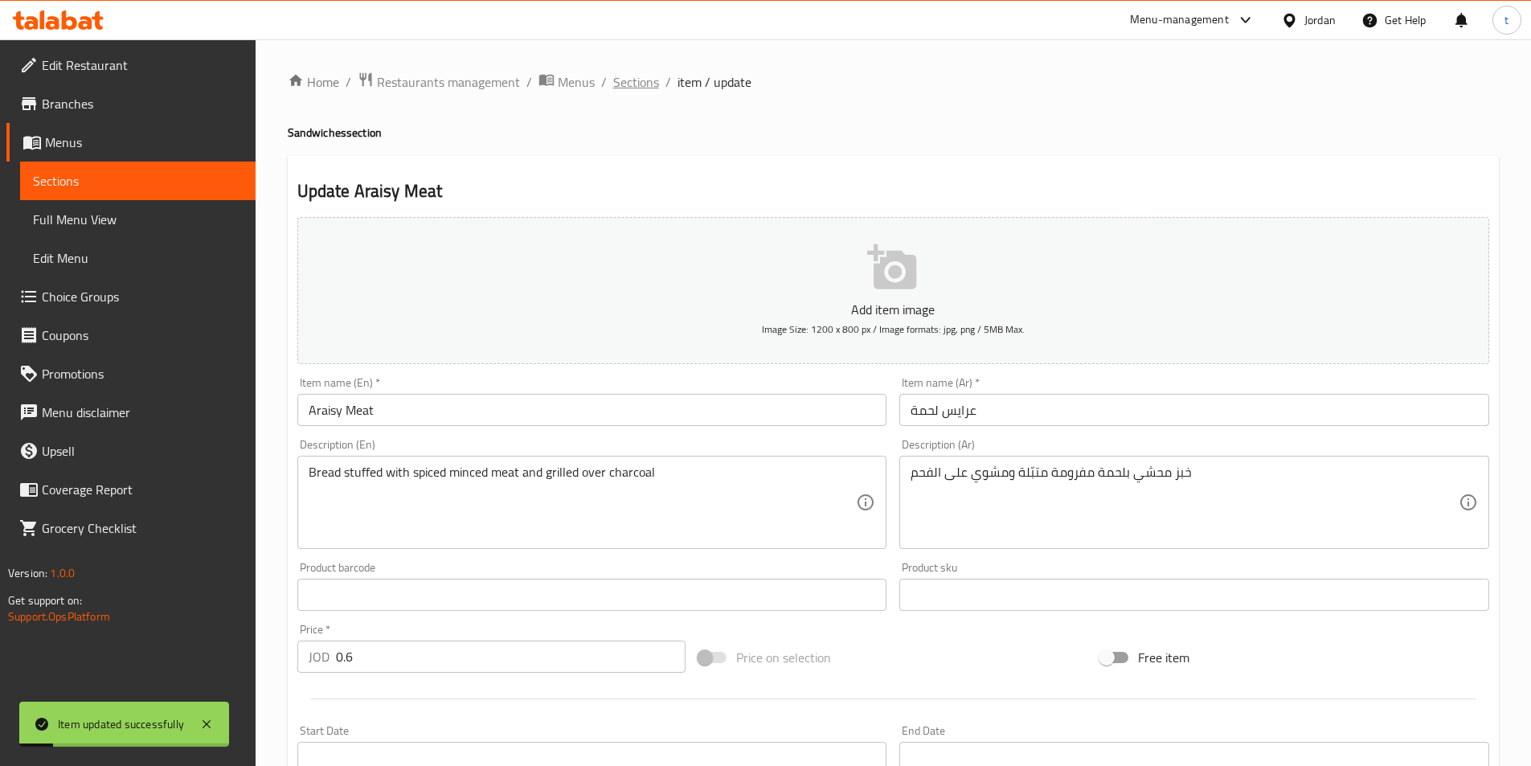
click at [631, 79] on span "Sections" at bounding box center [636, 81] width 46 height 19
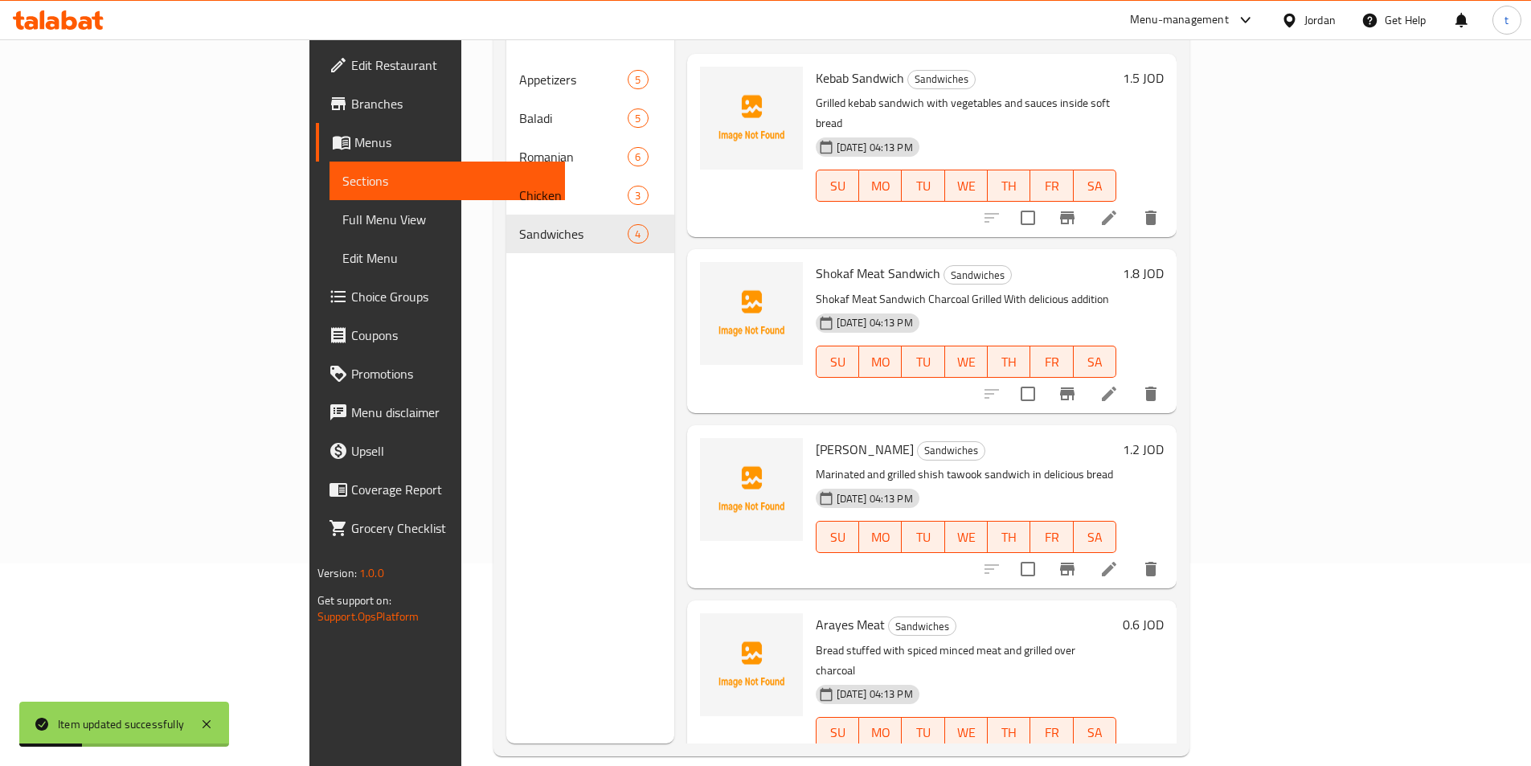
scroll to position [225, 0]
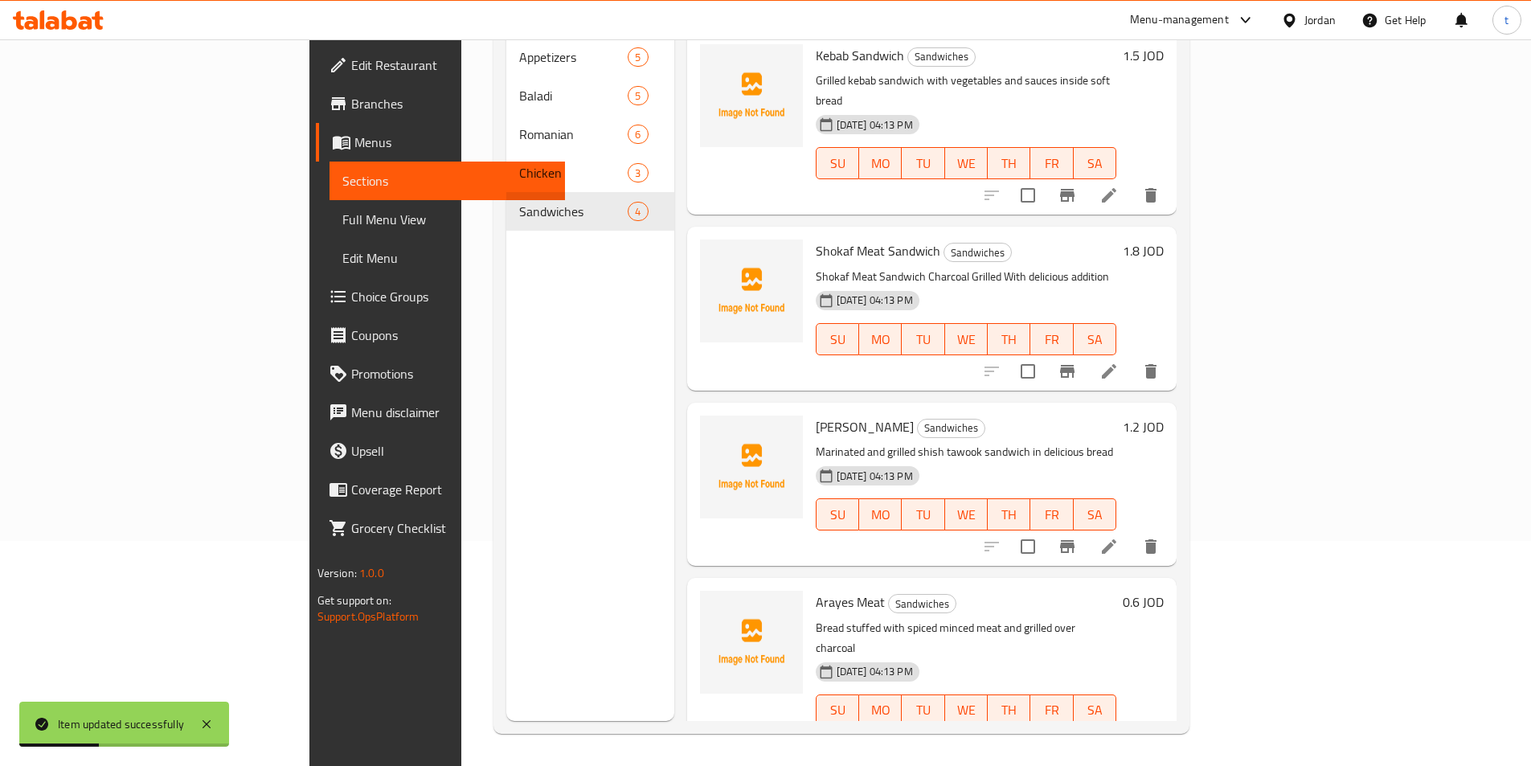
click at [342, 229] on span "Full Menu View" at bounding box center [447, 219] width 210 height 19
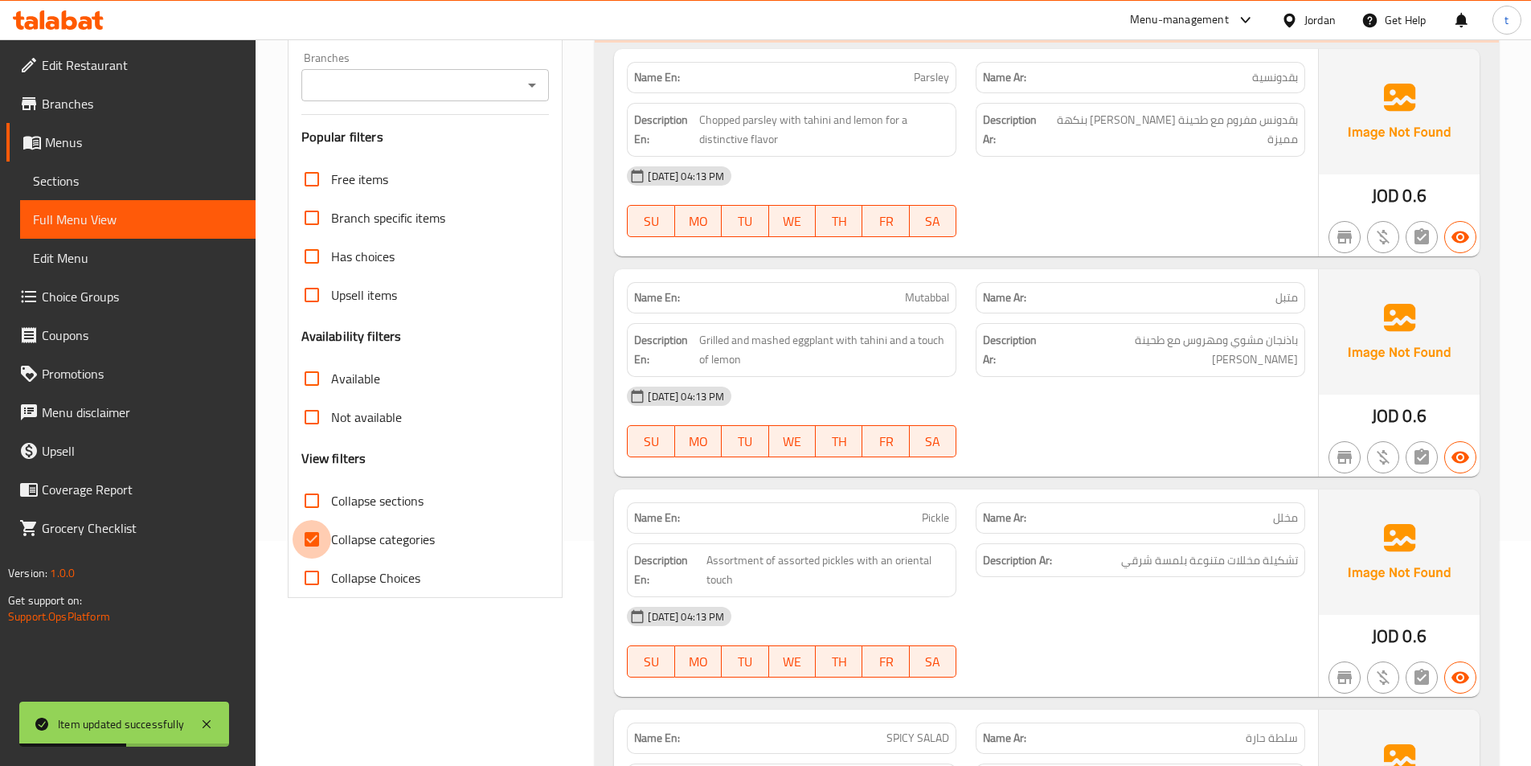
drag, startPoint x: 317, startPoint y: 543, endPoint x: 317, endPoint y: 518, distance: 25.7
click at [317, 544] on input "Collapse categories" at bounding box center [312, 539] width 39 height 39
checkbox input "false"
click at [317, 497] on input "Collapse sections" at bounding box center [312, 500] width 39 height 39
checkbox input "true"
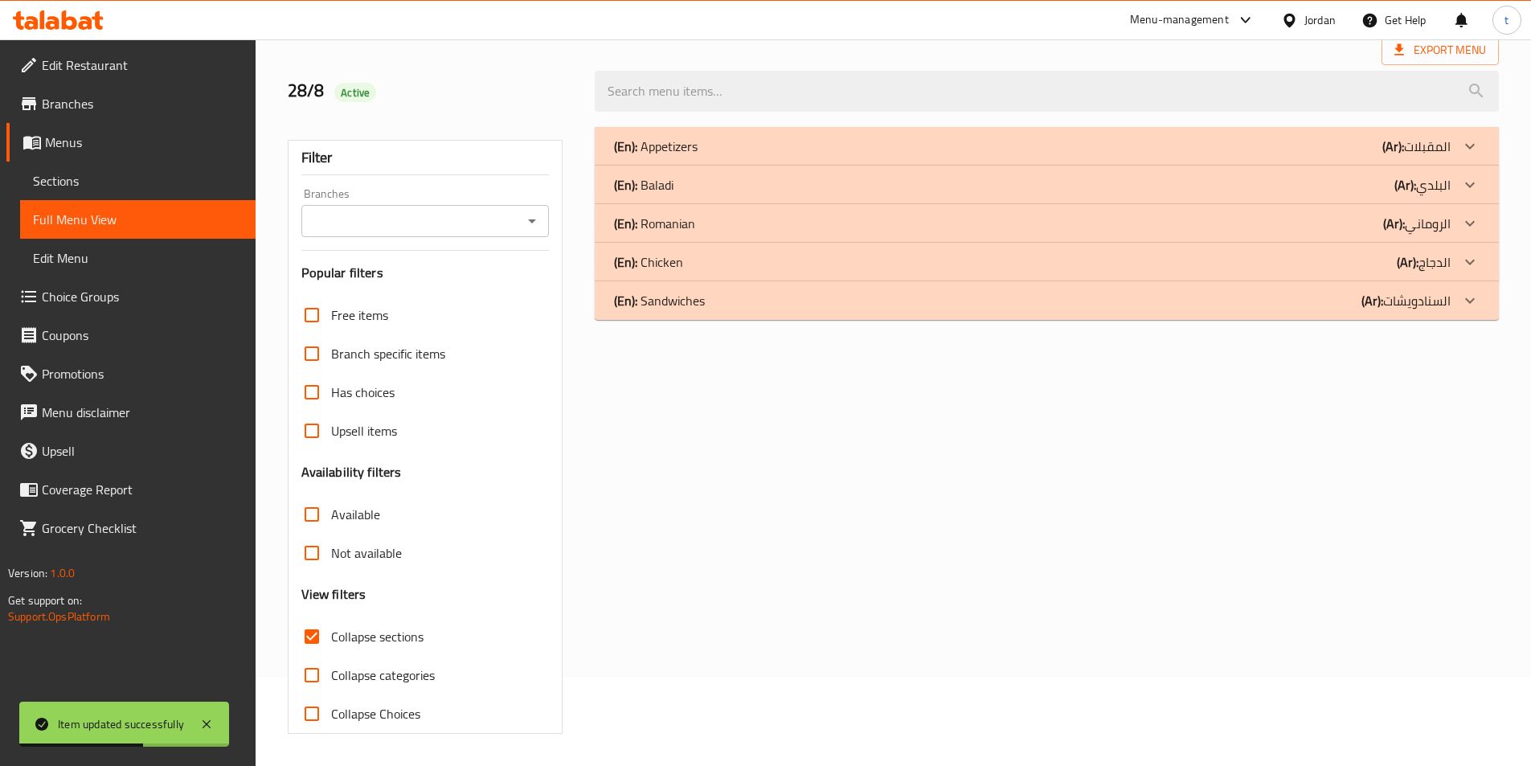
scroll to position [89, 0]
click at [1456, 261] on div at bounding box center [1469, 262] width 39 height 39
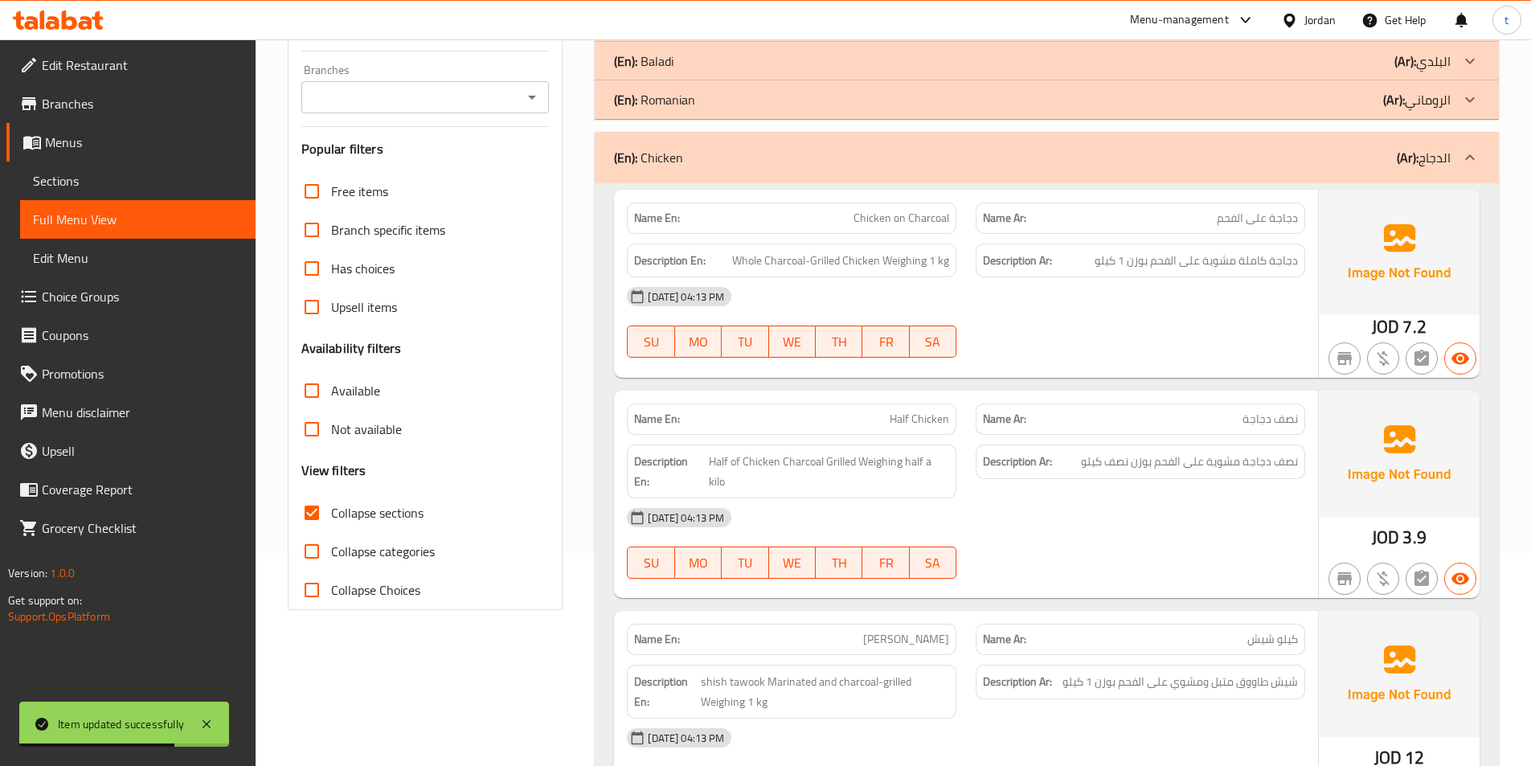
scroll to position [362, 0]
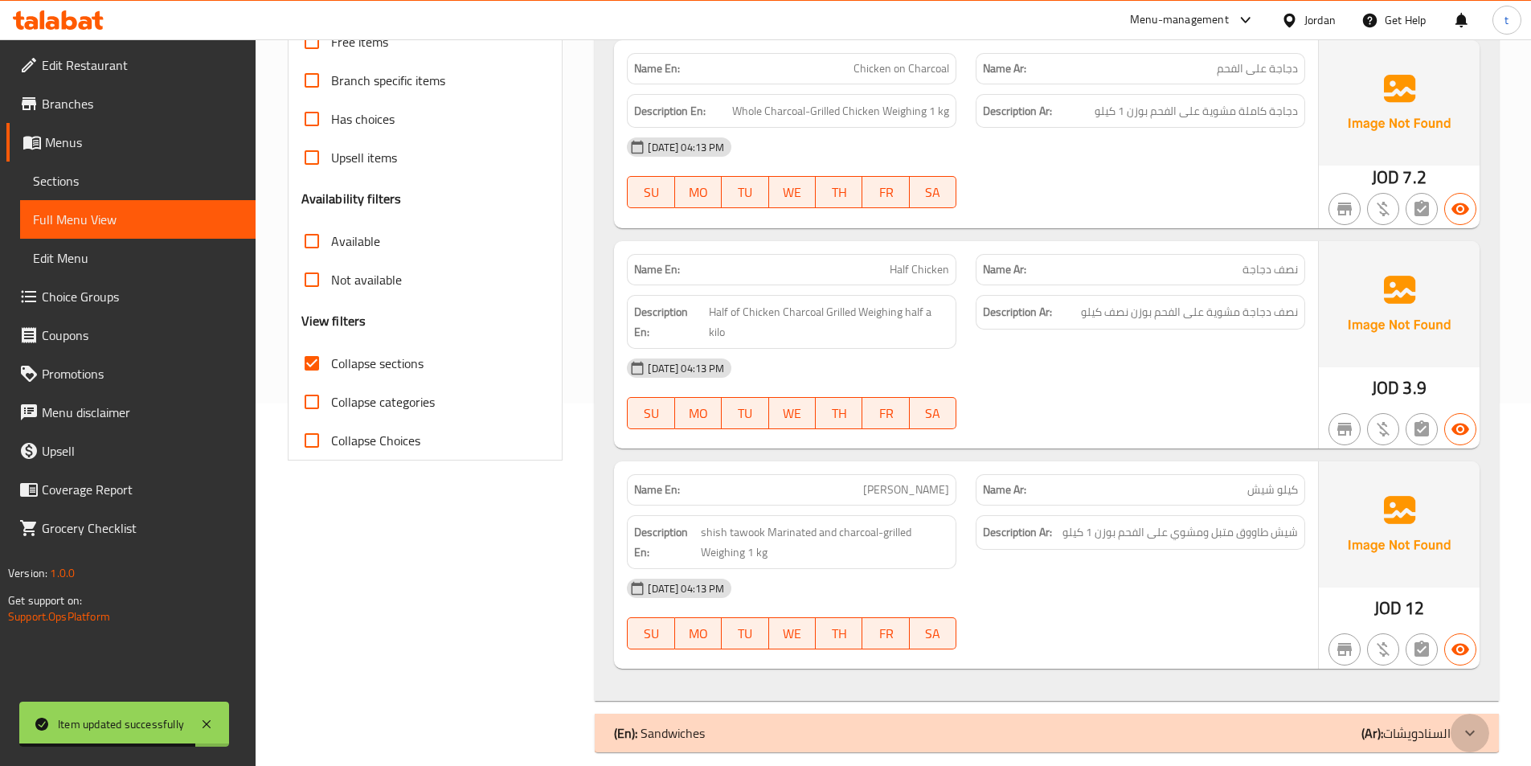
click at [1473, 730] on icon at bounding box center [1470, 733] width 10 height 6
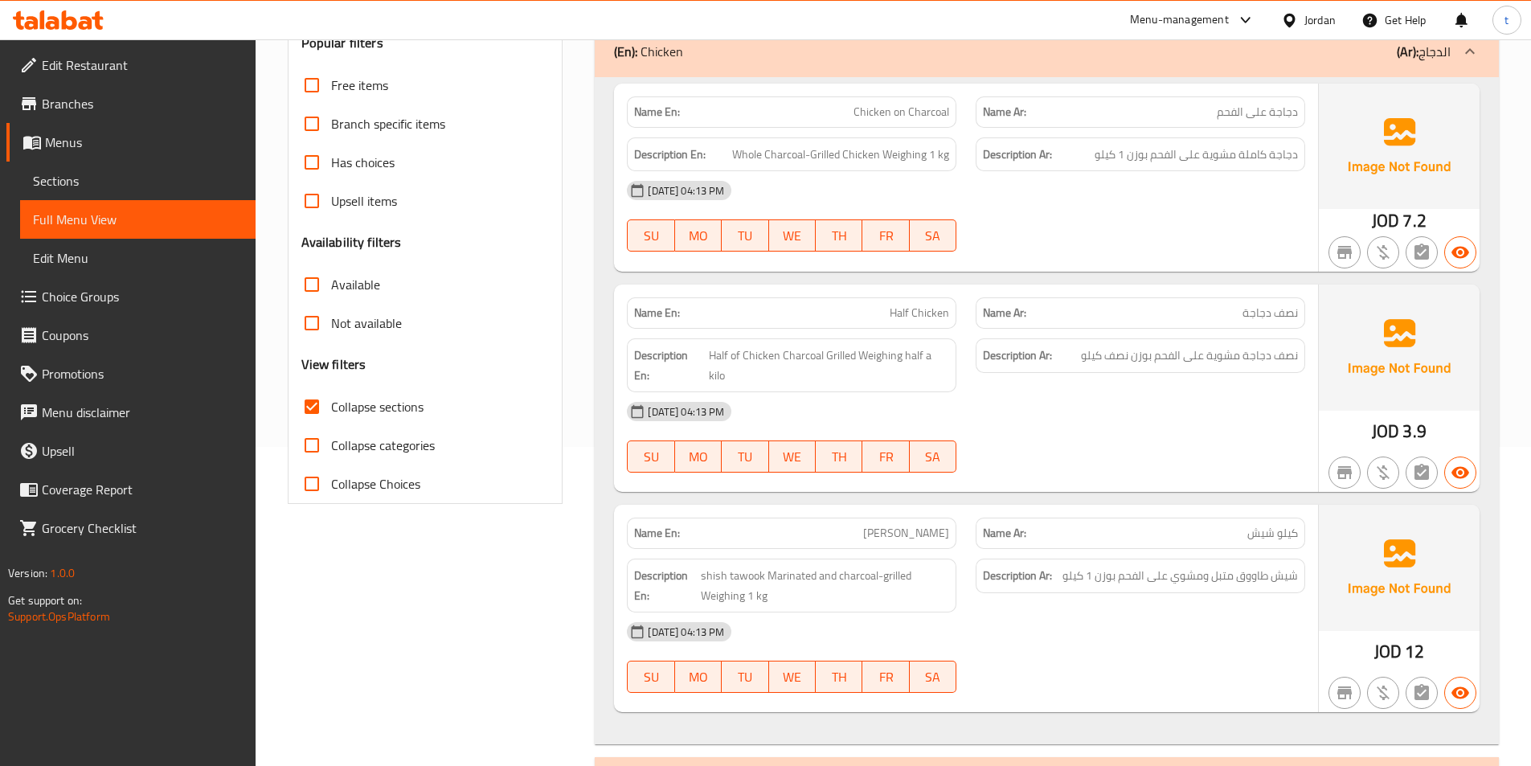
scroll to position [317, 0]
drag, startPoint x: 878, startPoint y: 153, endPoint x: 726, endPoint y: 168, distance: 152.6
click at [726, 168] on div "Description En: Whole Charcoal-Grilled Chicken Weighing 1 kg" at bounding box center [791, 156] width 329 height 35
copy span "Whole Charcoal-Grilled Chicken"
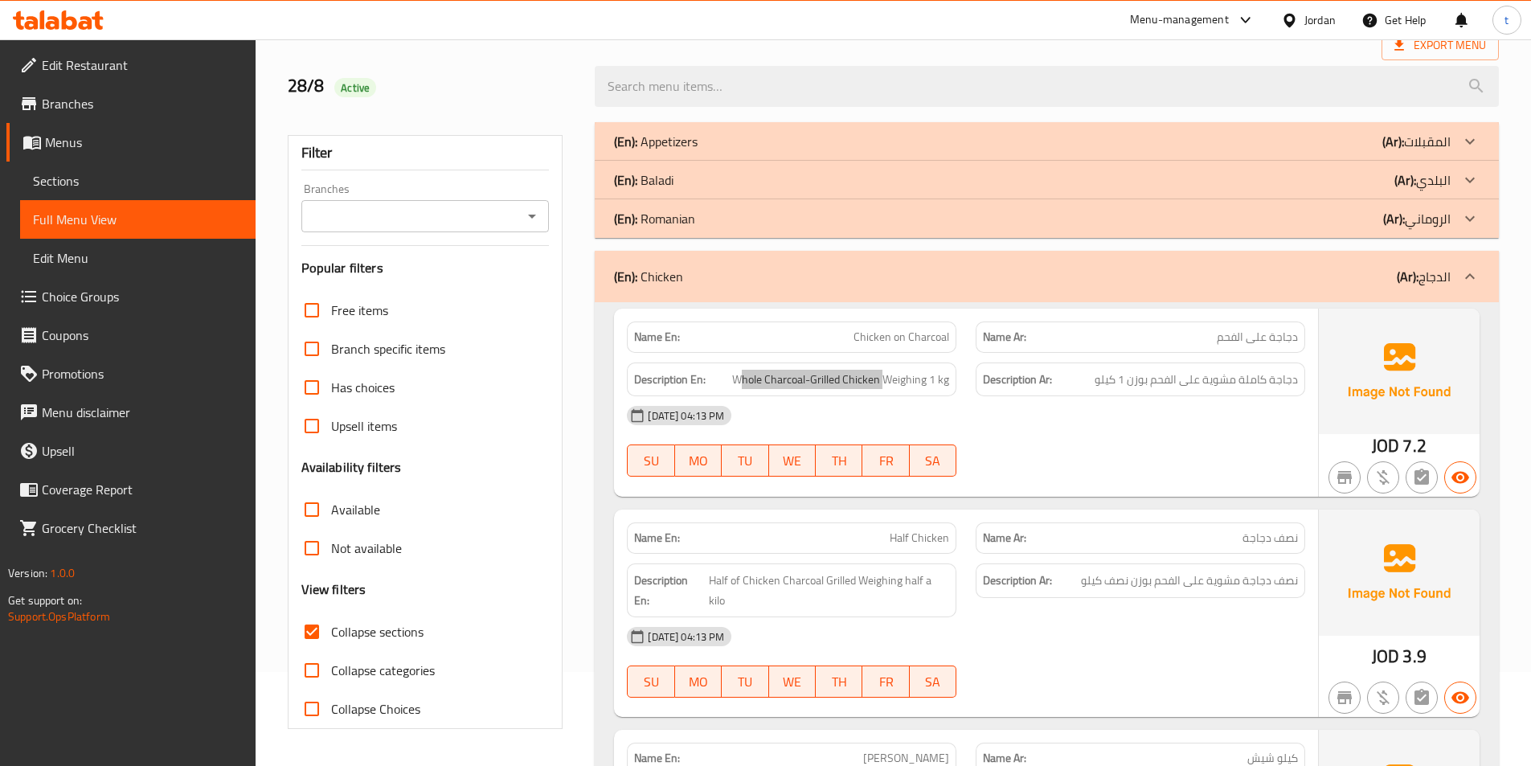
scroll to position [76, 0]
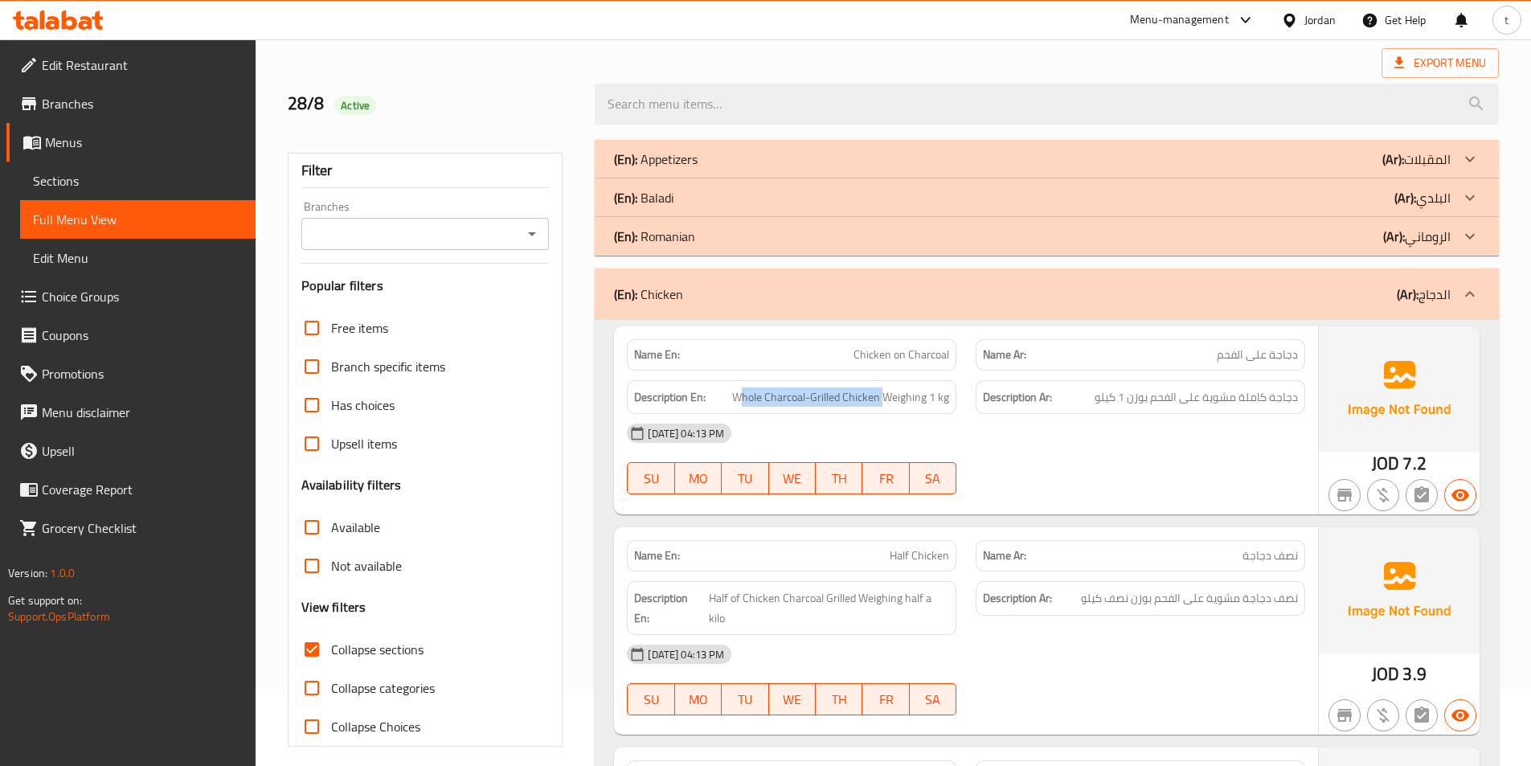
click at [1026, 362] on strong "Name Ar:" at bounding box center [1004, 354] width 43 height 17
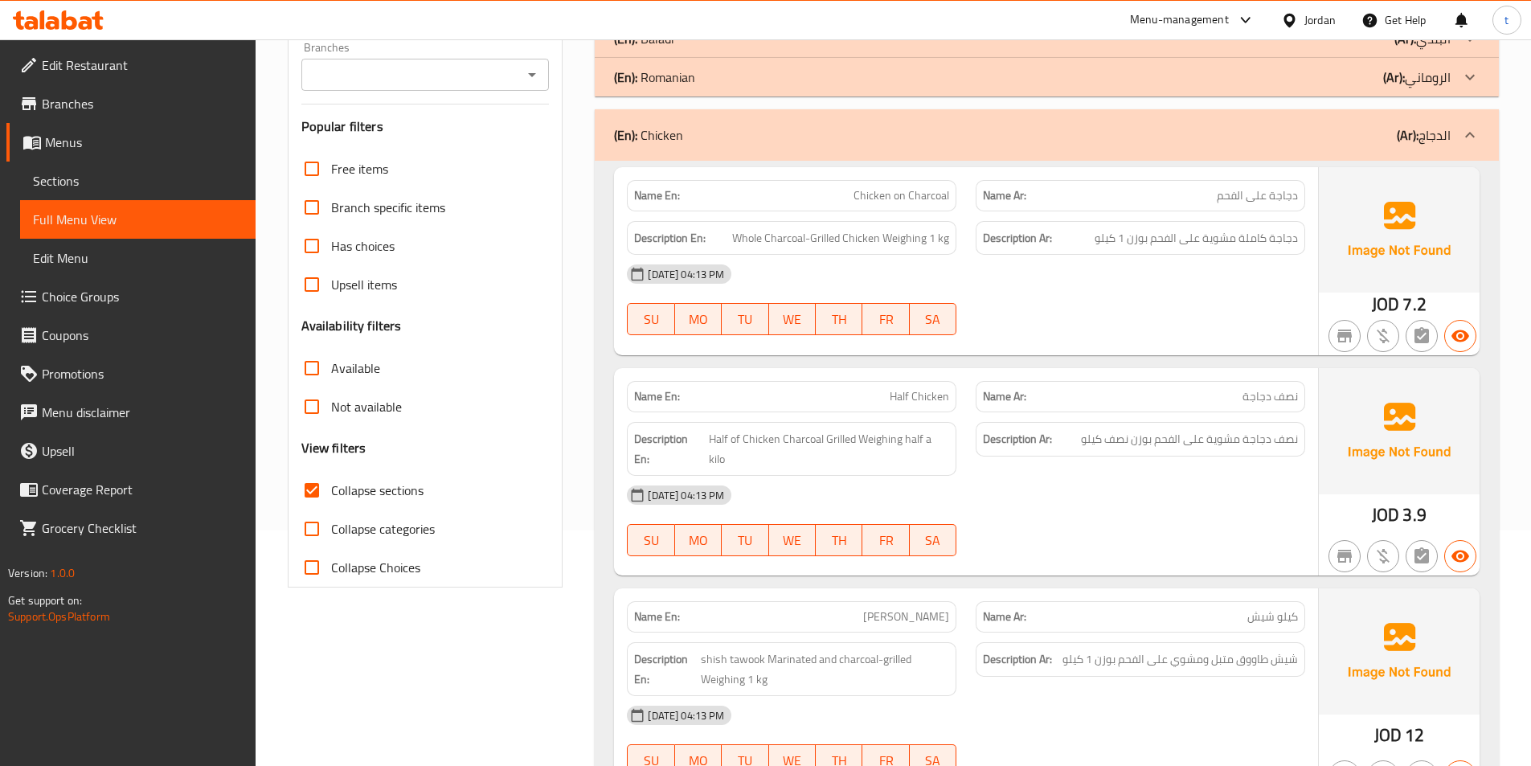
scroll to position [157, 0]
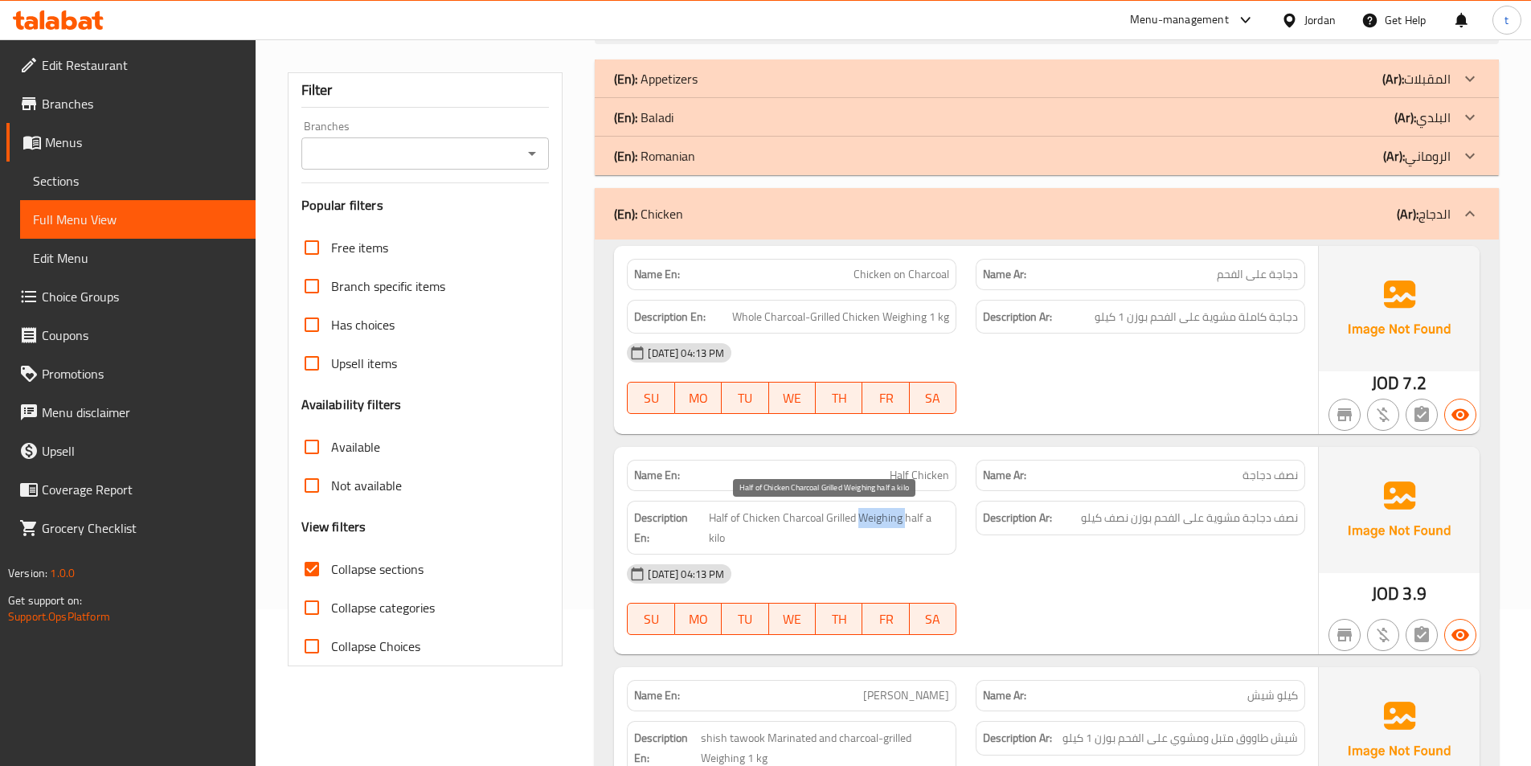
drag, startPoint x: 861, startPoint y: 518, endPoint x: 903, endPoint y: 527, distance: 43.5
click at [903, 527] on span "Half of Chicken Charcoal Grilled Weighing half a kilo" at bounding box center [829, 527] width 240 height 39
copy span "Weighing"
click at [928, 520] on span "Half of Chicken Charcoal Grilled Weighing half a kilo" at bounding box center [829, 527] width 240 height 39
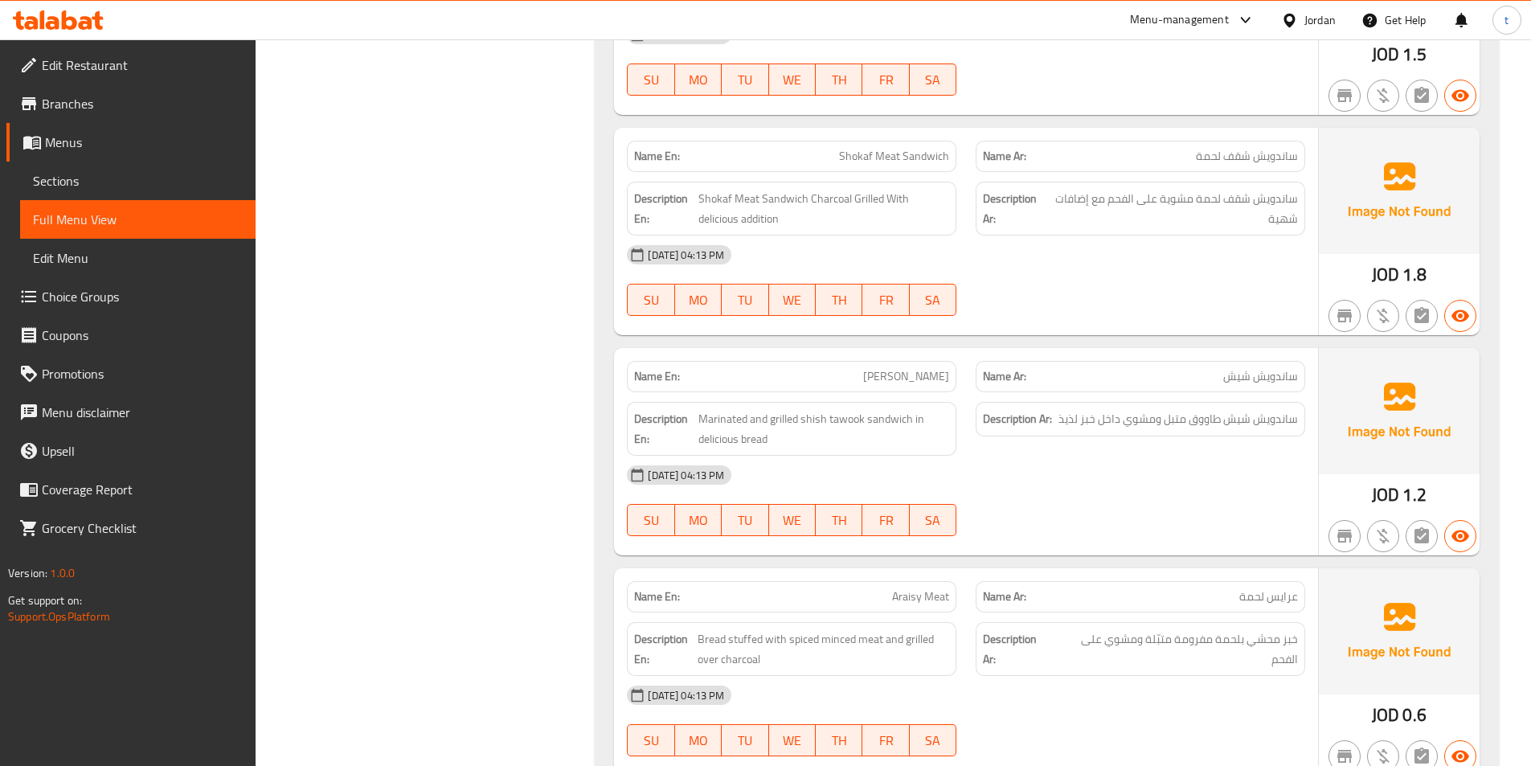
scroll to position [1201, 0]
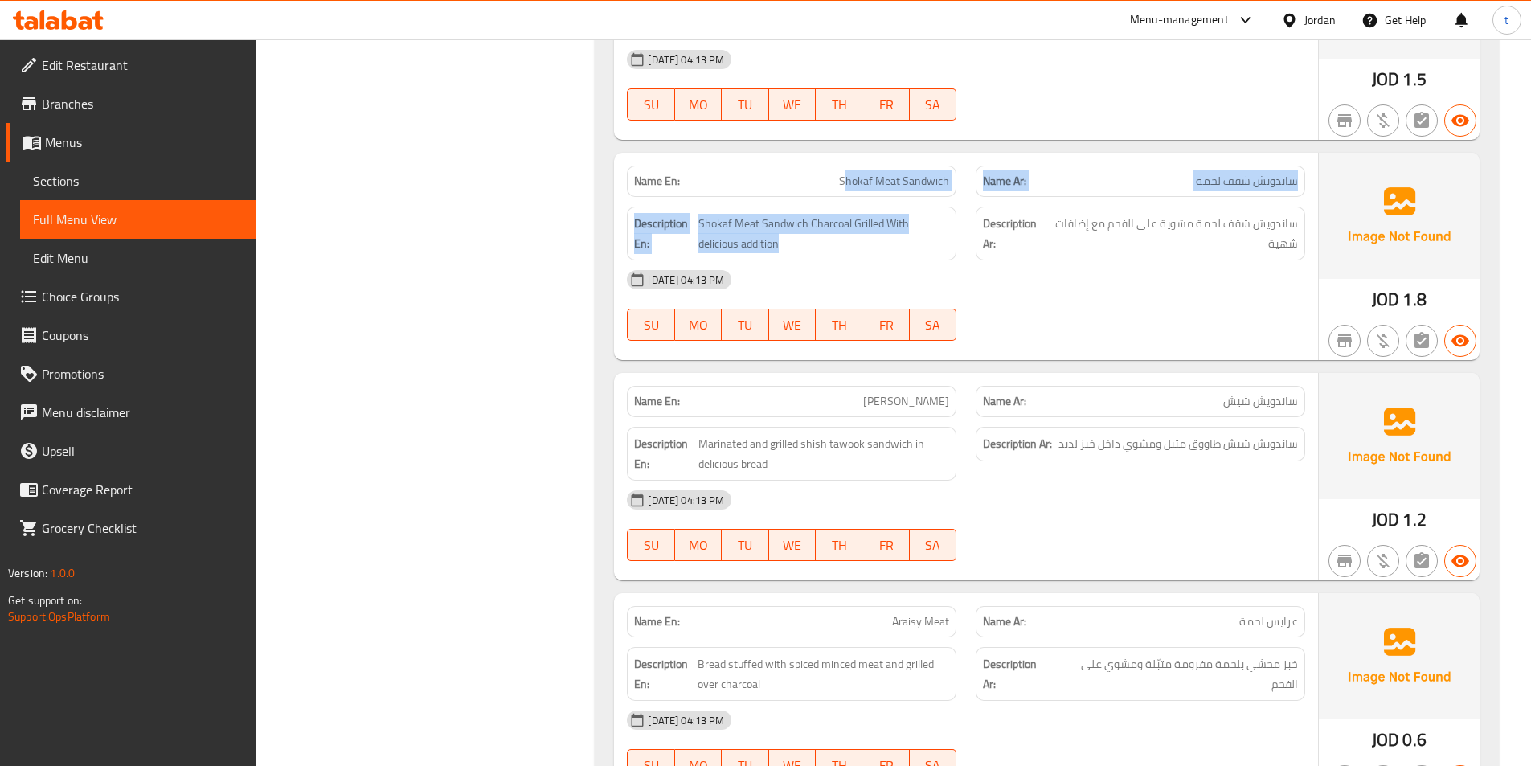
drag, startPoint x: 845, startPoint y: 166, endPoint x: 979, endPoint y: 178, distance: 134.8
click at [979, 178] on div "Name En: Shokaf Meat Sandwich Name Ar: ساندويش شقف لحمة Description En: Shokaf …" at bounding box center [966, 256] width 704 height 207
click at [867, 172] on div "Name En: Shokaf Meat Sandwich" at bounding box center [791, 181] width 329 height 31
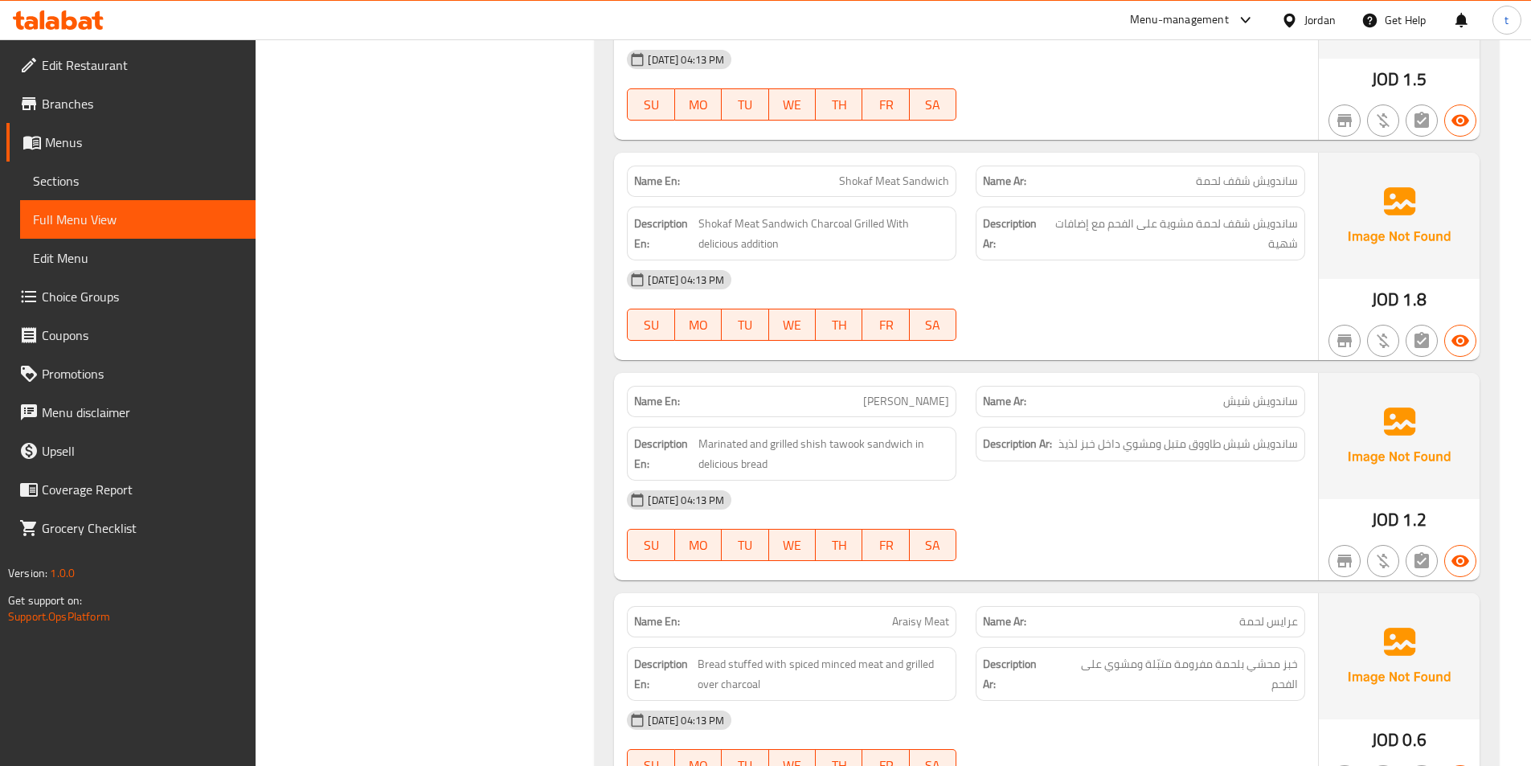
click at [838, 173] on p "Name En: Shokaf Meat Sandwich" at bounding box center [791, 181] width 315 height 17
drag, startPoint x: 842, startPoint y: 161, endPoint x: 948, endPoint y: 158, distance: 106.1
click at [948, 173] on span "Shokaf Meat Sandwich" at bounding box center [894, 181] width 110 height 17
copy span "Shokaf Meat Sandwich"
click at [1237, 173] on span "ساندويش شقف لحمة" at bounding box center [1247, 181] width 102 height 17
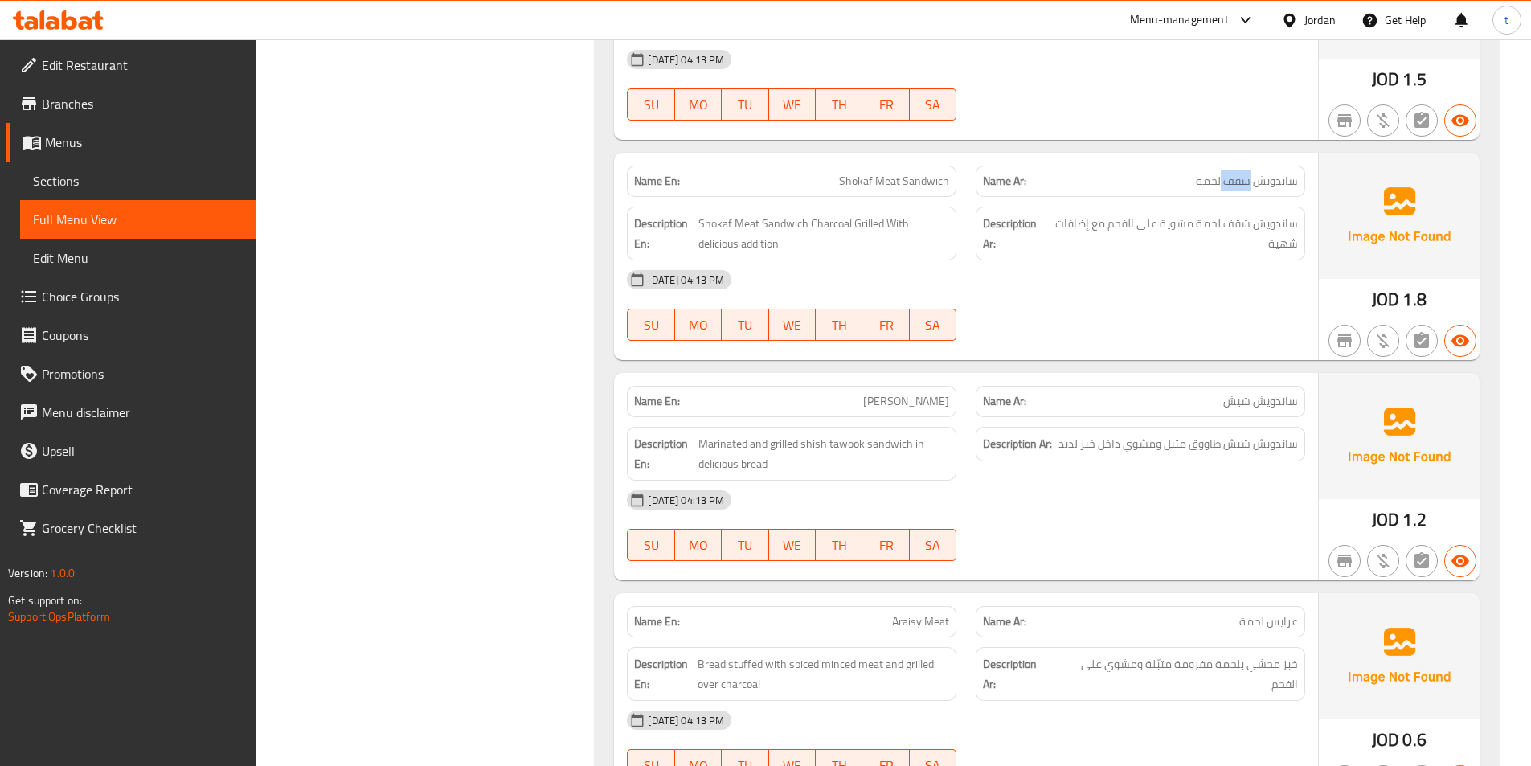
click at [1237, 173] on span "ساندويش شقف لحمة" at bounding box center [1247, 181] width 102 height 17
copy span "شقف"
click at [1065, 214] on span "ساندويش شقف لحمة مشوية على الفحم مع إضافات شهية" at bounding box center [1173, 233] width 249 height 39
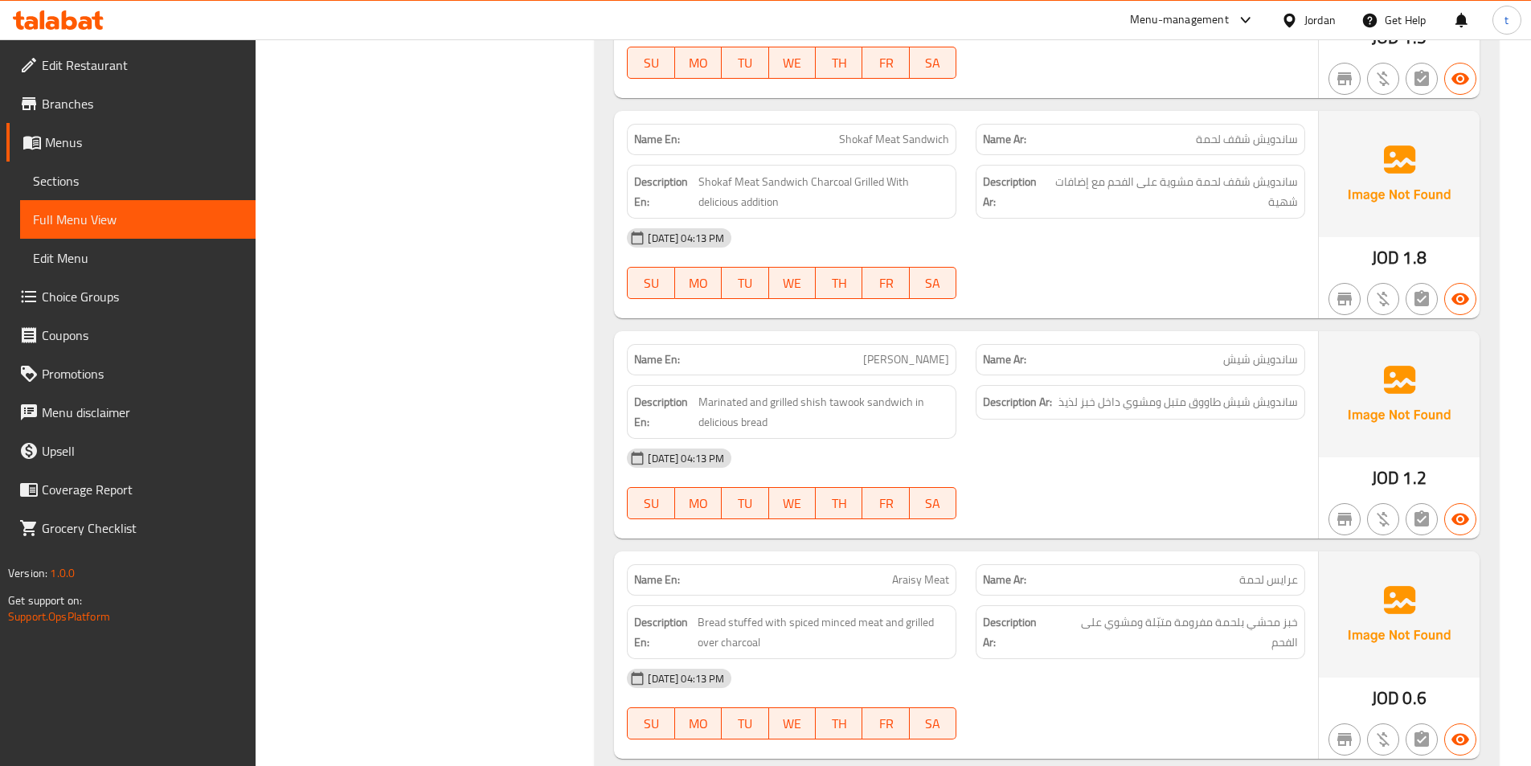
scroll to position [1282, 0]
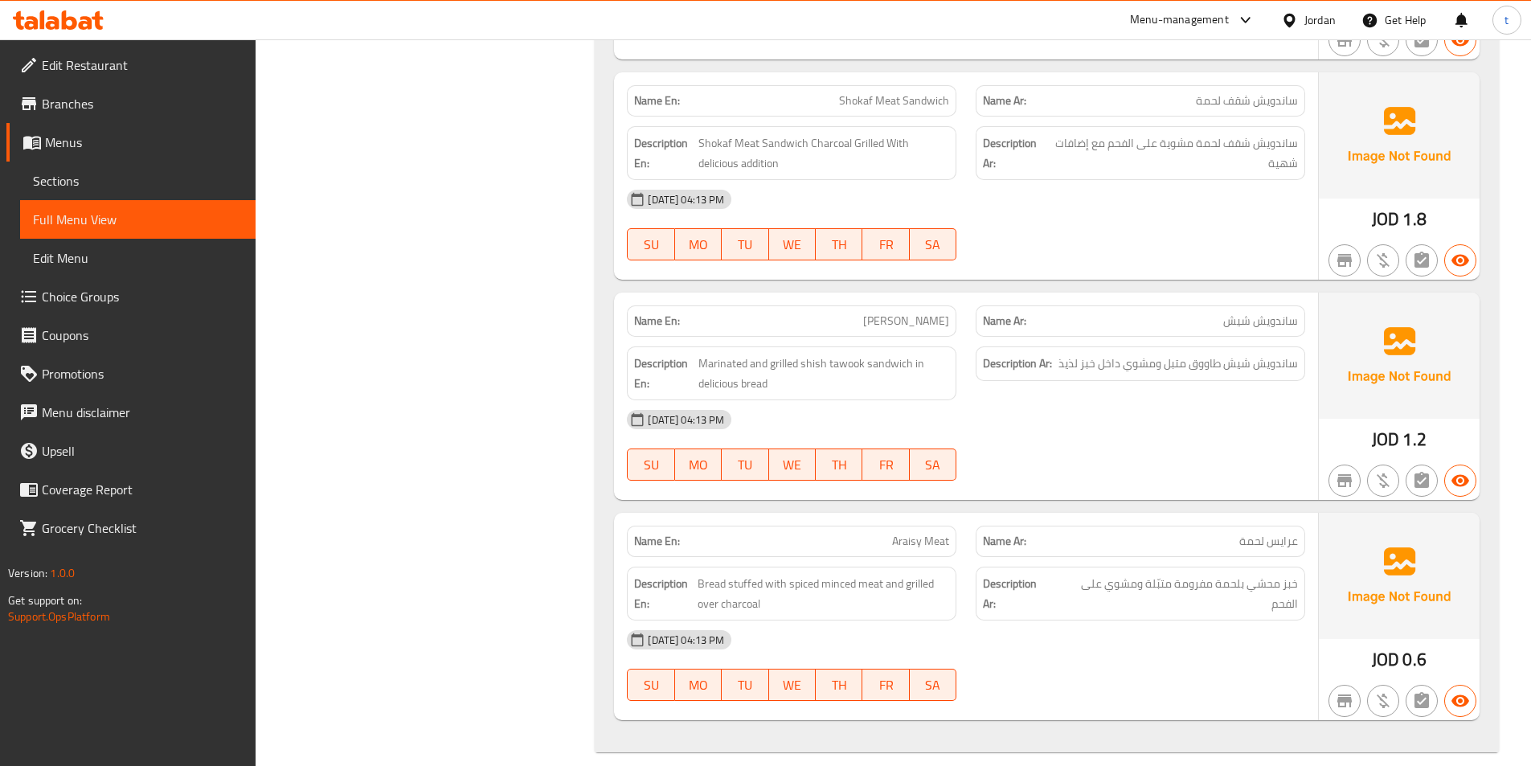
drag, startPoint x: 869, startPoint y: 305, endPoint x: 952, endPoint y: 307, distance: 82.8
click at [951, 307] on div "Name En: Shish Sandwich" at bounding box center [791, 320] width 329 height 31
click at [902, 313] on span "Shish Sandwich" at bounding box center [906, 321] width 86 height 17
click at [1229, 313] on span "ساندويش شيش" at bounding box center [1260, 321] width 75 height 17
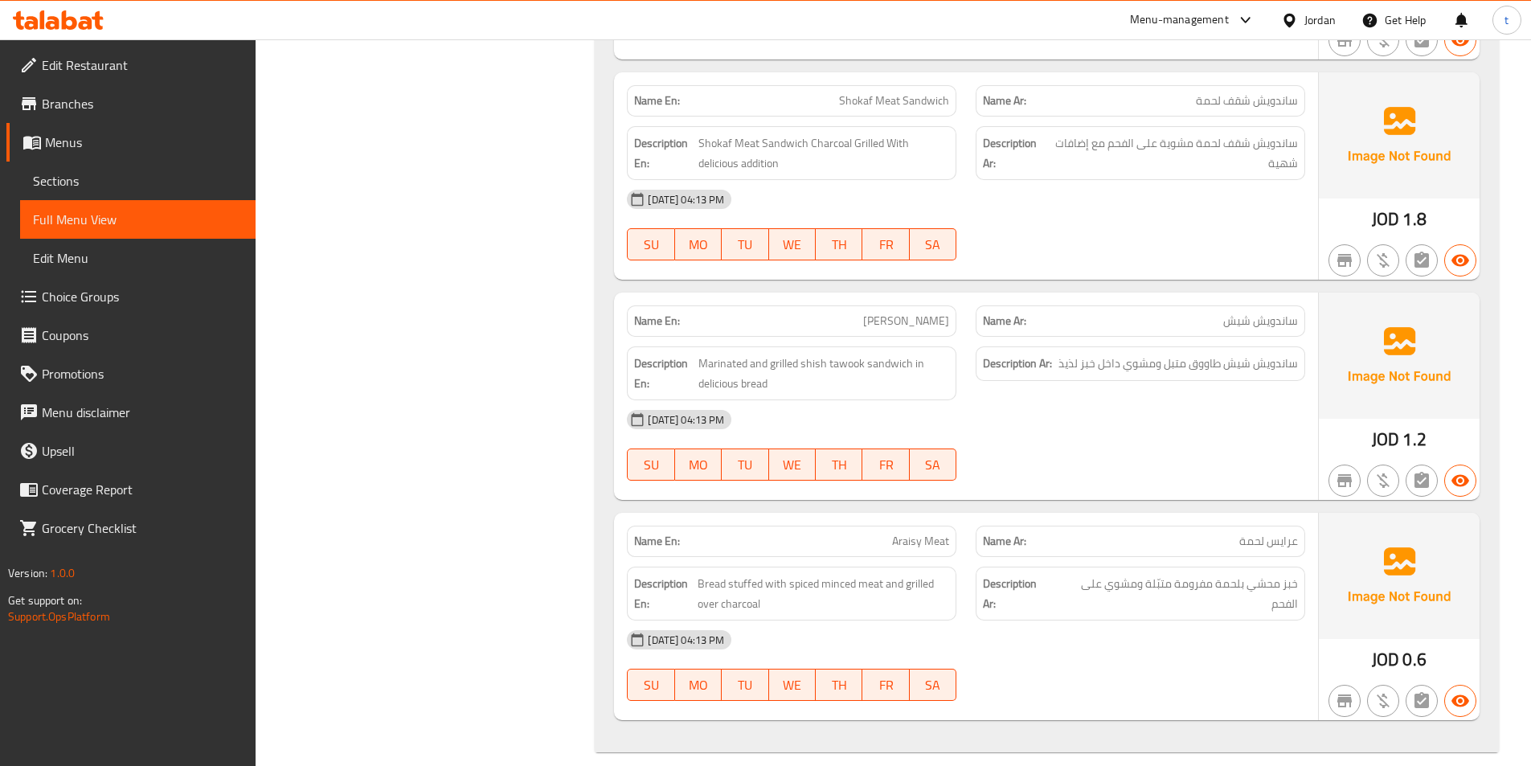
click at [1285, 533] on span "عرايس لحمة" at bounding box center [1268, 541] width 59 height 17
copy span "عرايس"
click at [909, 533] on span "Araisy Meat" at bounding box center [920, 541] width 57 height 17
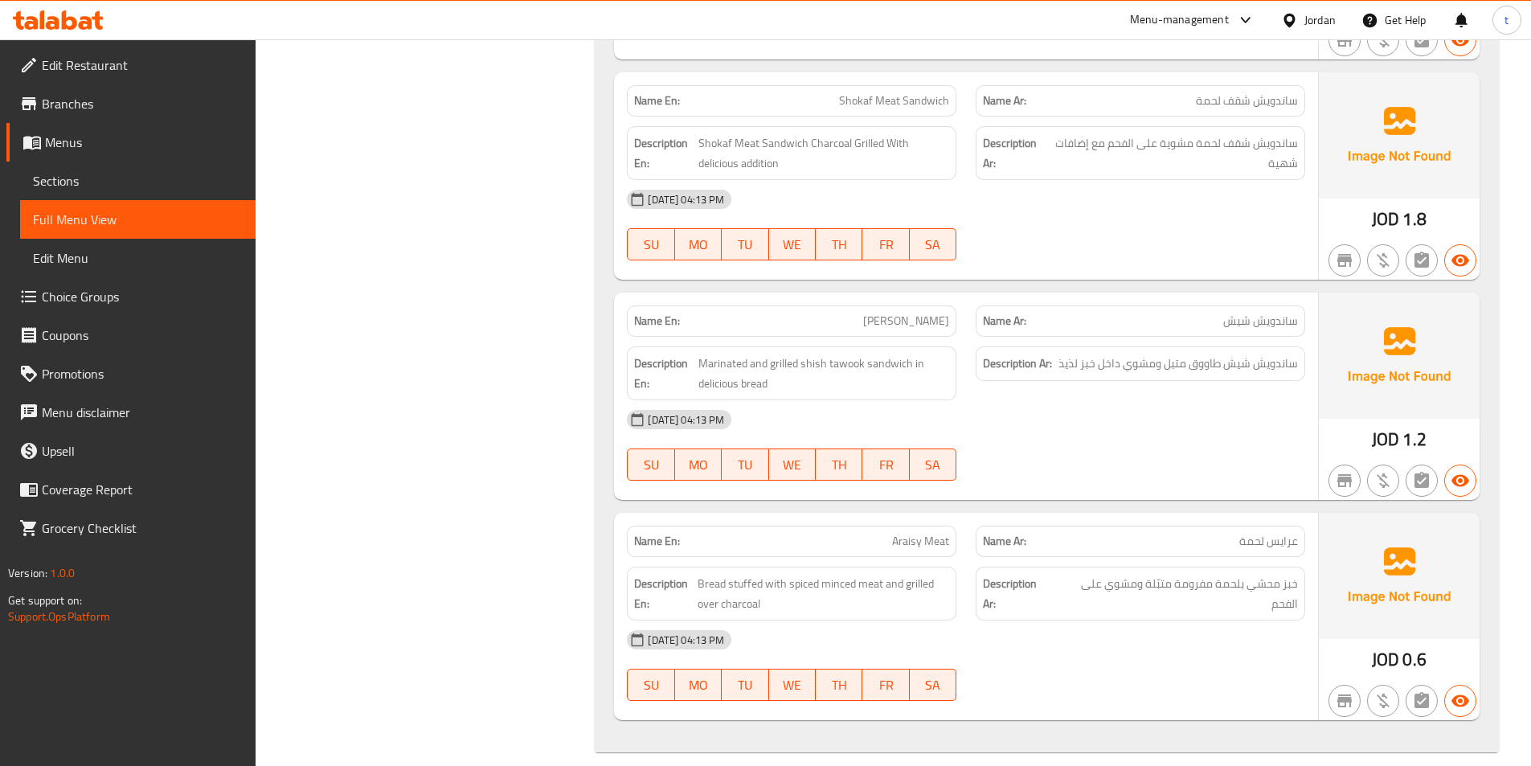
click at [1250, 533] on span "عرايس لحمة" at bounding box center [1268, 541] width 59 height 17
drag, startPoint x: 890, startPoint y: 522, endPoint x: 968, endPoint y: 523, distance: 78.8
click at [968, 523] on div "Name En: Araisy Meat Name Ar: عرايس لحمة" at bounding box center [966, 541] width 698 height 51
copy span "Araisy Meat"
click at [814, 537] on div "Name En: Araisy Meat" at bounding box center [791, 541] width 329 height 31
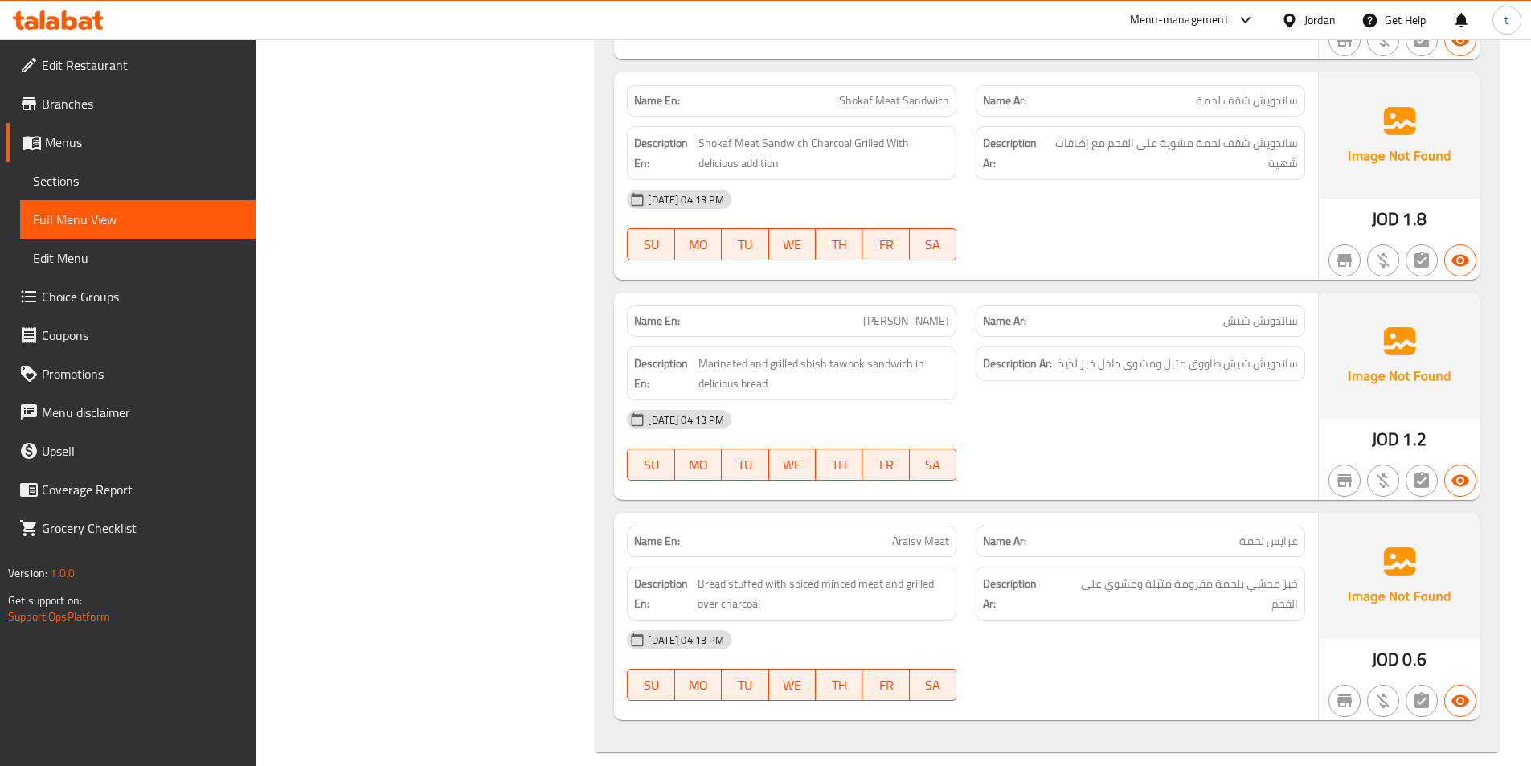
scroll to position [1041, 0]
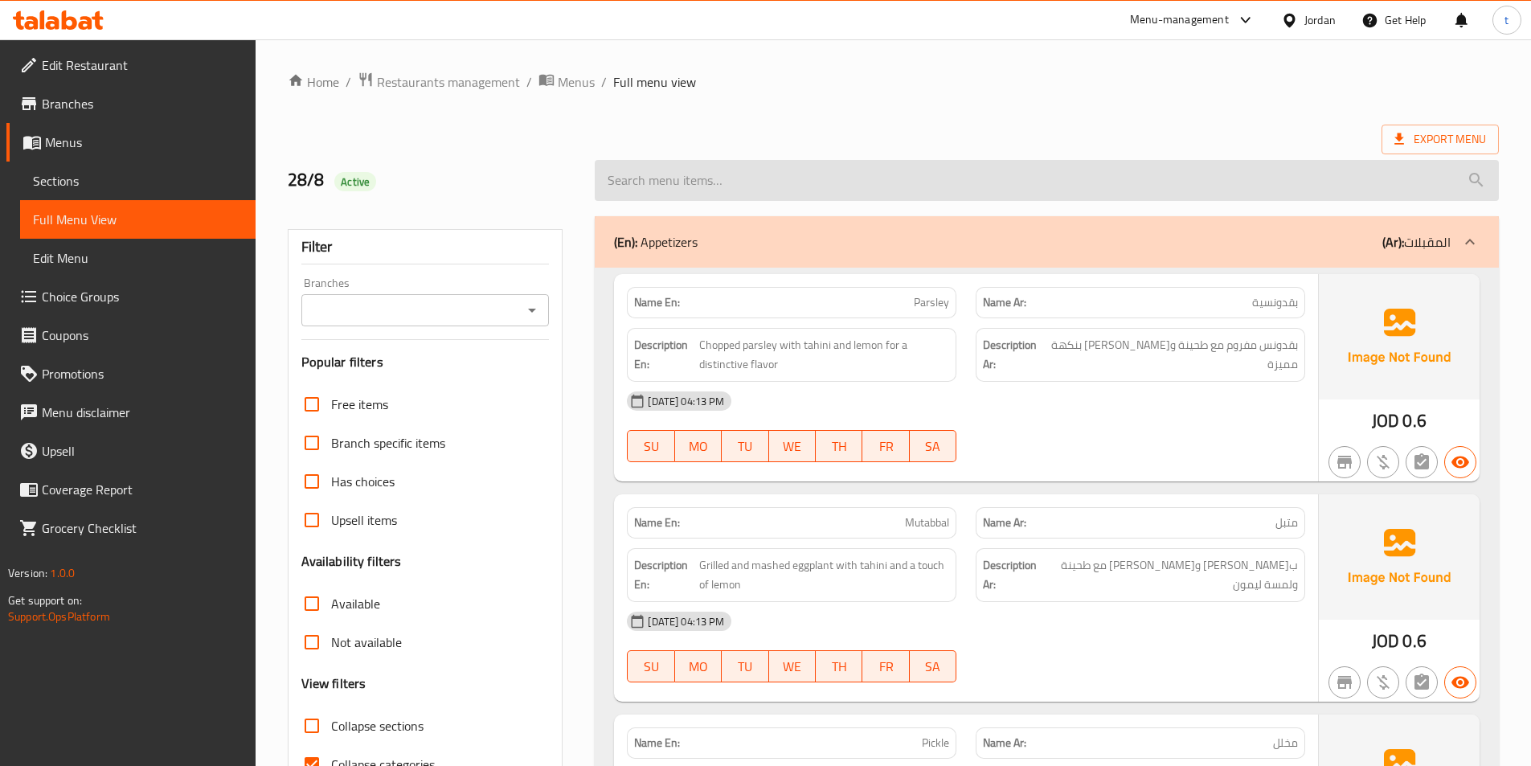
click at [774, 180] on input "search" at bounding box center [1047, 180] width 904 height 41
paste input "Shokaf Meat Sandwich"
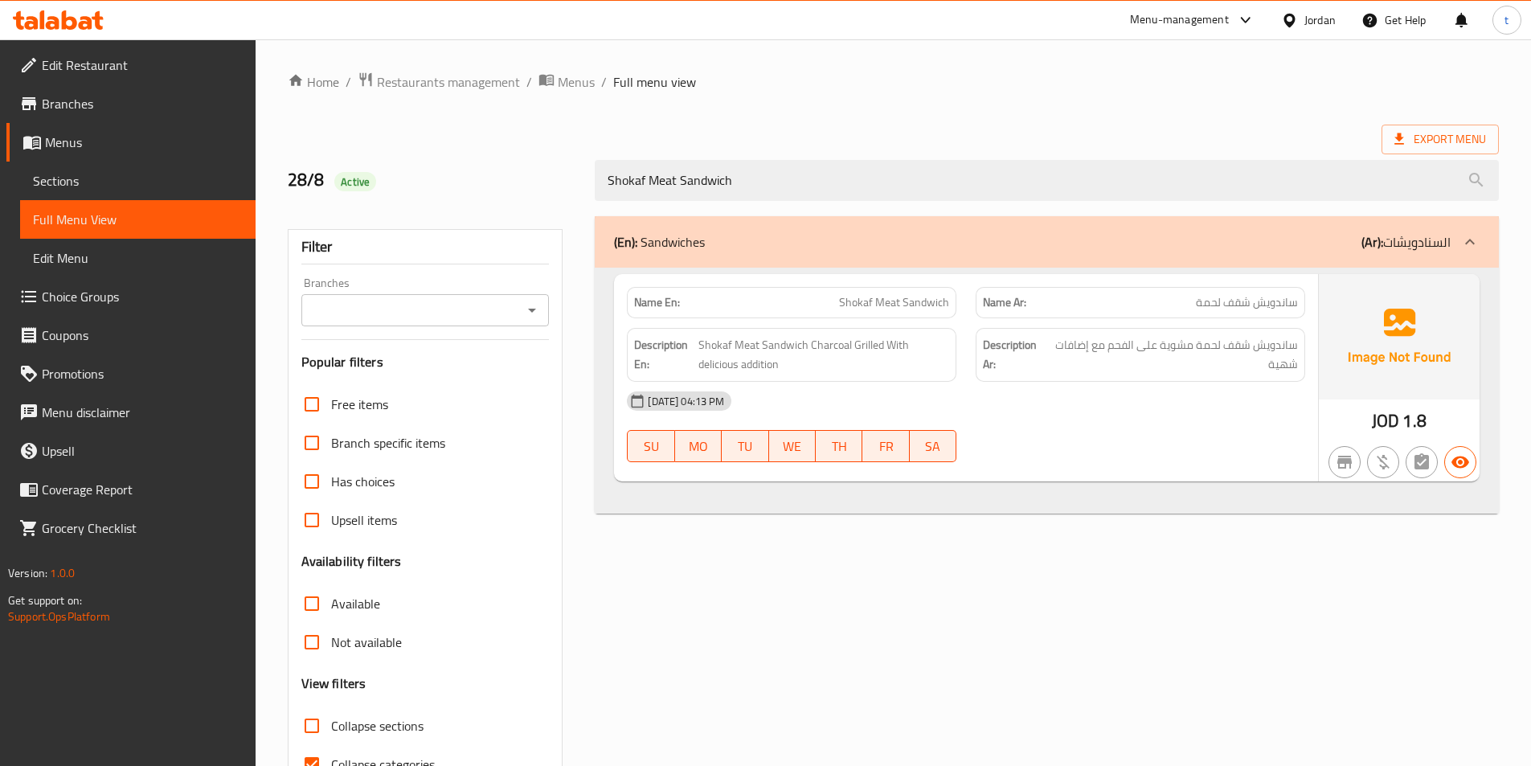
type input "Shokaf Meat Sandwich"
click at [111, 187] on span "Sections" at bounding box center [138, 180] width 210 height 19
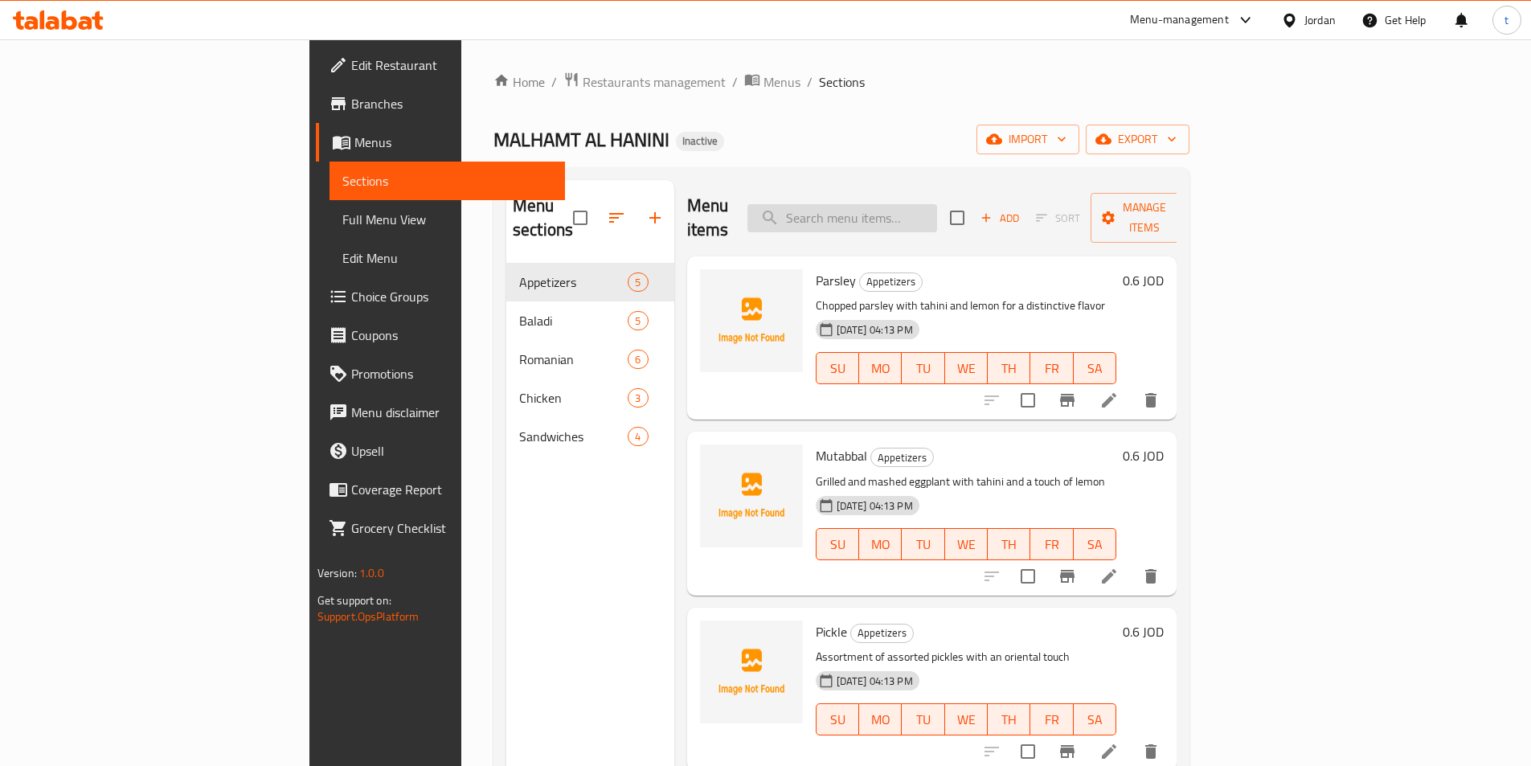
click at [922, 207] on input "search" at bounding box center [842, 218] width 190 height 28
paste input "Shokaf Meat Sandwich"
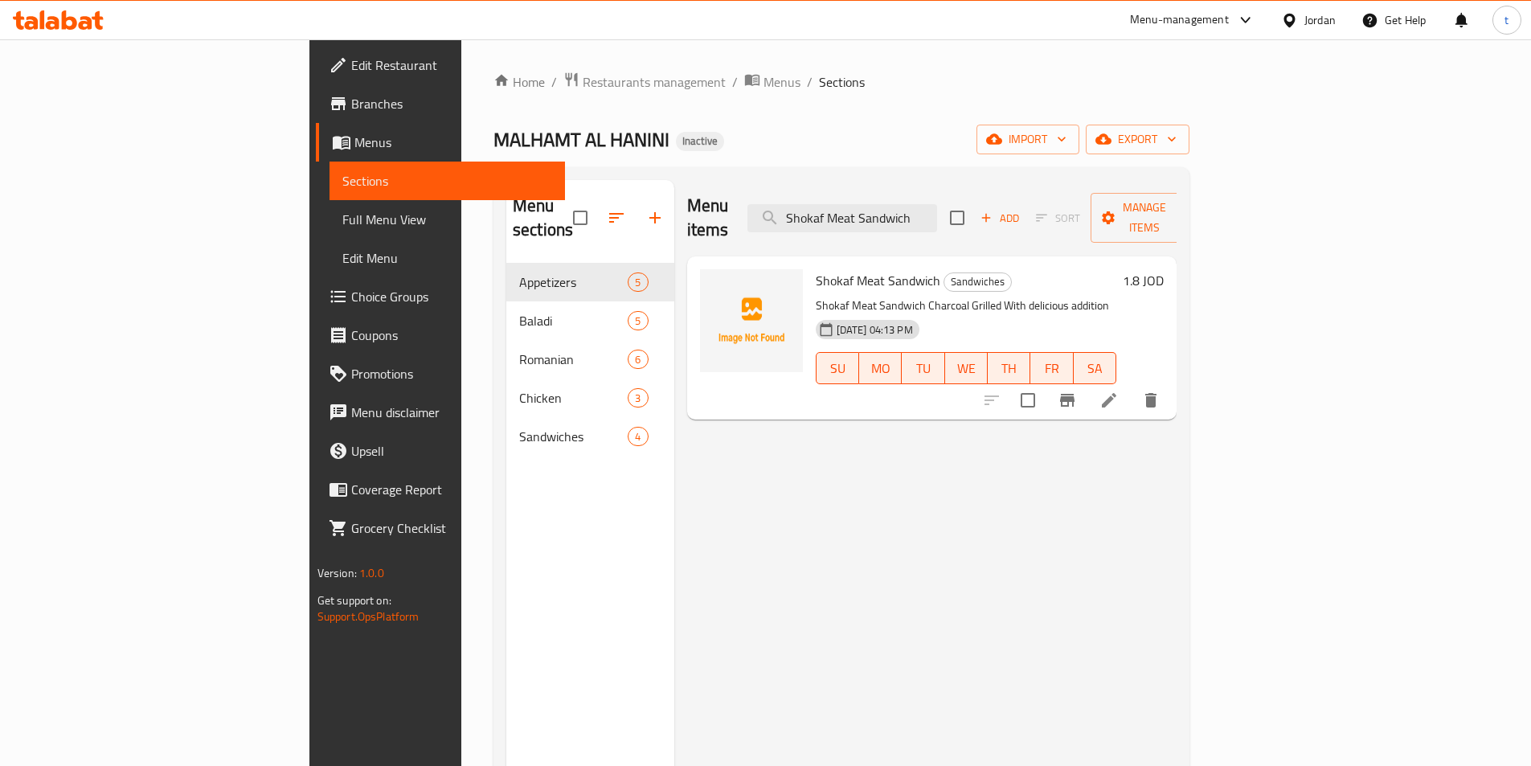
type input "Shokaf Meat Sandwich"
click at [1131, 389] on li at bounding box center [1108, 400] width 45 height 29
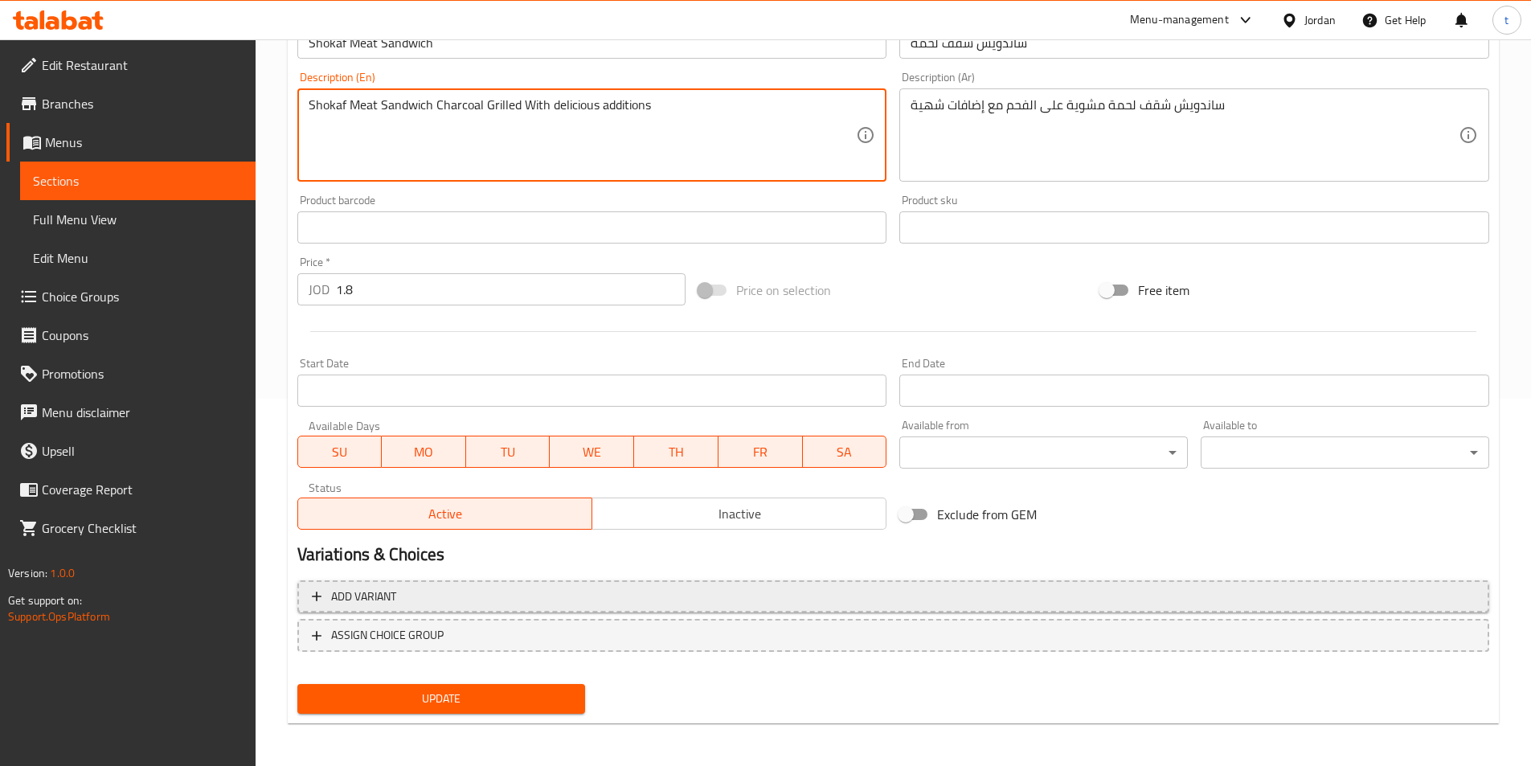
scroll to position [370, 0]
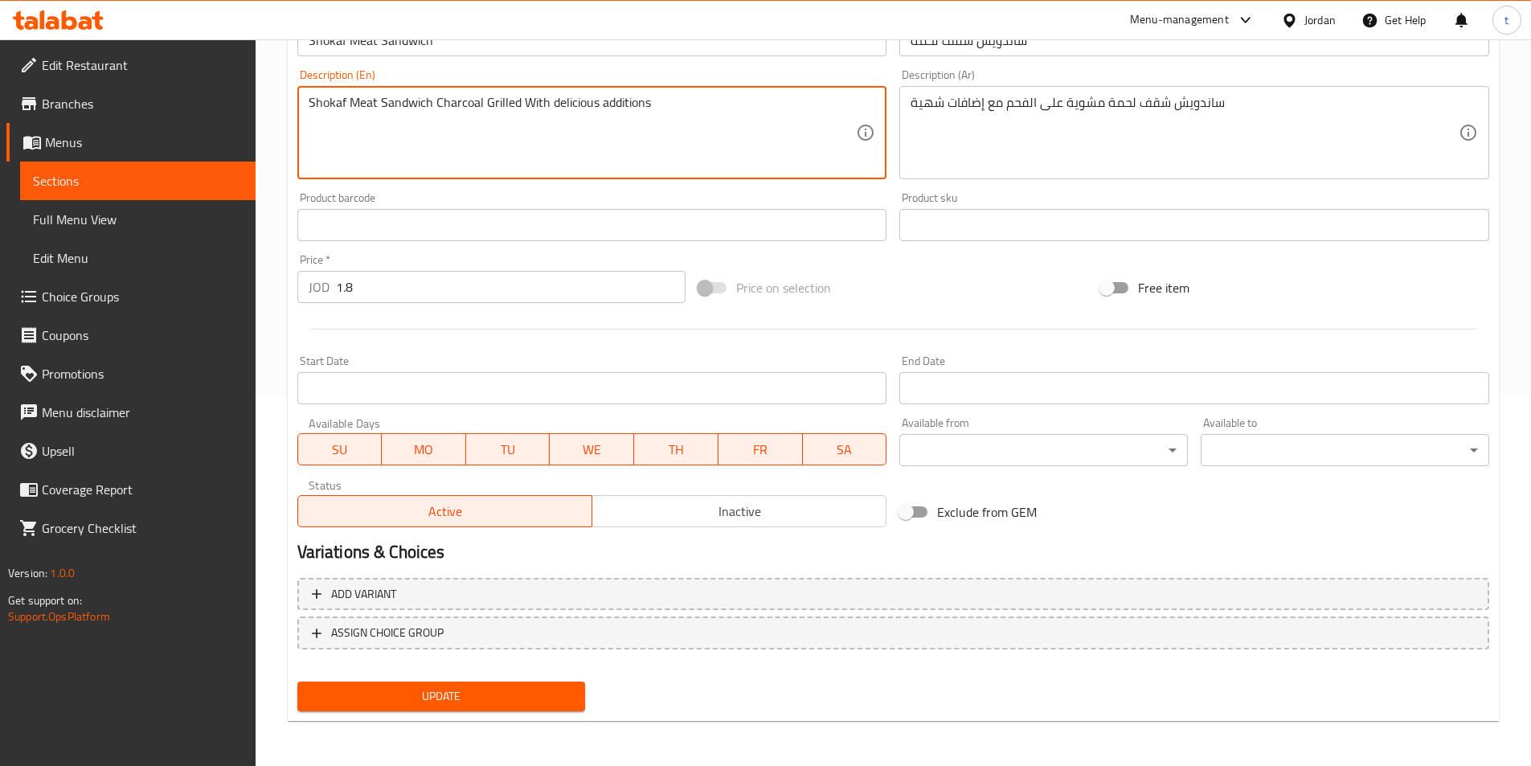
type textarea "Shokaf Meat Sandwich Charcoal Grilled With delicious additions"
click at [511, 696] on span "Update" at bounding box center [441, 696] width 263 height 20
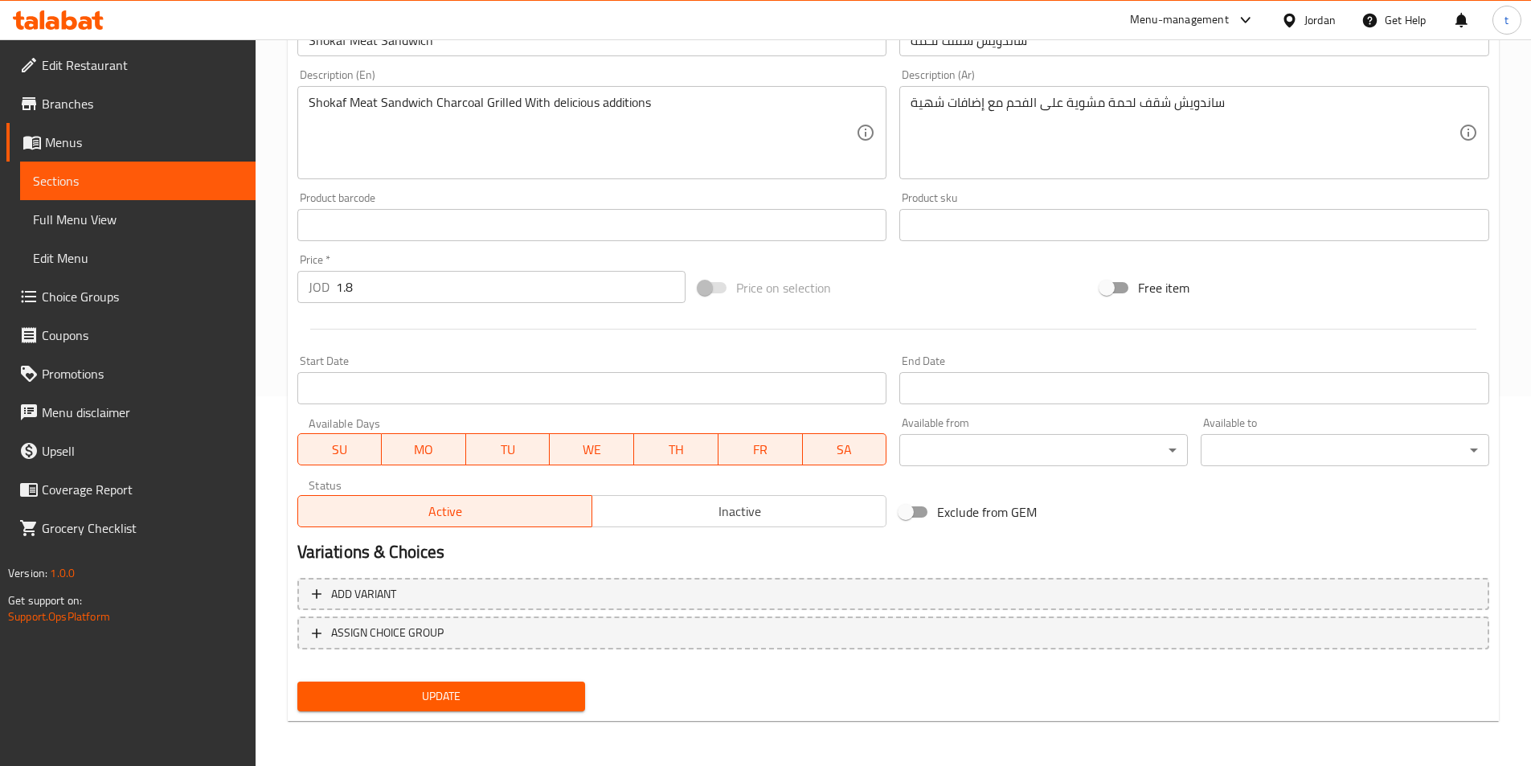
click at [477, 689] on span "Update" at bounding box center [441, 696] width 263 height 20
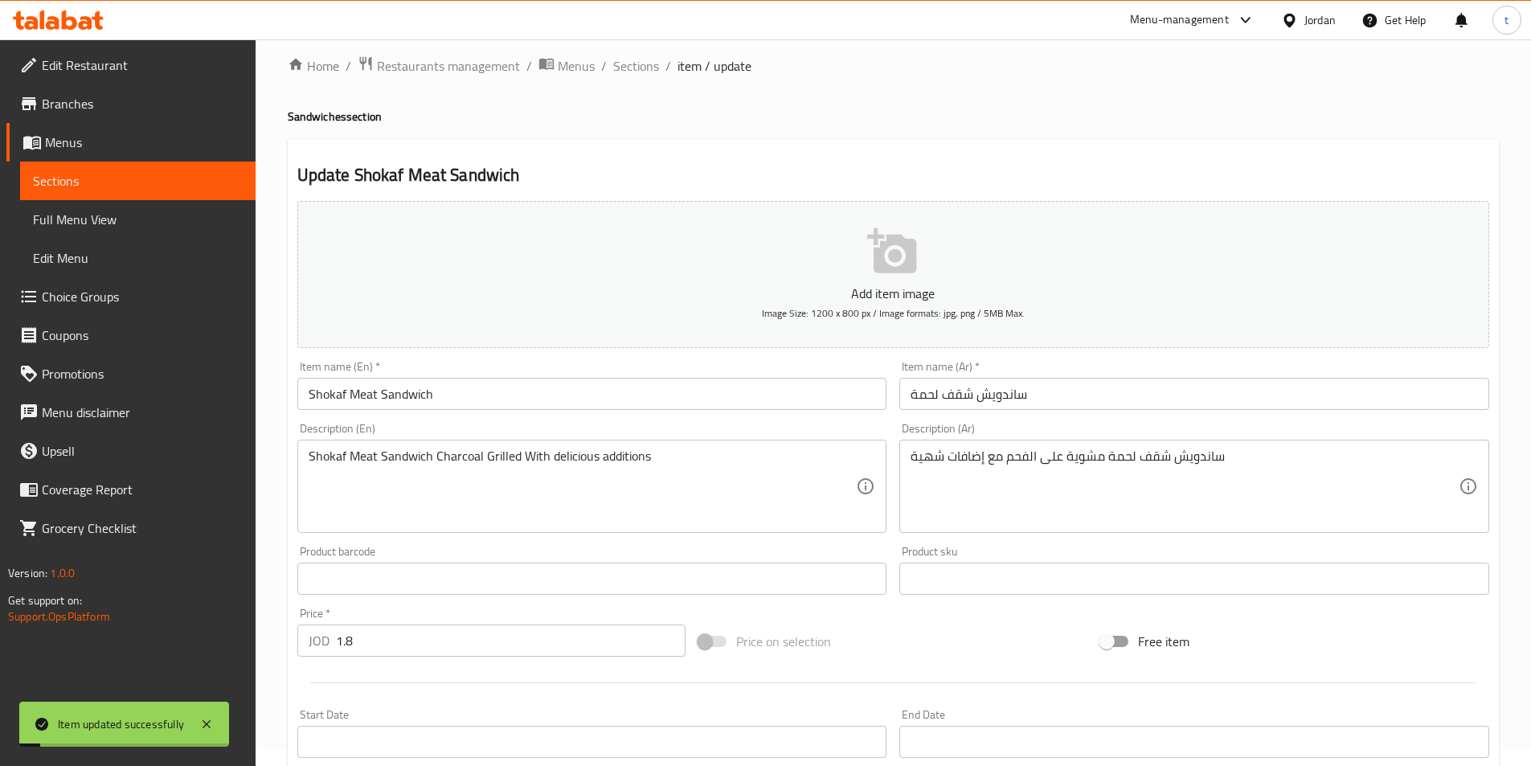
scroll to position [0, 0]
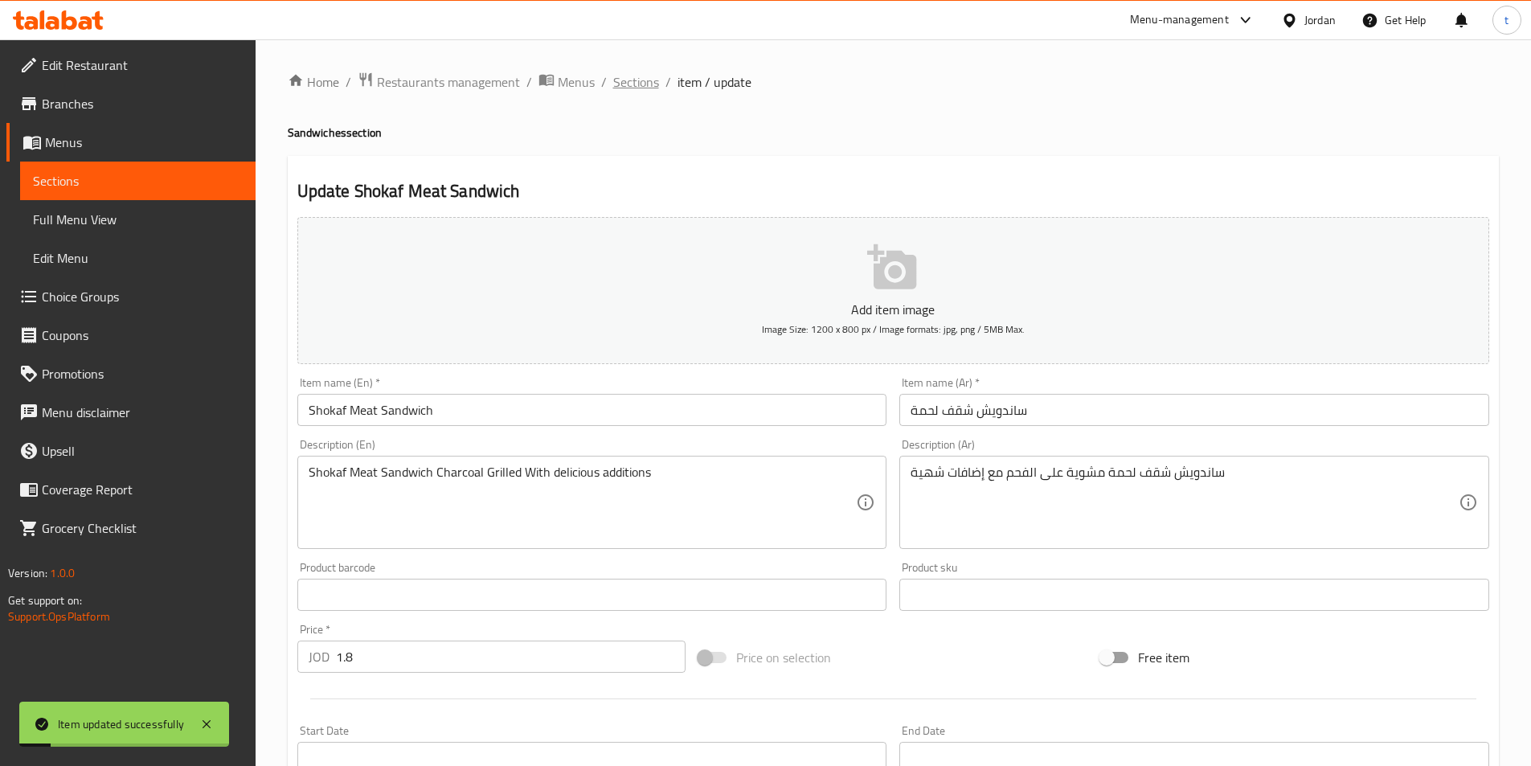
click at [619, 73] on span "Sections" at bounding box center [636, 81] width 46 height 19
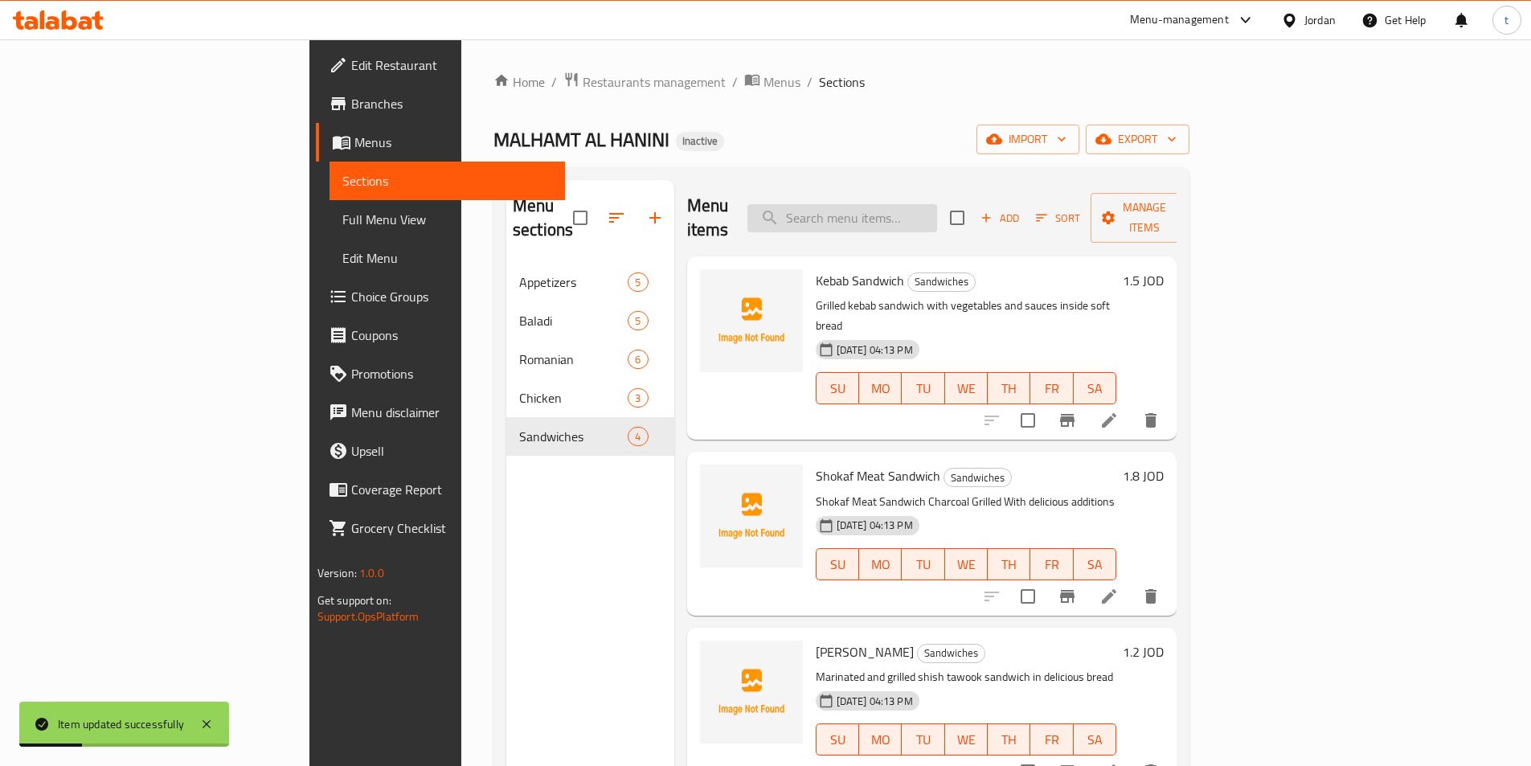
click at [937, 204] on input "search" at bounding box center [842, 218] width 190 height 28
paste input "Araisy Meat"
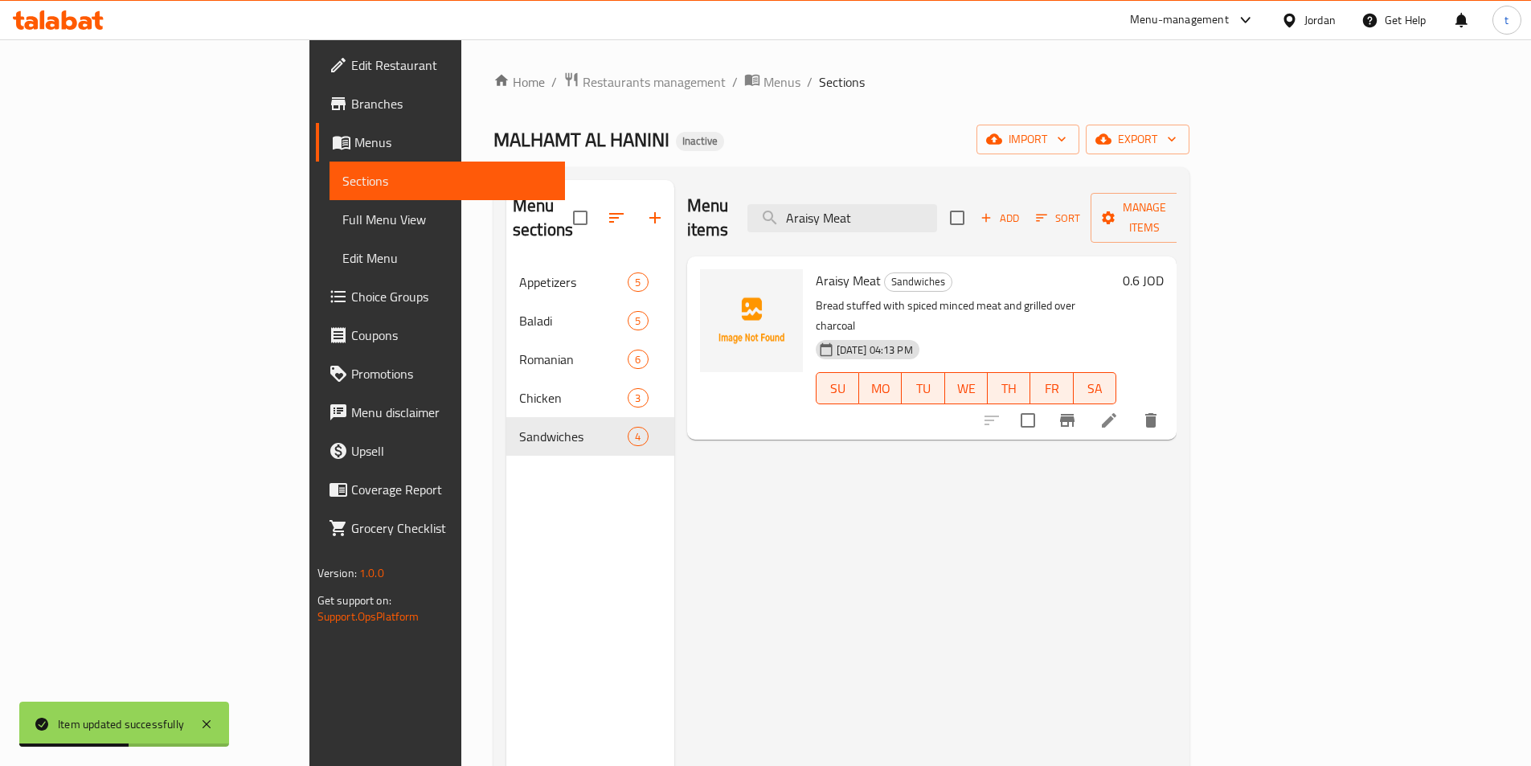
type input "Araisy Meat"
click at [1119, 411] on icon at bounding box center [1108, 420] width 19 height 19
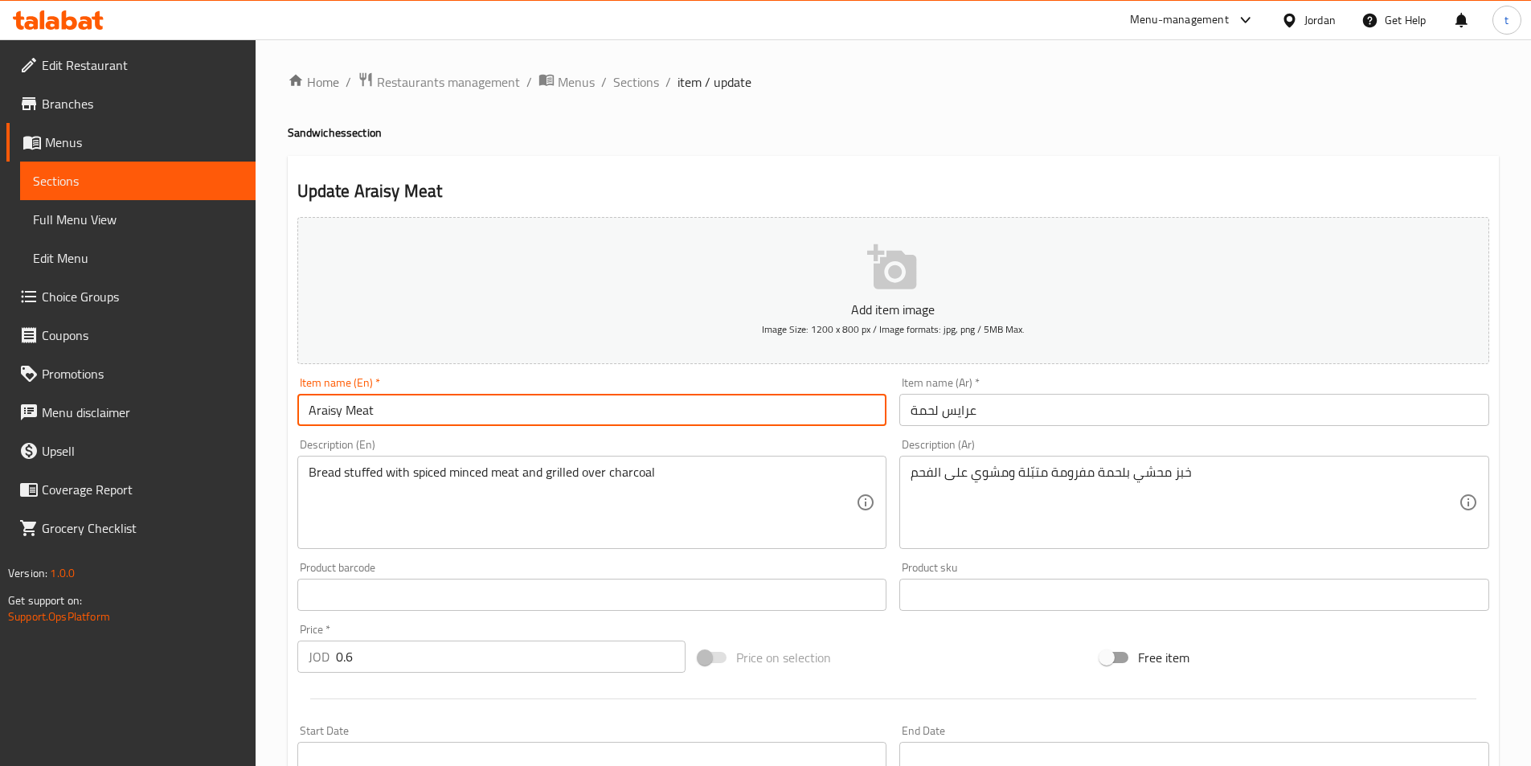
click at [398, 410] on input "Araisy Meat" at bounding box center [592, 410] width 590 height 32
drag, startPoint x: 338, startPoint y: 410, endPoint x: 276, endPoint y: 417, distance: 62.3
click at [276, 417] on div "Home / Restaurants management / Menus / Sections / item / update Sandwiches sec…" at bounding box center [893, 587] width 1275 height 1096
paste input "لحم عرايس"
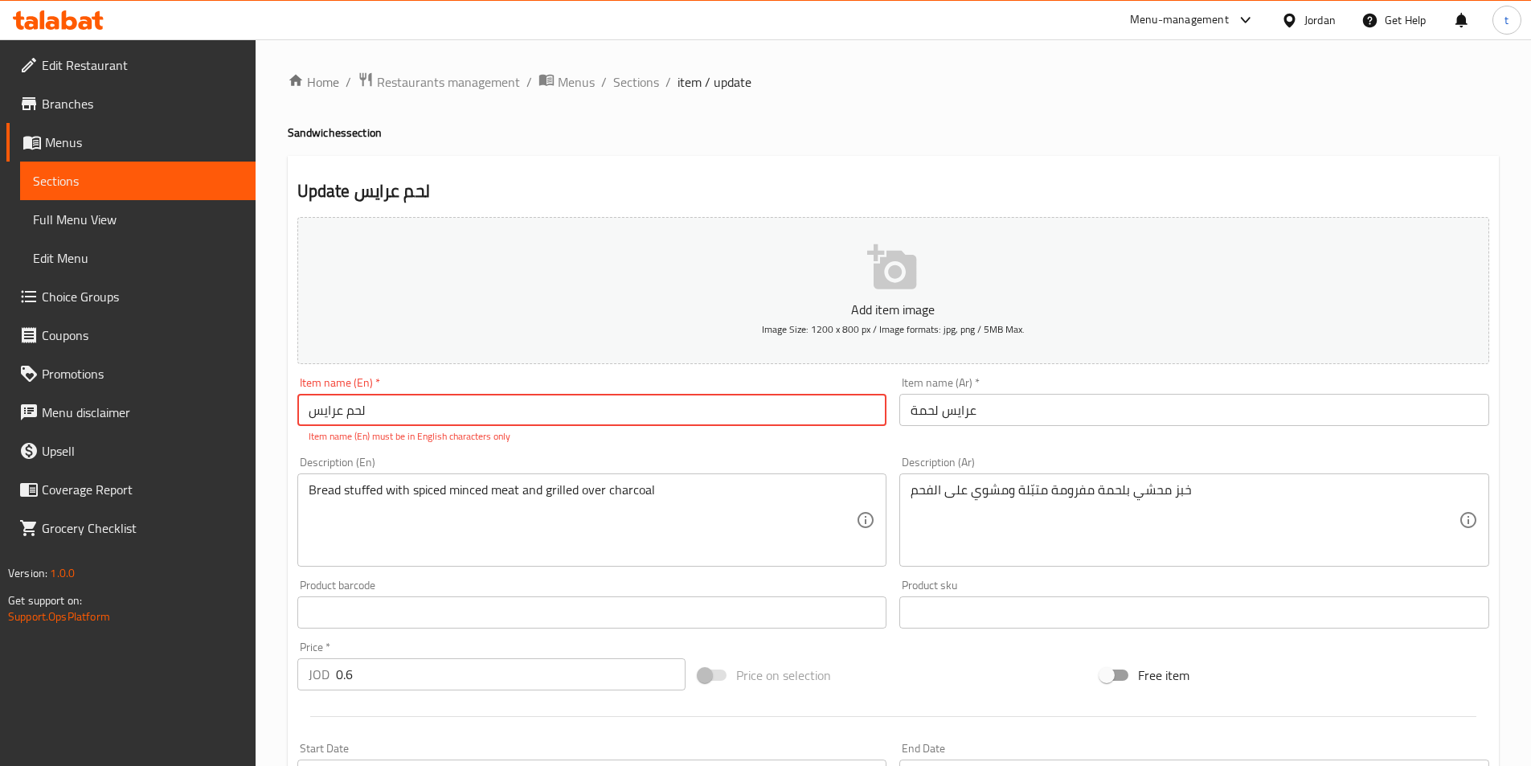
click at [375, 411] on input "لحم عرايس" at bounding box center [592, 410] width 590 height 32
drag, startPoint x: 375, startPoint y: 411, endPoint x: 260, endPoint y: 413, distance: 115.7
click at [260, 413] on div "Home / Restaurants management / Menus / Sections / item / update Sandwiches sec…" at bounding box center [893, 596] width 1275 height 1114
click at [359, 396] on input "لحم عرايس" at bounding box center [592, 410] width 590 height 32
click at [375, 399] on input "لحم عرايس" at bounding box center [592, 410] width 590 height 32
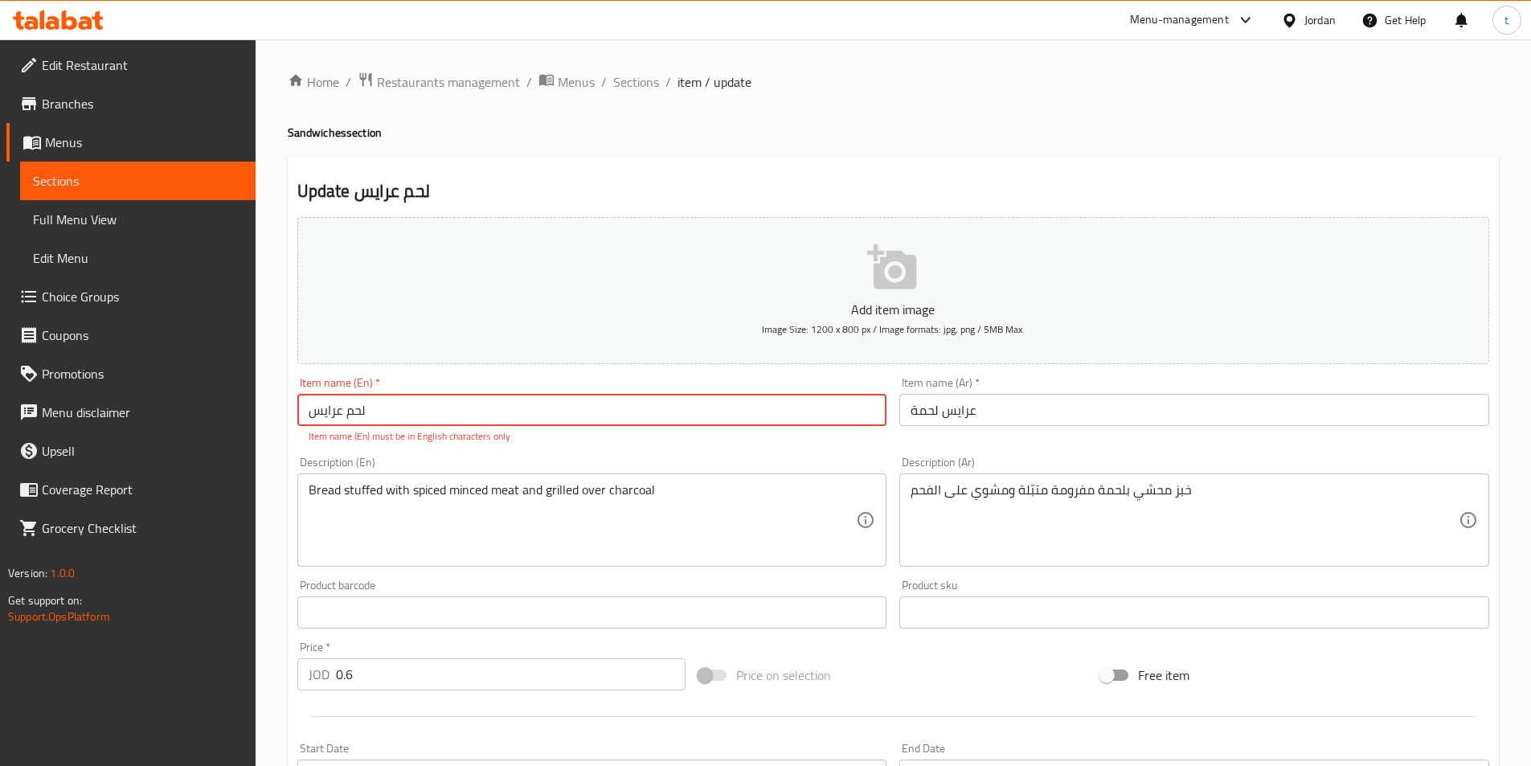
click at [375, 399] on input "لحم عرايس" at bounding box center [592, 410] width 590 height 32
click at [302, 413] on input "لحم عرايس" at bounding box center [592, 410] width 590 height 32
drag, startPoint x: 302, startPoint y: 413, endPoint x: 352, endPoint y: 412, distance: 49.8
click at [352, 412] on input "لحم عرايس" at bounding box center [592, 410] width 590 height 32
click at [313, 411] on input "لحم عرايس" at bounding box center [592, 410] width 590 height 32
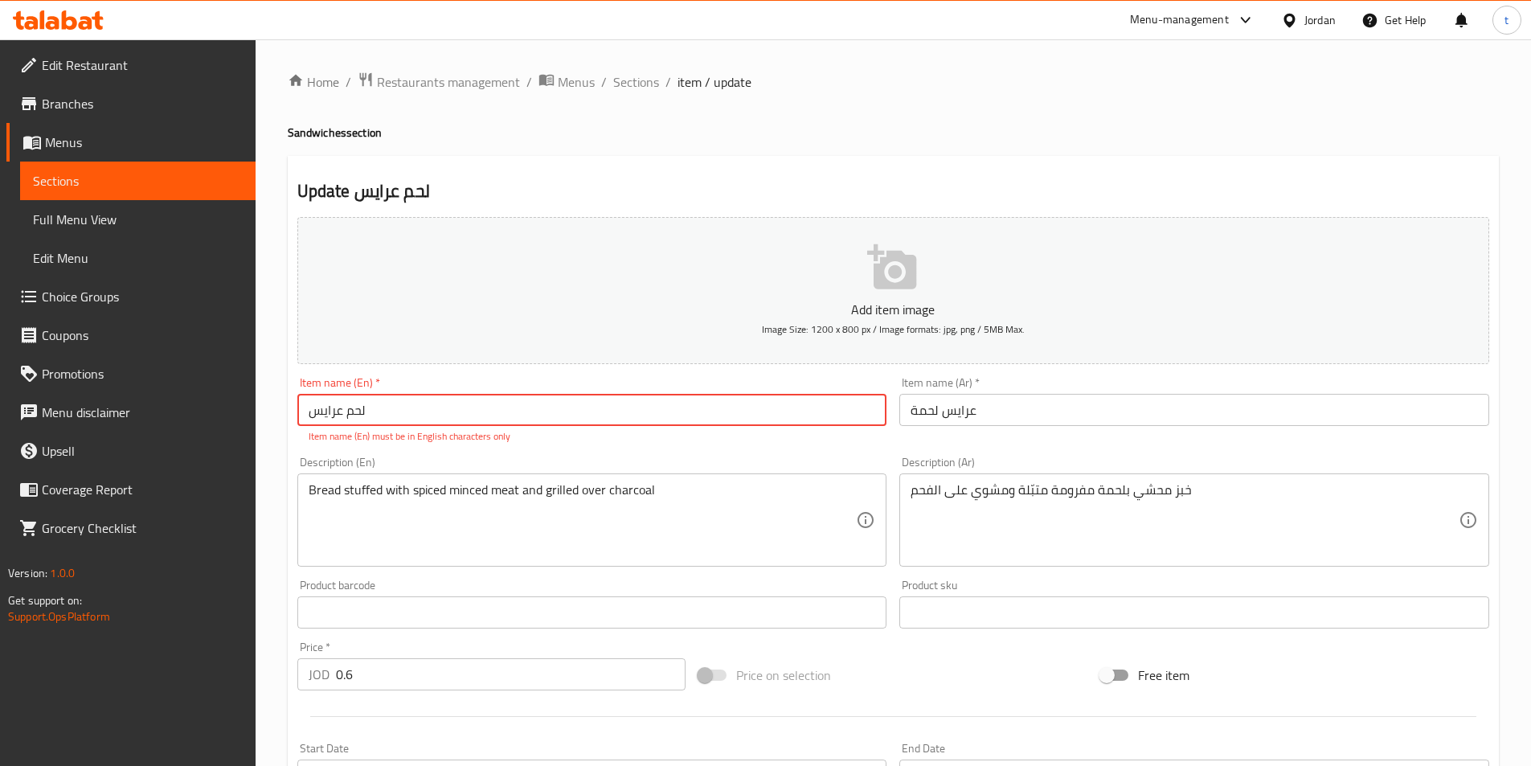
click at [313, 411] on input "لحم عرايس" at bounding box center [592, 410] width 590 height 32
paste input "Meat Arayes"
click at [331, 410] on input "Meat Arayes" at bounding box center [592, 410] width 590 height 32
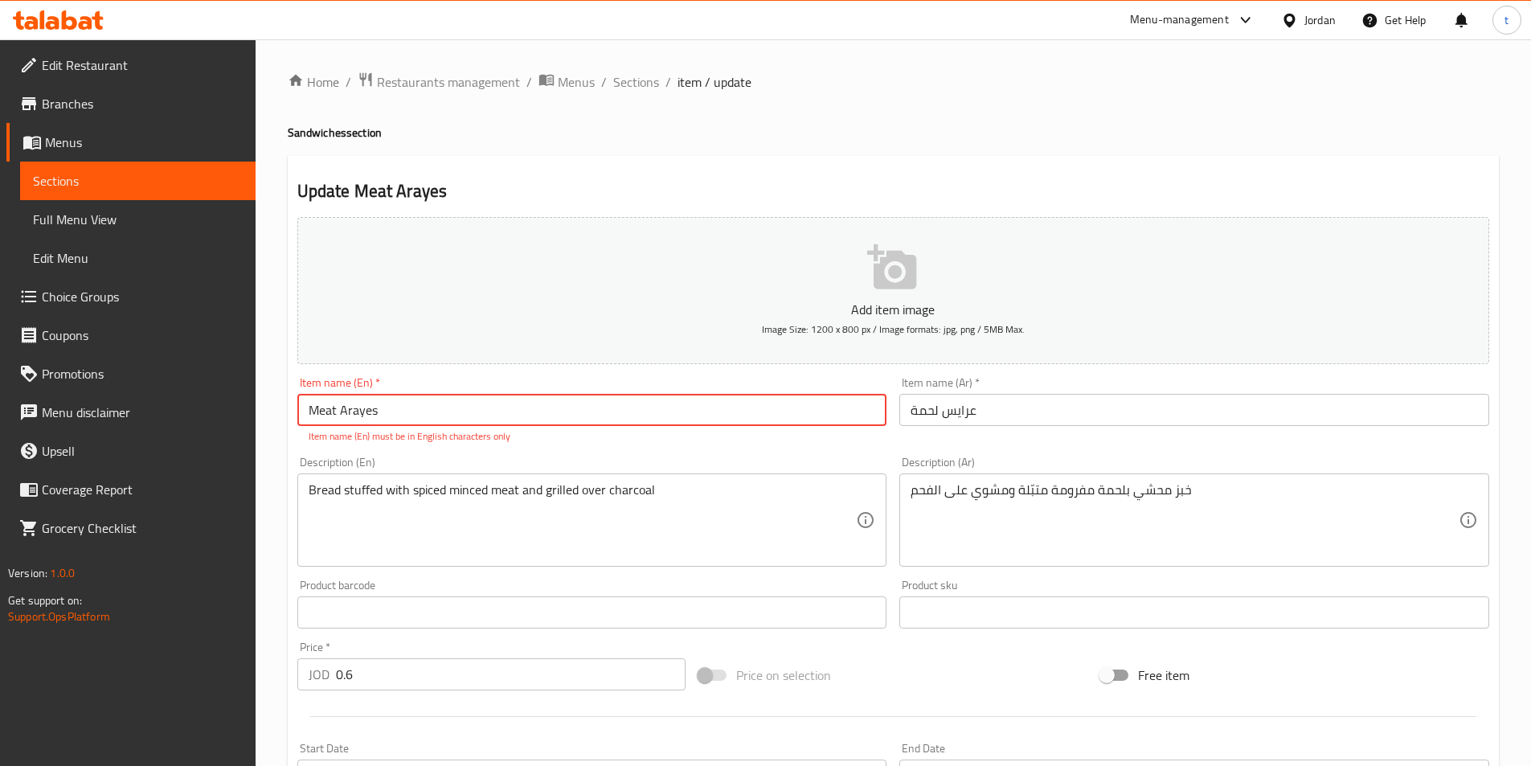
click at [383, 408] on input "Meat Arayes" at bounding box center [592, 410] width 590 height 32
type input "Meat Arayes"
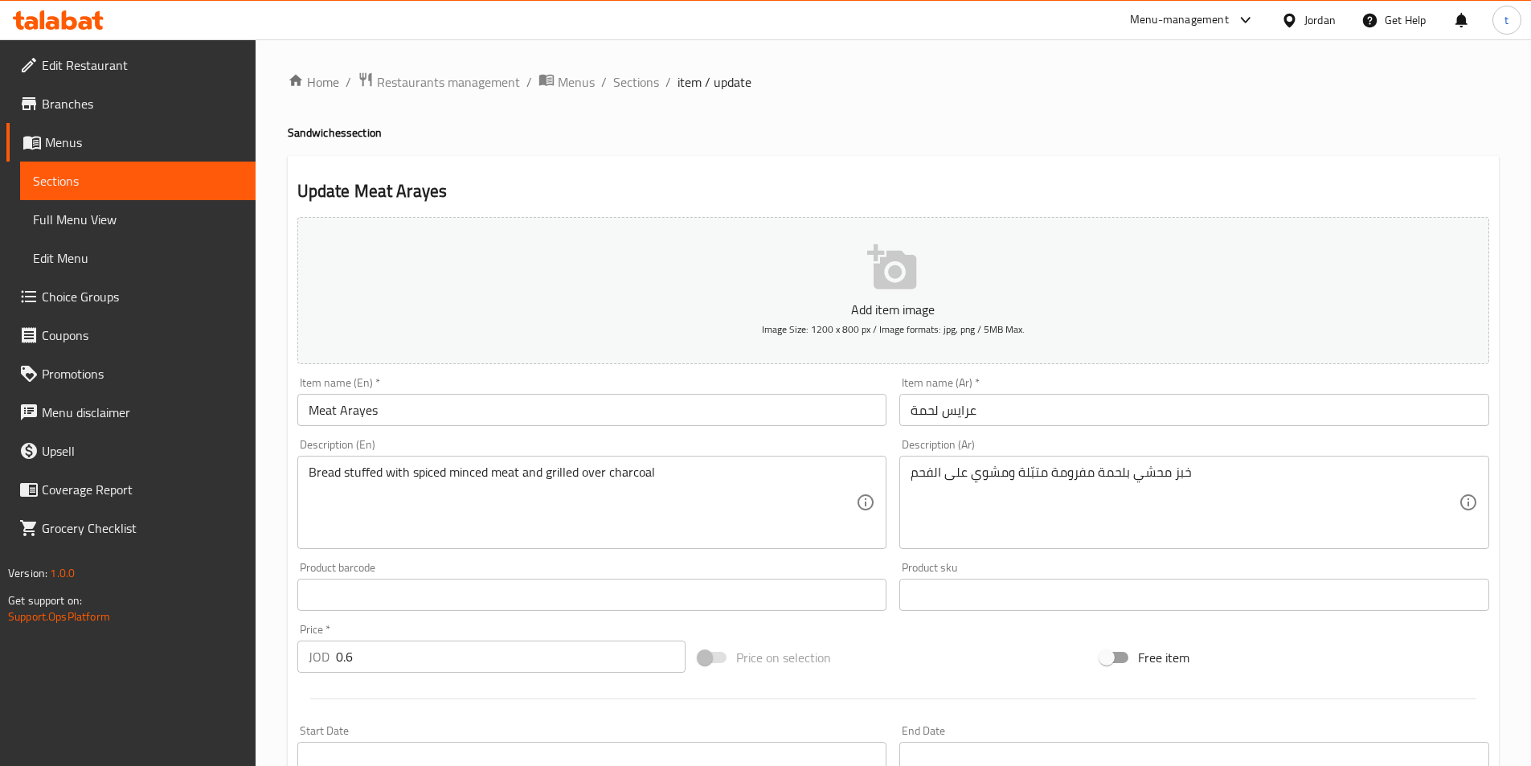
click at [581, 455] on div "Description (En) Bread stuffed with spiced minced meat and grilled over charcoa…" at bounding box center [592, 493] width 603 height 123
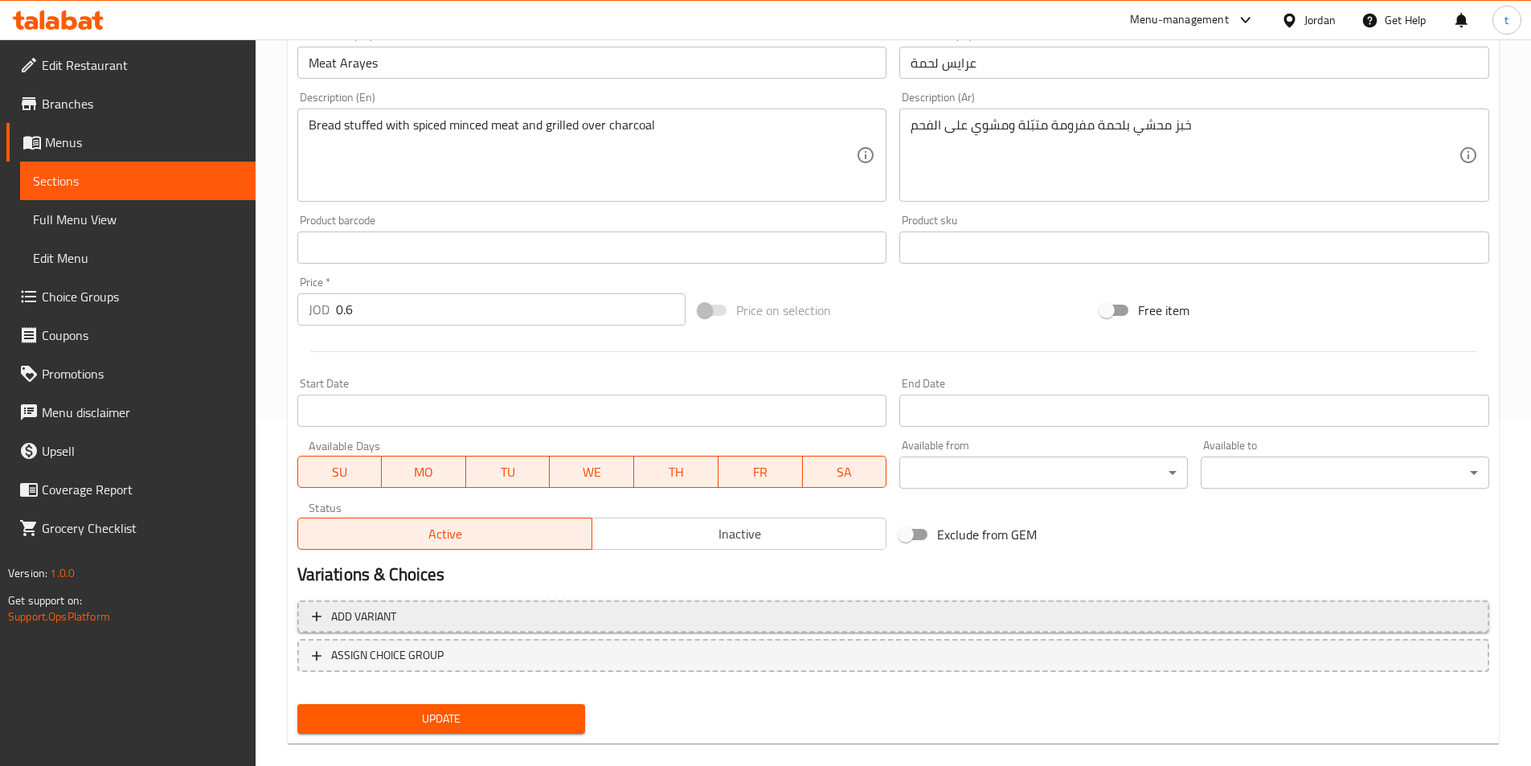
scroll to position [370, 0]
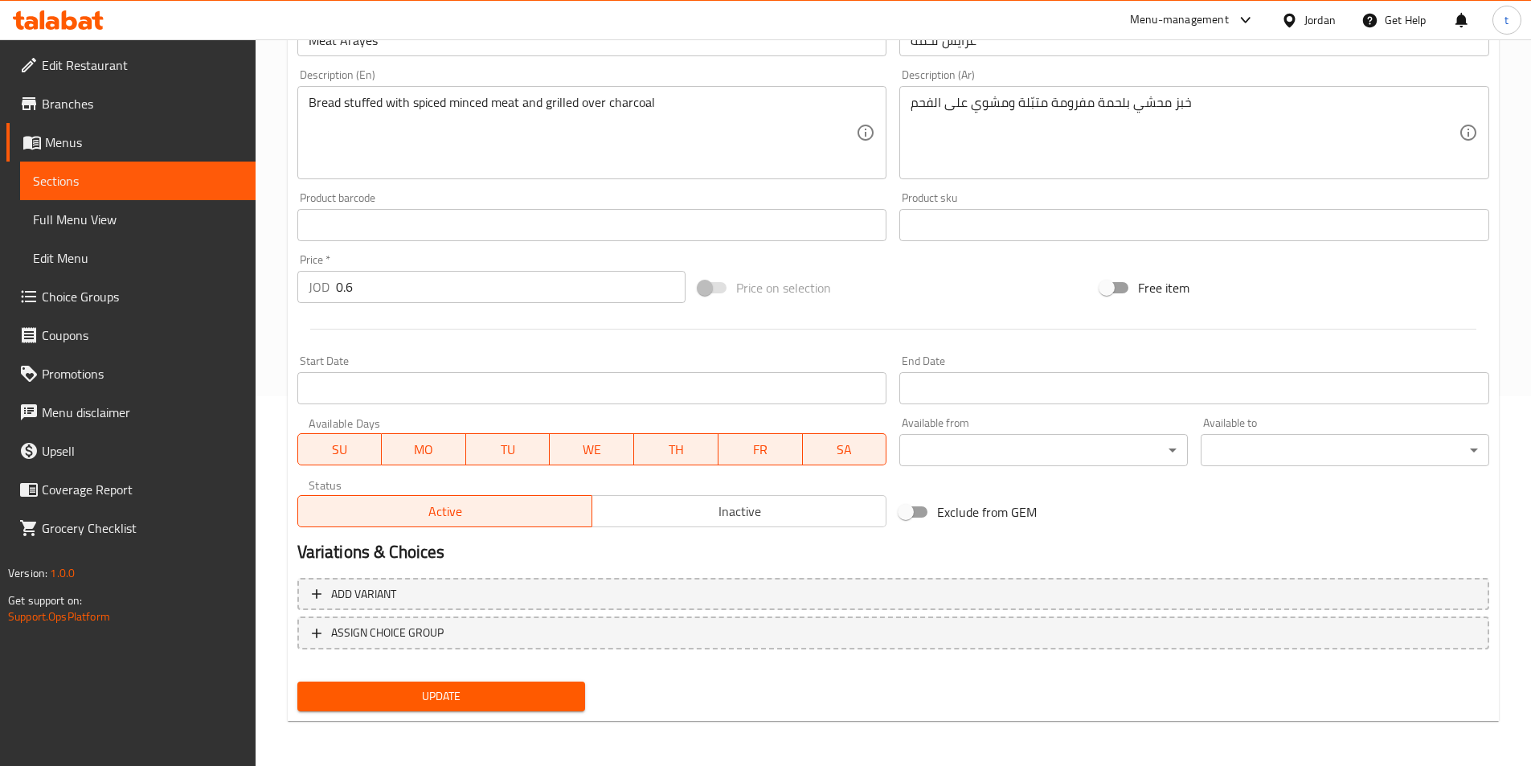
click at [470, 702] on span "Update" at bounding box center [441, 696] width 263 height 20
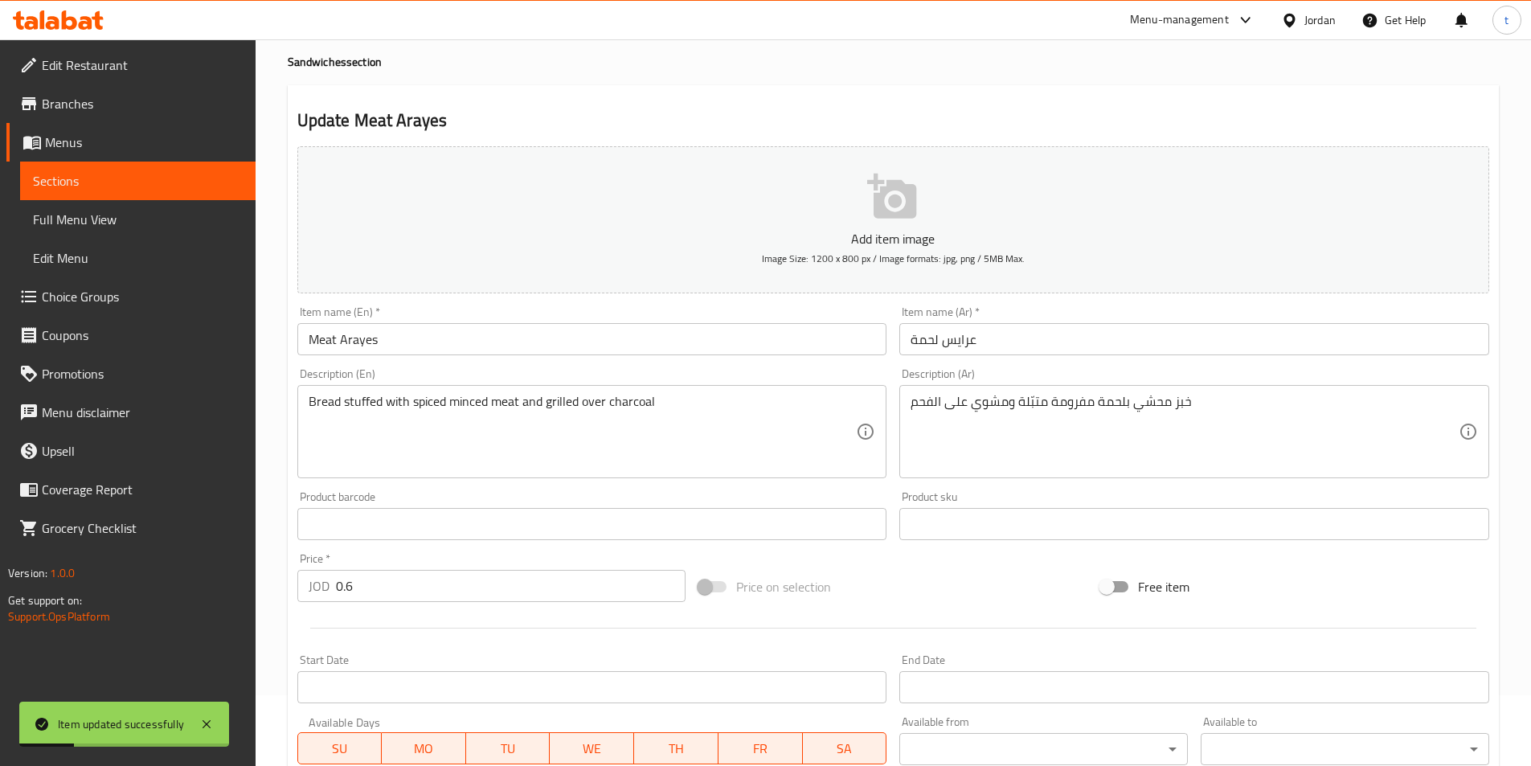
scroll to position [0, 0]
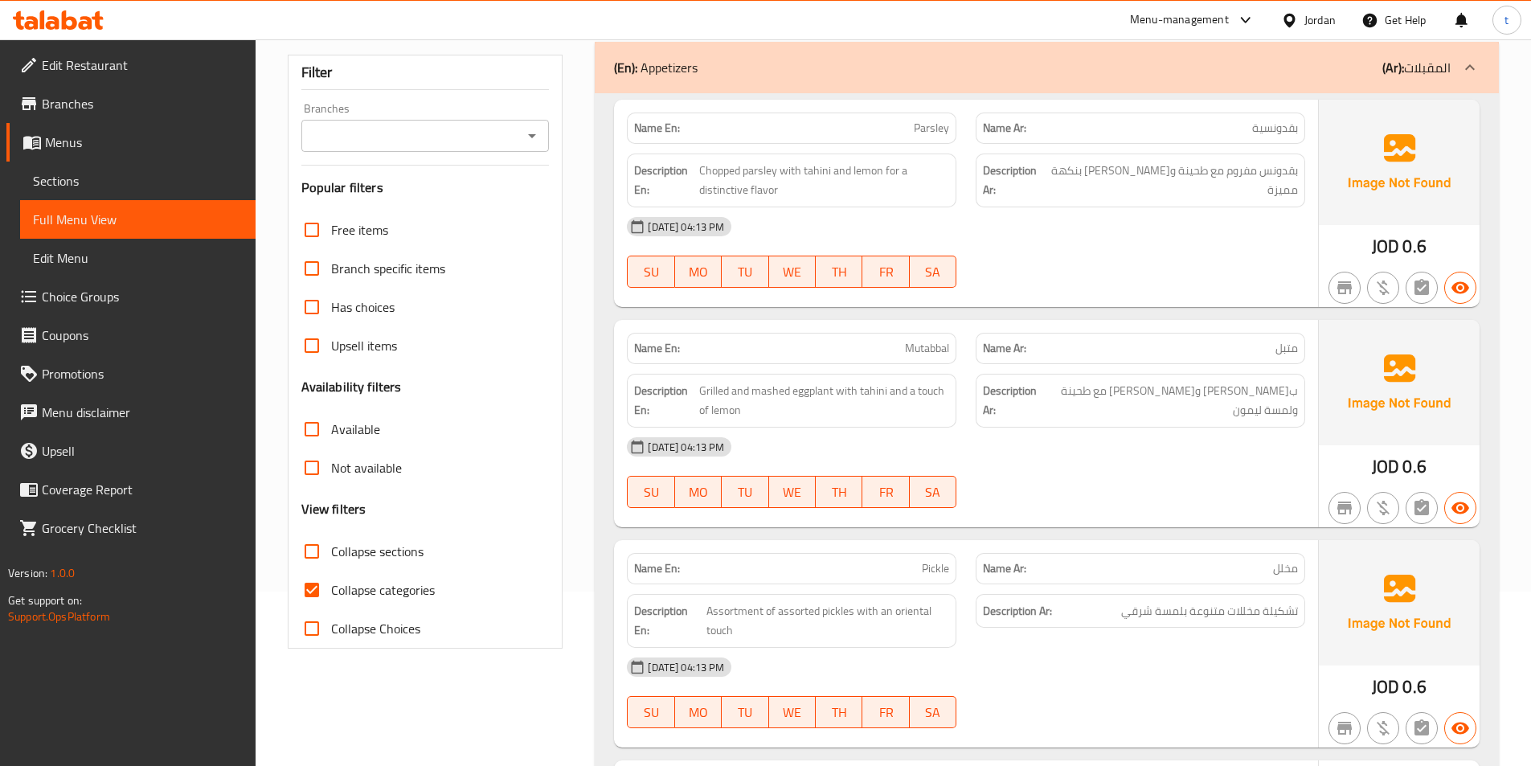
scroll to position [321, 0]
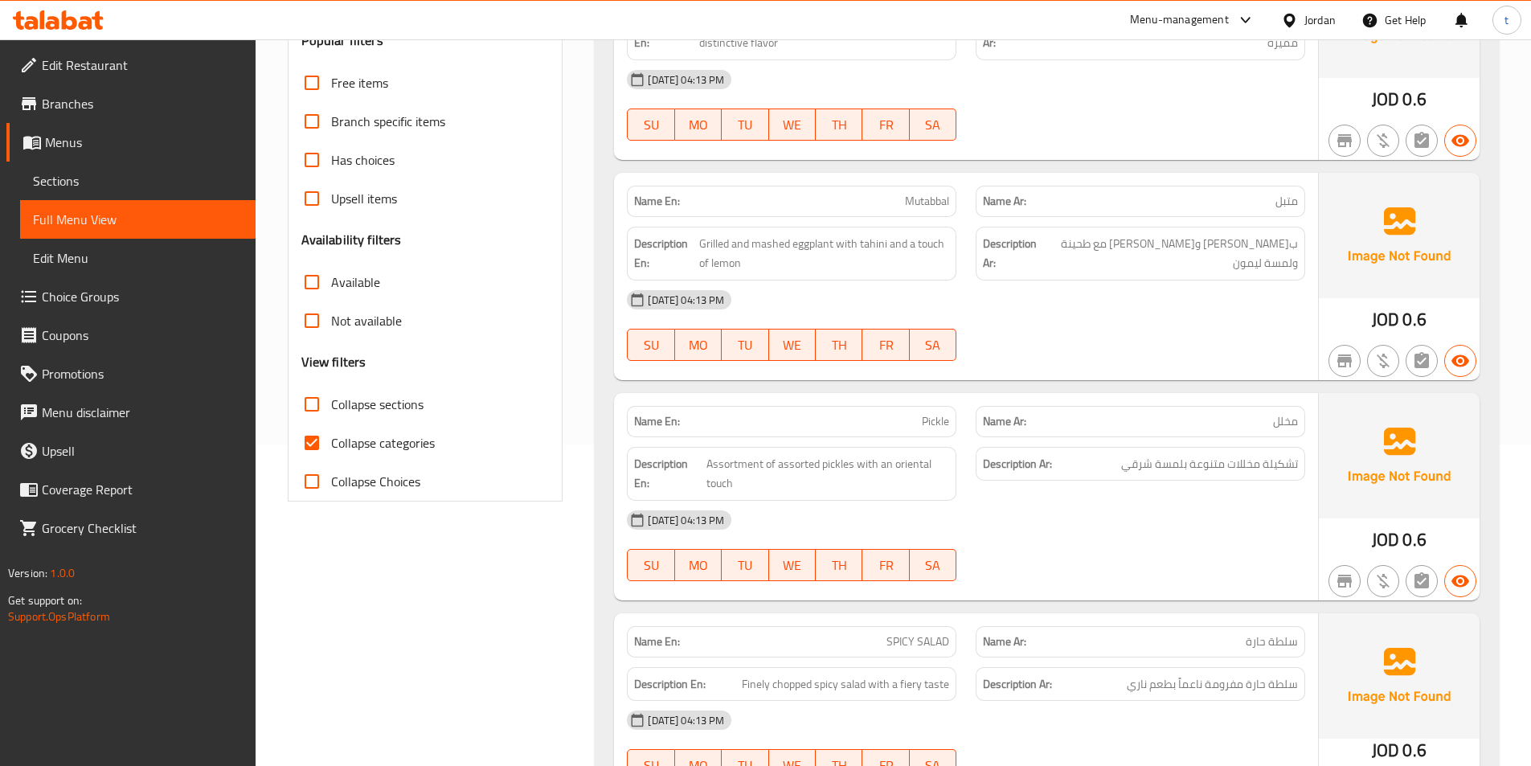
click at [311, 442] on input "Collapse categories" at bounding box center [312, 442] width 39 height 39
checkbox input "false"
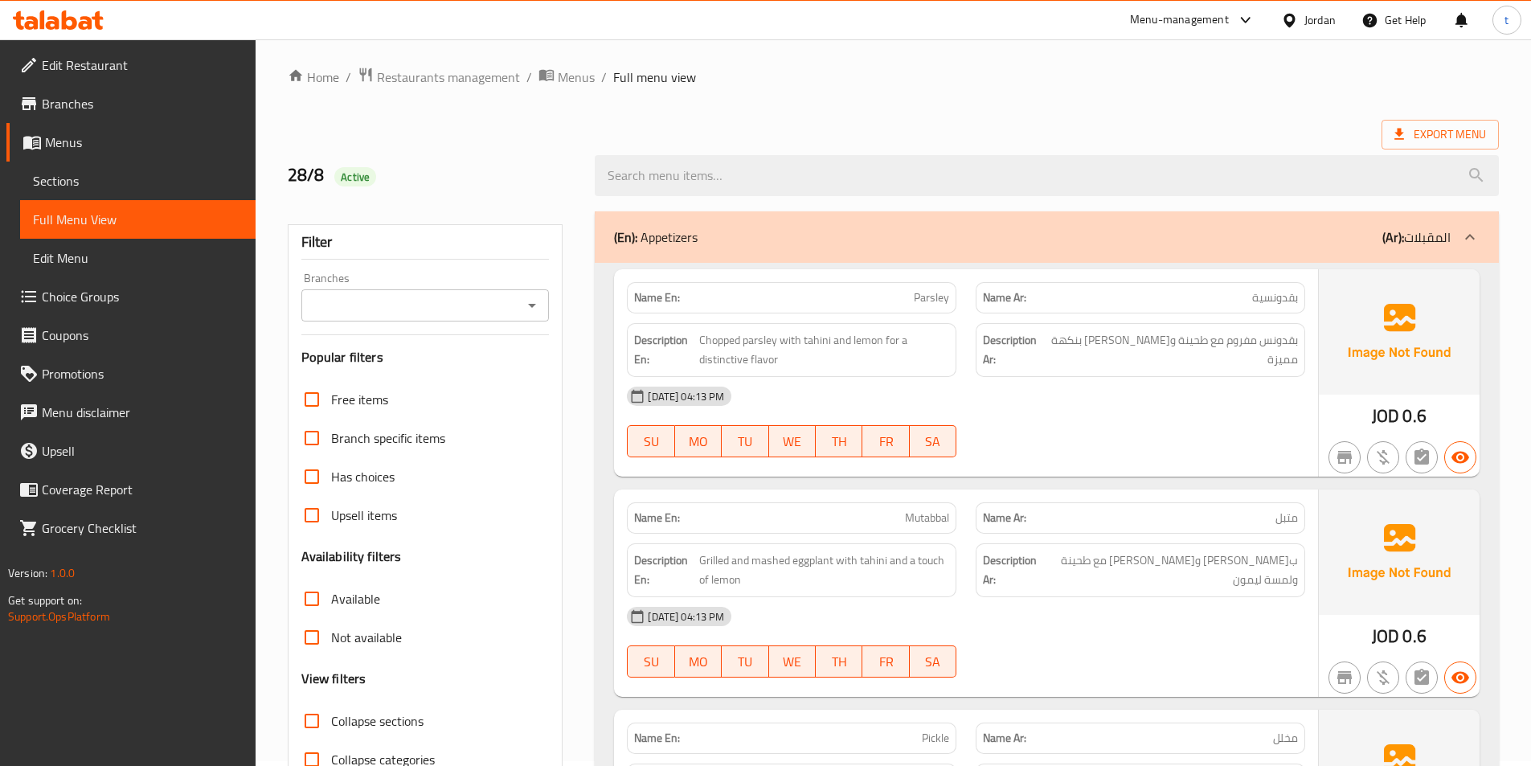
scroll to position [0, 0]
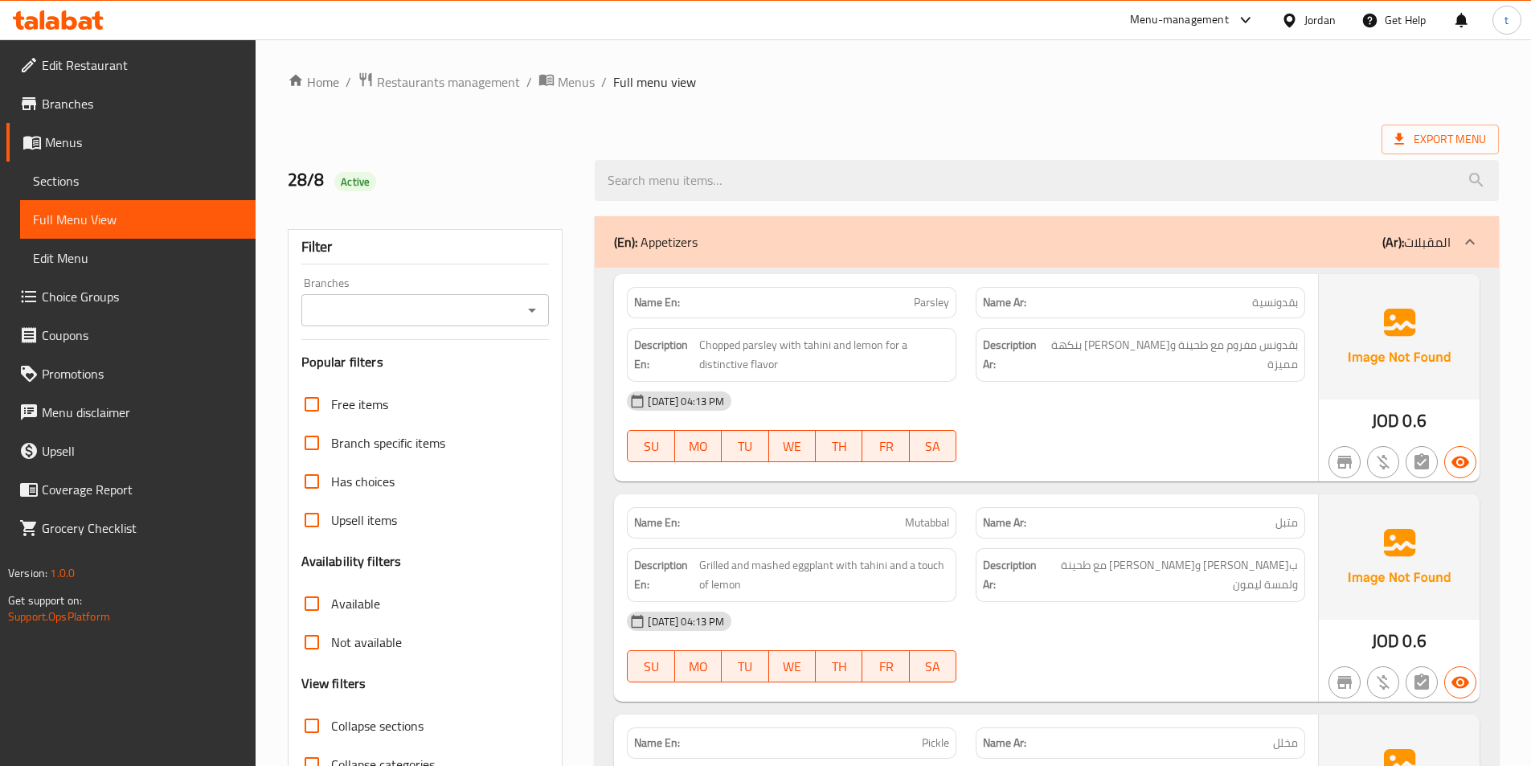
click at [1458, 252] on div at bounding box center [1469, 242] width 39 height 39
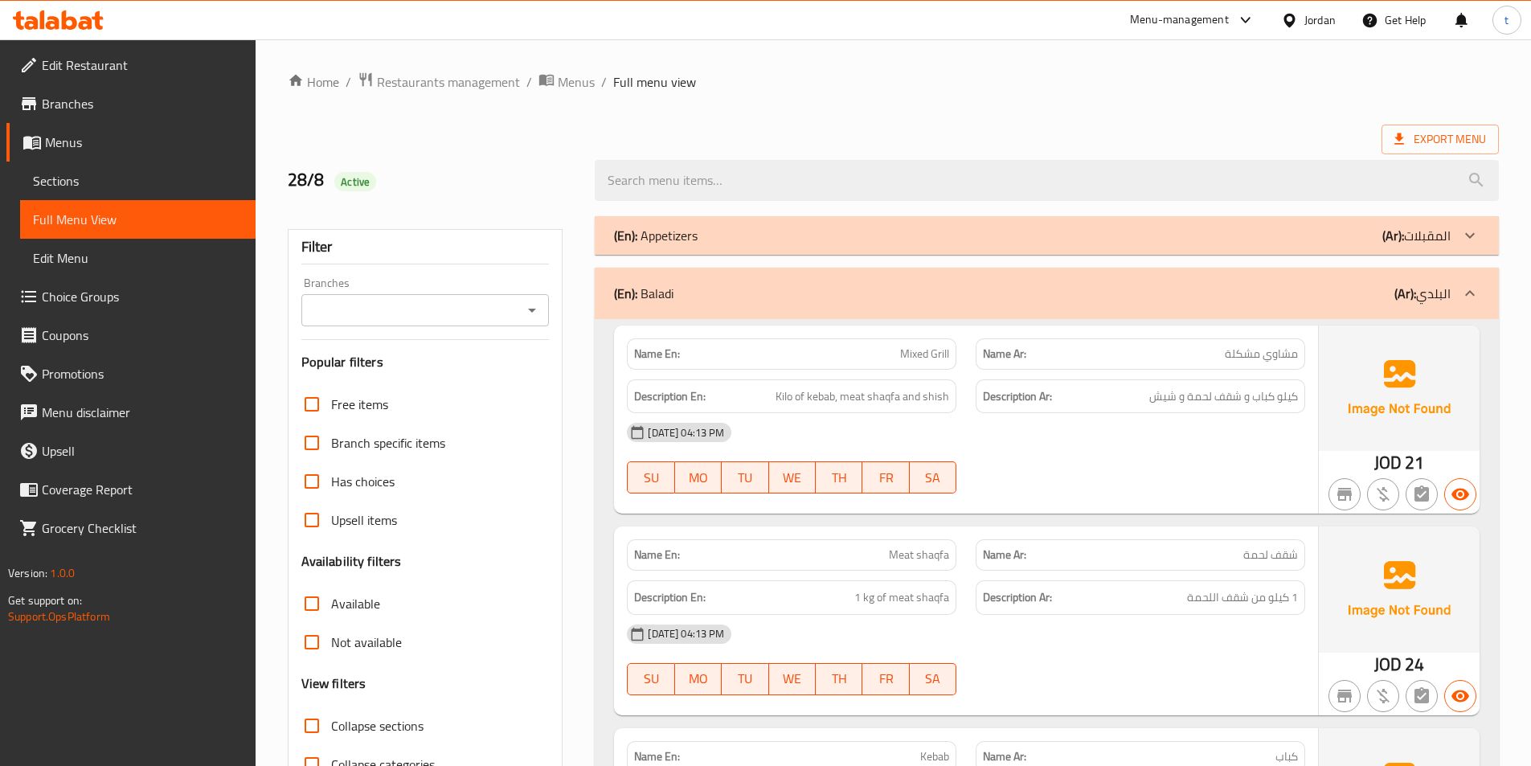
click at [1467, 286] on icon at bounding box center [1469, 293] width 19 height 19
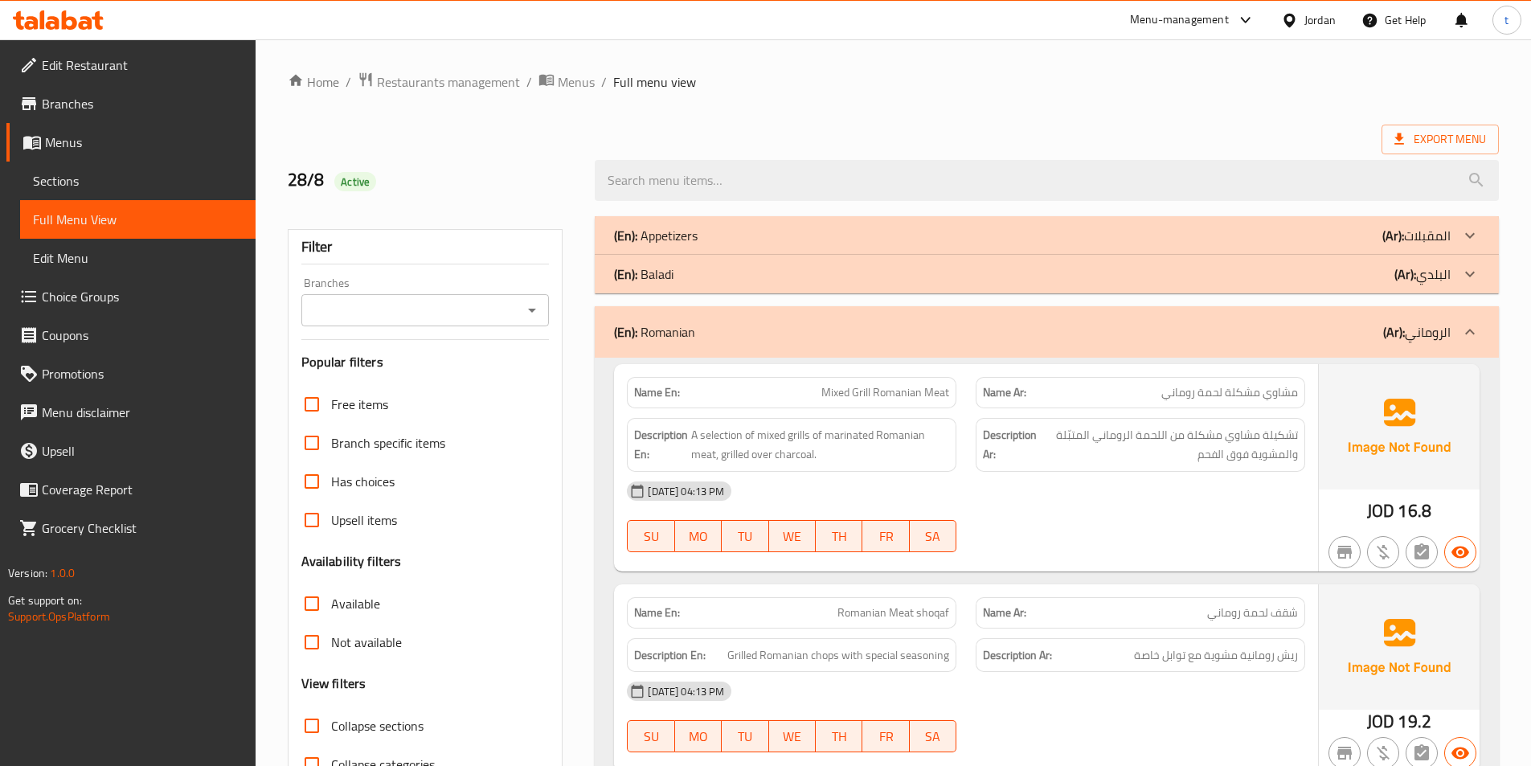
click at [1455, 332] on div at bounding box center [1469, 332] width 39 height 39
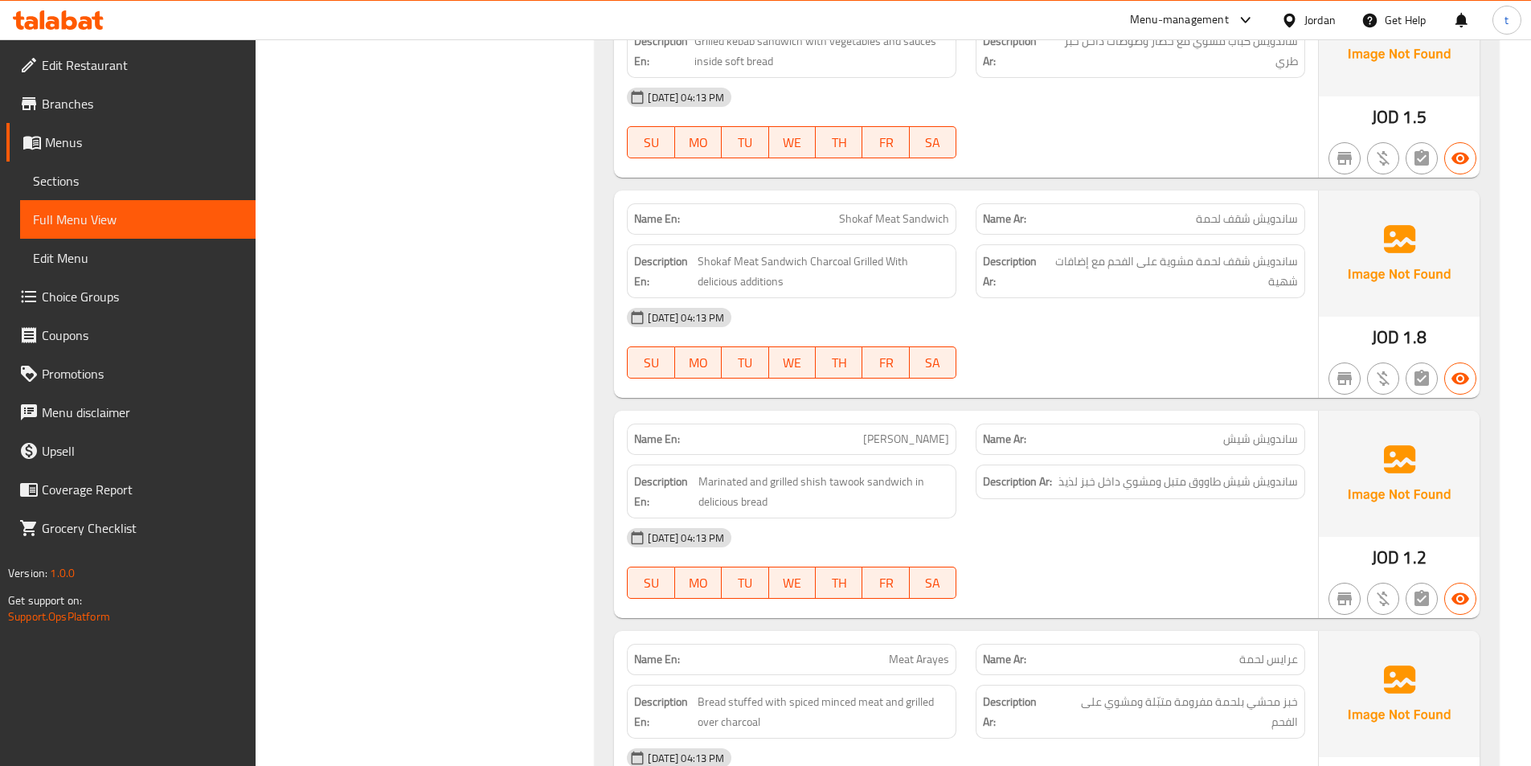
scroll to position [1282, 0]
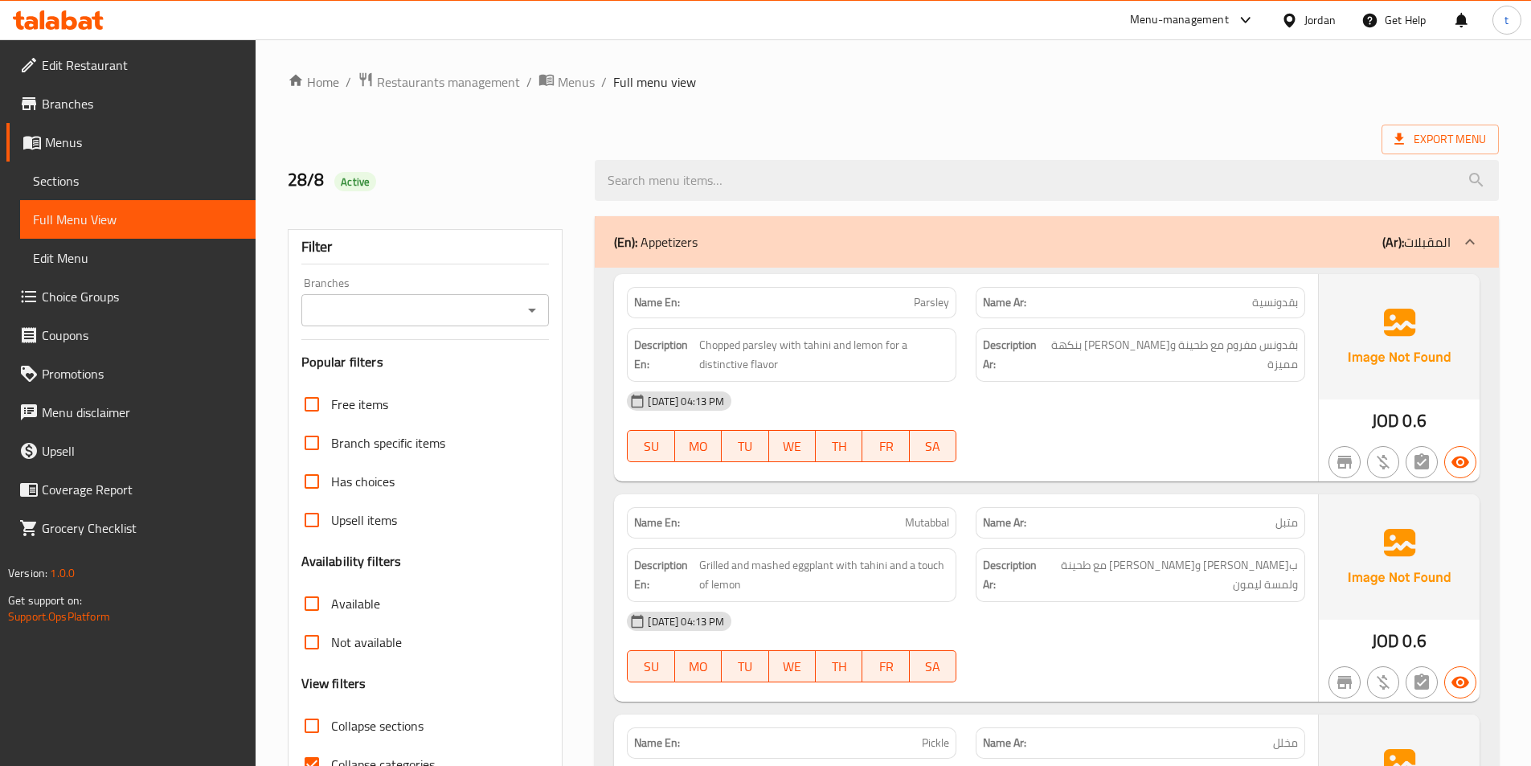
scroll to position [161, 0]
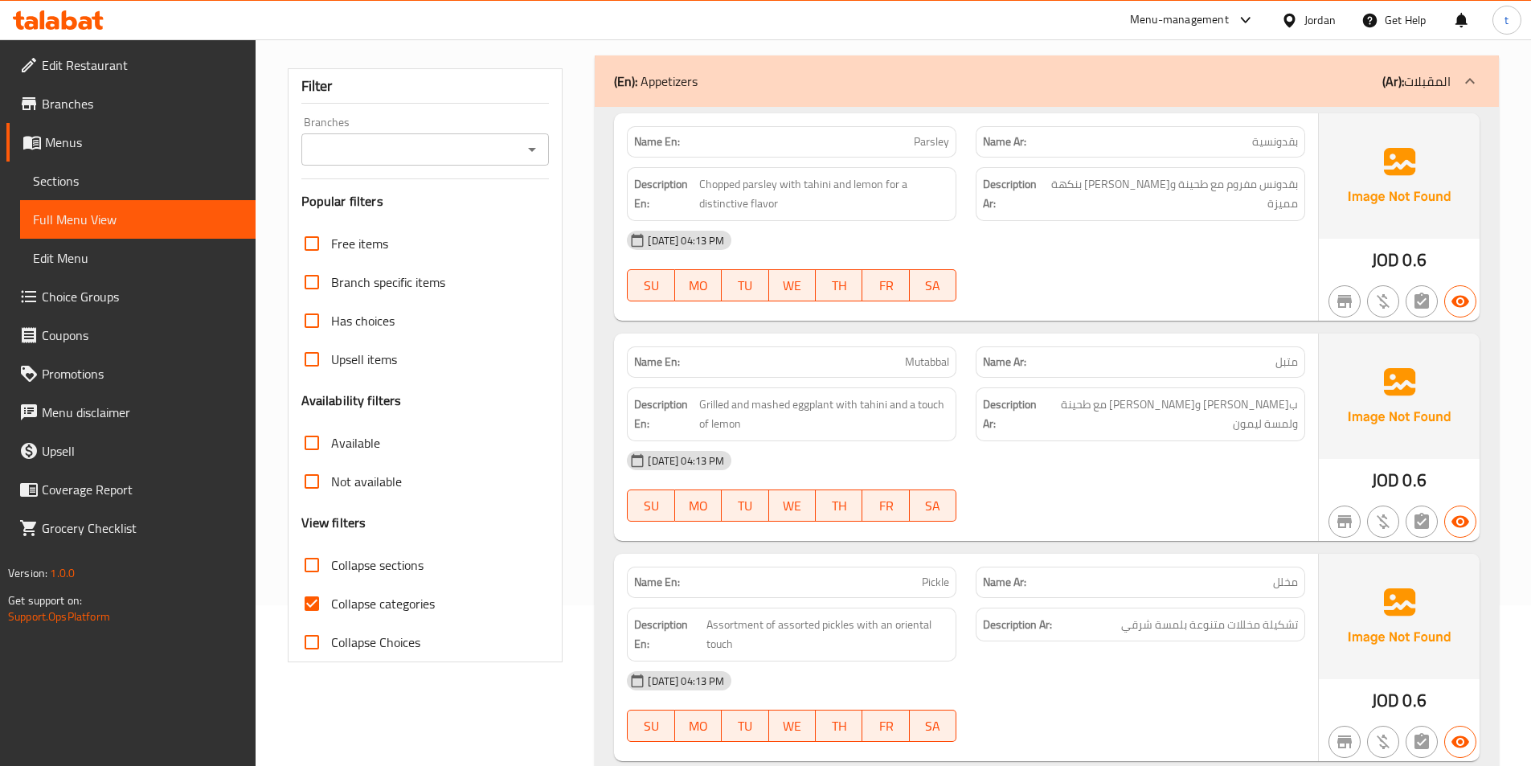
click at [315, 606] on input "Collapse categories" at bounding box center [312, 603] width 39 height 39
checkbox input "false"
click at [316, 571] on input "Collapse sections" at bounding box center [312, 565] width 39 height 39
checkbox input "true"
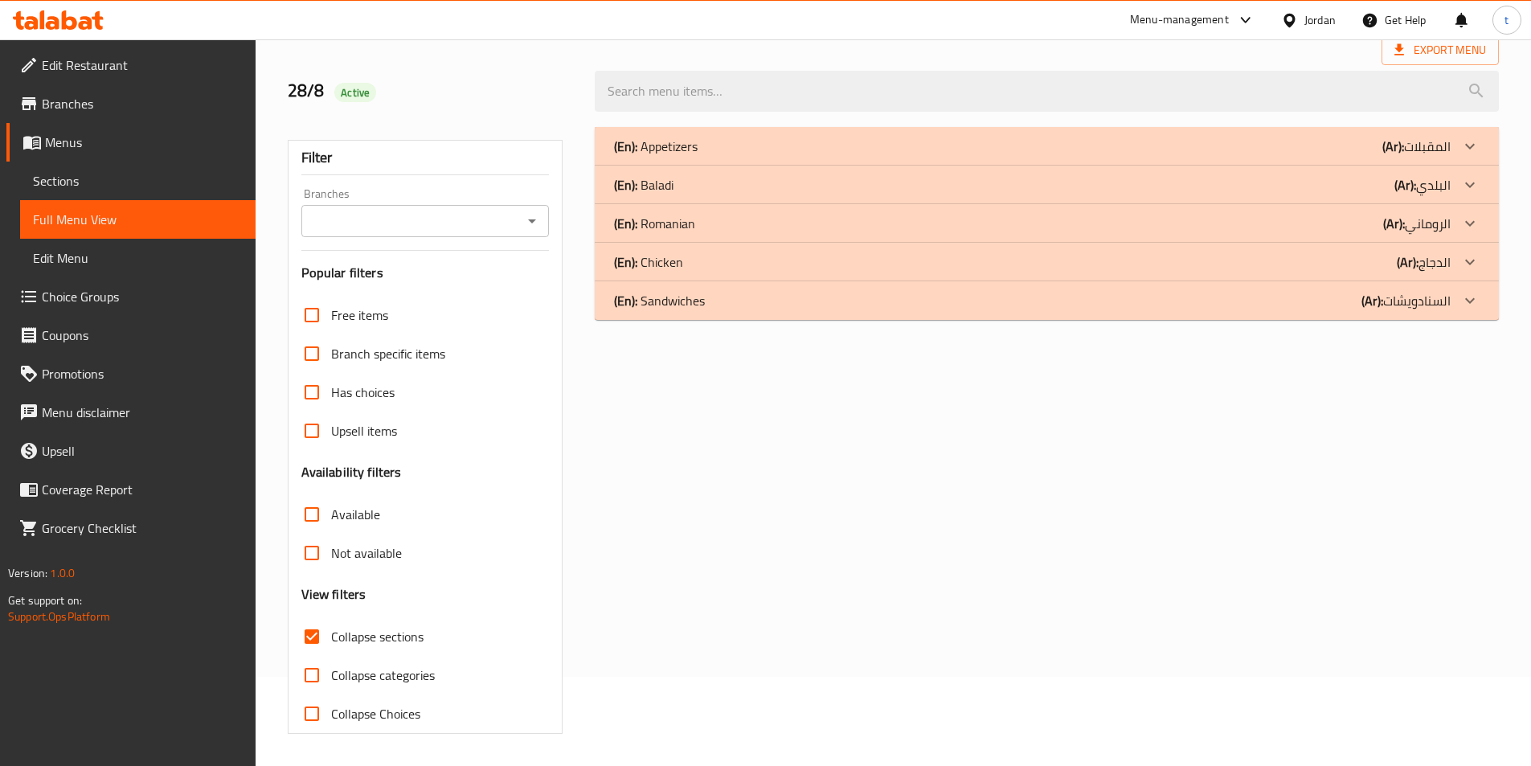
scroll to position [89, 0]
click at [1439, 252] on p "(Ar): الدجاج" at bounding box center [1424, 261] width 54 height 19
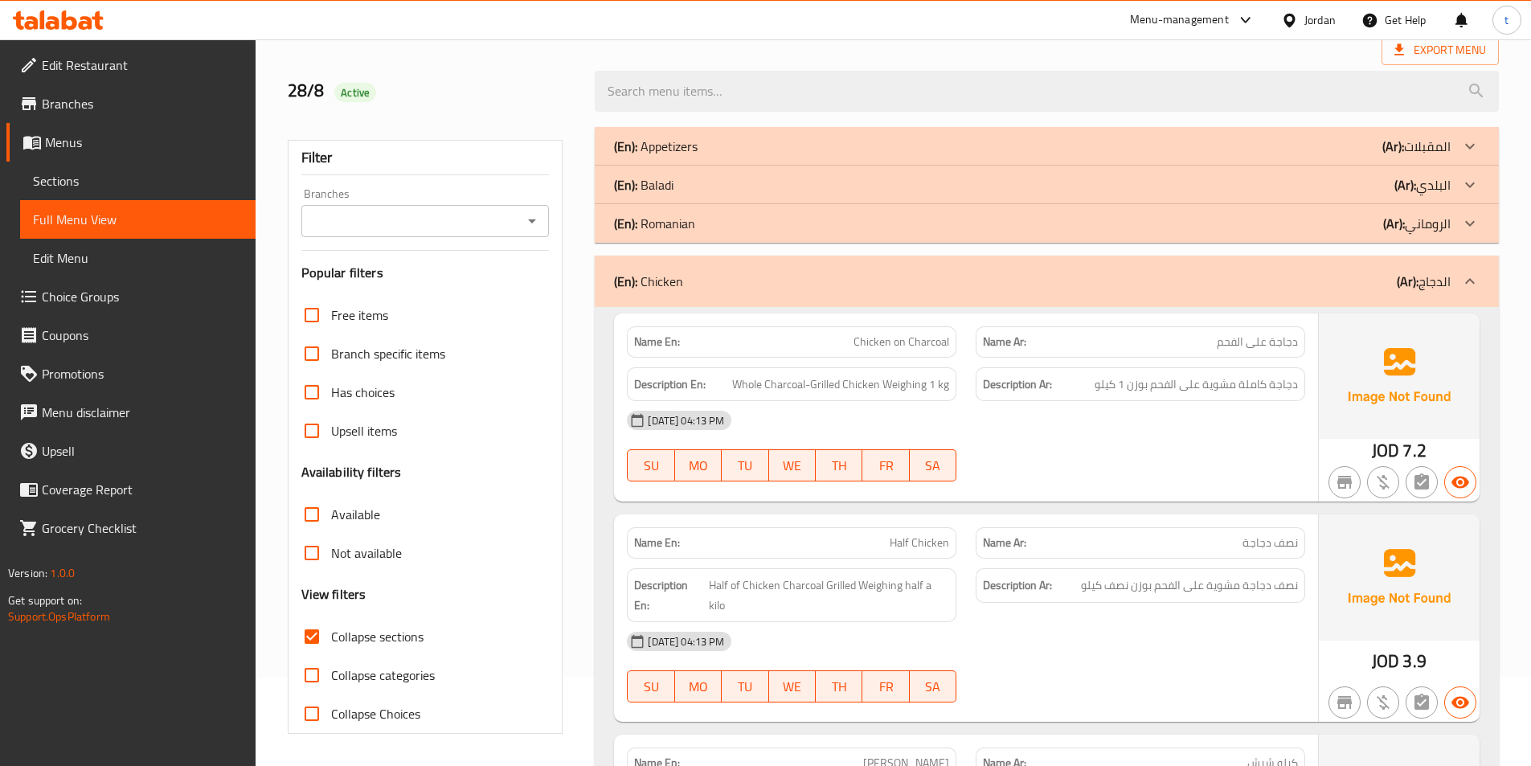
scroll to position [362, 0]
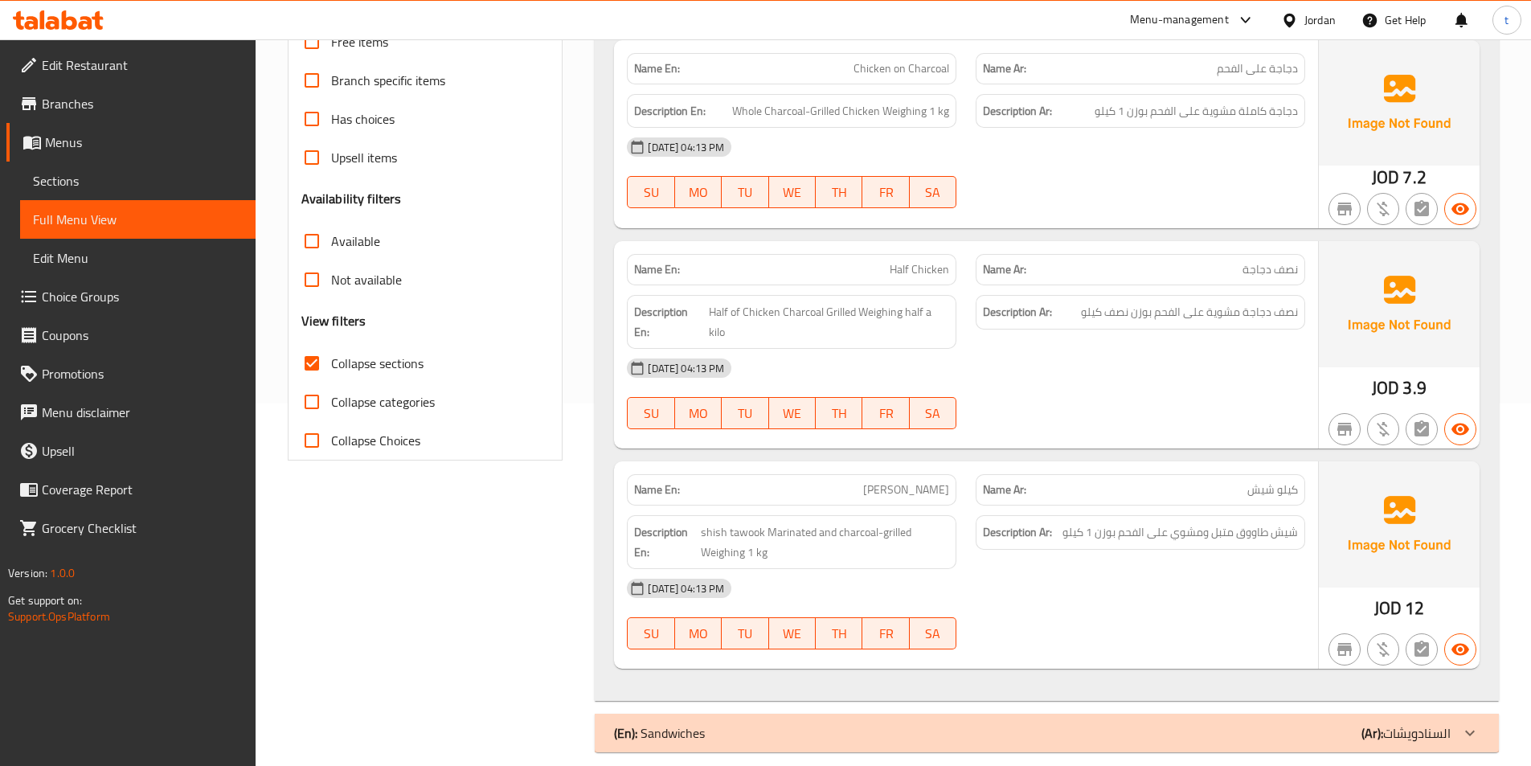
click at [1375, 721] on b "(Ar):" at bounding box center [1372, 733] width 22 height 24
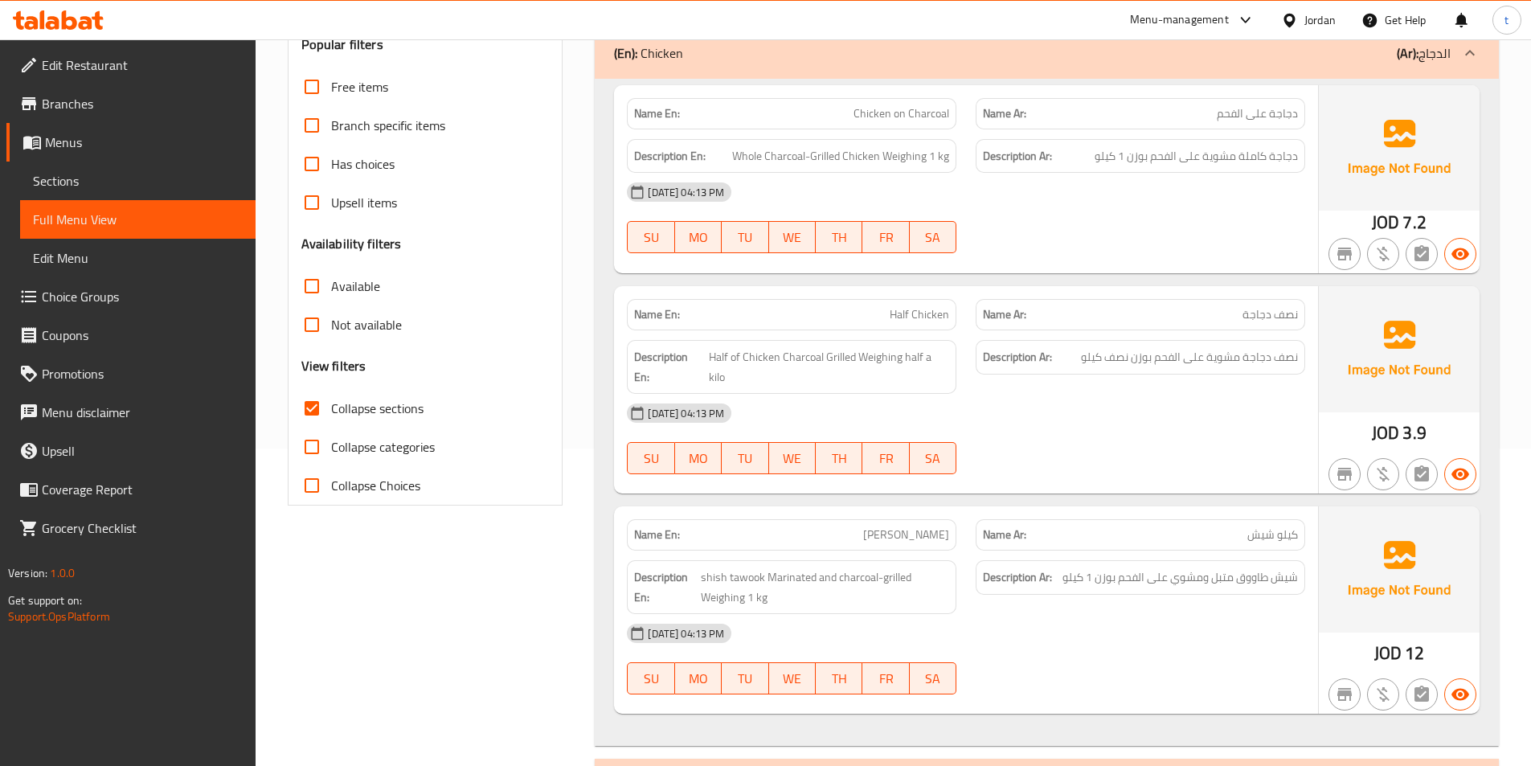
scroll to position [0, 0]
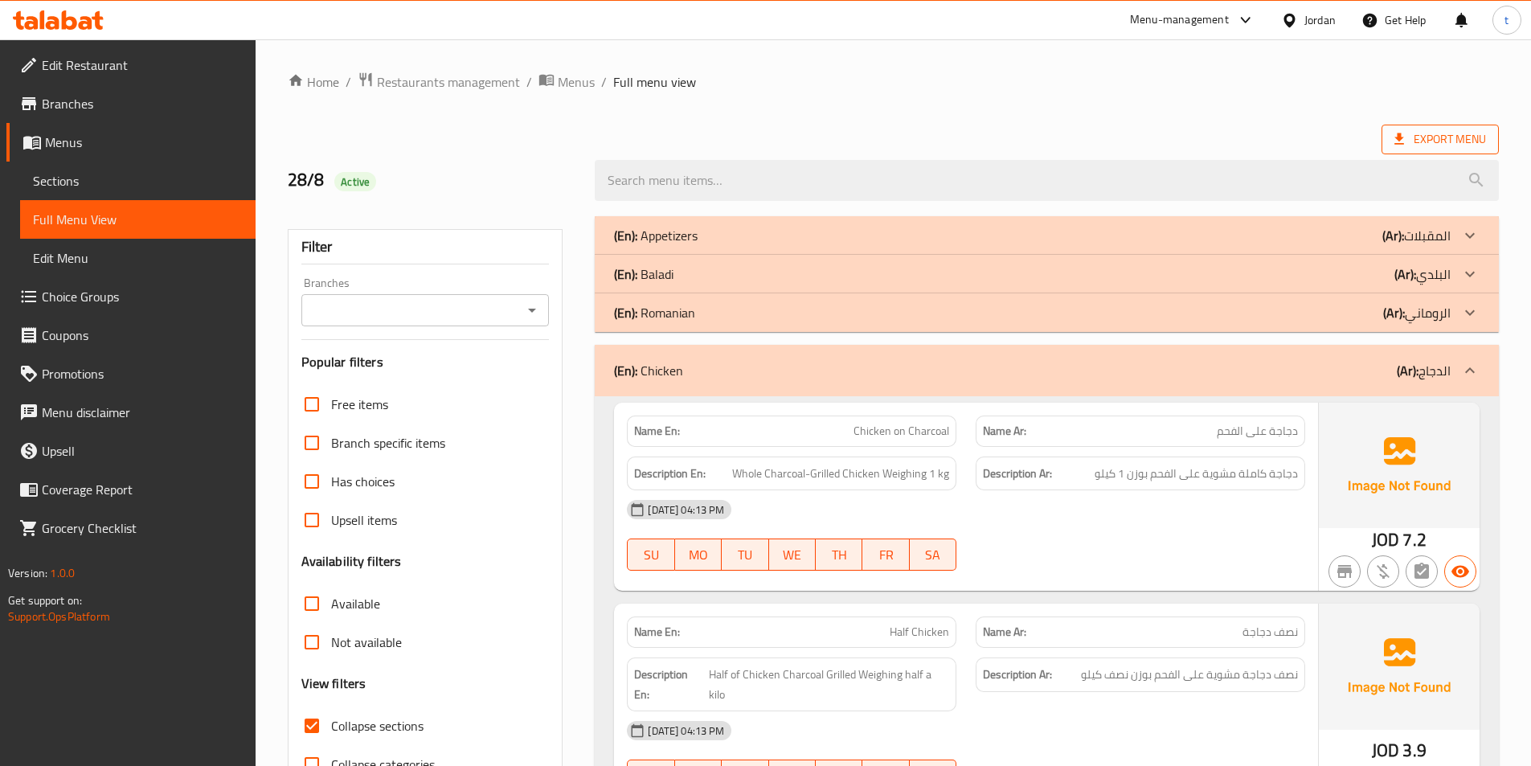
click at [1475, 137] on span "Export Menu" at bounding box center [1440, 139] width 92 height 20
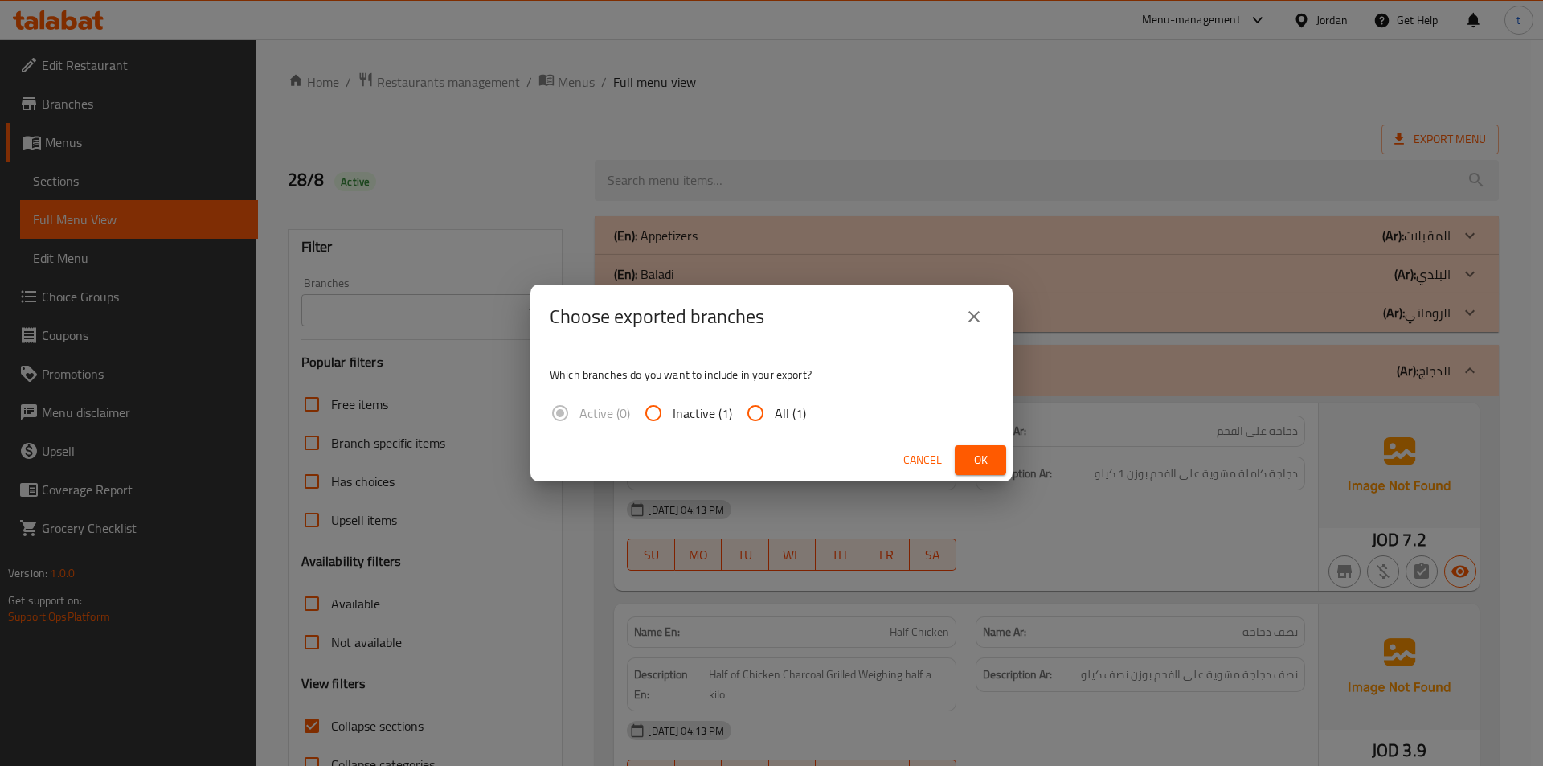
click at [777, 423] on span "All (1)" at bounding box center [790, 412] width 31 height 19
click at [775, 424] on input "All (1)" at bounding box center [755, 413] width 39 height 39
radio input "true"
click at [987, 453] on span "Ok" at bounding box center [981, 460] width 26 height 20
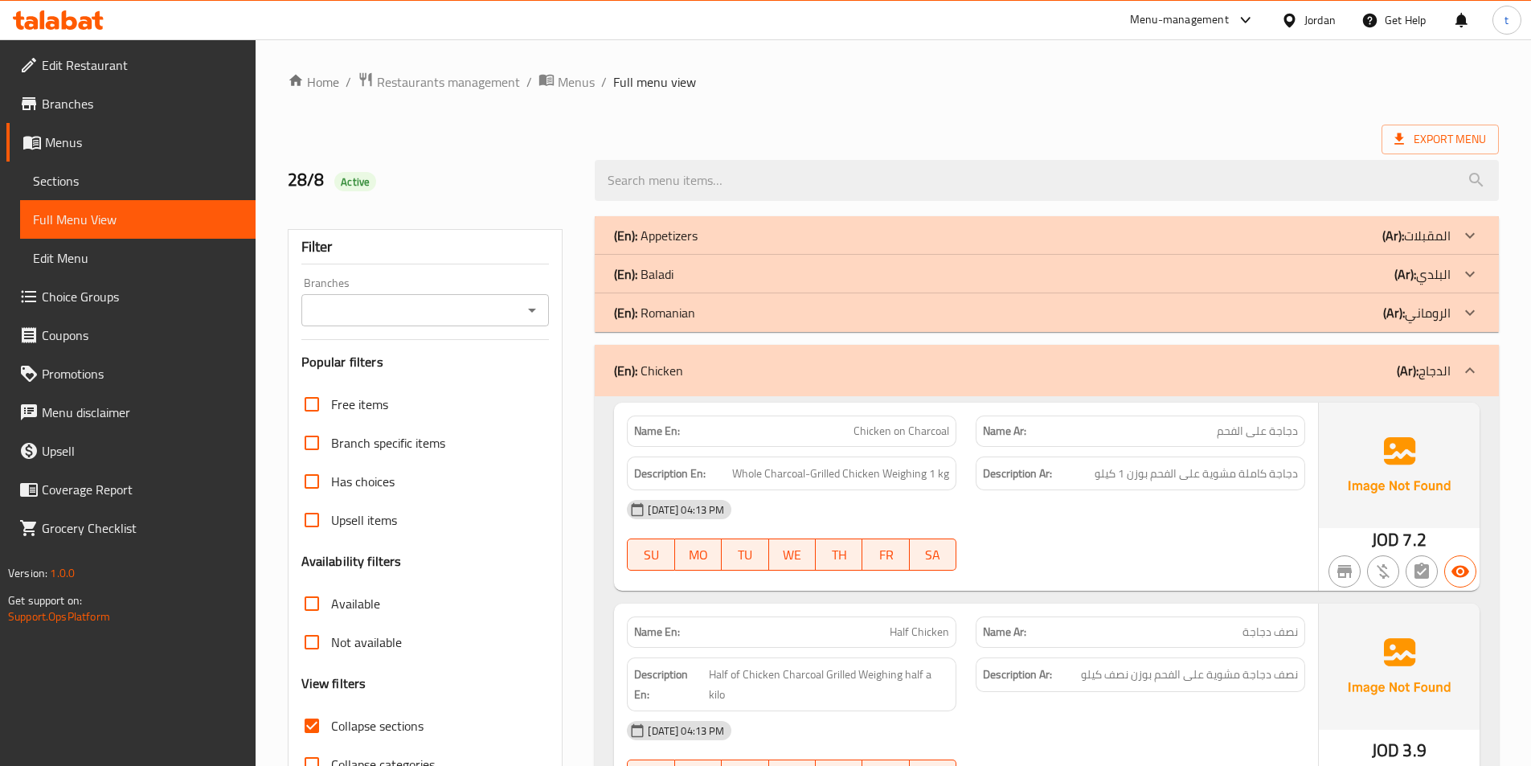
drag, startPoint x: 69, startPoint y: 184, endPoint x: 239, endPoint y: 274, distance: 192.0
click at [69, 184] on span "Sections" at bounding box center [138, 180] width 210 height 19
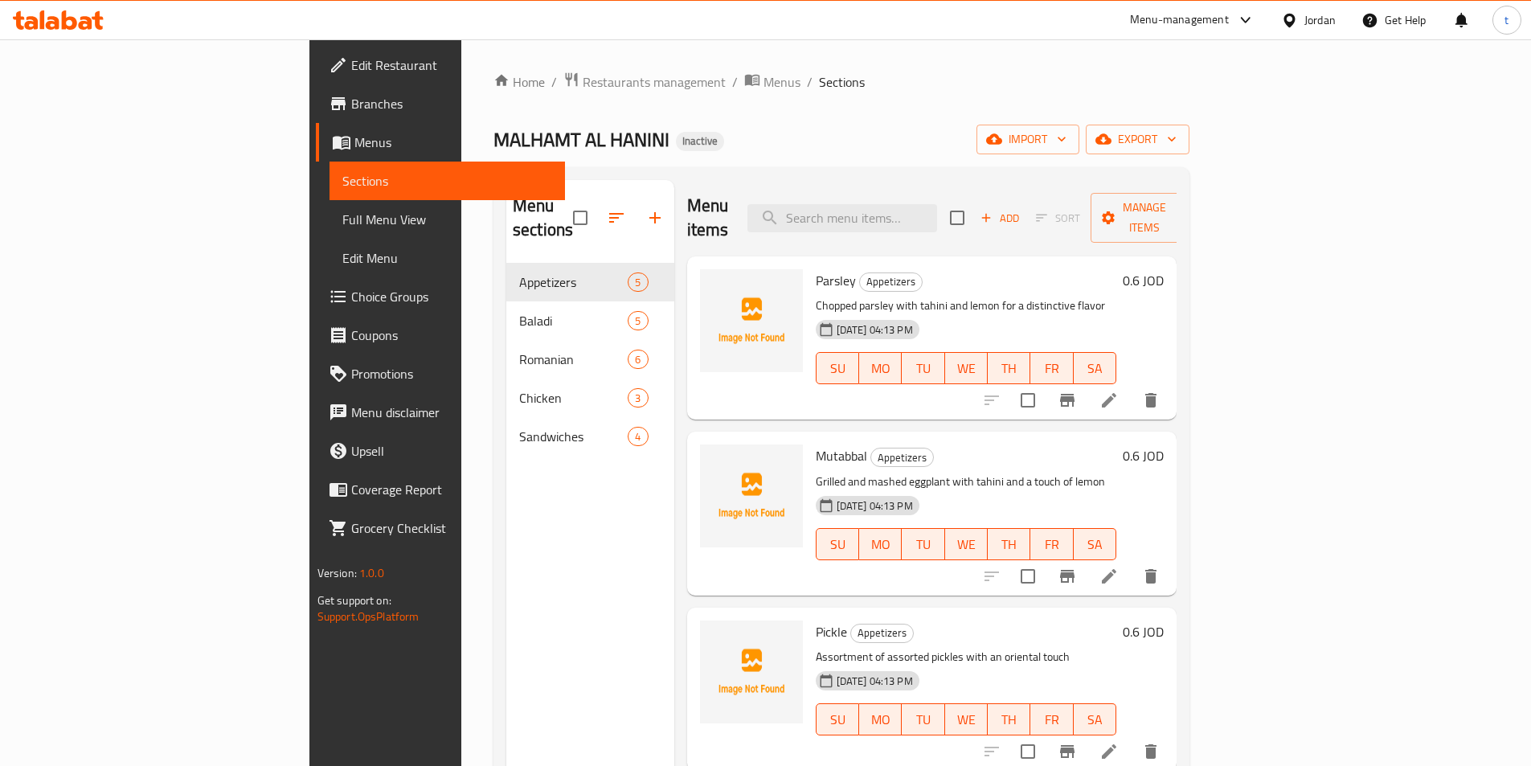
click at [1189, 86] on ol "Home / Restaurants management / Menus / Sections" at bounding box center [841, 82] width 696 height 21
click at [342, 215] on span "Full Menu View" at bounding box center [447, 219] width 210 height 19
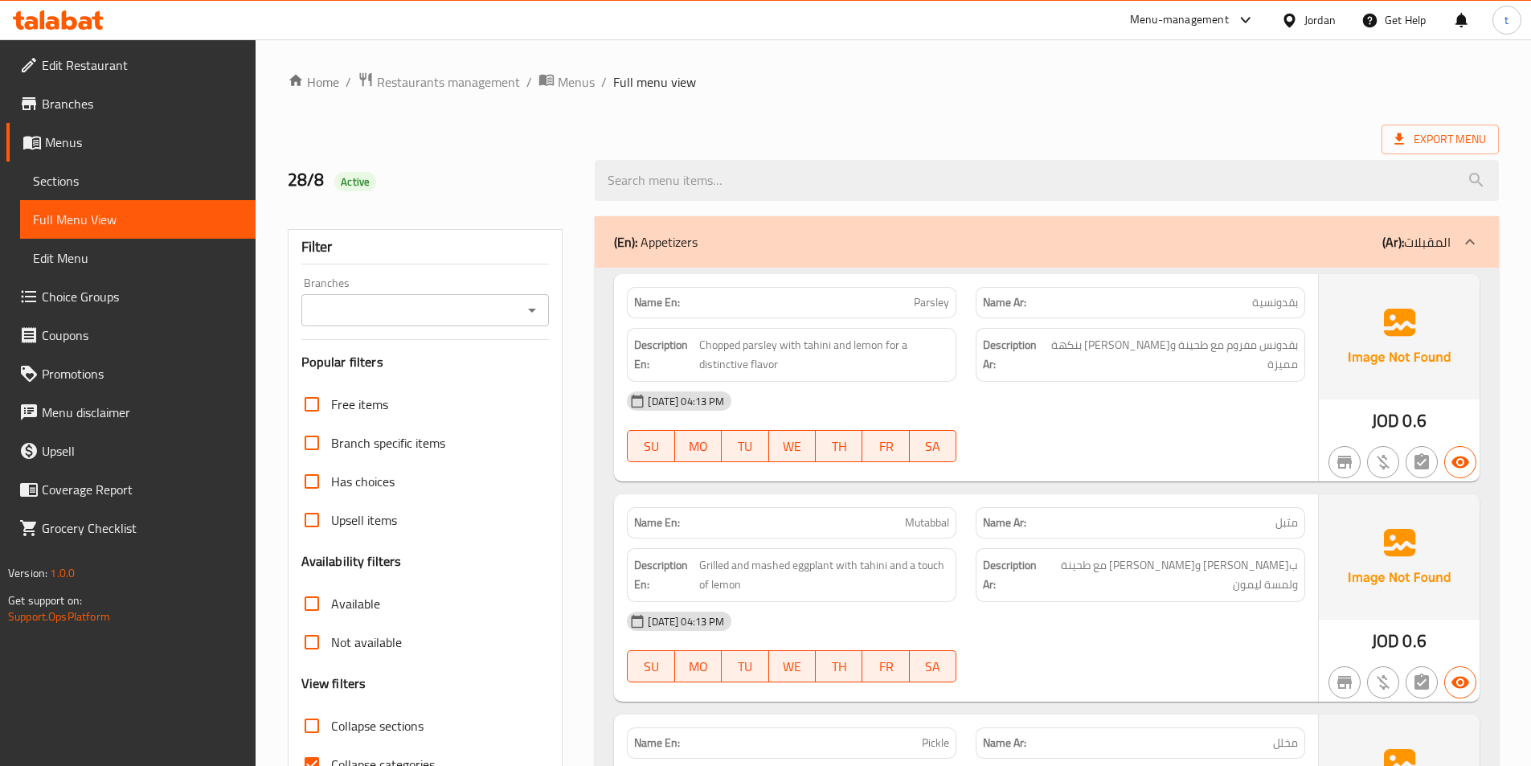
scroll to position [80, 0]
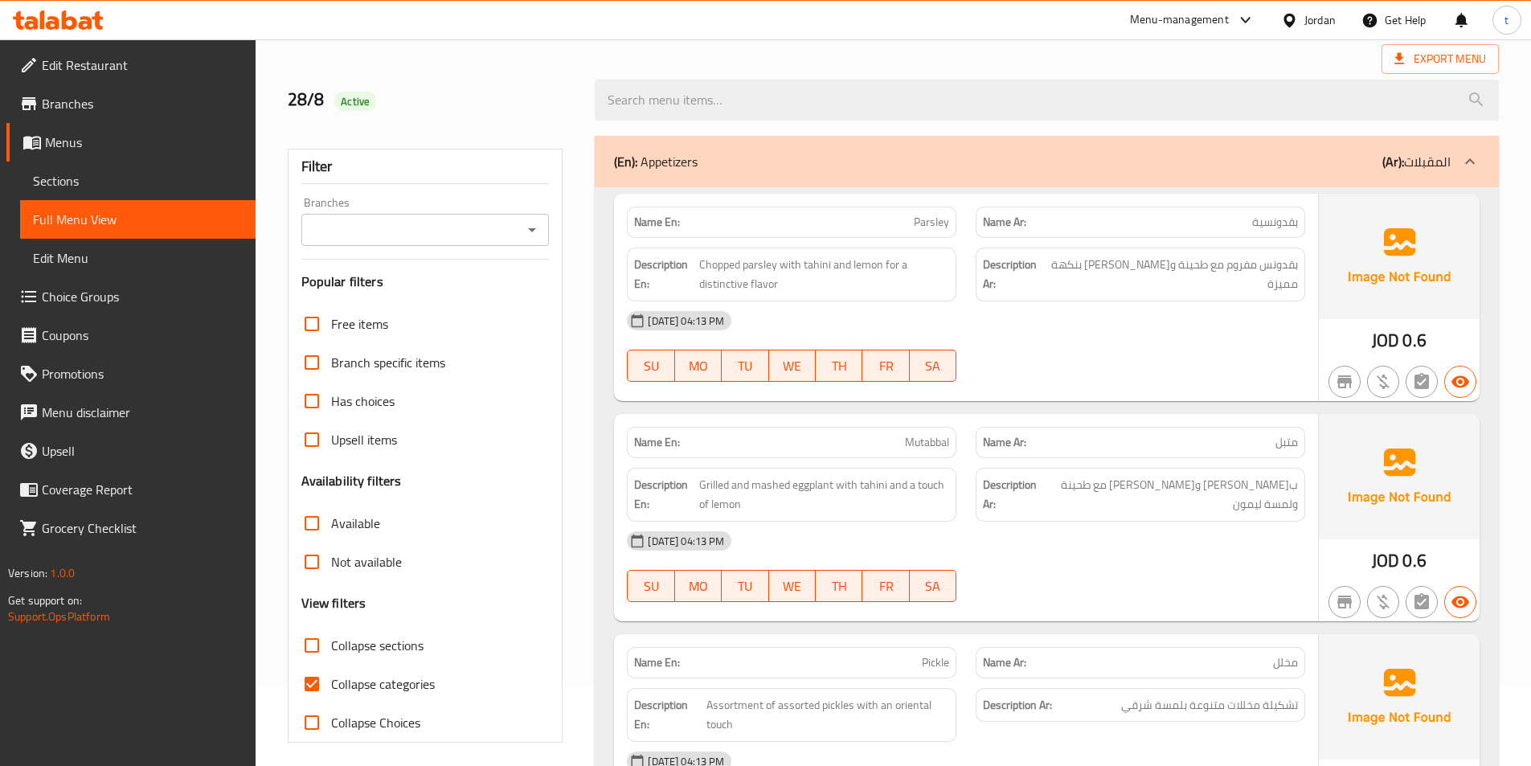
click at [1422, 152] on p "(Ar): المقبلات" at bounding box center [1416, 161] width 68 height 19
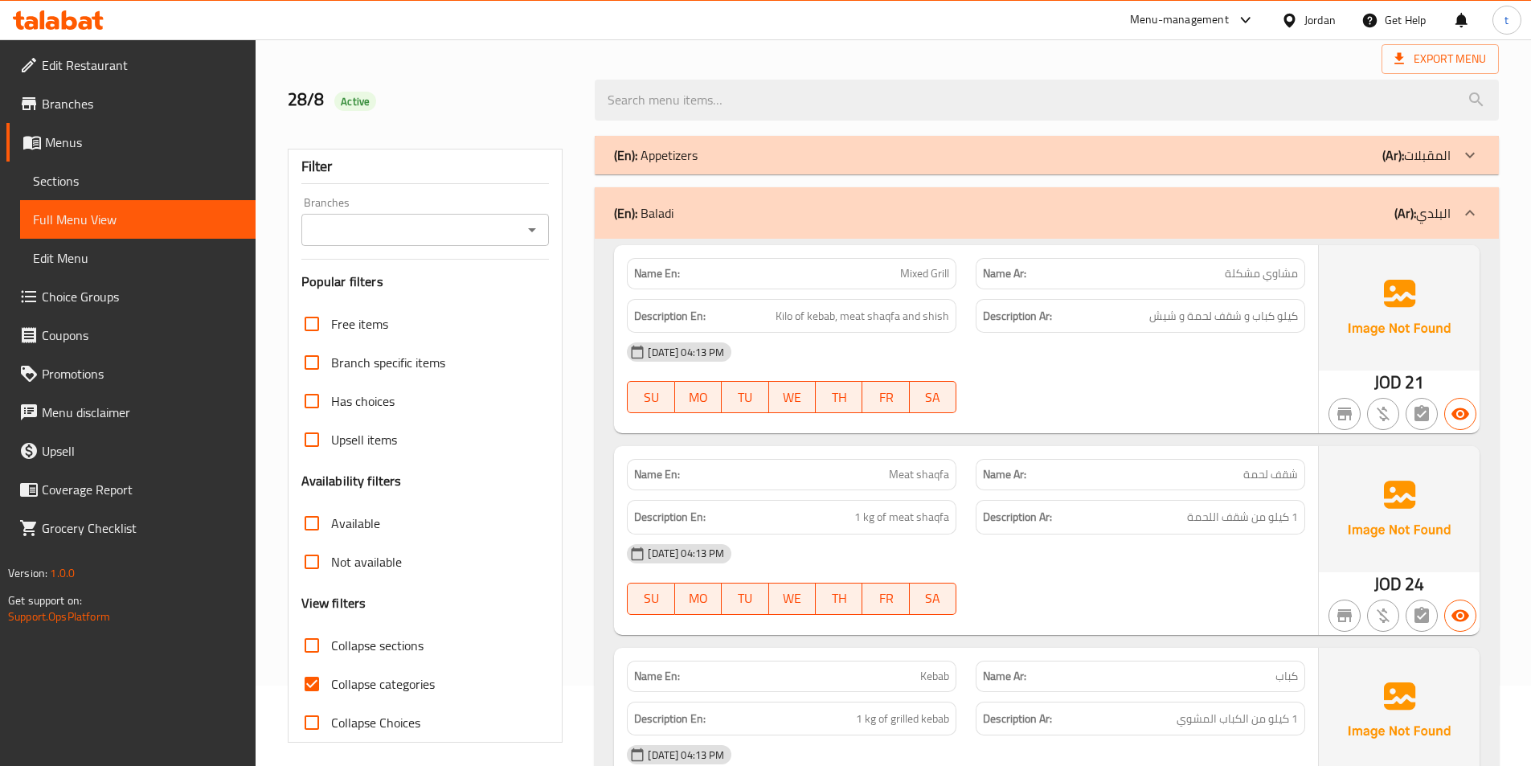
click at [1450, 203] on p "(Ar): البلدي" at bounding box center [1422, 212] width 56 height 19
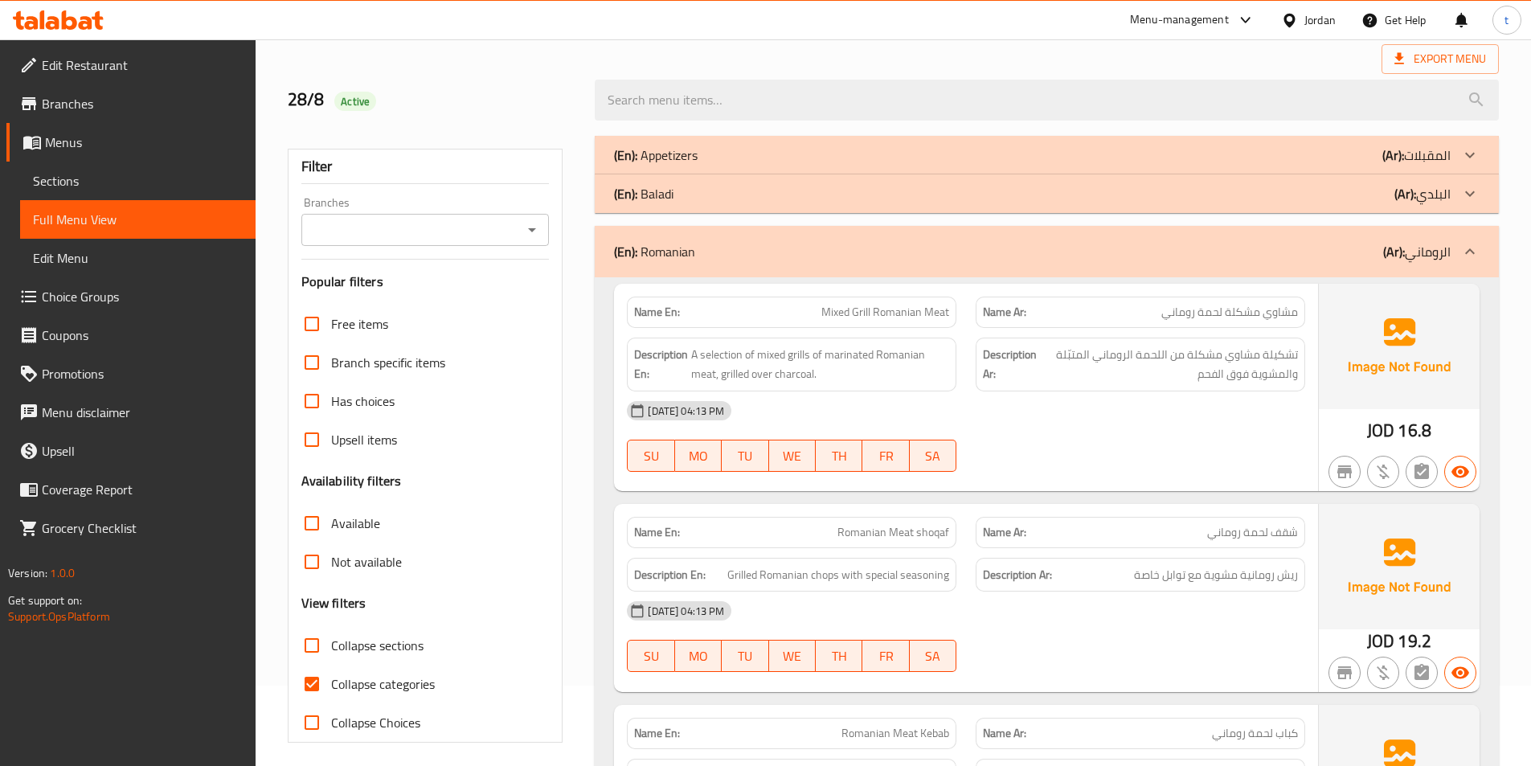
click at [1457, 258] on div at bounding box center [1469, 251] width 39 height 39
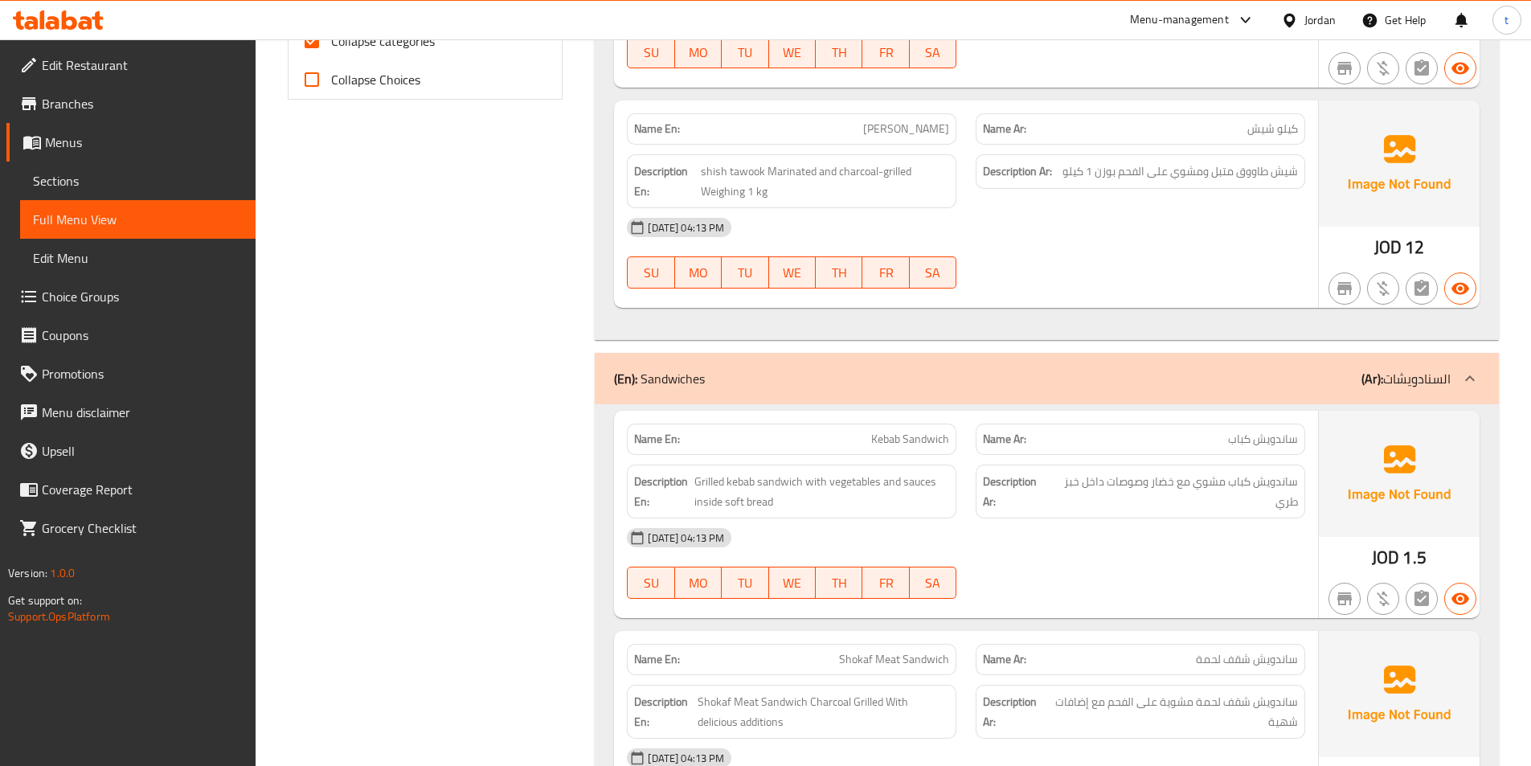
scroll to position [804, 0]
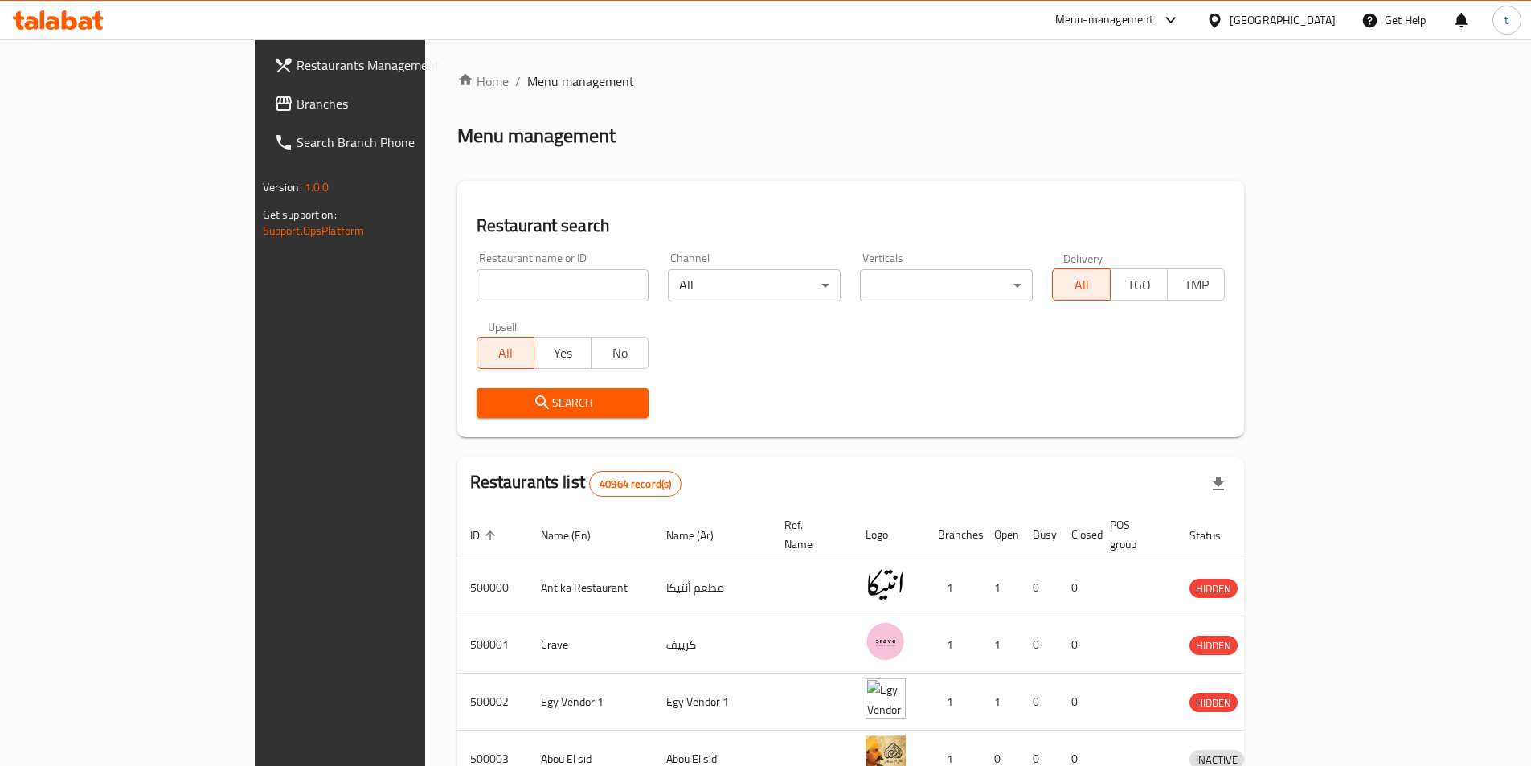
click at [297, 106] on span "Branches" at bounding box center [397, 103] width 201 height 19
